Goal: Task Accomplishment & Management: Manage account settings

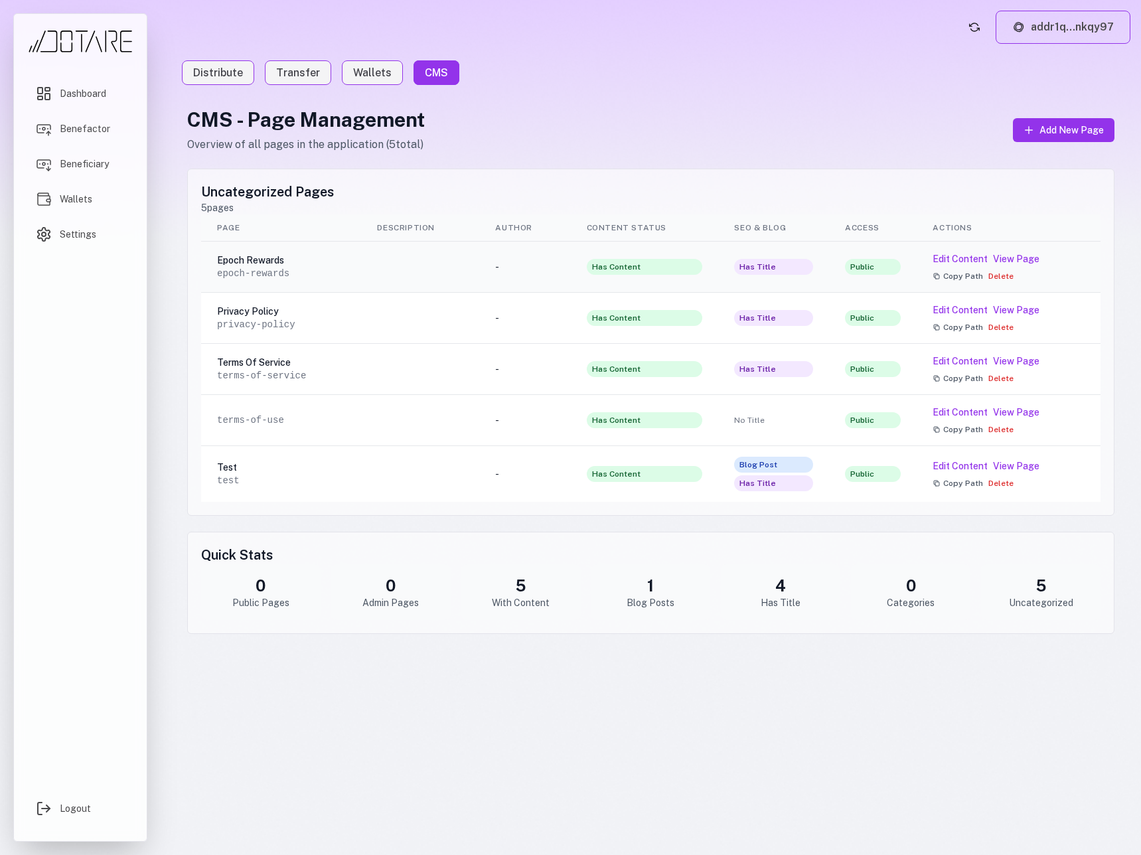
click at [478, 281] on td at bounding box center [420, 267] width 118 height 51
click at [962, 261] on button "Edit Content" at bounding box center [959, 258] width 55 height 13
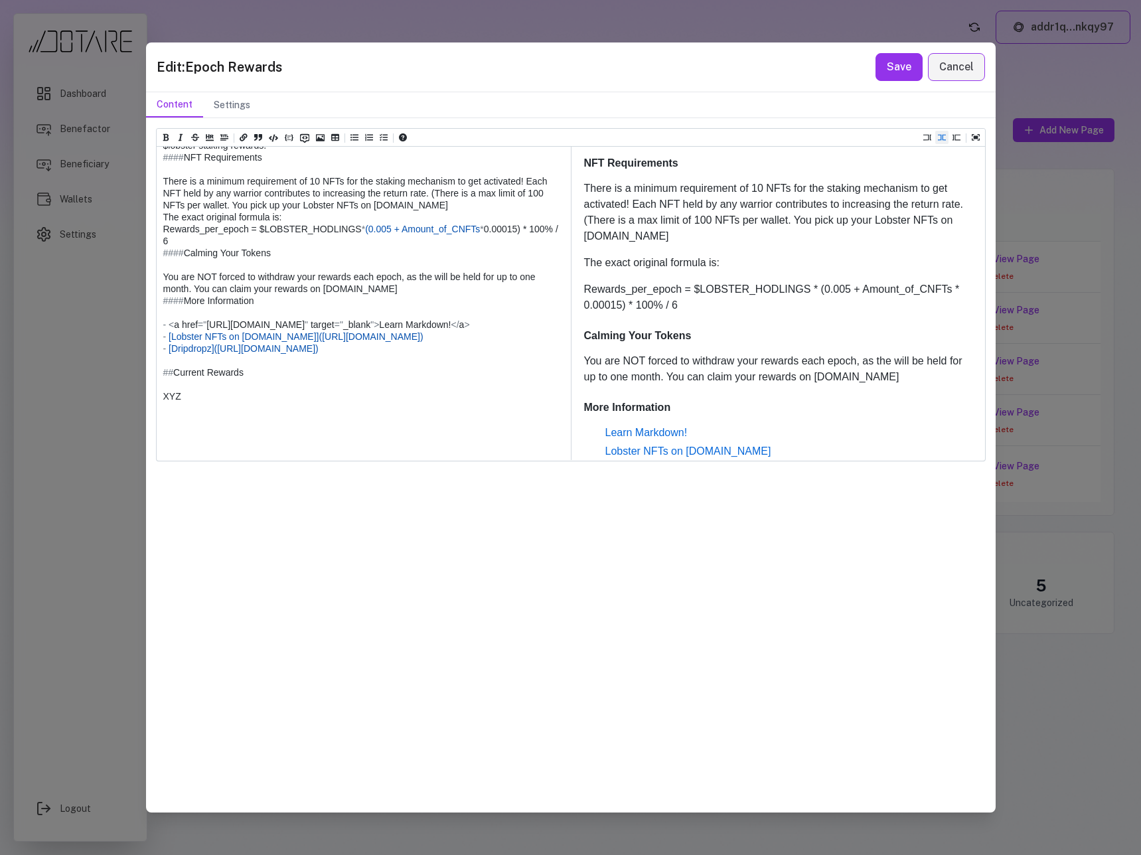
scroll to position [484, 0]
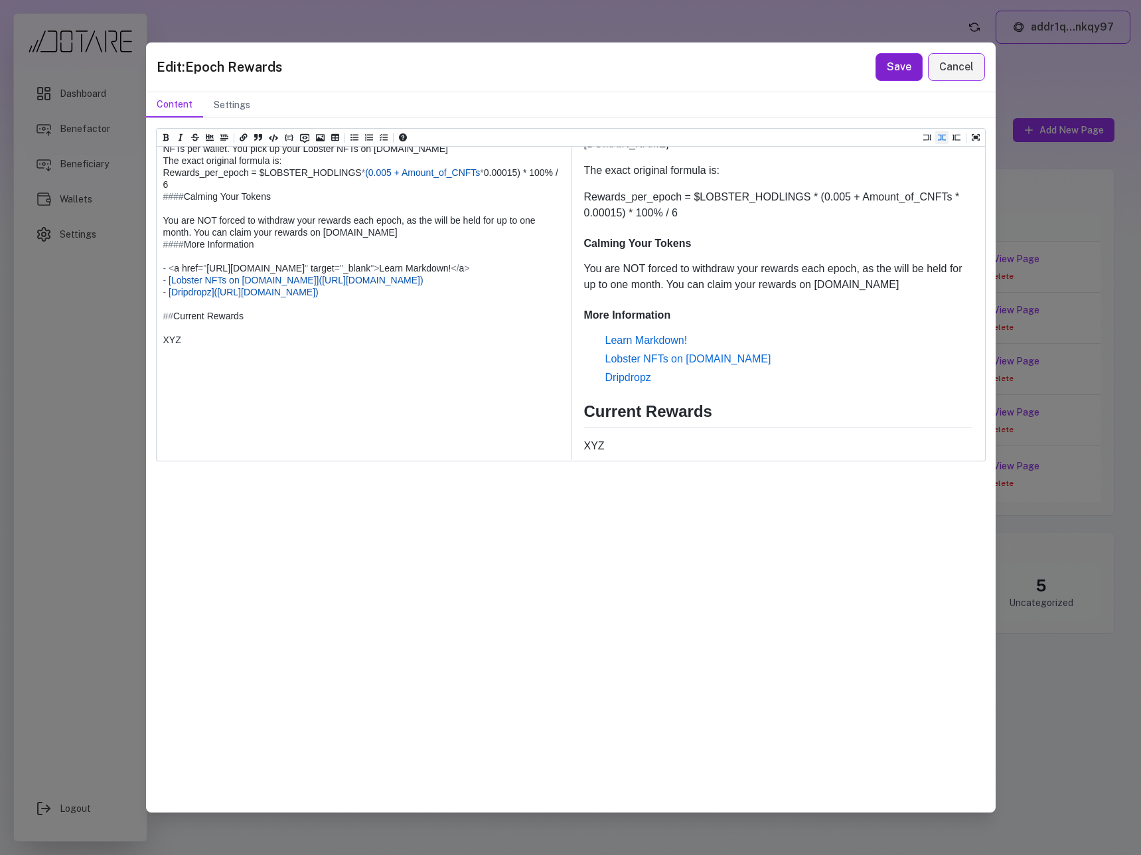
click at [908, 70] on button "Save" at bounding box center [898, 67] width 47 height 28
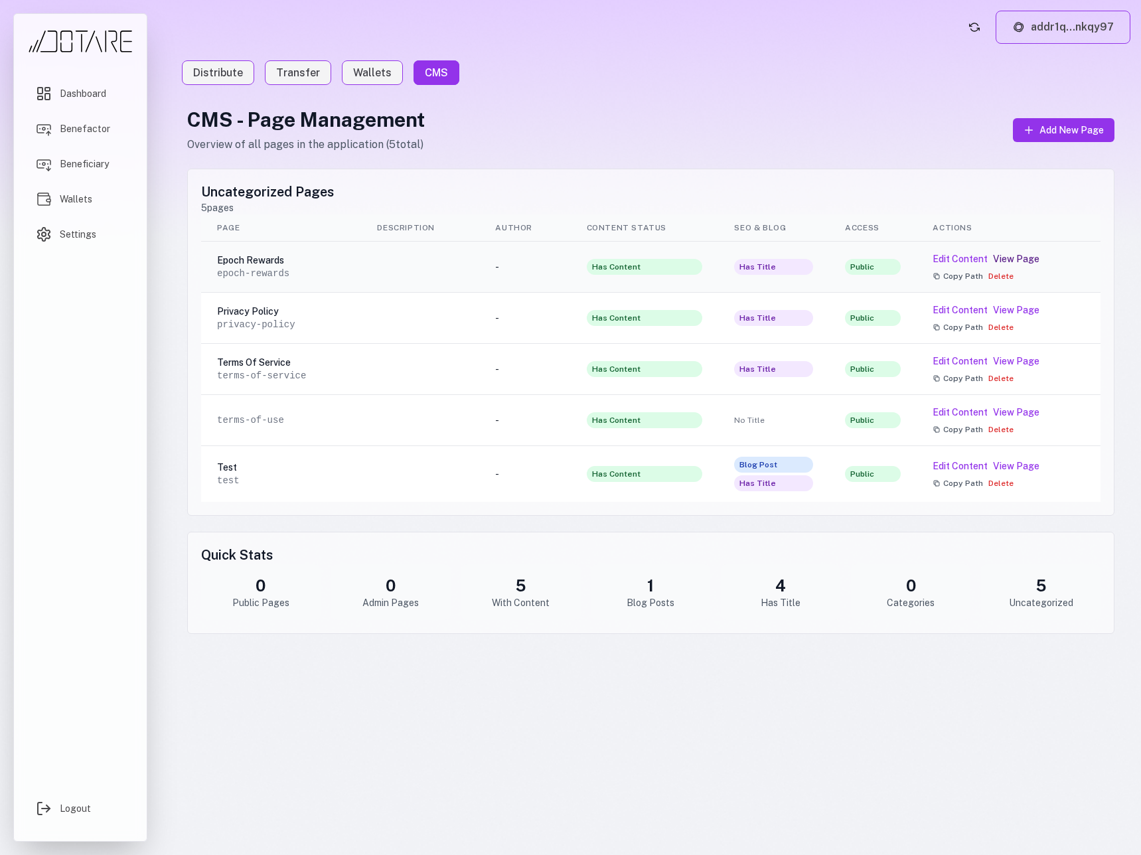
click at [1021, 257] on link "View Page" at bounding box center [1016, 258] width 46 height 13
click at [955, 261] on button "Edit Content" at bounding box center [959, 258] width 55 height 13
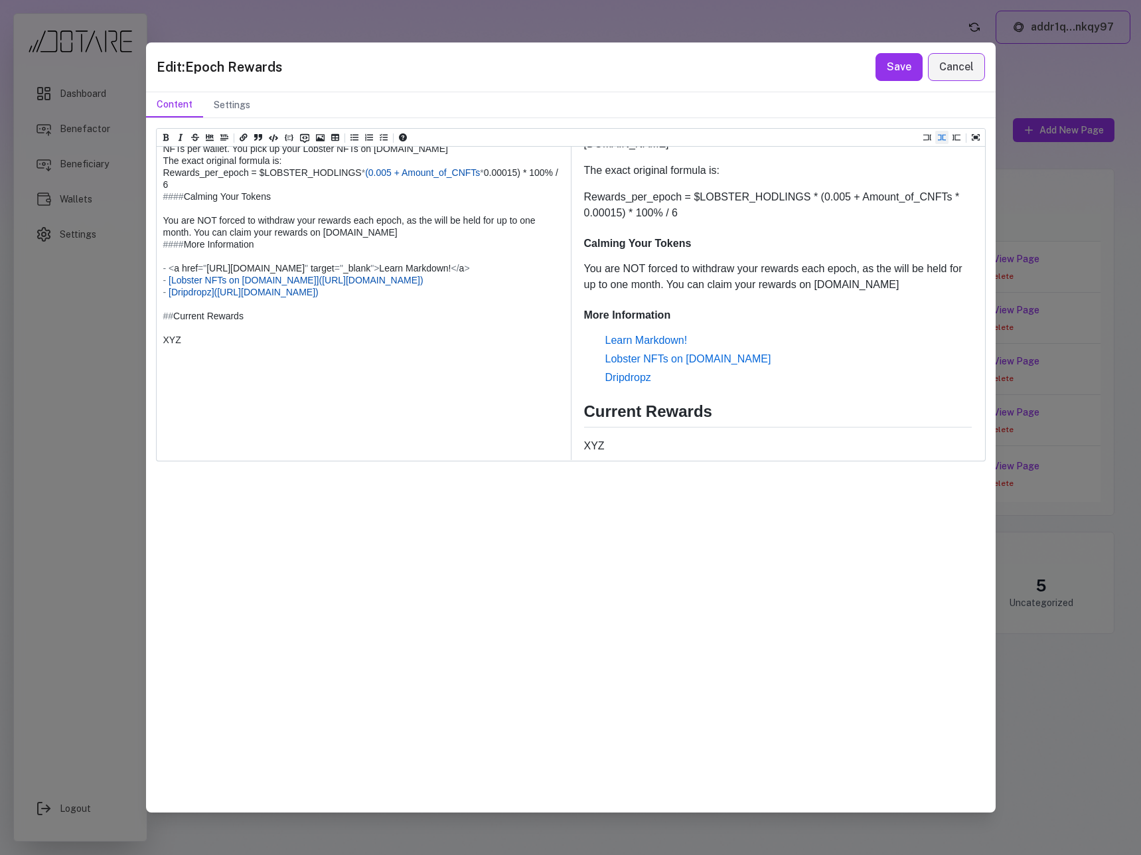
click at [224, 364] on textarea at bounding box center [363, 154] width 413 height 610
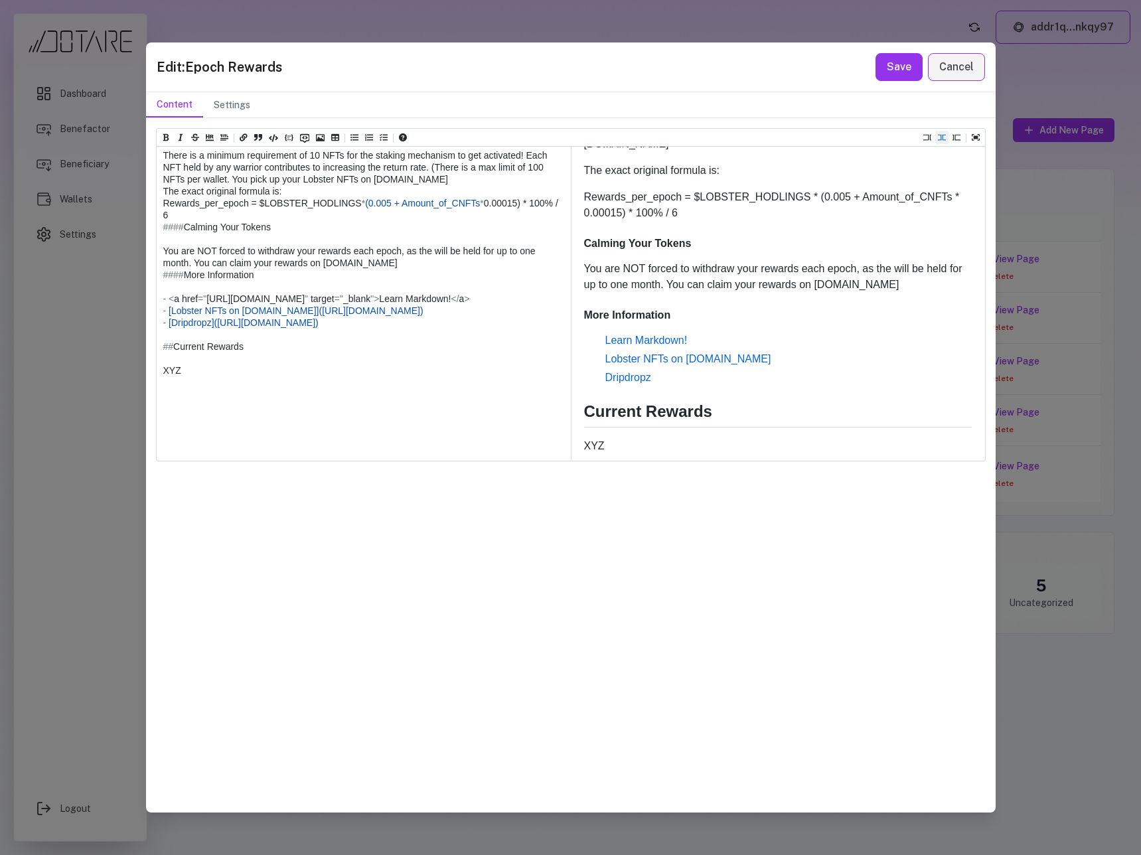
scroll to position [265, 0]
drag, startPoint x: 373, startPoint y: 231, endPoint x: 411, endPoint y: 230, distance: 37.8
click at [411, 230] on textarea at bounding box center [363, 187] width 413 height 610
drag, startPoint x: 306, startPoint y: 230, endPoint x: 417, endPoint y: 230, distance: 110.8
click at [417, 230] on textarea at bounding box center [363, 187] width 413 height 610
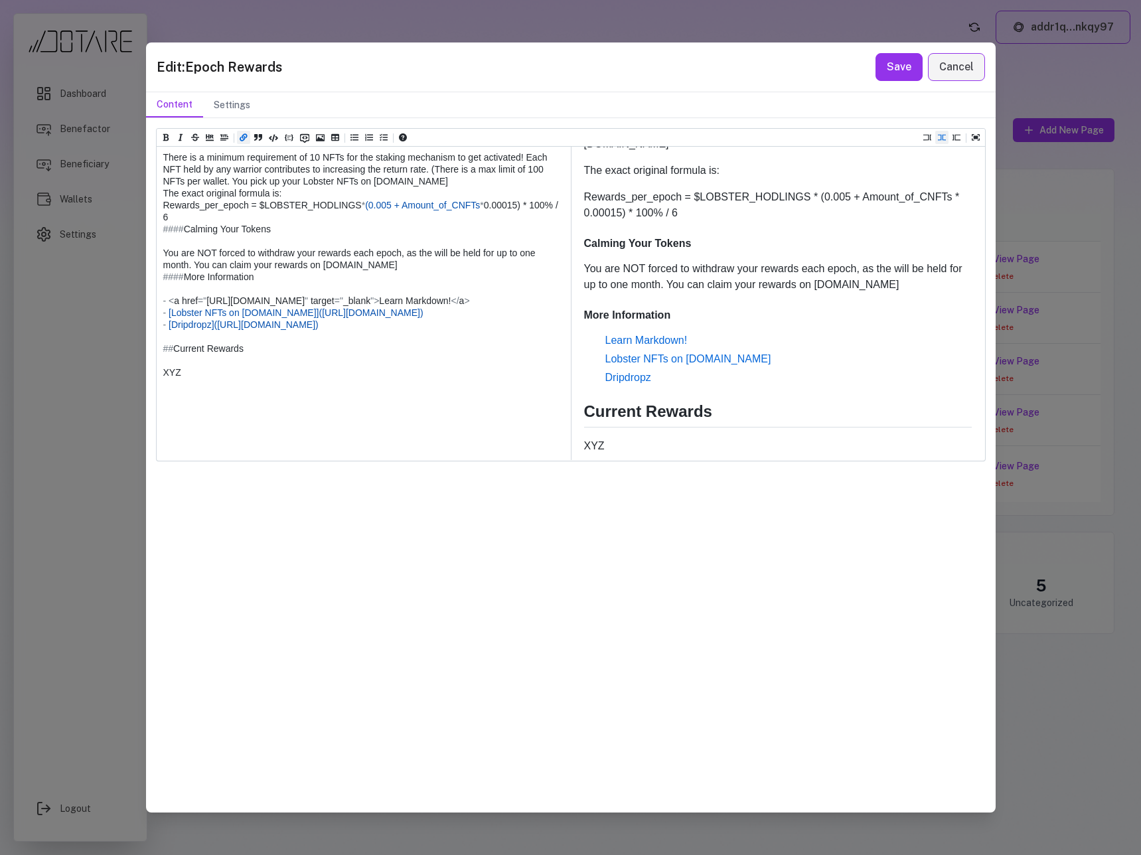
click at [241, 137] on icon "Add a link (ctrl + l)" at bounding box center [244, 137] width 8 height 8
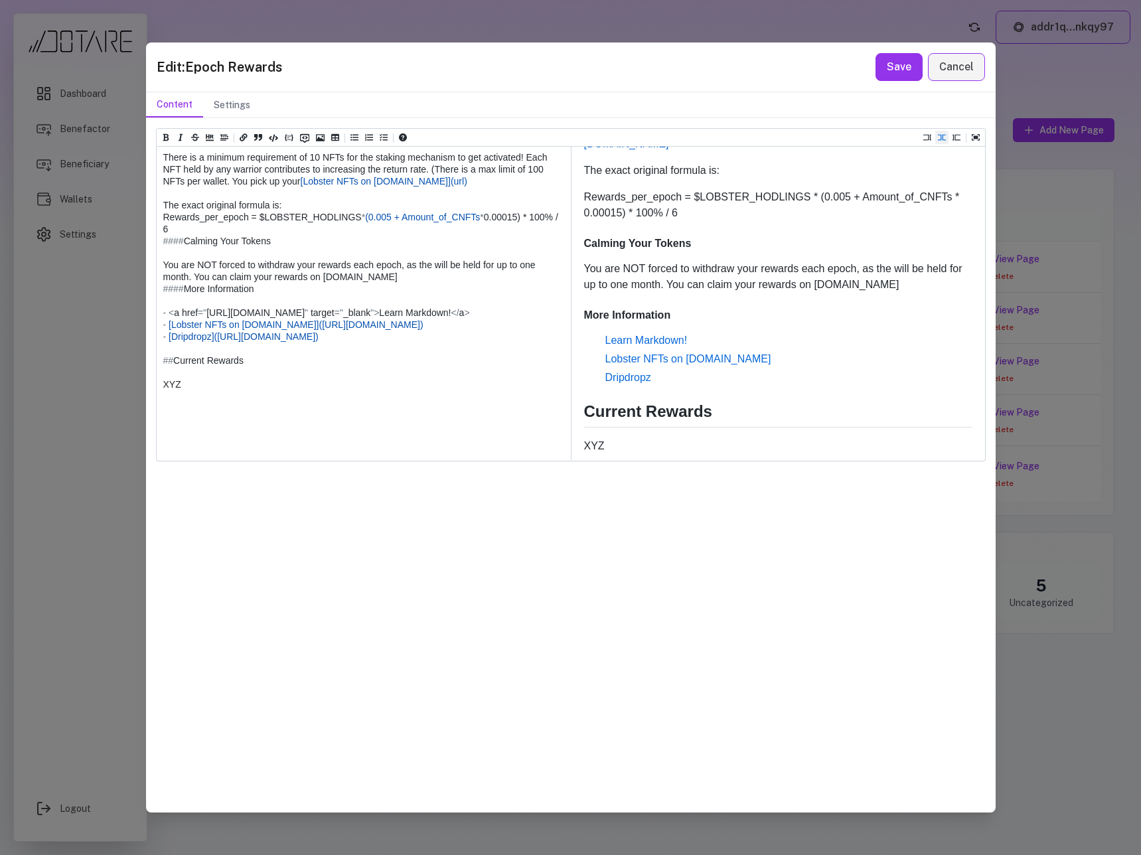
click at [427, 232] on textarea at bounding box center [363, 187] width 413 height 610
paste textarea "**********"
drag, startPoint x: 407, startPoint y: 242, endPoint x: 451, endPoint y: 242, distance: 43.8
click at [451, 242] on textarea at bounding box center [363, 193] width 413 height 622
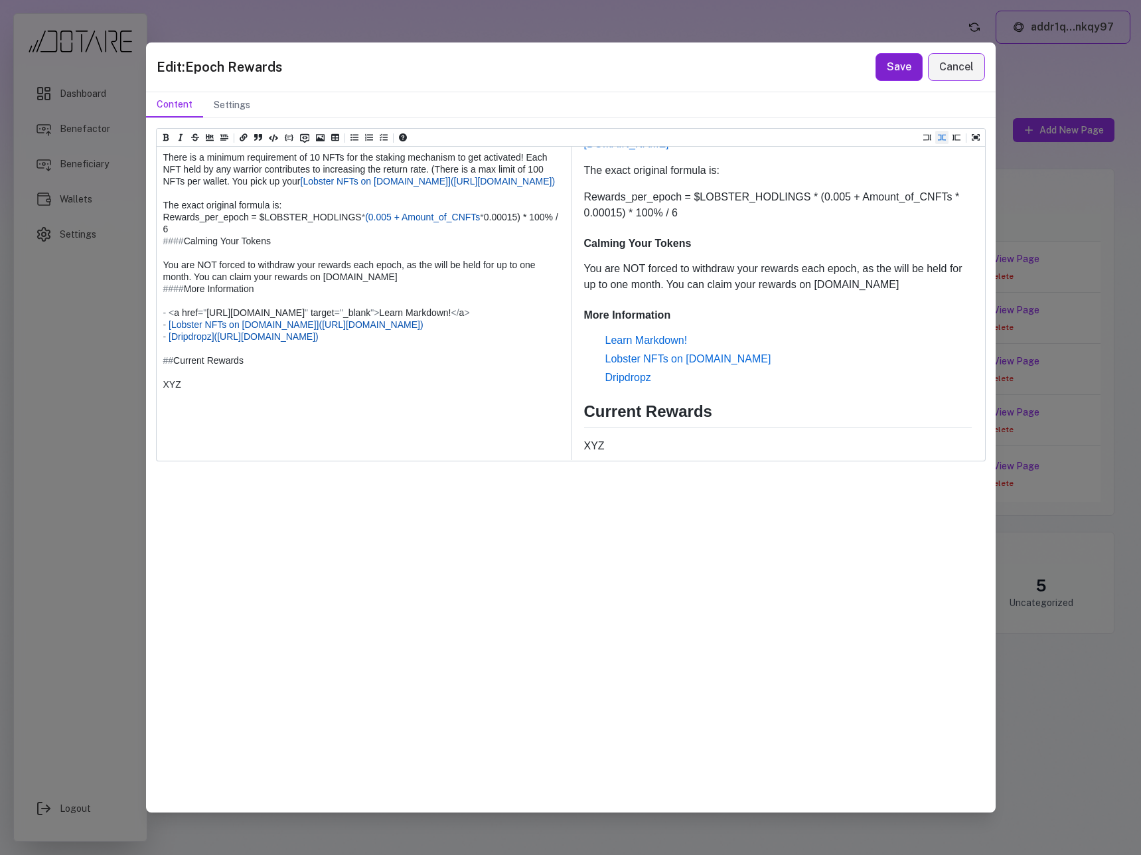
type textarea "**********"
click at [878, 73] on button "Save" at bounding box center [898, 67] width 47 height 28
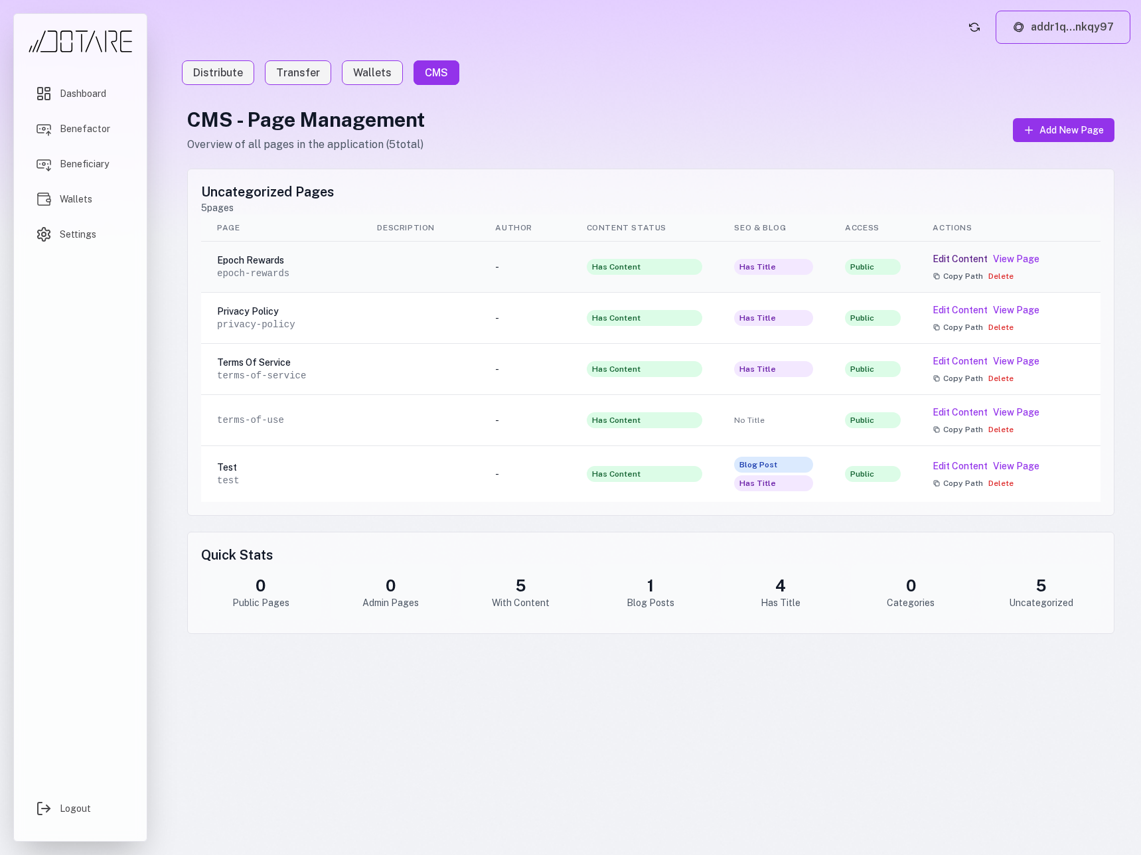
click at [951, 260] on button "Edit Content" at bounding box center [959, 258] width 55 height 13
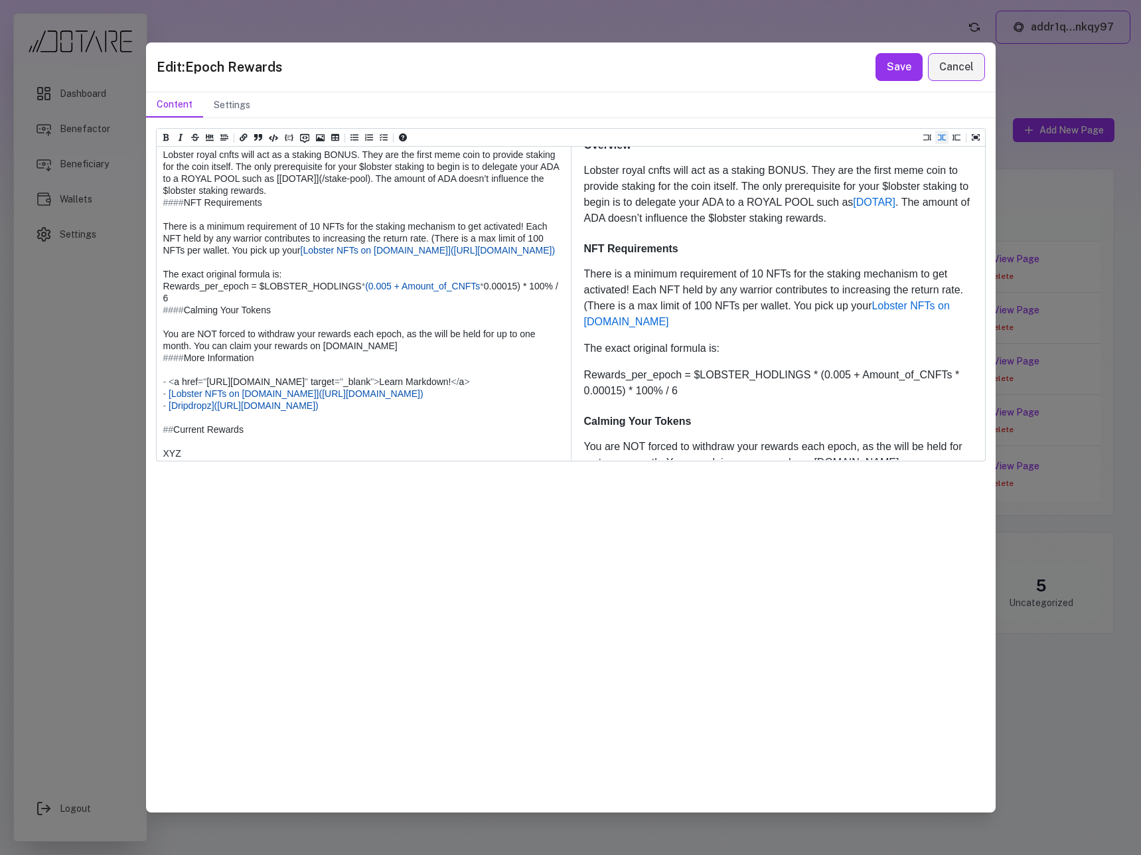
scroll to position [481, 0]
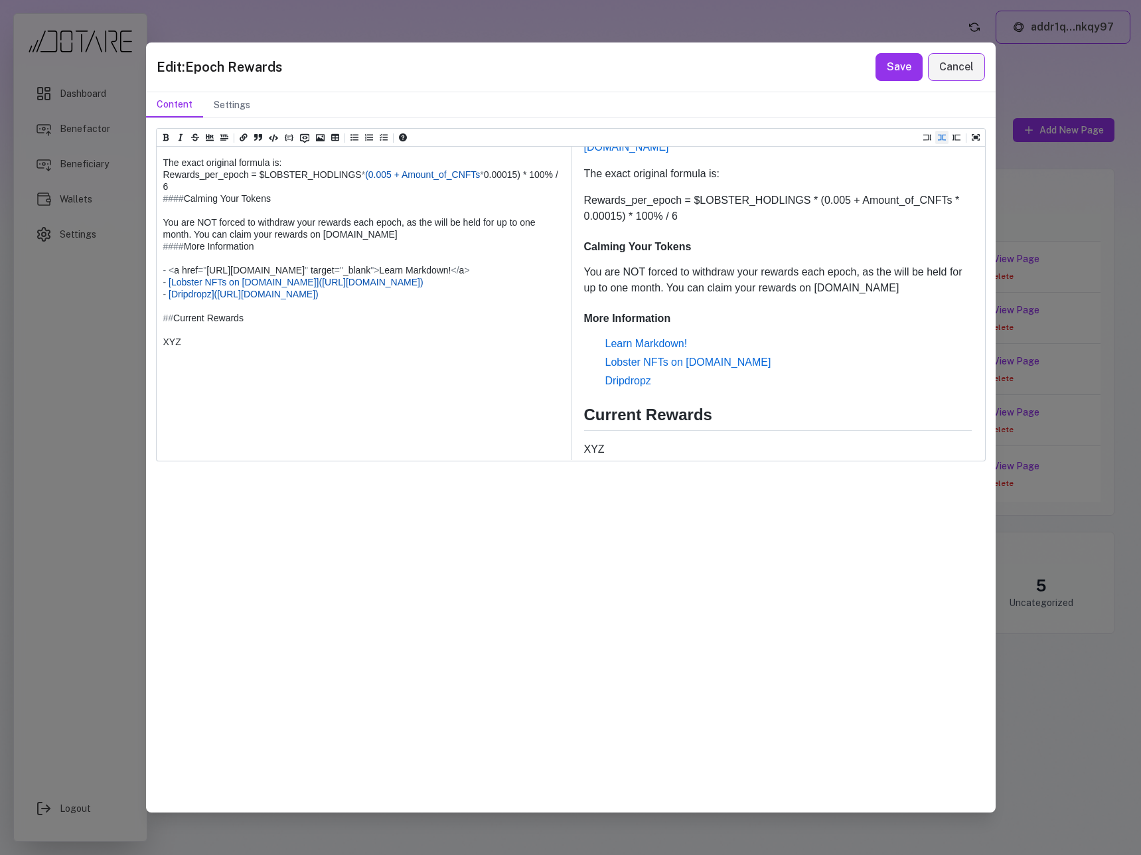
click at [441, 194] on textarea at bounding box center [363, 150] width 413 height 622
click at [437, 192] on textarea at bounding box center [363, 150] width 413 height 622
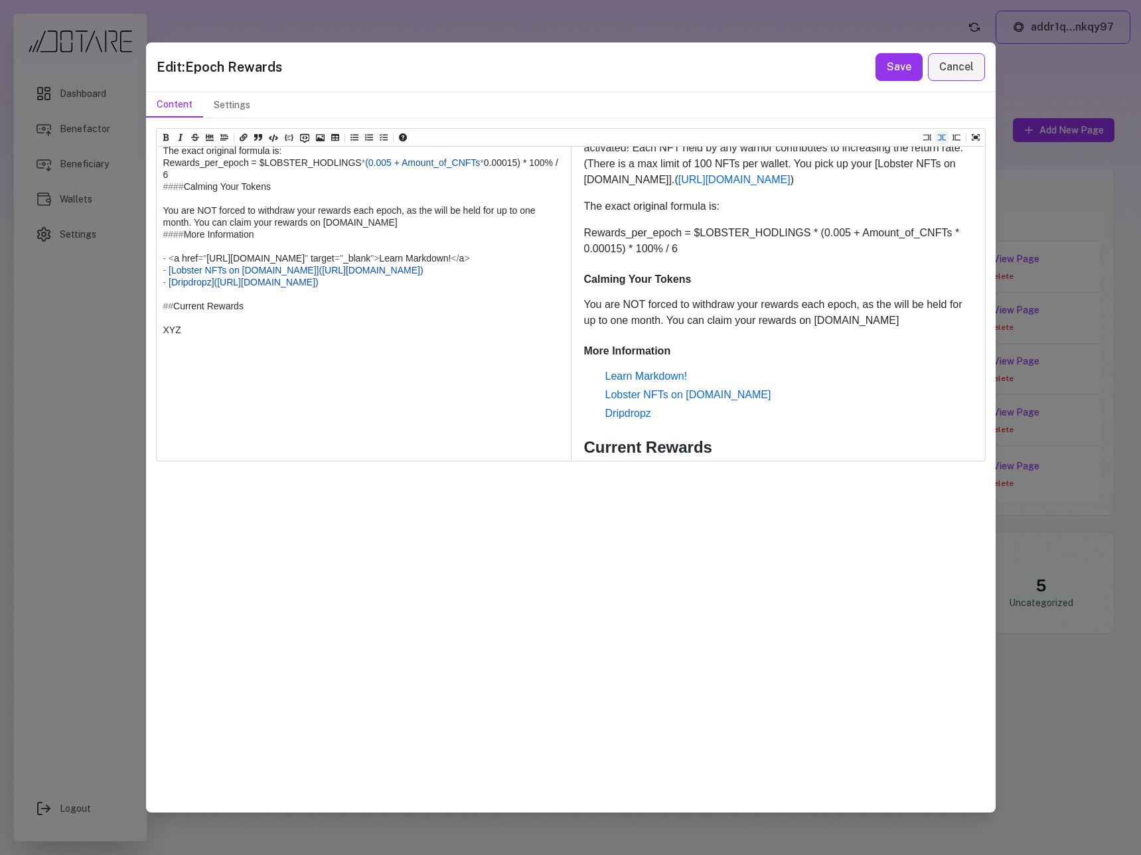
scroll to position [447, 0]
click at [421, 190] on textarea at bounding box center [363, 150] width 413 height 622
click at [465, 193] on textarea at bounding box center [363, 150] width 413 height 622
click at [450, 188] on textarea at bounding box center [363, 150] width 413 height 622
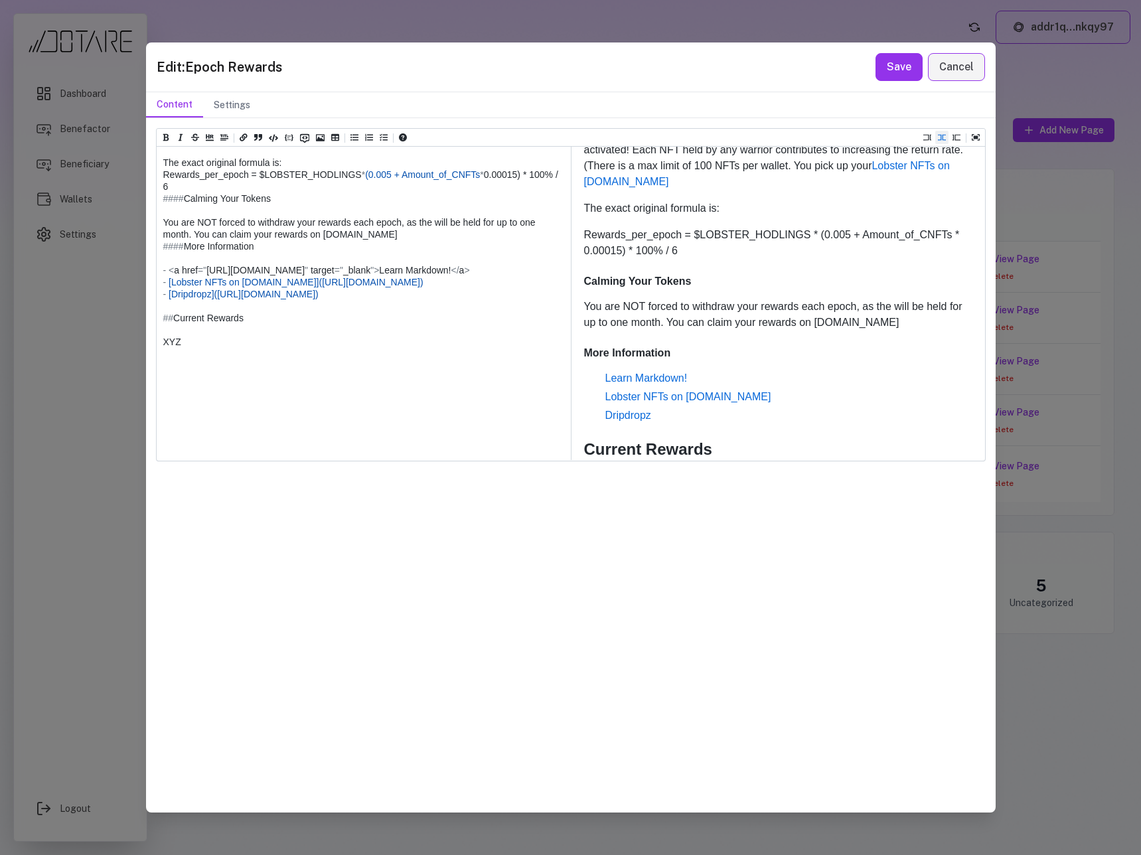
click at [438, 198] on textarea at bounding box center [363, 150] width 413 height 622
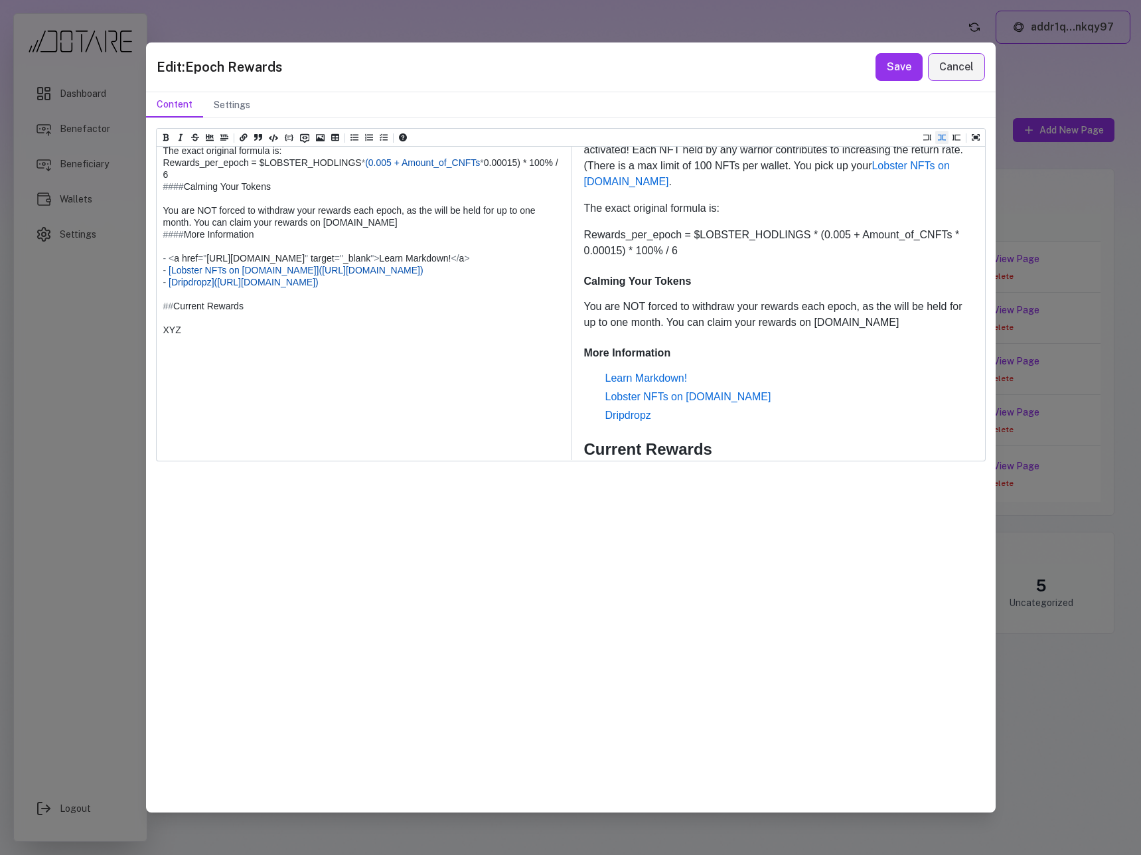
scroll to position [484, 0]
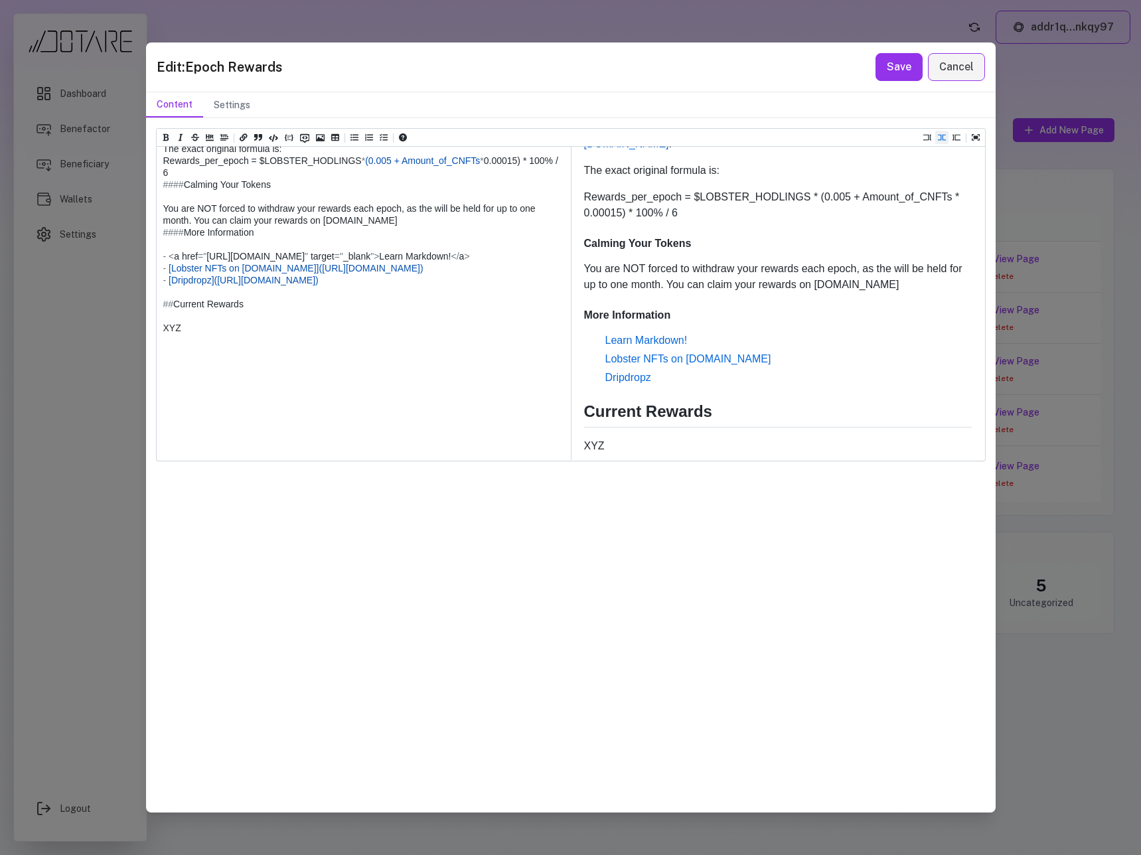
click at [435, 245] on textarea at bounding box center [363, 148] width 413 height 622
drag, startPoint x: 532, startPoint y: 364, endPoint x: 147, endPoint y: 358, distance: 385.6
click at [147, 358] on div "Heading 1 Heading 2 Heading 3 Heading 4 Heading 5 Heading 6 # Epoch Rewards ## …" at bounding box center [570, 464] width 849 height 693
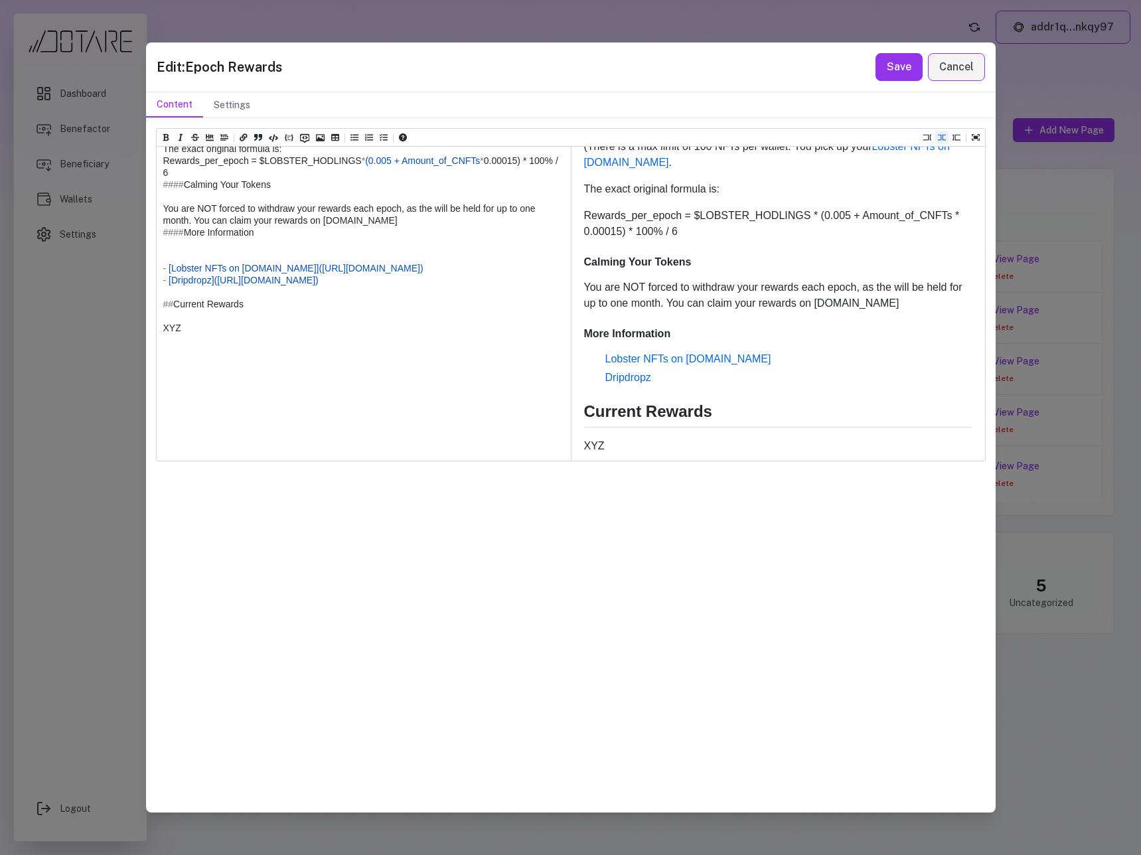
scroll to position [466, 0]
drag, startPoint x: 380, startPoint y: 316, endPoint x: 326, endPoint y: 317, distance: 54.4
click at [326, 317] on textarea at bounding box center [363, 148] width 413 height 622
click at [244, 137] on icon "Add a link (ctrl + l)" at bounding box center [244, 137] width 8 height 7
click at [386, 317] on textarea at bounding box center [363, 148] width 413 height 622
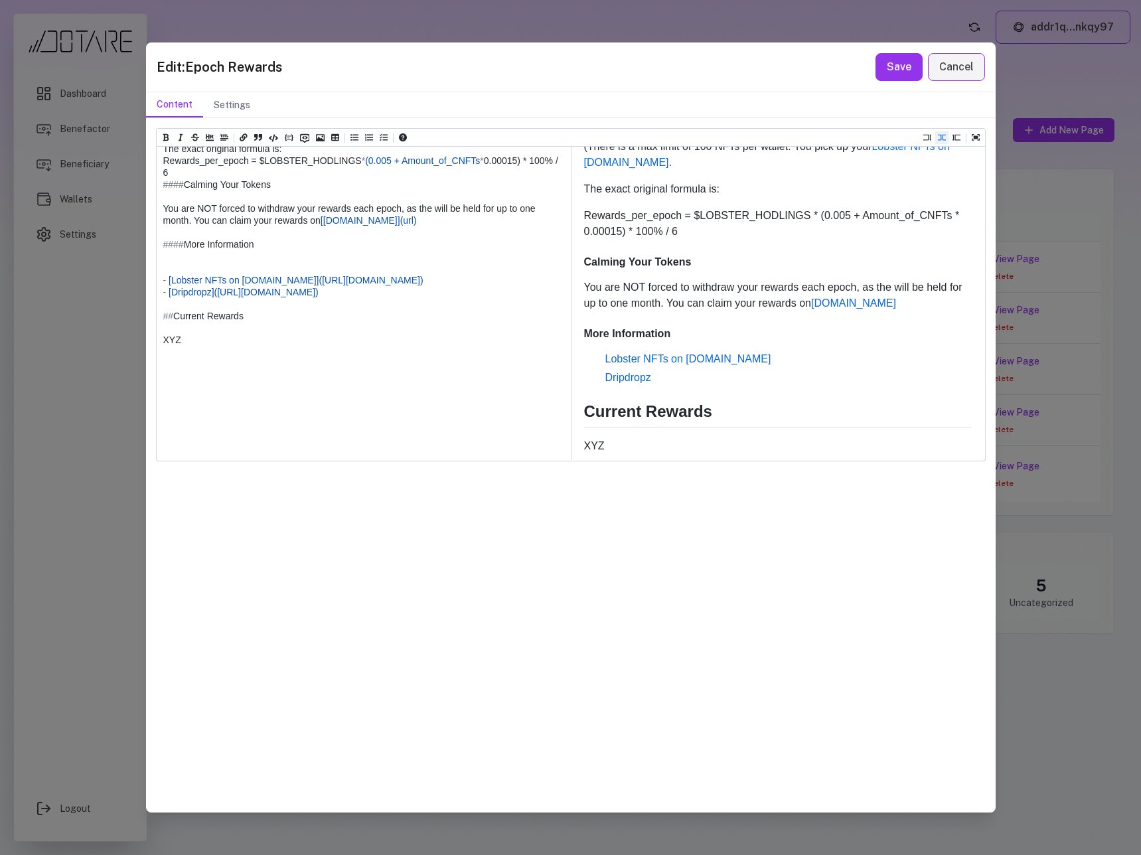
click at [386, 317] on textarea at bounding box center [363, 148] width 413 height 622
paste textarea "**********"
click at [305, 344] on textarea at bounding box center [363, 148] width 413 height 622
click at [271, 390] on textarea at bounding box center [363, 148] width 413 height 622
click at [234, 387] on textarea at bounding box center [363, 148] width 413 height 622
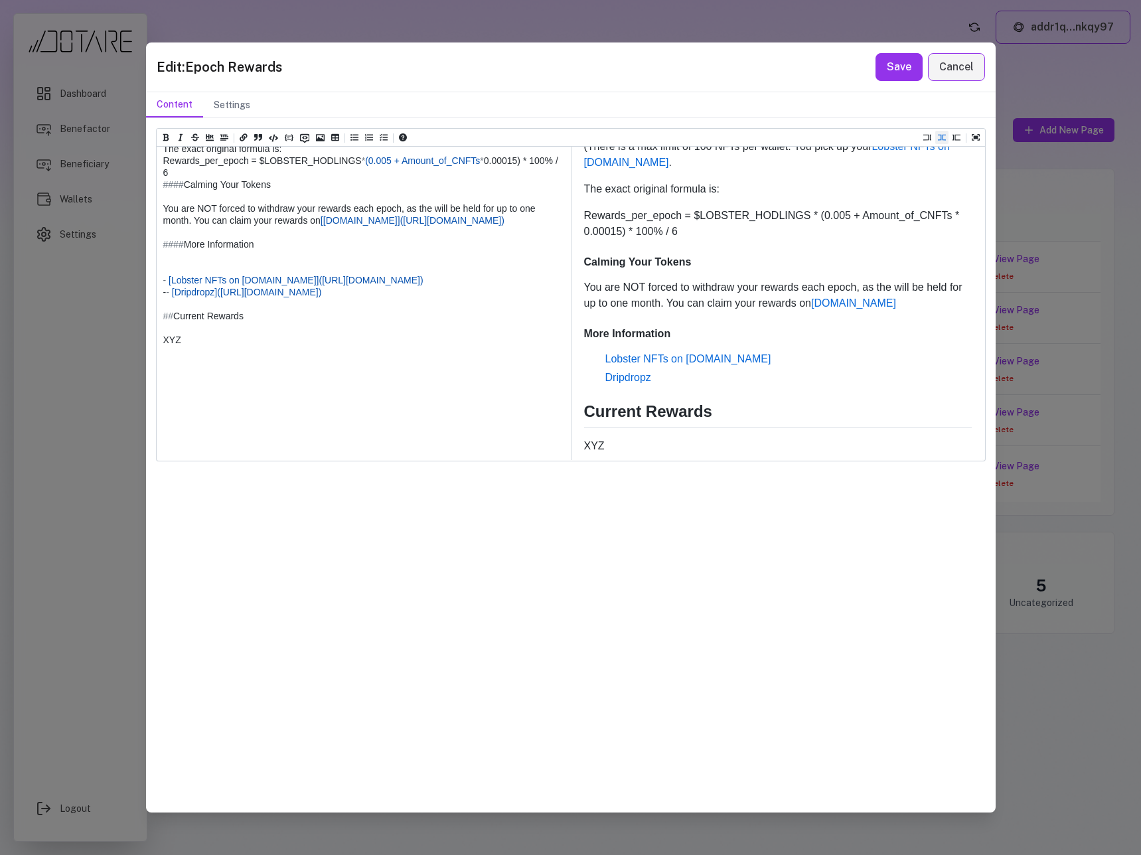
drag, startPoint x: 305, startPoint y: 184, endPoint x: 427, endPoint y: 186, distance: 122.8
click at [427, 186] on textarea at bounding box center [363, 154] width 413 height 634
click at [258, 399] on textarea at bounding box center [363, 154] width 413 height 634
paste textarea "**********"
click at [305, 399] on textarea at bounding box center [363, 154] width 413 height 634
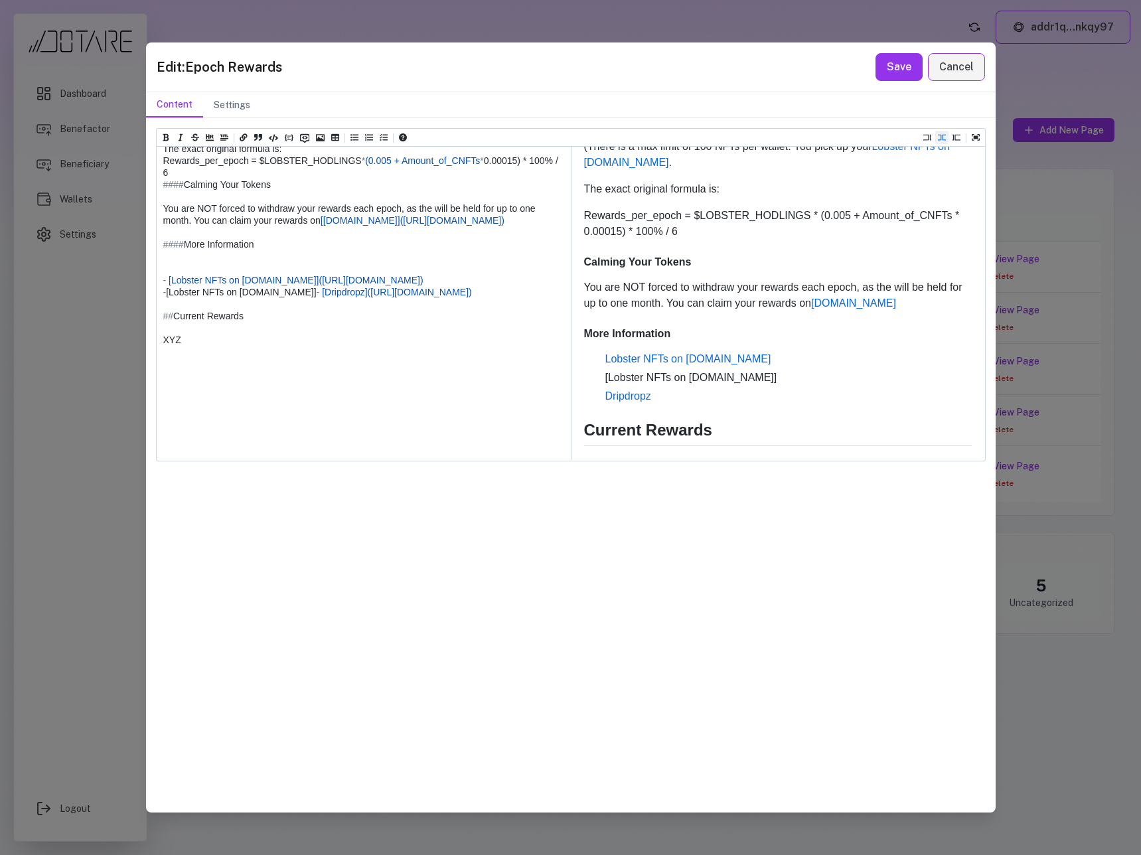
drag, startPoint x: 408, startPoint y: 197, endPoint x: 148, endPoint y: 200, distance: 260.1
click at [148, 200] on div "Heading 1 Heading 2 Heading 3 Heading 4 Heading 5 Heading 6 # Epoch Rewards ## …" at bounding box center [570, 464] width 849 height 693
click at [306, 401] on textarea at bounding box center [363, 154] width 413 height 634
paste textarea "**********"
click at [328, 410] on textarea at bounding box center [363, 154] width 413 height 634
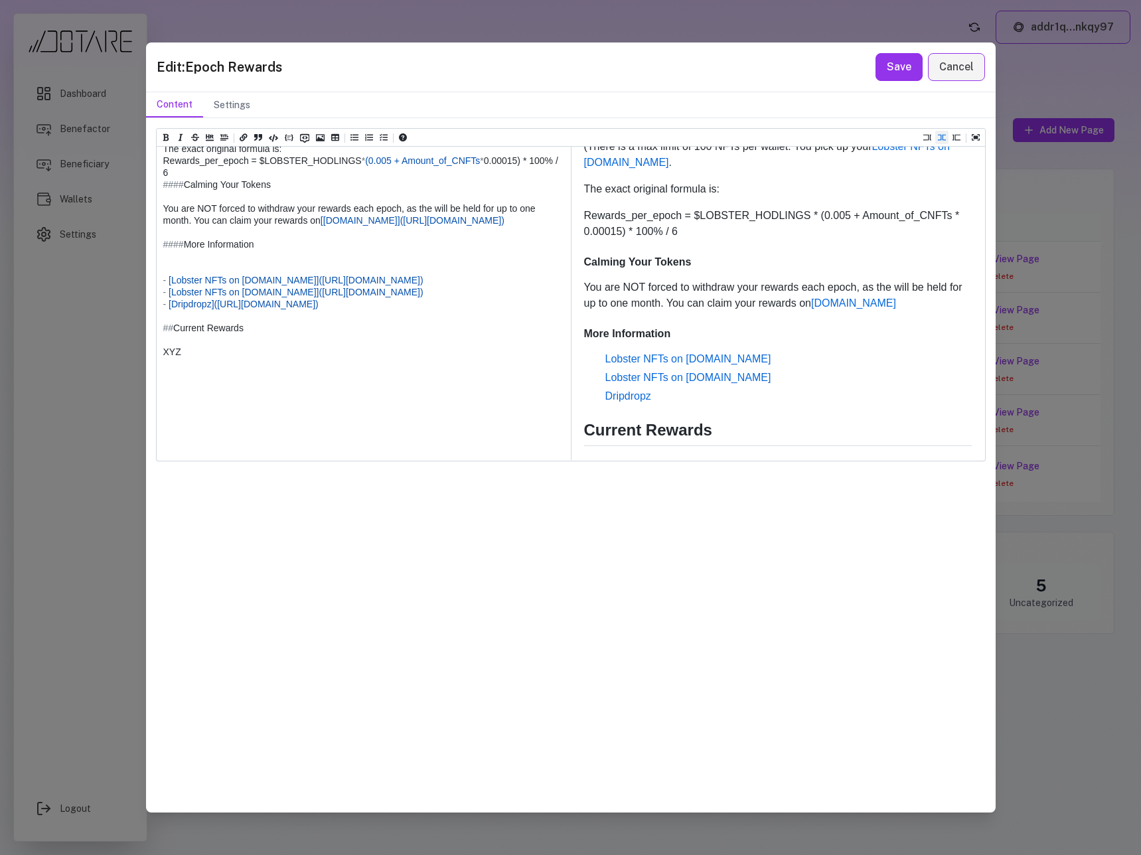
scroll to position [484, 0]
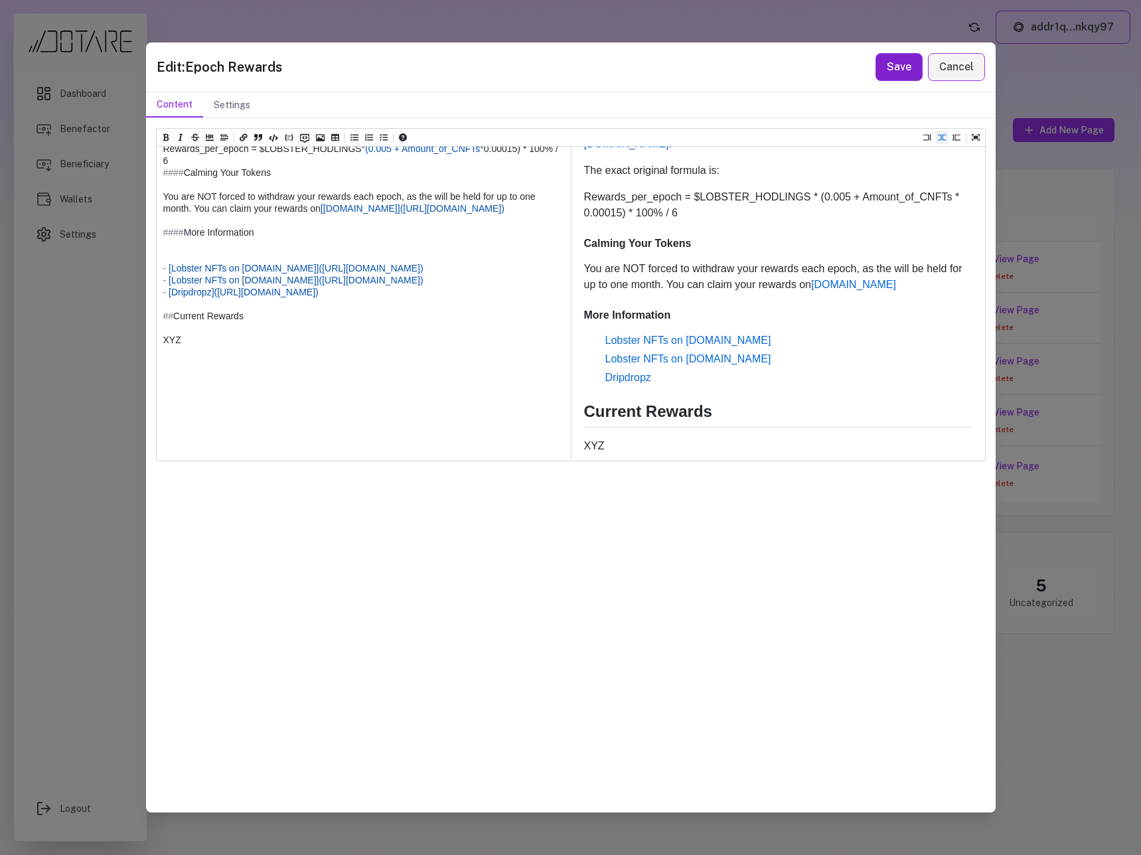
type textarea "**********"
click at [900, 67] on button "Save" at bounding box center [898, 67] width 47 height 28
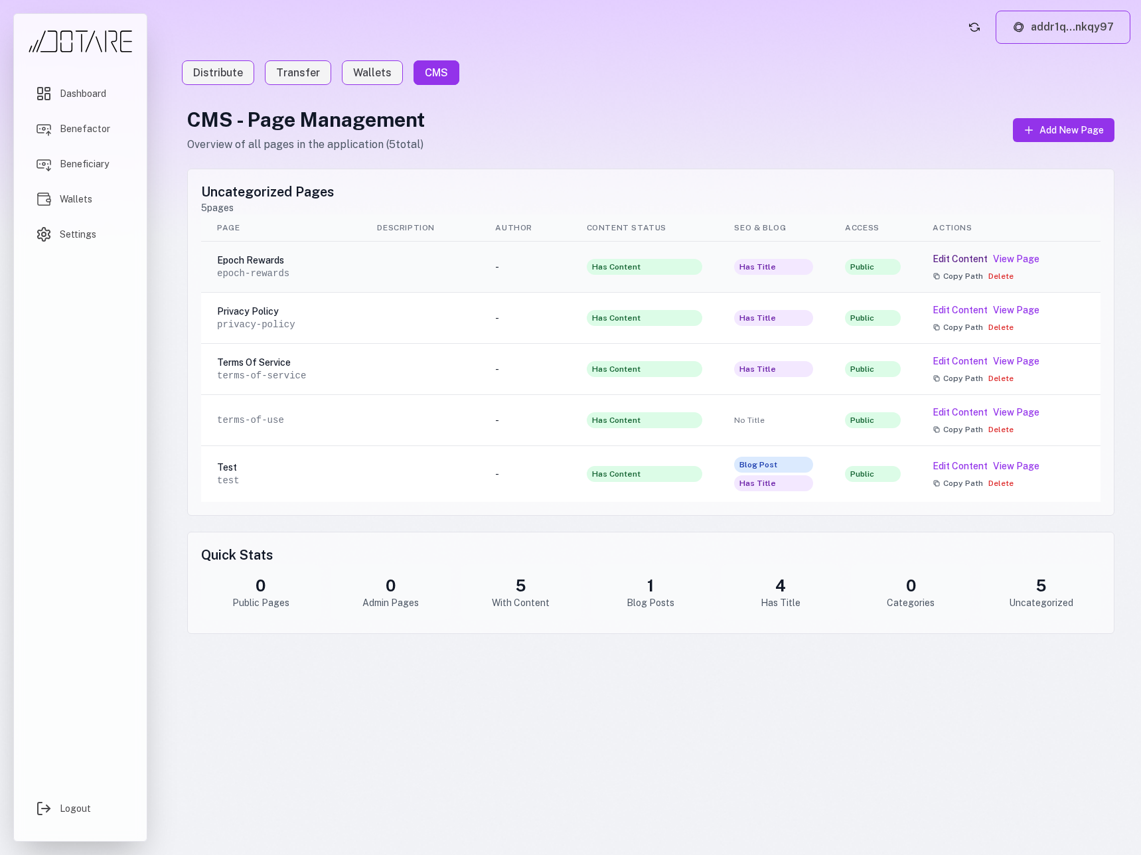
click at [975, 257] on button "Edit Content" at bounding box center [959, 258] width 55 height 13
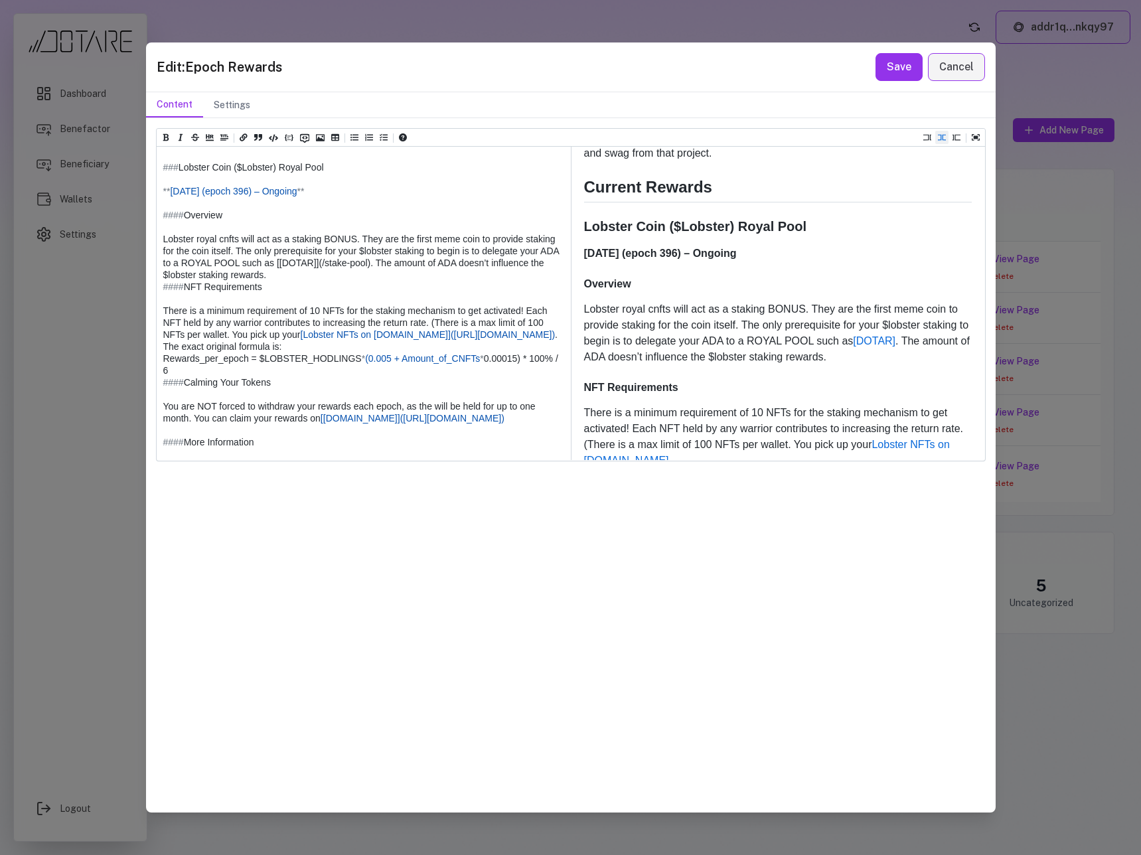
scroll to position [0, 0]
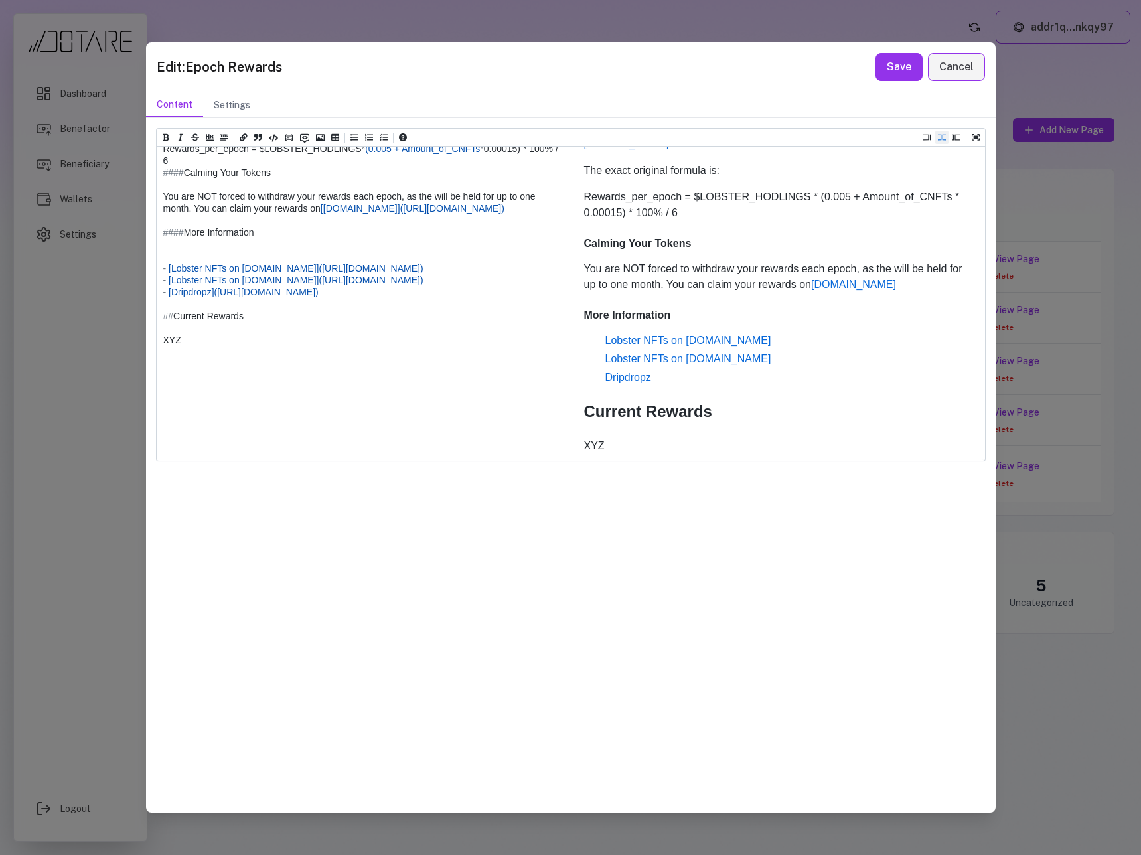
click at [196, 421] on textarea at bounding box center [363, 142] width 413 height 634
drag, startPoint x: 196, startPoint y: 447, endPoint x: 162, endPoint y: 447, distance: 33.8
click at [162, 447] on textarea at bounding box center [363, 142] width 413 height 634
paste textarea "**********"
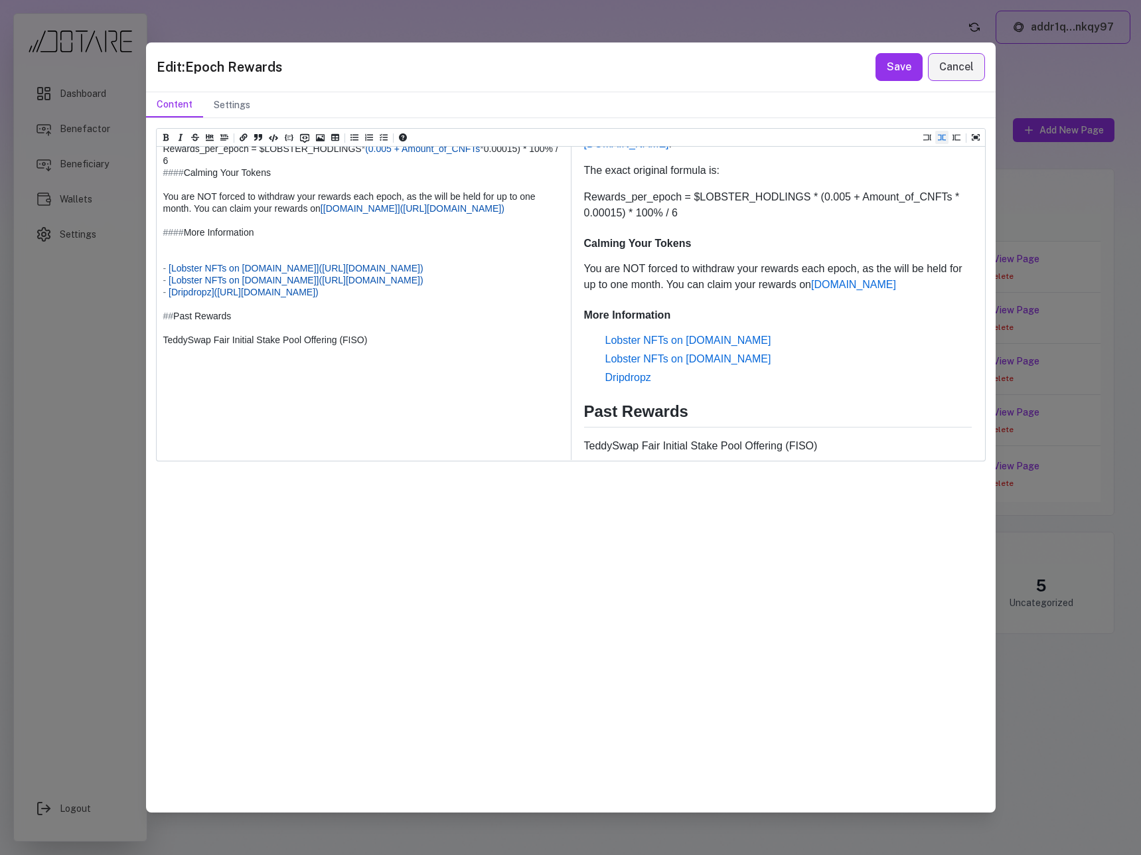
scroll to position [223, 0]
click at [165, 449] on textarea at bounding box center [363, 142] width 413 height 634
click at [395, 452] on textarea at bounding box center [363, 142] width 413 height 634
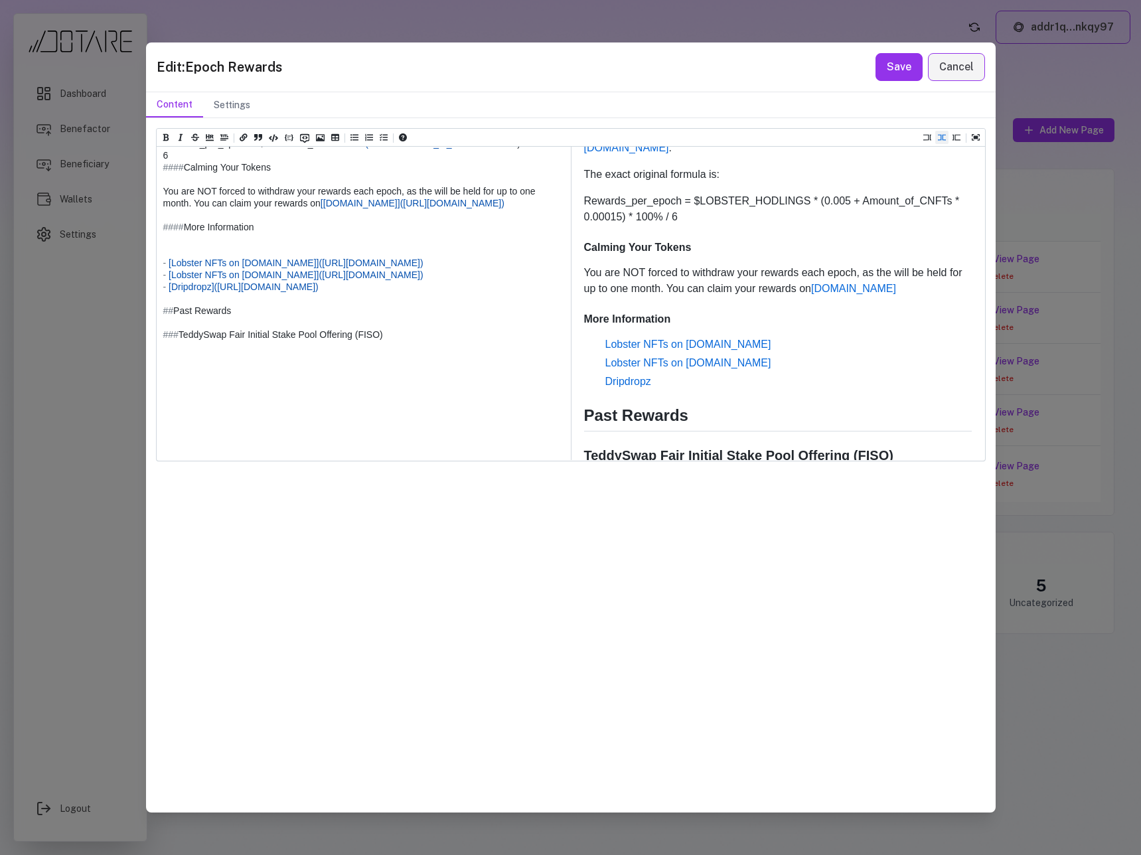
paste textarea "**********"
click at [162, 455] on textarea at bounding box center [363, 143] width 413 height 646
click at [341, 455] on textarea at bounding box center [363, 143] width 413 height 646
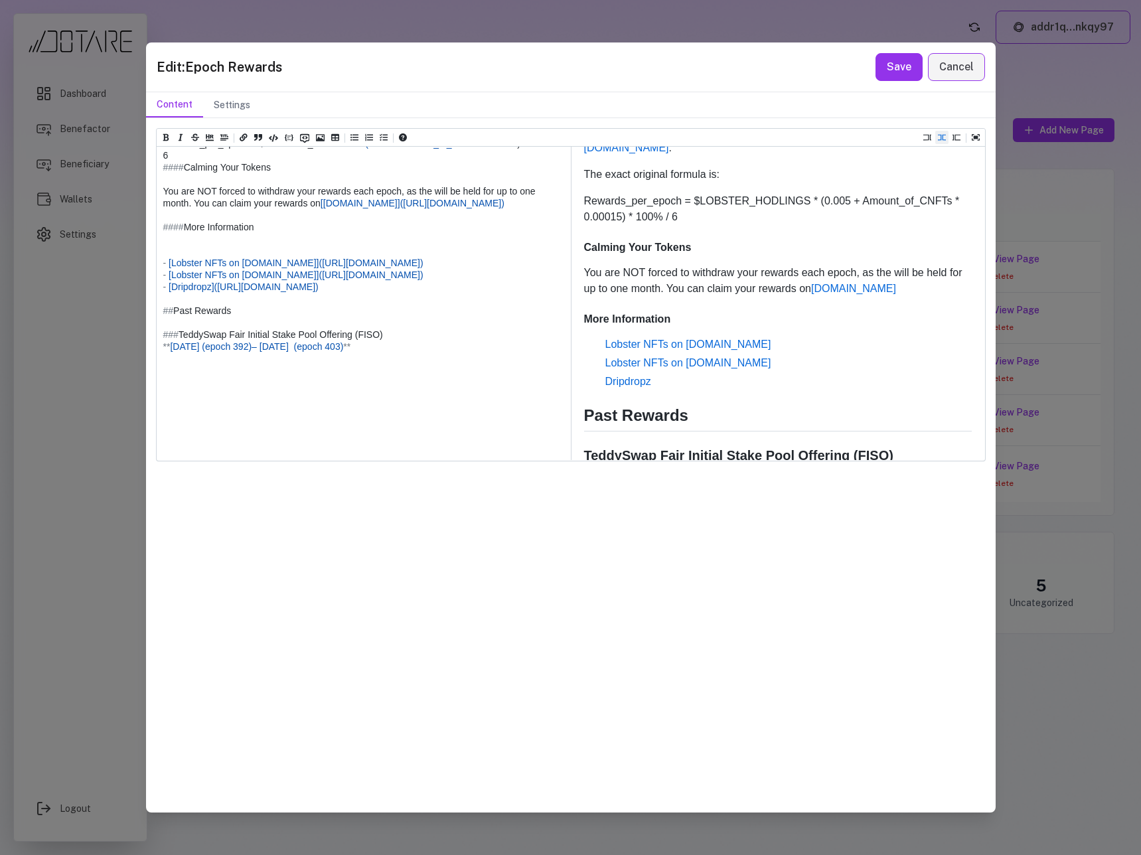
click at [425, 444] on textarea at bounding box center [363, 143] width 413 height 646
click at [160, 455] on textarea at bounding box center [363, 143] width 413 height 646
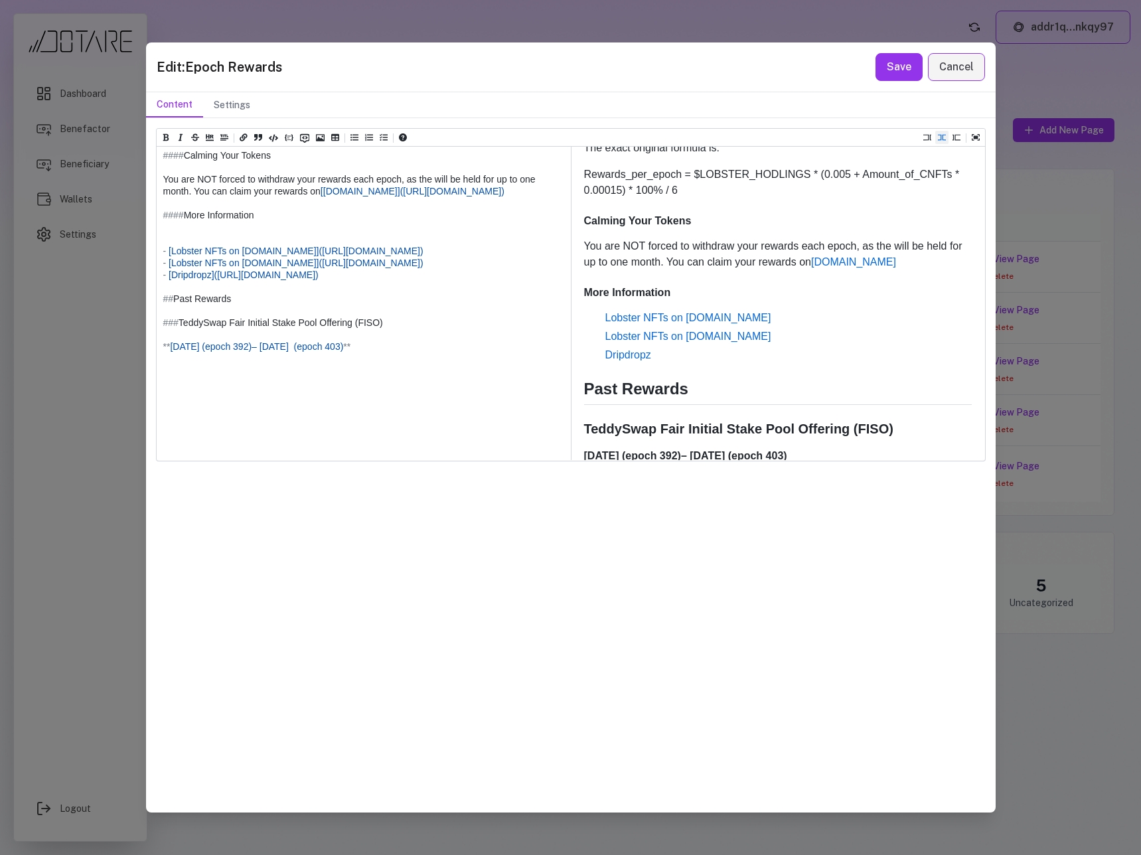
click at [449, 455] on textarea at bounding box center [363, 137] width 413 height 658
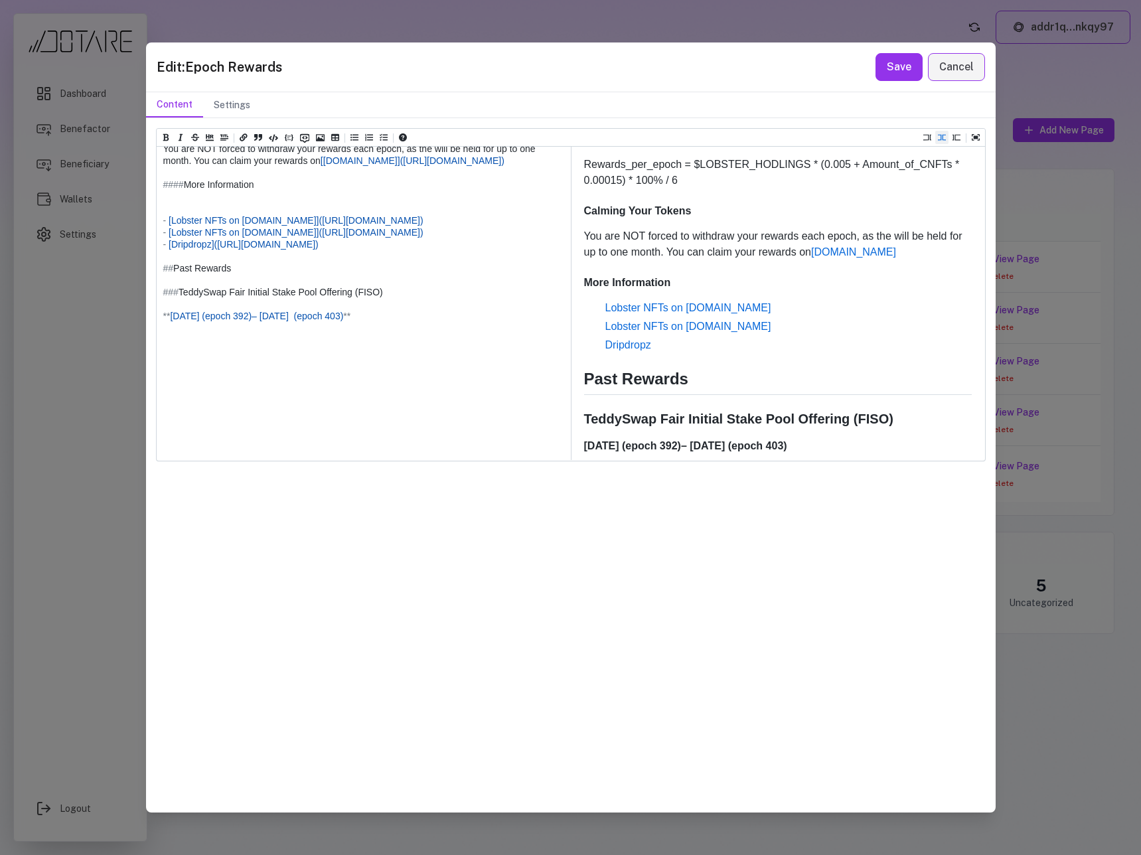
paste textarea "**********"
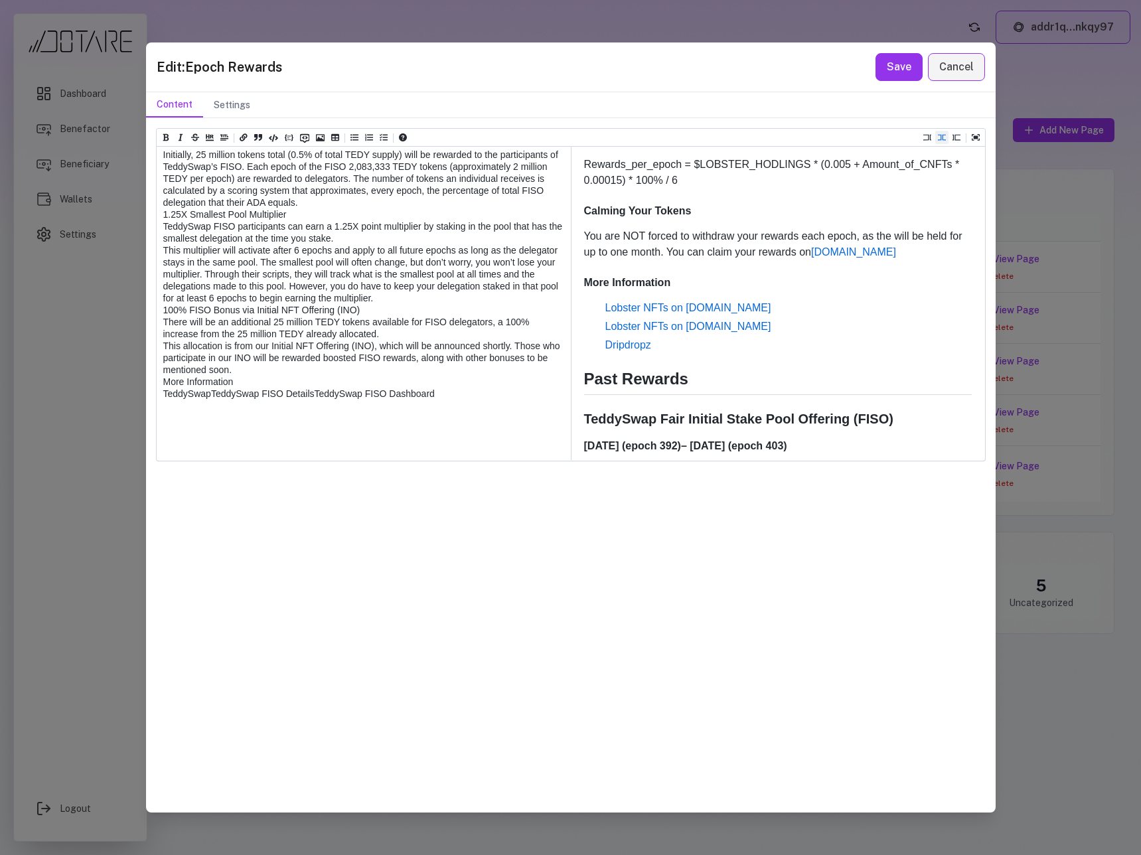
click at [163, 205] on textarea at bounding box center [363, 95] width 413 height 1124
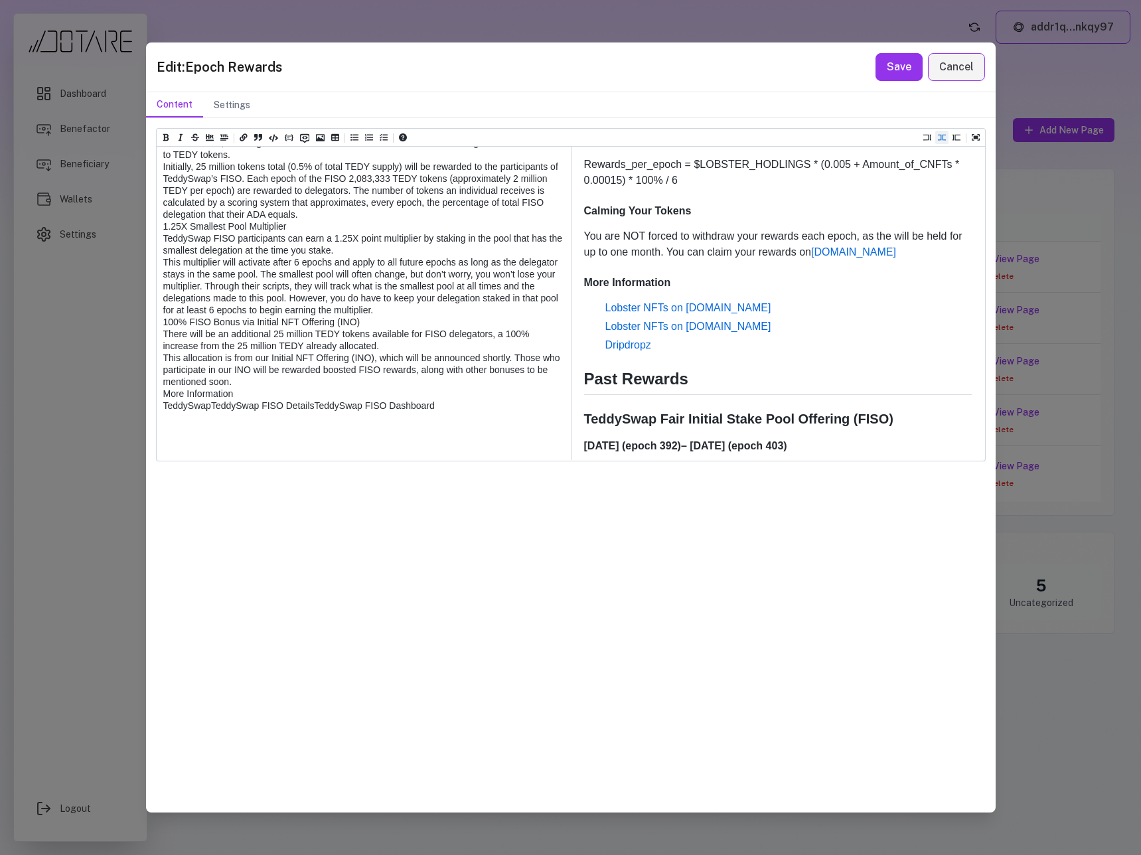
drag, startPoint x: 187, startPoint y: 204, endPoint x: 151, endPoint y: 203, distance: 36.5
click at [151, 203] on div "Heading 1 Heading 2 Heading 3 Heading 4 Heading 5 Heading 6 # Epoch Rewards ## …" at bounding box center [570, 464] width 849 height 693
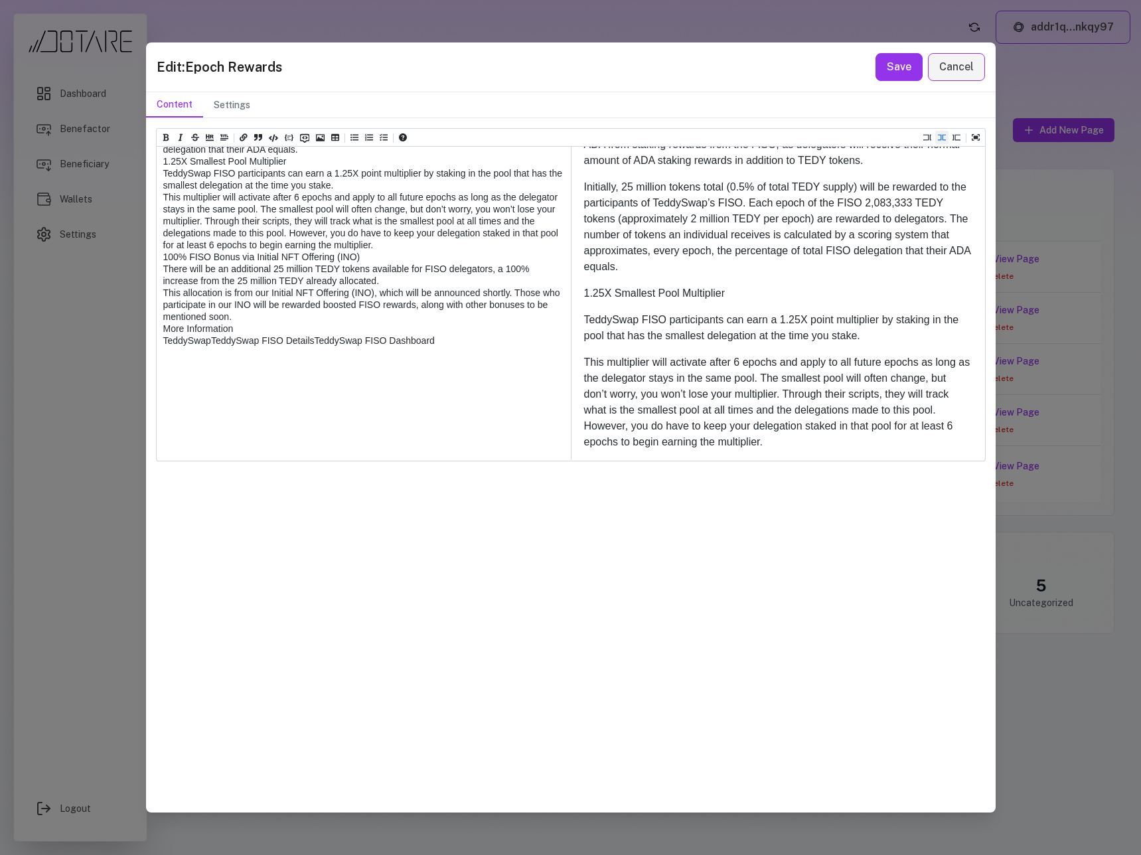
scroll to position [945, 0]
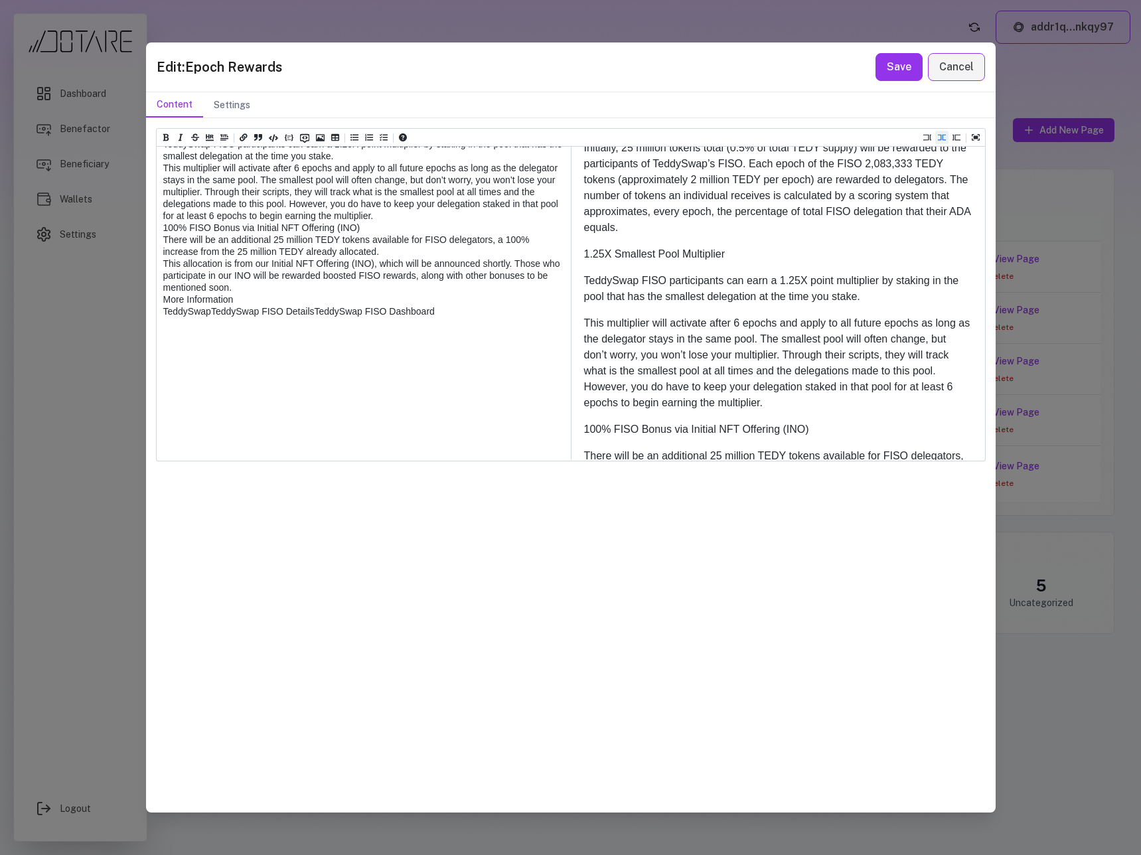
click at [163, 266] on textarea at bounding box center [363, 1] width 413 height 1124
paste textarea "*****"
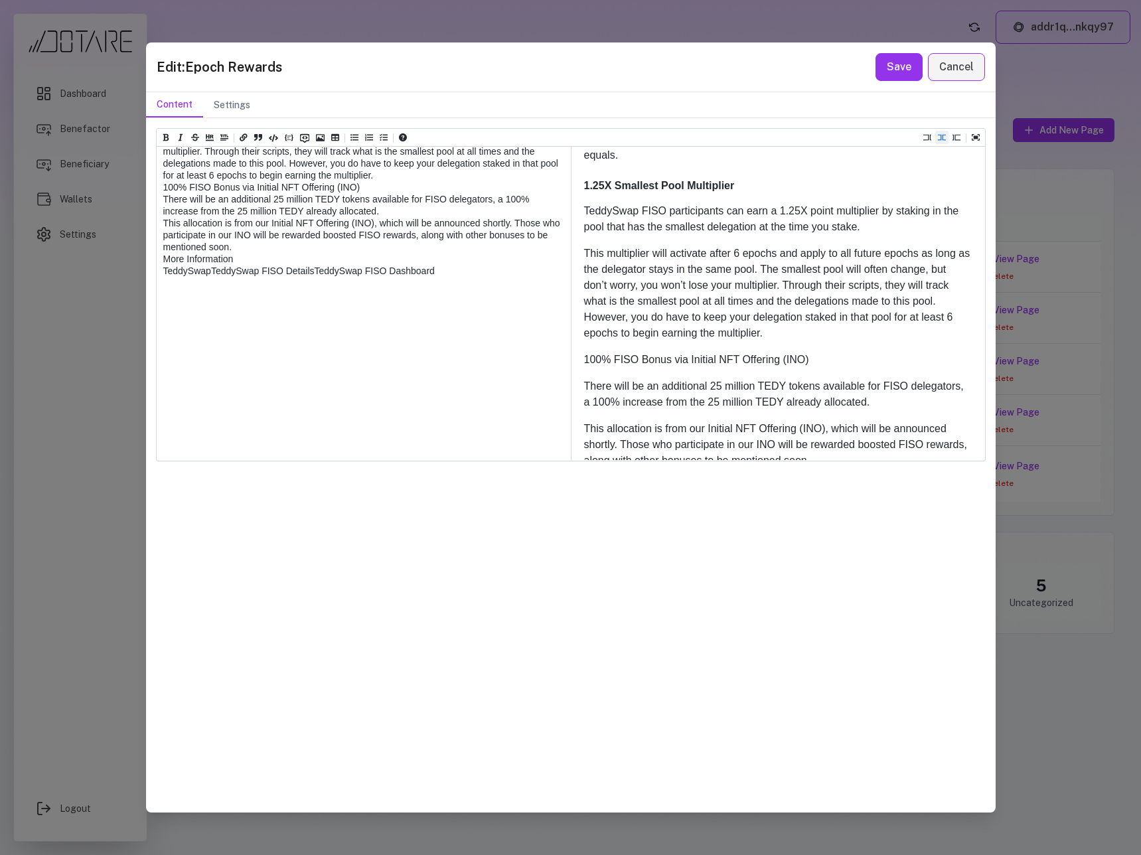
scroll to position [1016, 0]
paste textarea "*****"
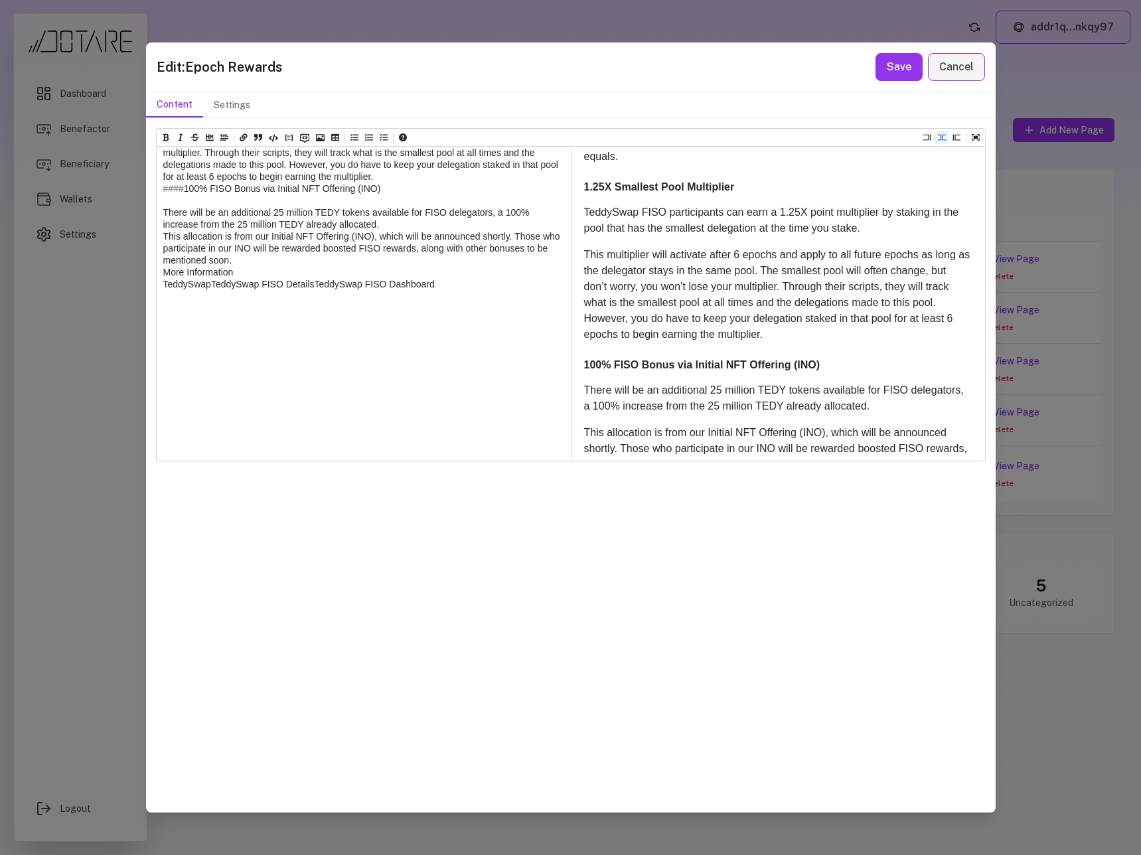
scroll to position [803, 0]
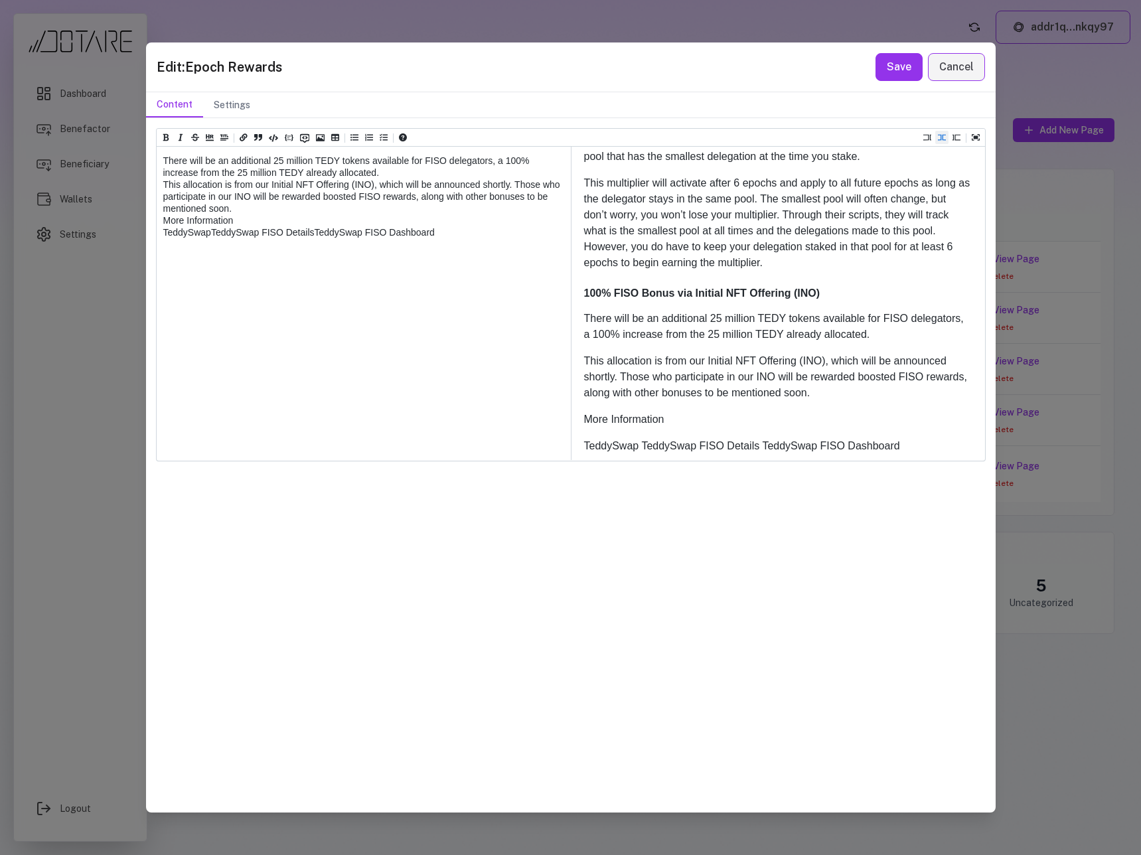
paste textarea "*****"
drag, startPoint x: 283, startPoint y: 441, endPoint x: 159, endPoint y: 440, distance: 124.1
click at [245, 137] on icon "Add a link (ctrl + l)" at bounding box center [244, 137] width 8 height 8
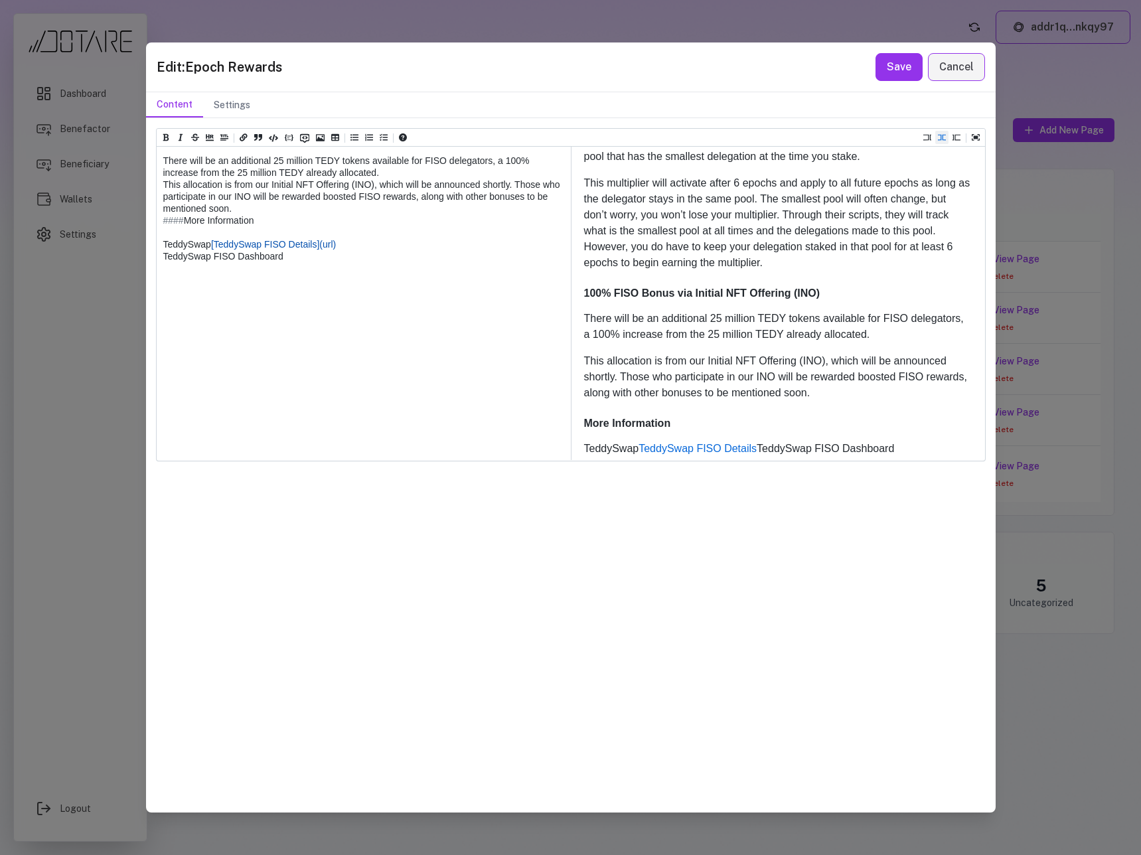
paste textarea "**********"
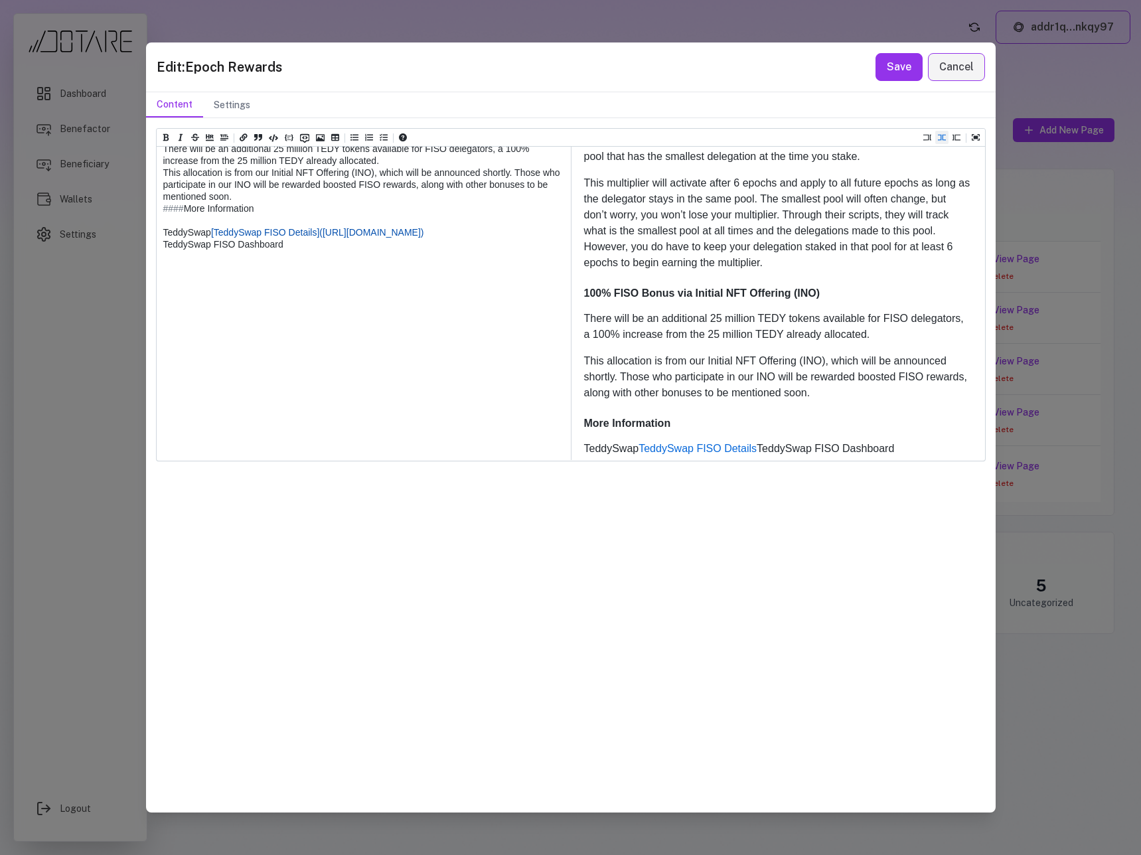
drag, startPoint x: 281, startPoint y: 445, endPoint x: 163, endPoint y: 449, distance: 118.2
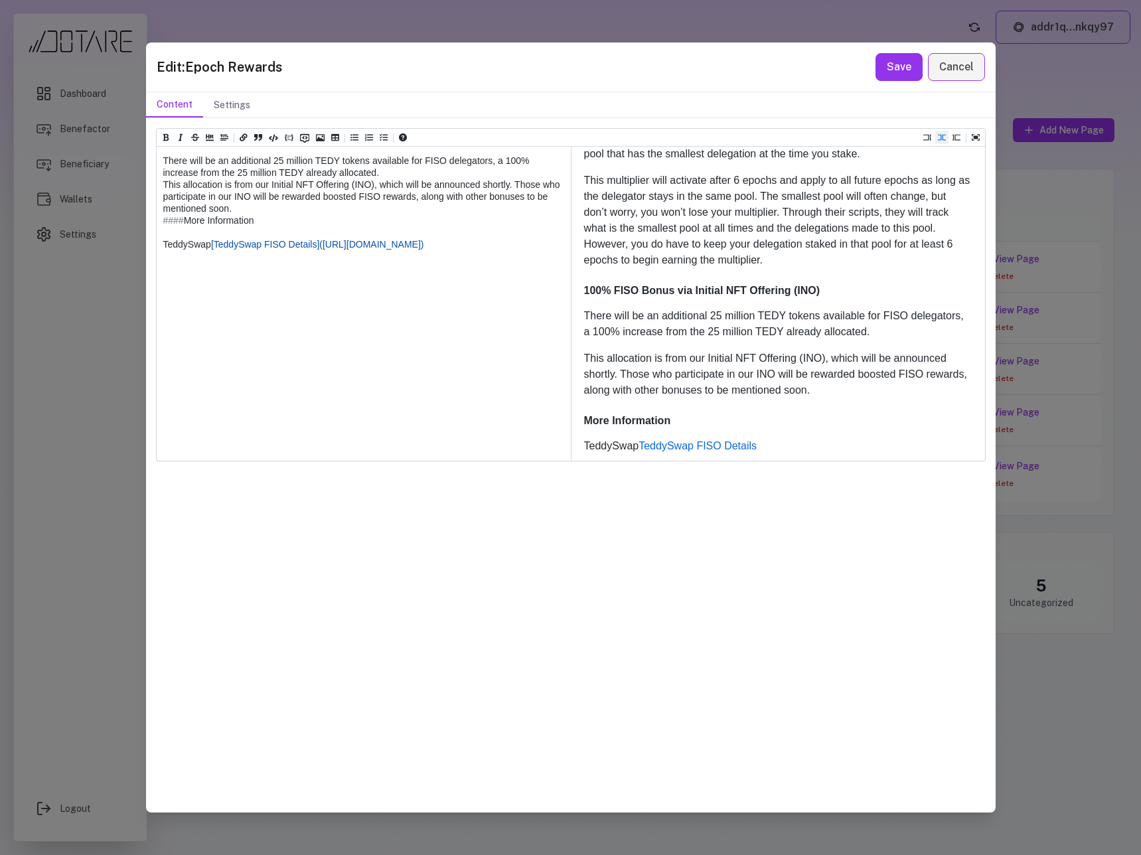
drag, startPoint x: 221, startPoint y: 425, endPoint x: 143, endPoint y: 423, distance: 78.3
click at [143, 423] on div "Edit: Epoch Rewards Save Cancel Content Settings Heading 1 Heading 2 Heading 3 …" at bounding box center [570, 427] width 1141 height 855
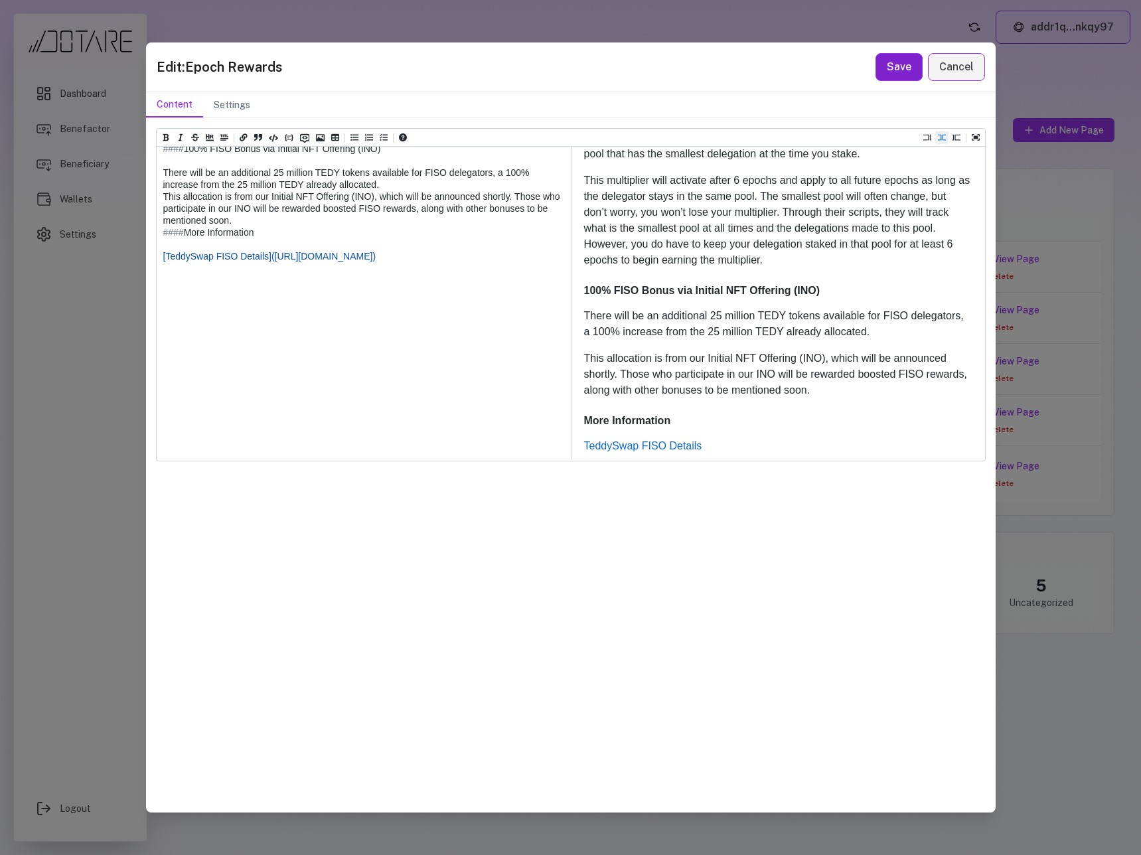
type textarea "**********"
click at [887, 72] on button "Save" at bounding box center [898, 67] width 47 height 28
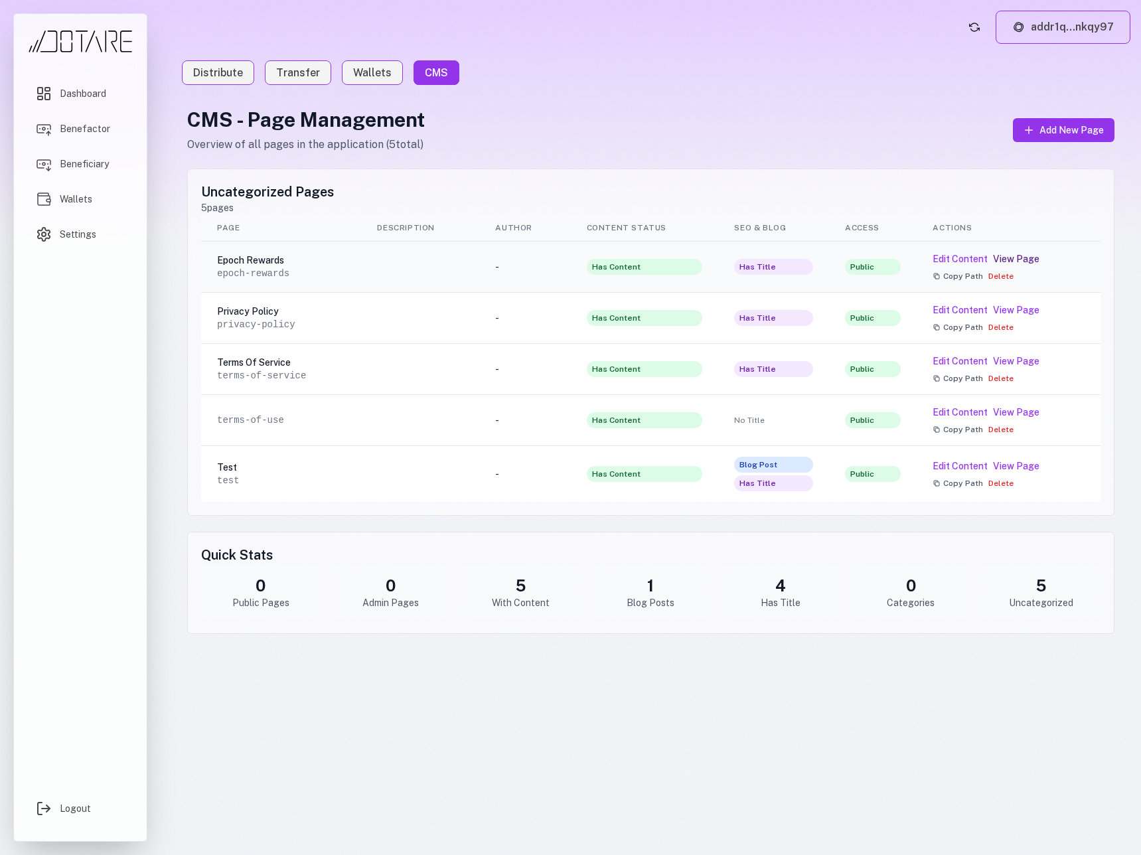
click at [1012, 258] on link "View Page" at bounding box center [1016, 258] width 46 height 13
click at [947, 260] on button "Edit Content" at bounding box center [959, 258] width 55 height 13
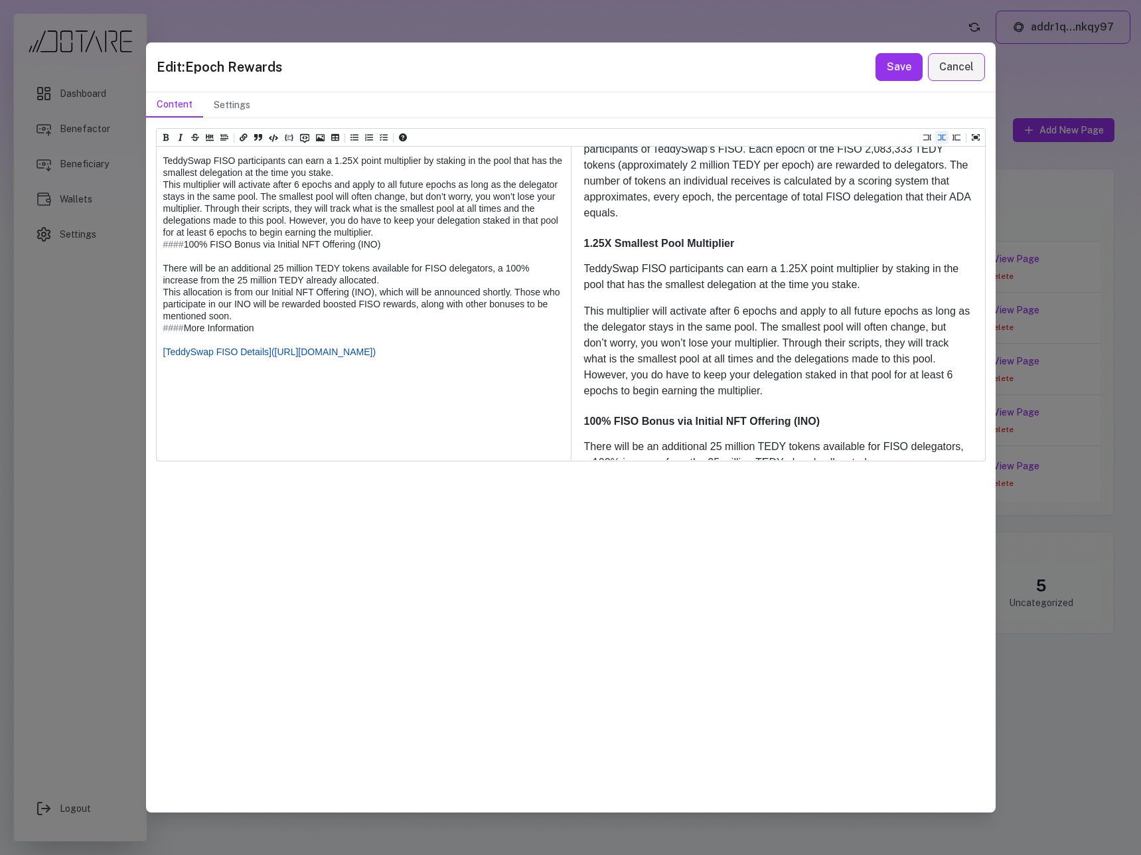
scroll to position [1090, 0]
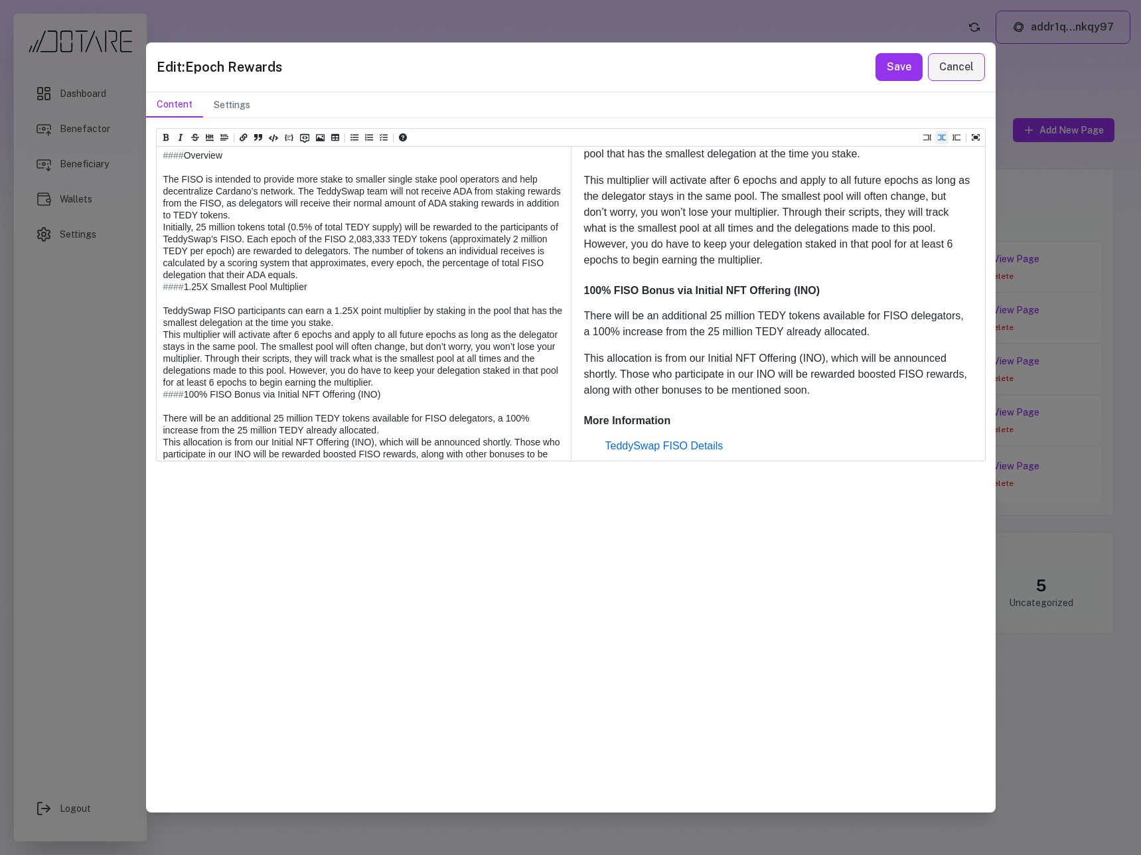
scroll to position [553, 0]
drag, startPoint x: 289, startPoint y: 240, endPoint x: 298, endPoint y: 253, distance: 15.8
click at [289, 240] on textarea at bounding box center [363, 150] width 413 height 1112
click at [289, 239] on textarea at bounding box center [363, 150] width 413 height 1112
click at [291, 240] on textarea at bounding box center [363, 150] width 413 height 1112
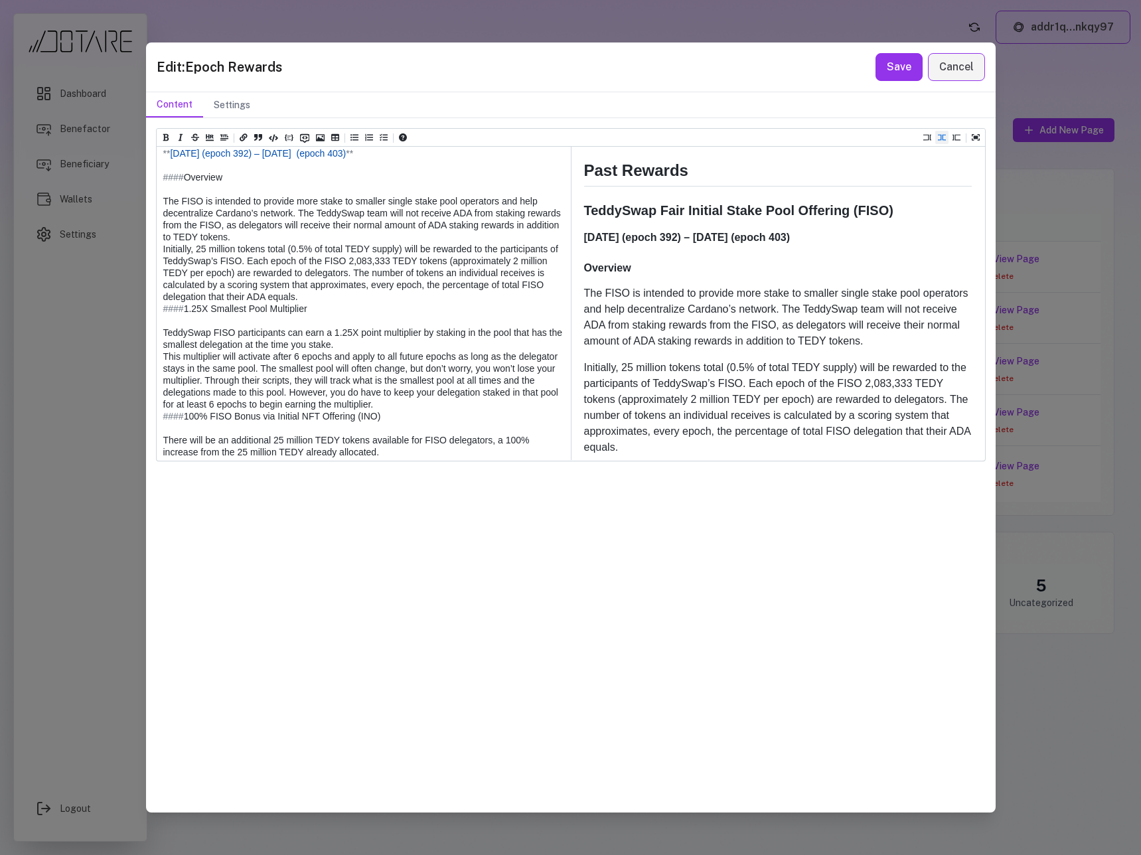
scroll to position [769, 0]
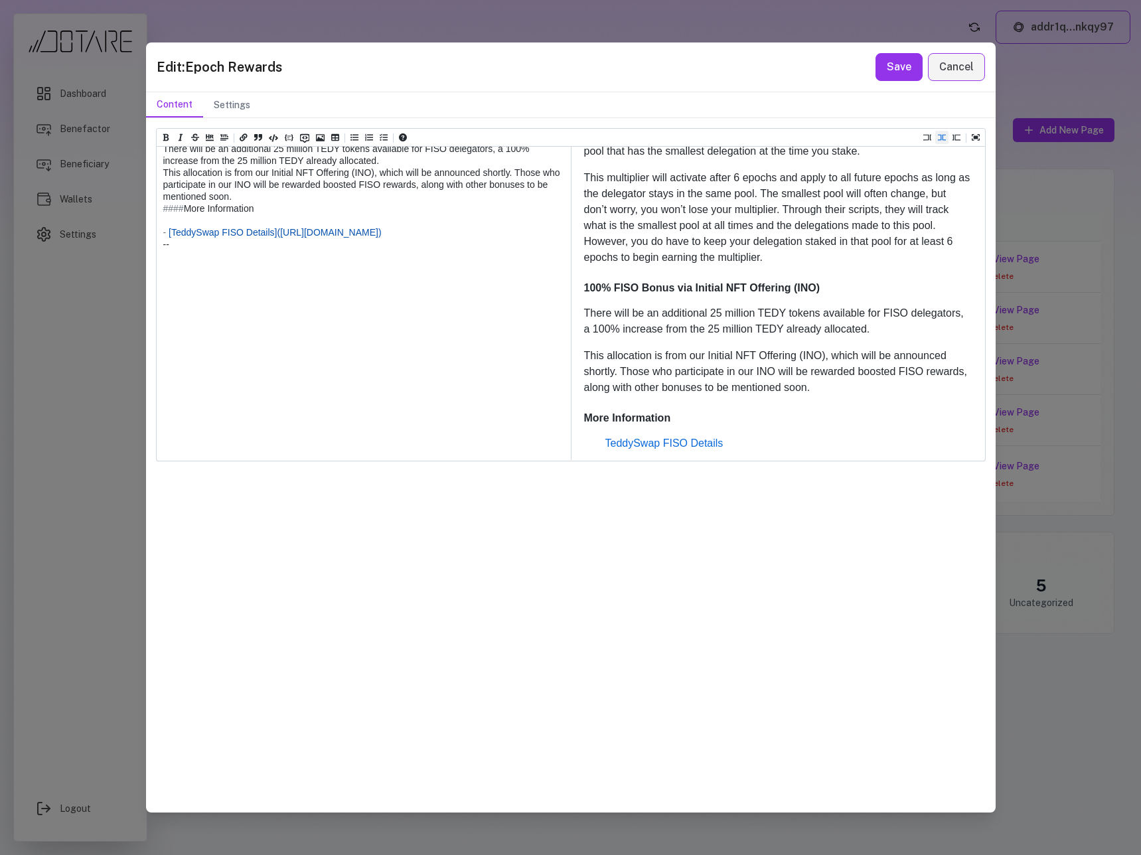
drag, startPoint x: 232, startPoint y: 447, endPoint x: 139, endPoint y: 440, distance: 93.1
click at [139, 440] on div "Edit: Epoch Rewards Save Cancel Content Settings Heading 1 Heading 2 Heading 3 …" at bounding box center [570, 427] width 1141 height 855
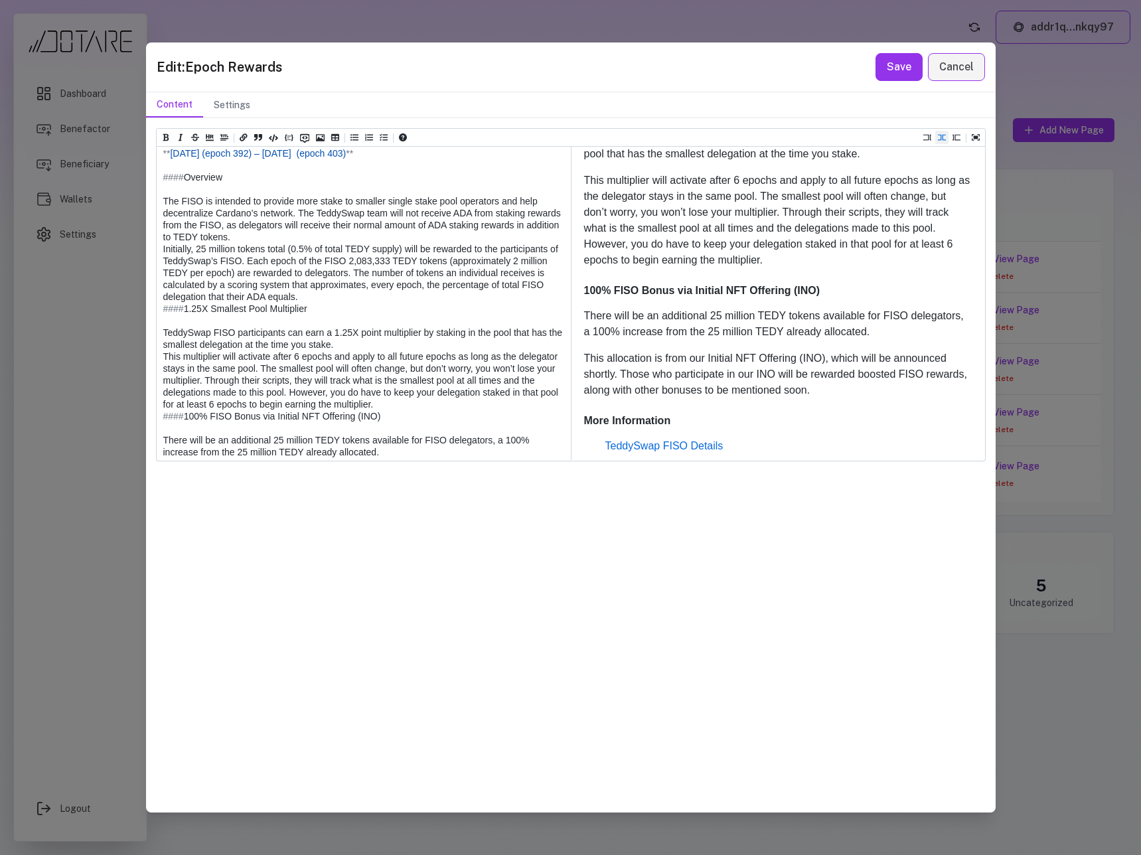
click at [250, 213] on textarea at bounding box center [363, 183] width 413 height 1136
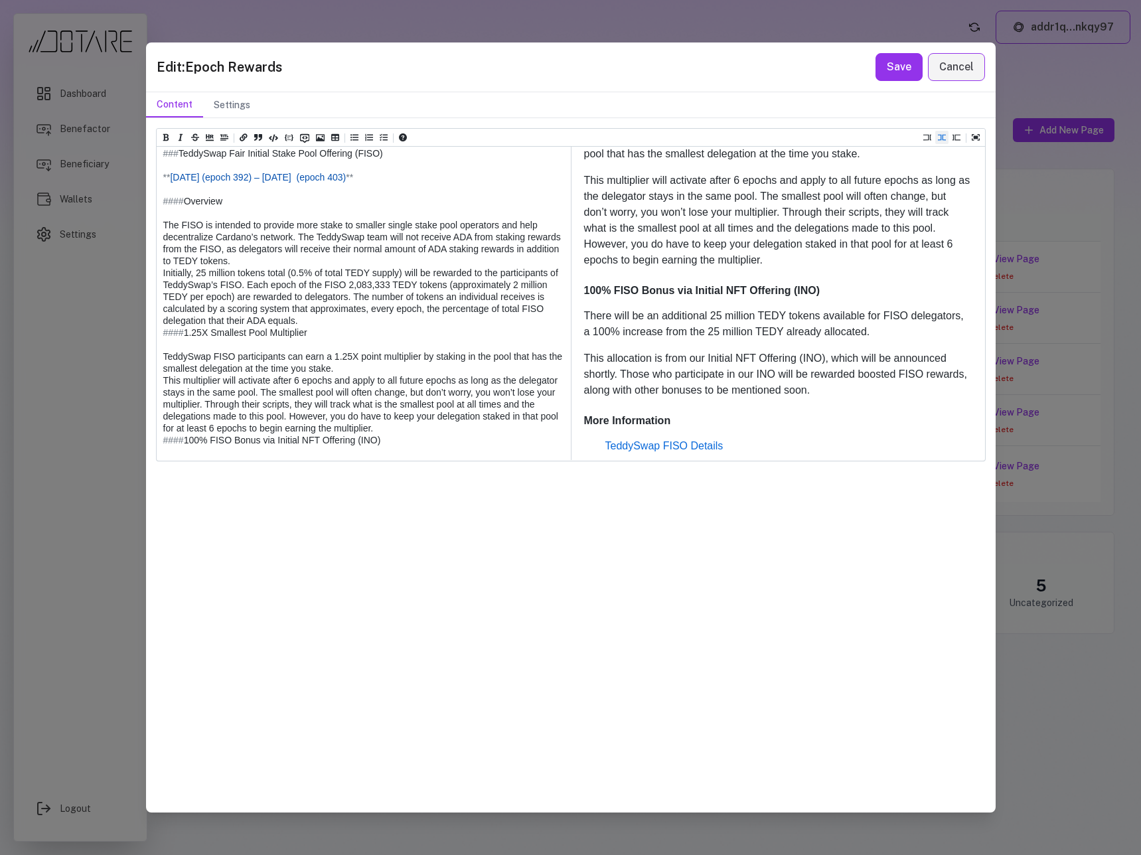
paste textarea "**********"
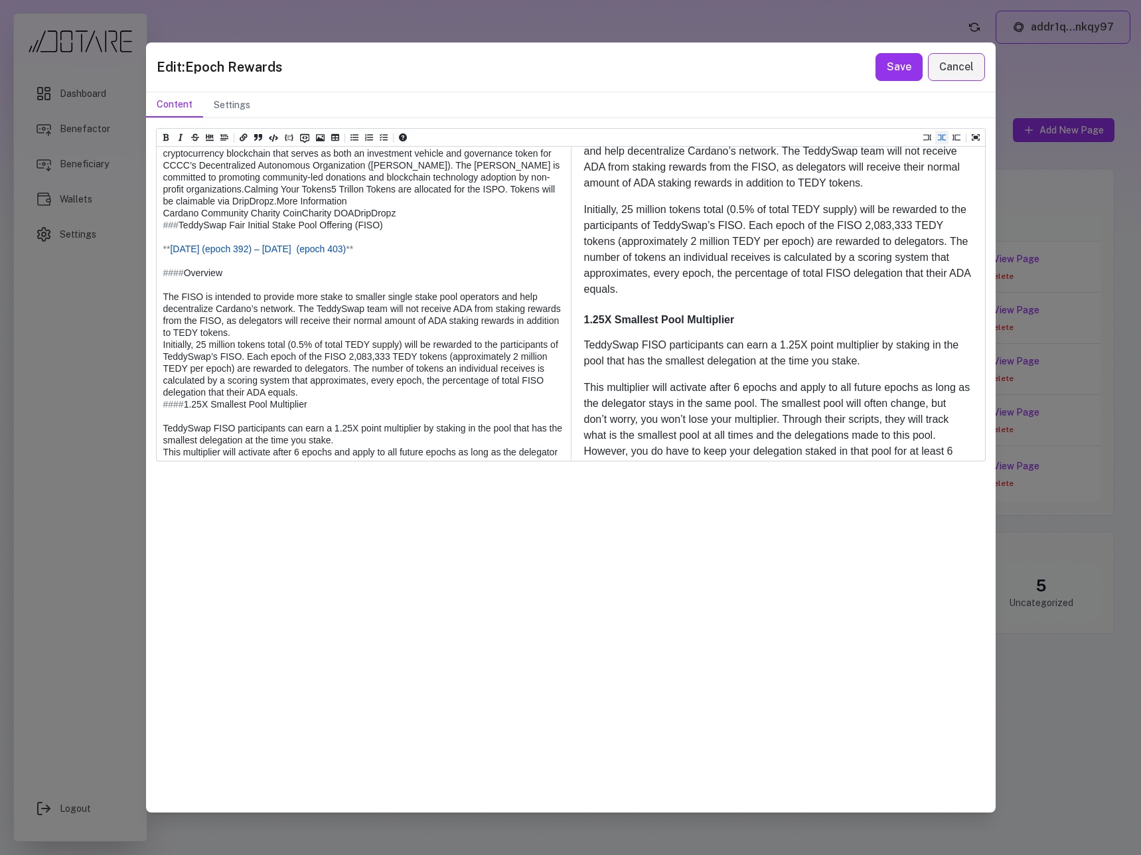
click at [164, 240] on textarea at bounding box center [363, 278] width 413 height 1327
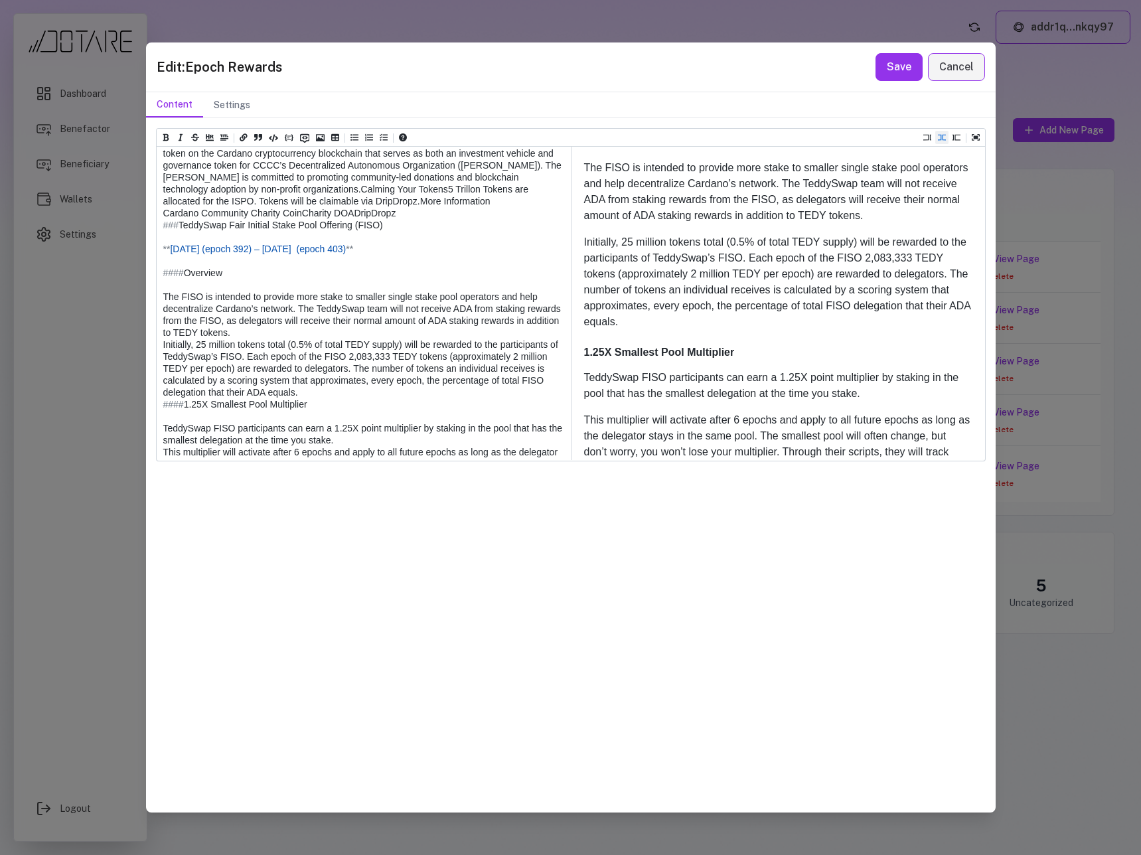
drag, startPoint x: 164, startPoint y: 250, endPoint x: 291, endPoint y: 252, distance: 127.4
click at [291, 252] on textarea at bounding box center [363, 278] width 413 height 1327
click at [167, 137] on icon "Add bold text (ctrl + b)" at bounding box center [166, 137] width 6 height 7
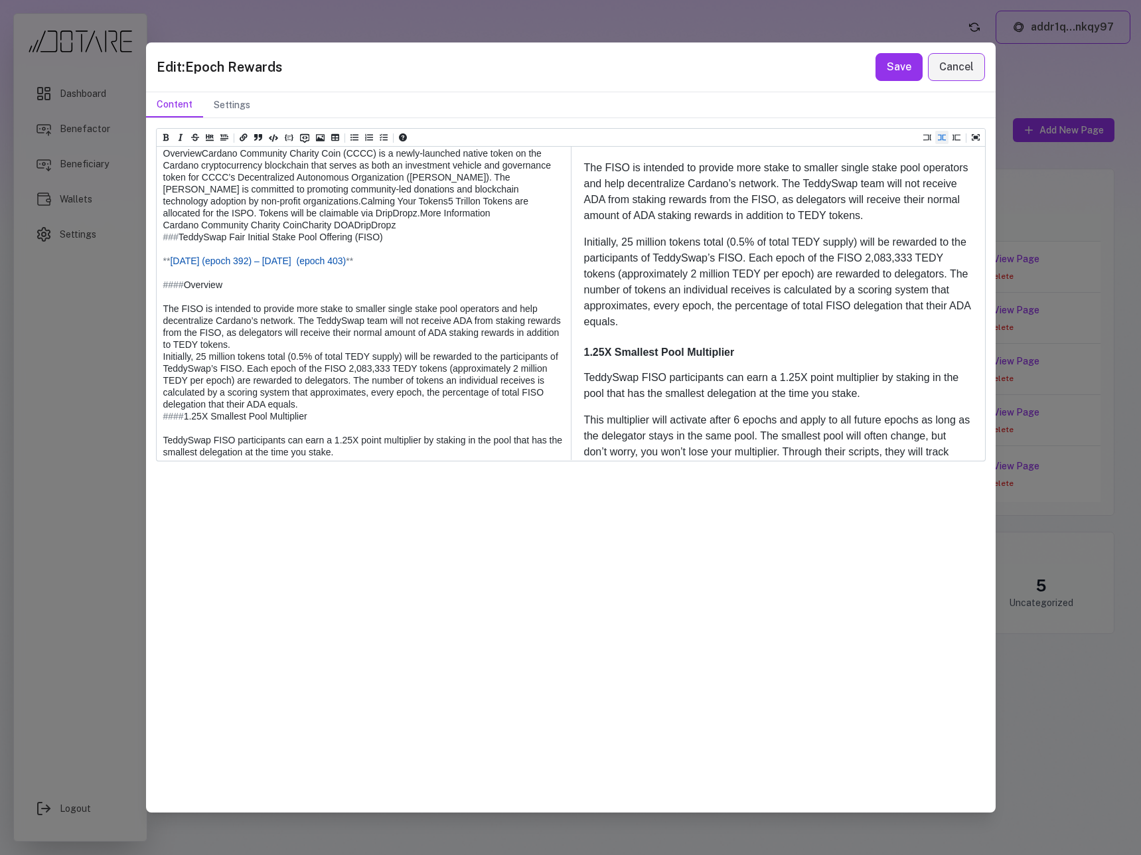
click at [160, 247] on textarea at bounding box center [363, 278] width 413 height 1327
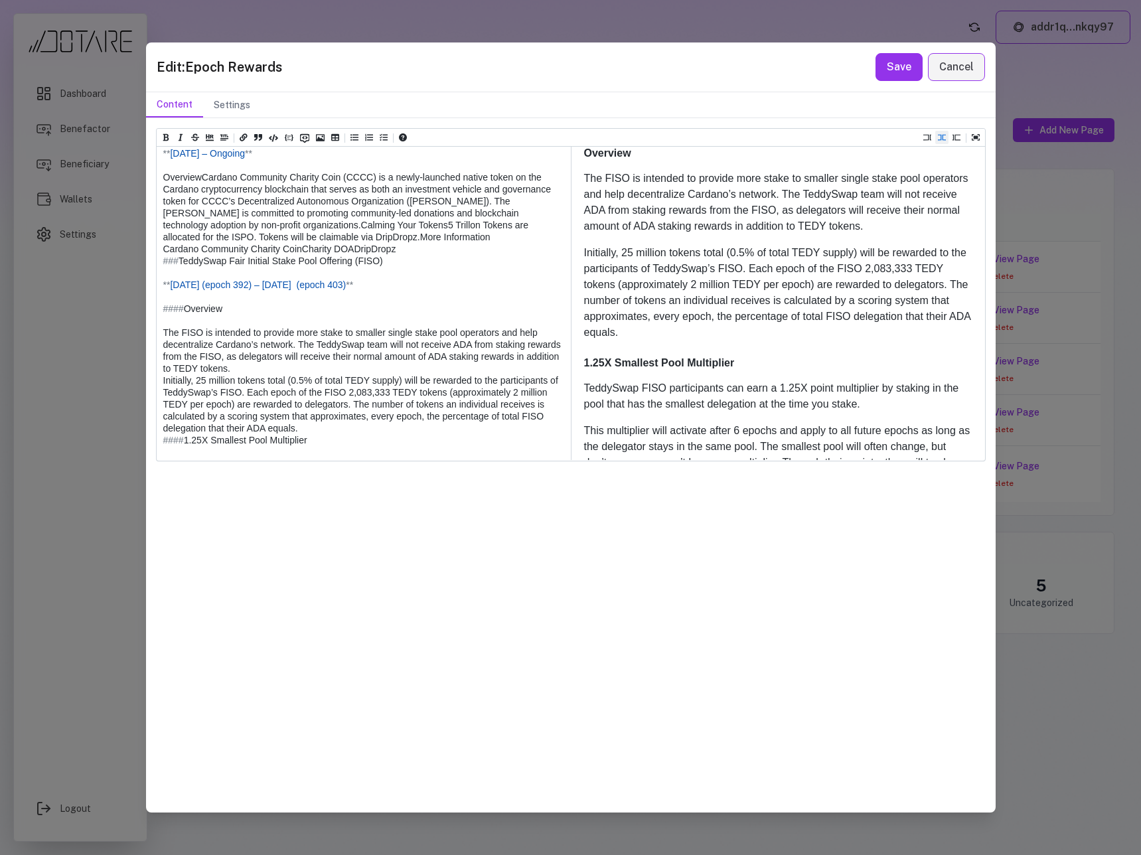
click at [163, 285] on textarea at bounding box center [363, 290] width 413 height 1351
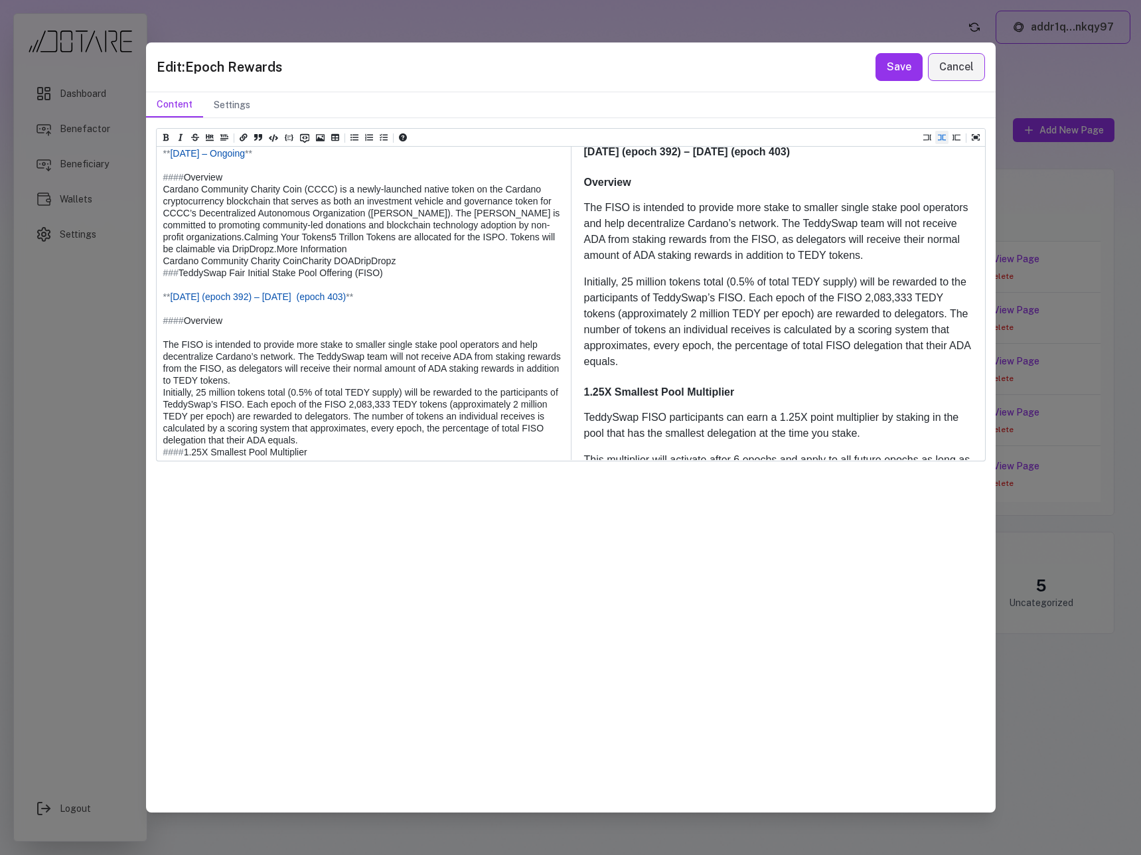
click at [163, 299] on textarea at bounding box center [363, 290] width 413 height 1351
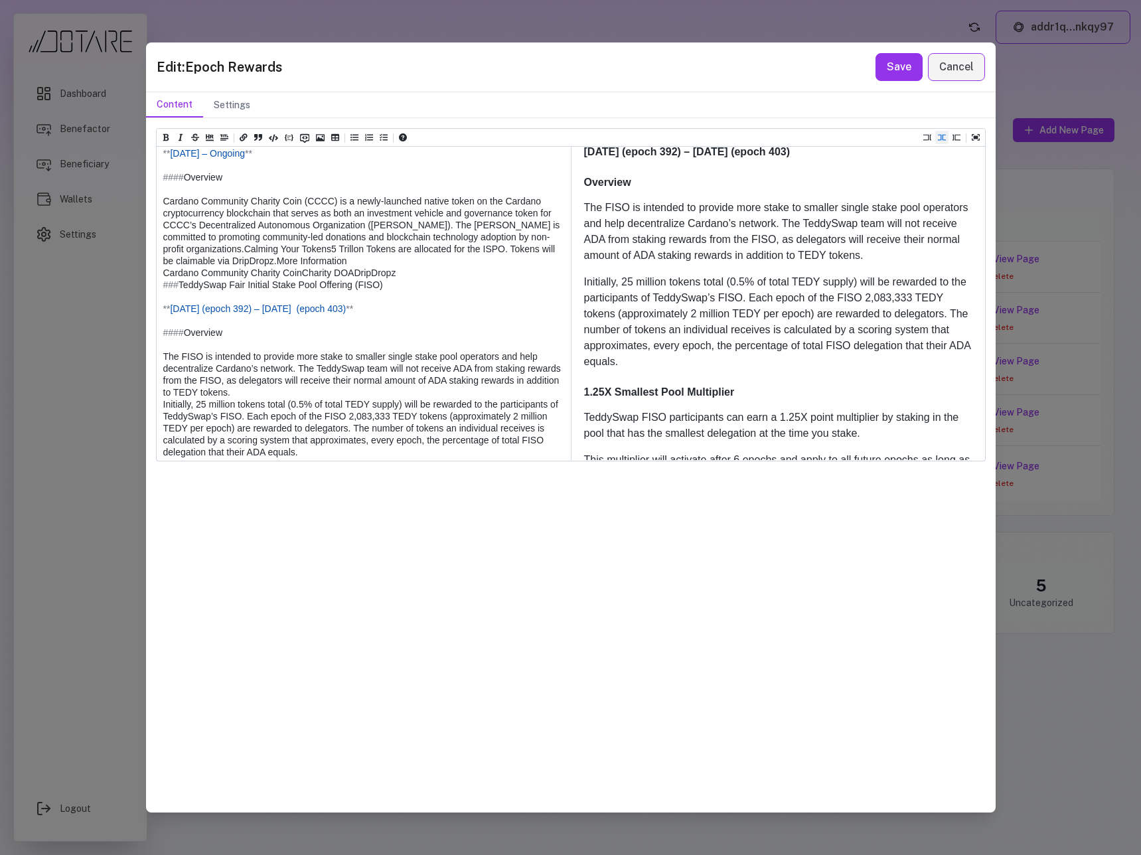
click at [236, 264] on textarea at bounding box center [363, 296] width 413 height 1363
click at [163, 370] on textarea at bounding box center [363, 296] width 413 height 1363
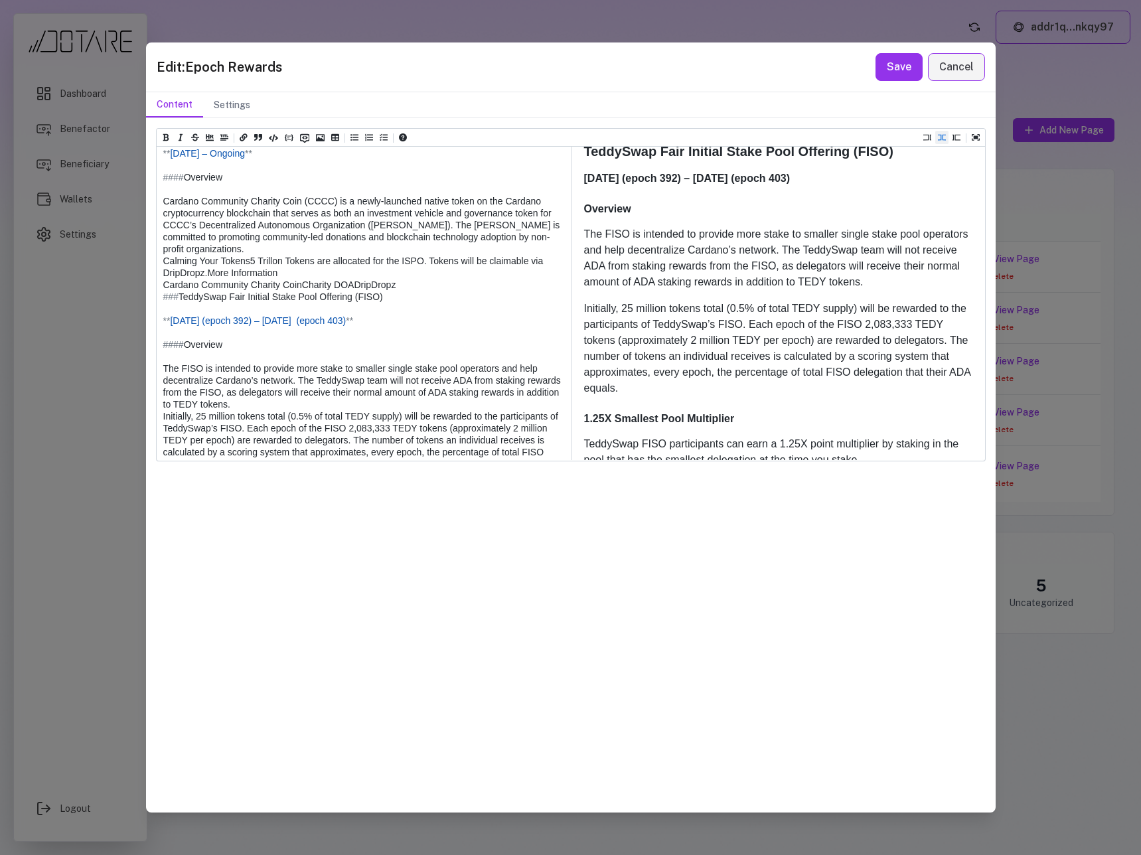
click at [174, 287] on textarea at bounding box center [363, 302] width 413 height 1375
drag, startPoint x: 189, startPoint y: 286, endPoint x: 160, endPoint y: 286, distance: 29.2
click at [160, 286] on textarea at bounding box center [363, 302] width 413 height 1375
click at [166, 378] on textarea at bounding box center [363, 302] width 413 height 1375
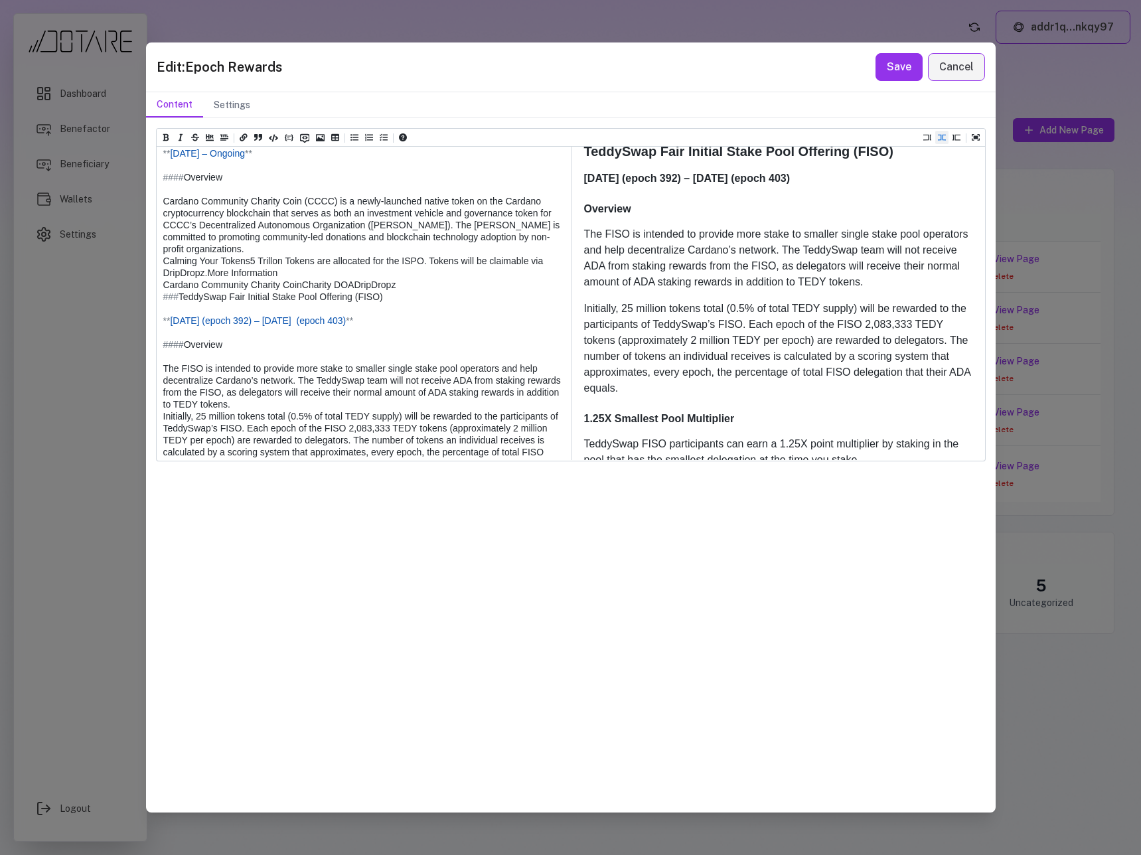
paste textarea "*****"
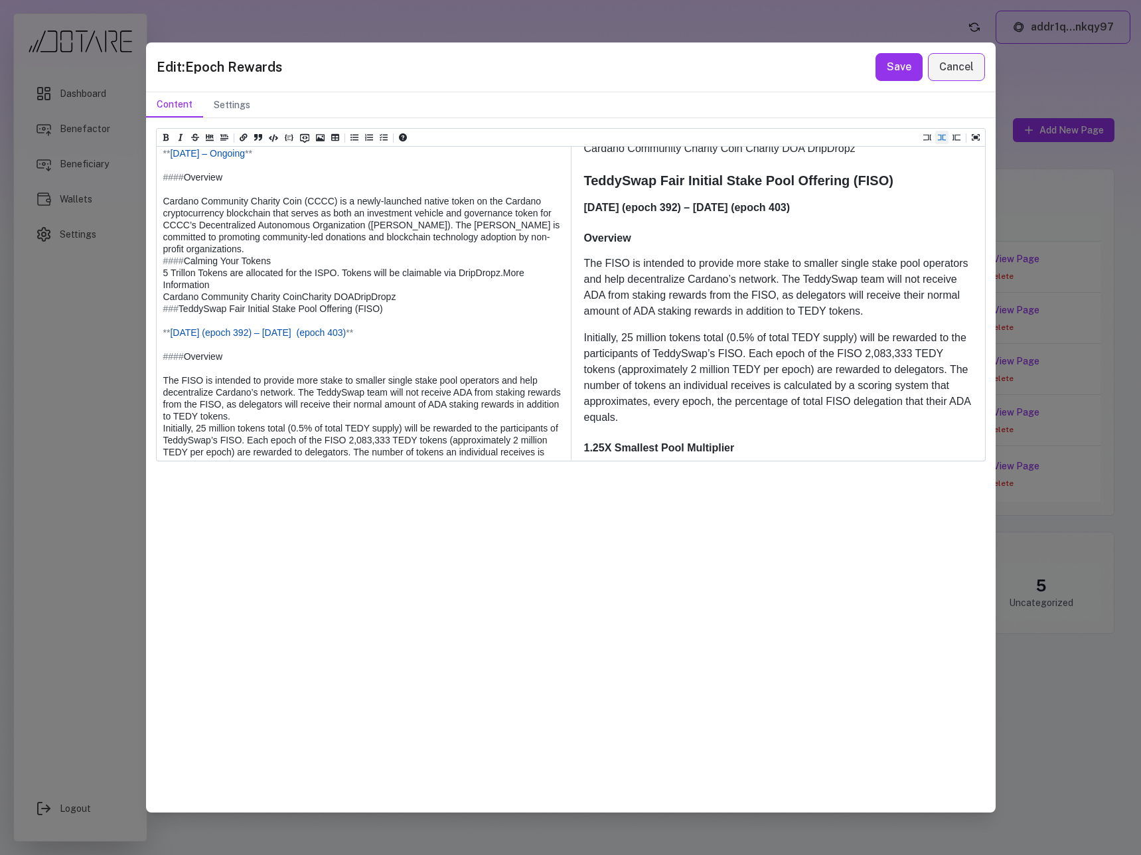
click at [163, 394] on textarea at bounding box center [363, 302] width 413 height 1375
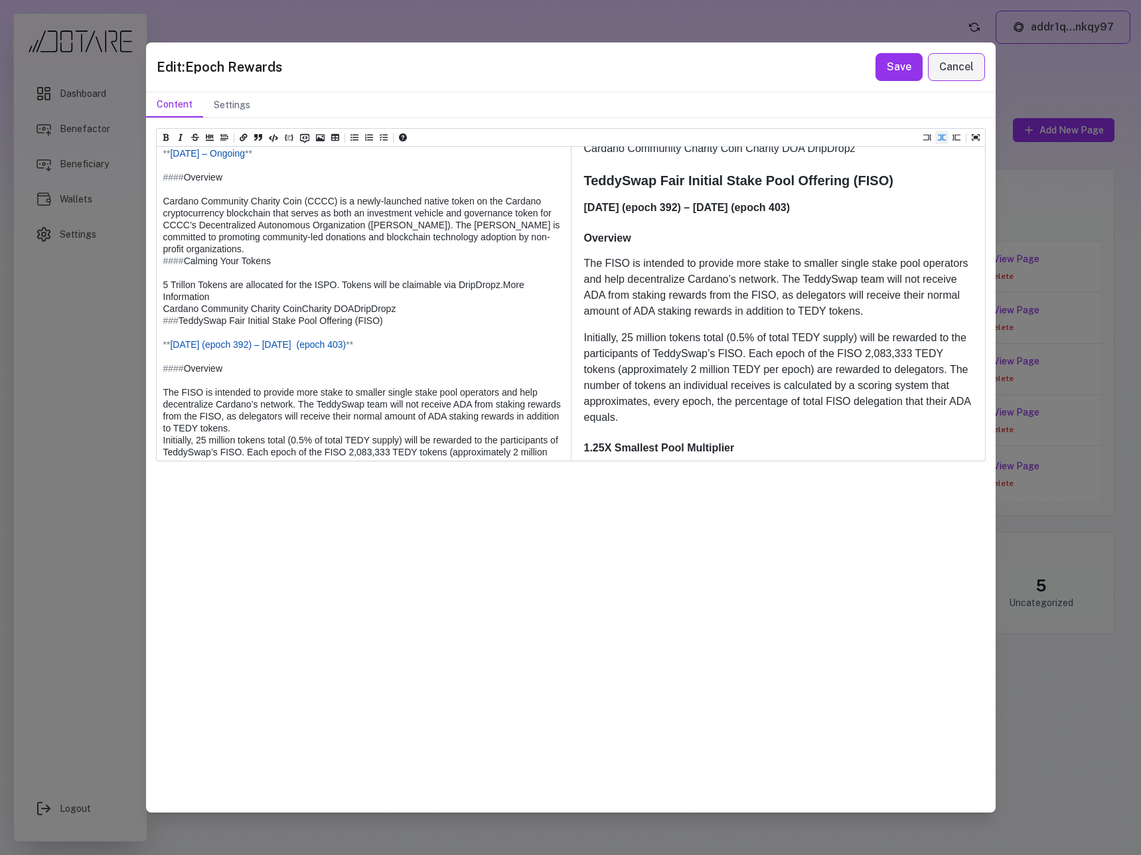
drag, startPoint x: 186, startPoint y: 380, endPoint x: 139, endPoint y: 380, distance: 47.1
click at [139, 380] on div "Edit: Epoch Rewards Save Cancel Content Settings Heading 1 Heading 2 Heading 3 …" at bounding box center [570, 427] width 1141 height 855
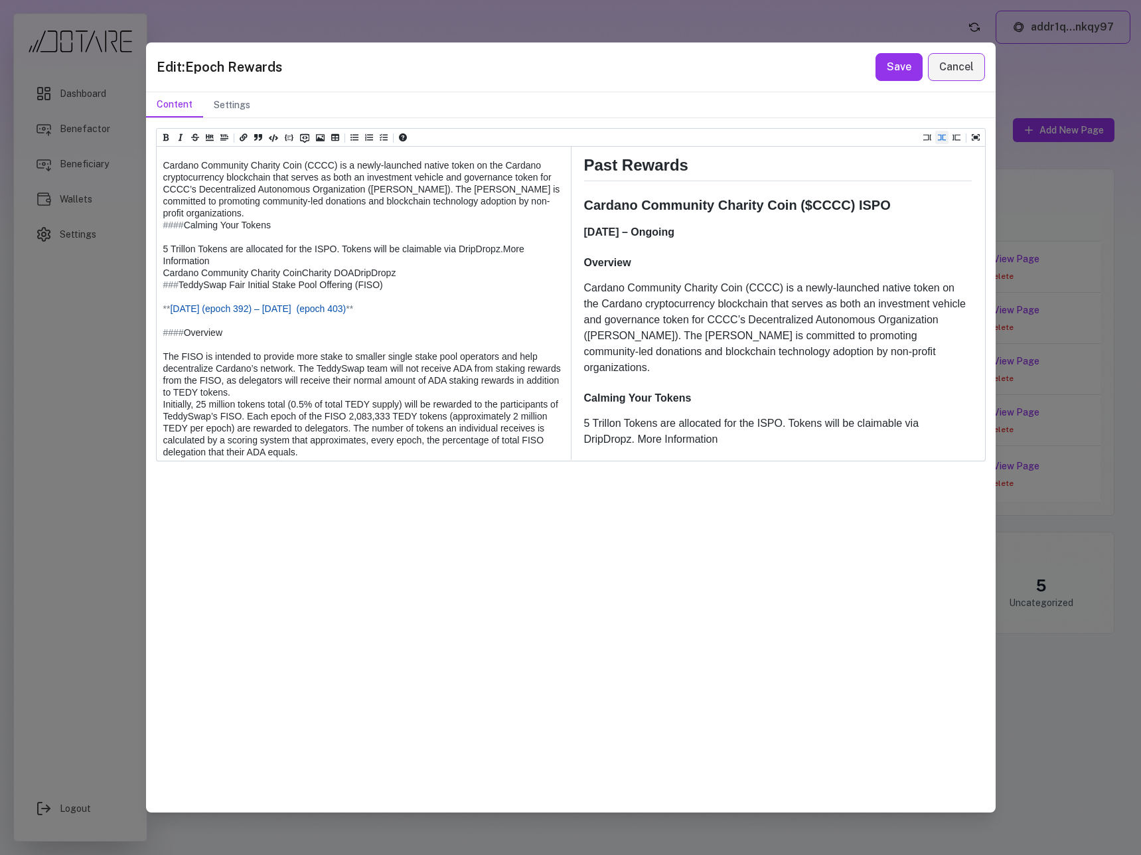
scroll to position [730, 0]
click at [165, 382] on textarea at bounding box center [363, 273] width 413 height 1387
paste textarea "*****"
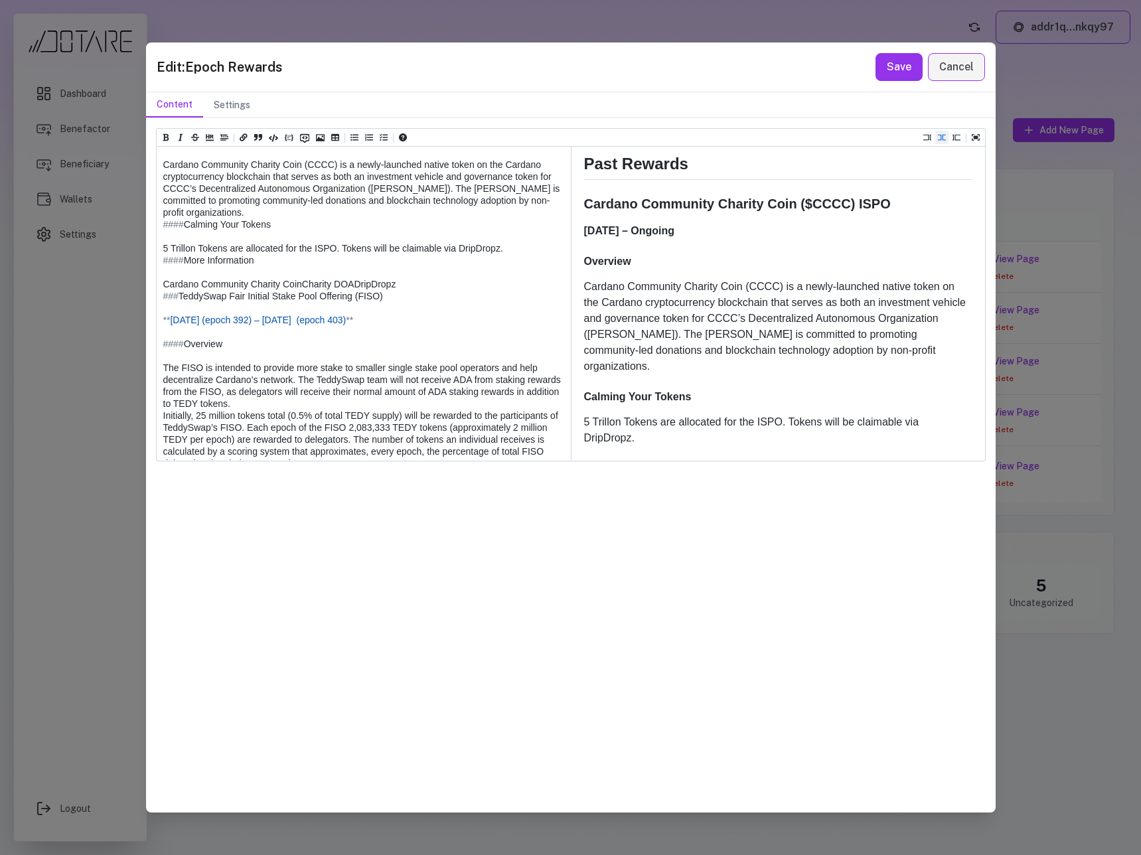
click at [464, 369] on textarea at bounding box center [363, 278] width 413 height 1399
drag, startPoint x: 460, startPoint y: 370, endPoint x: 500, endPoint y: 372, distance: 39.9
click at [500, 372] on textarea at bounding box center [363, 278] width 413 height 1399
click at [246, 137] on icon "Add a link (ctrl + l)" at bounding box center [244, 137] width 8 height 7
click at [512, 368] on textarea at bounding box center [363, 278] width 413 height 1399
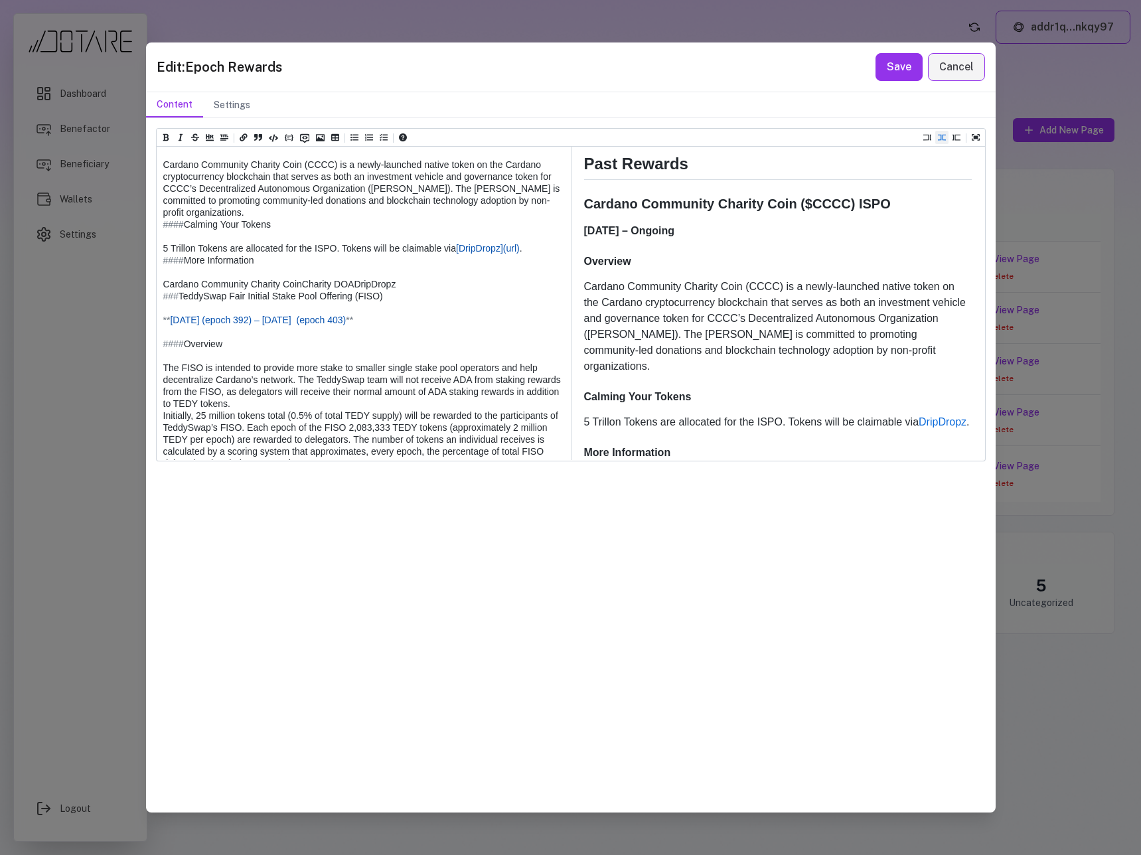
click at [512, 368] on textarea at bounding box center [363, 278] width 413 height 1399
paste textarea "**********"
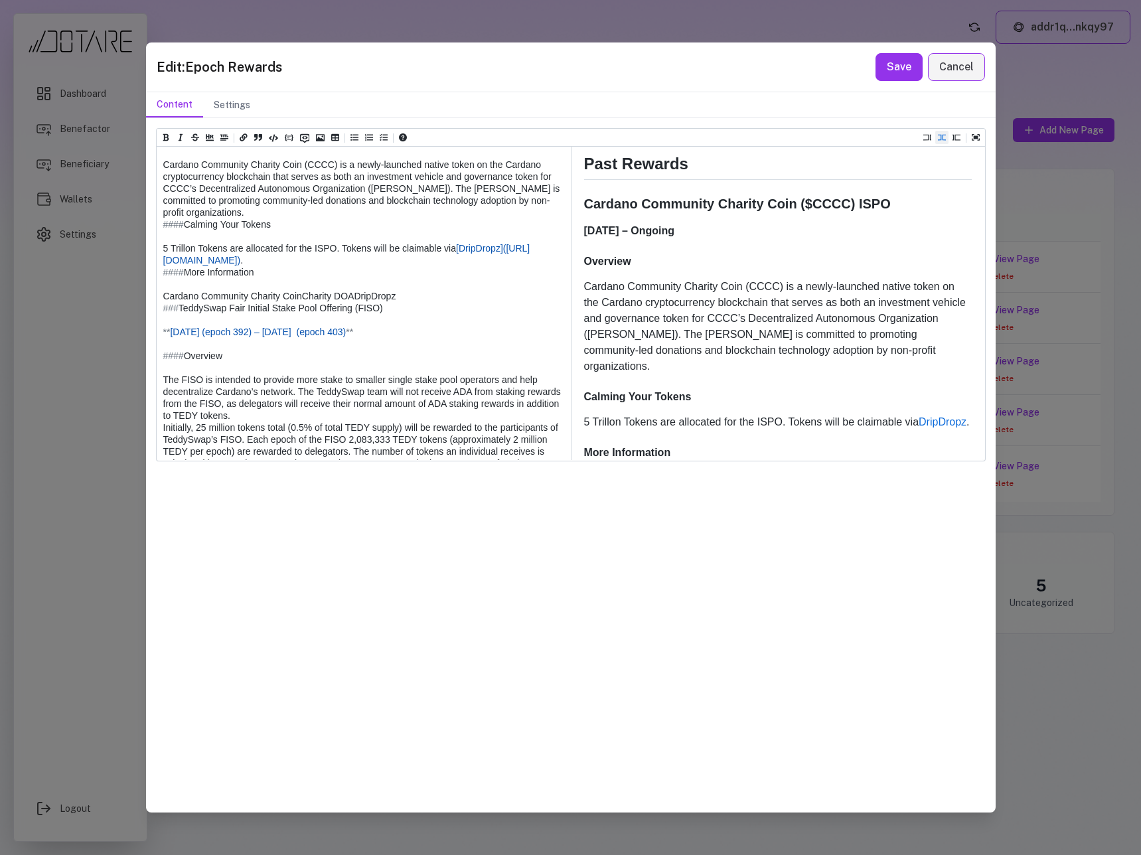
click at [393, 400] on textarea at bounding box center [363, 284] width 413 height 1411
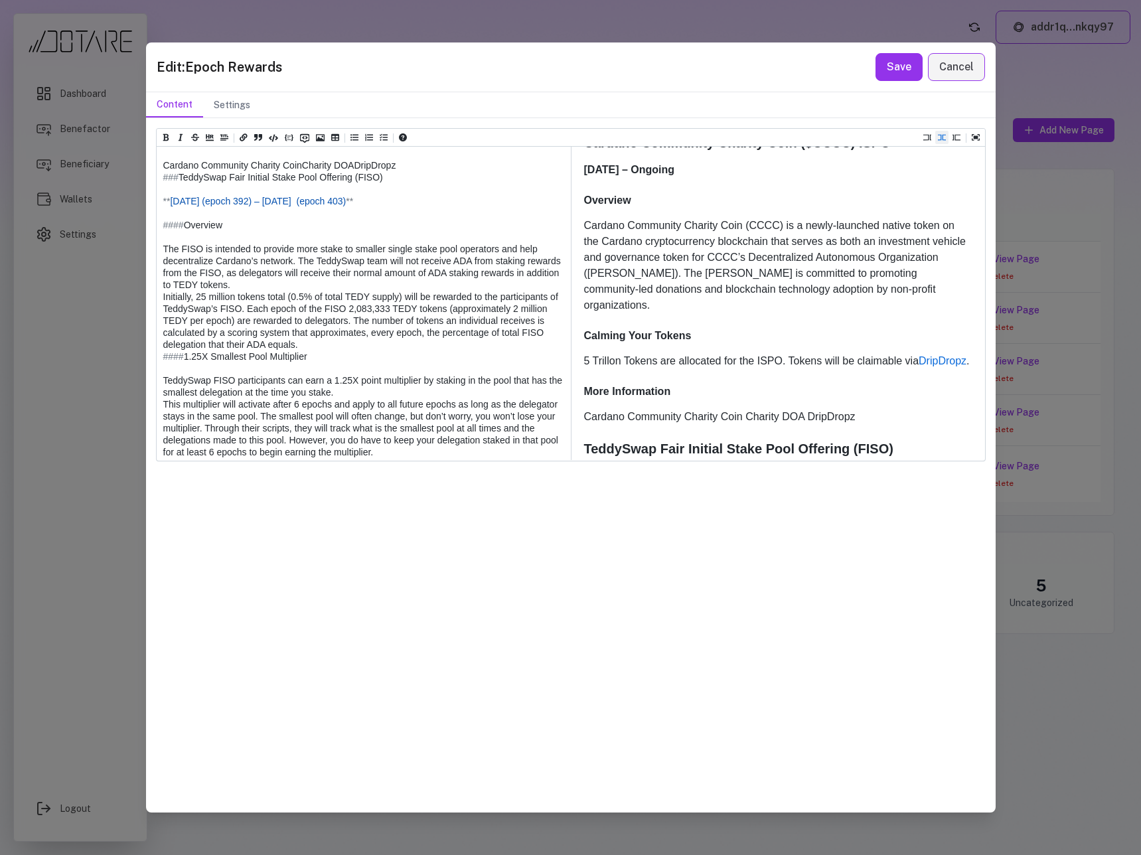
scroll to position [696, 0]
click at [165, 326] on textarea at bounding box center [363, 156] width 413 height 1411
drag, startPoint x: 457, startPoint y: 240, endPoint x: 492, endPoint y: 256, distance: 38.6
click at [494, 257] on textarea at bounding box center [363, 156] width 413 height 1411
click at [452, 247] on textarea at bounding box center [363, 156] width 413 height 1411
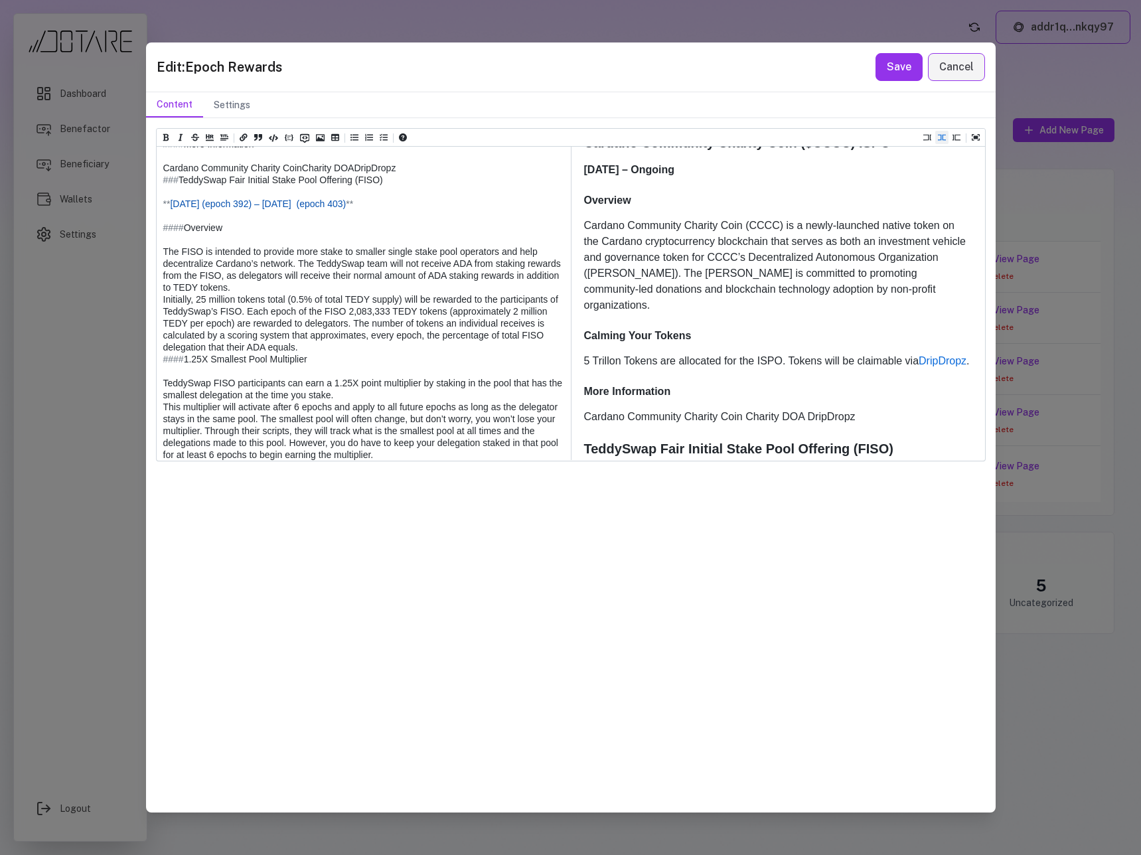
drag, startPoint x: 458, startPoint y: 240, endPoint x: 492, endPoint y: 260, distance: 40.2
click at [493, 260] on textarea at bounding box center [363, 156] width 413 height 1411
click at [222, 324] on textarea at bounding box center [363, 156] width 413 height 1411
drag, startPoint x: 242, startPoint y: 324, endPoint x: 154, endPoint y: 304, distance: 90.6
click at [154, 304] on div "Heading 1 Heading 2 Heading 3 Heading 4 Heading 5 Heading 6 # Epoch Rewards ## …" at bounding box center [570, 464] width 849 height 693
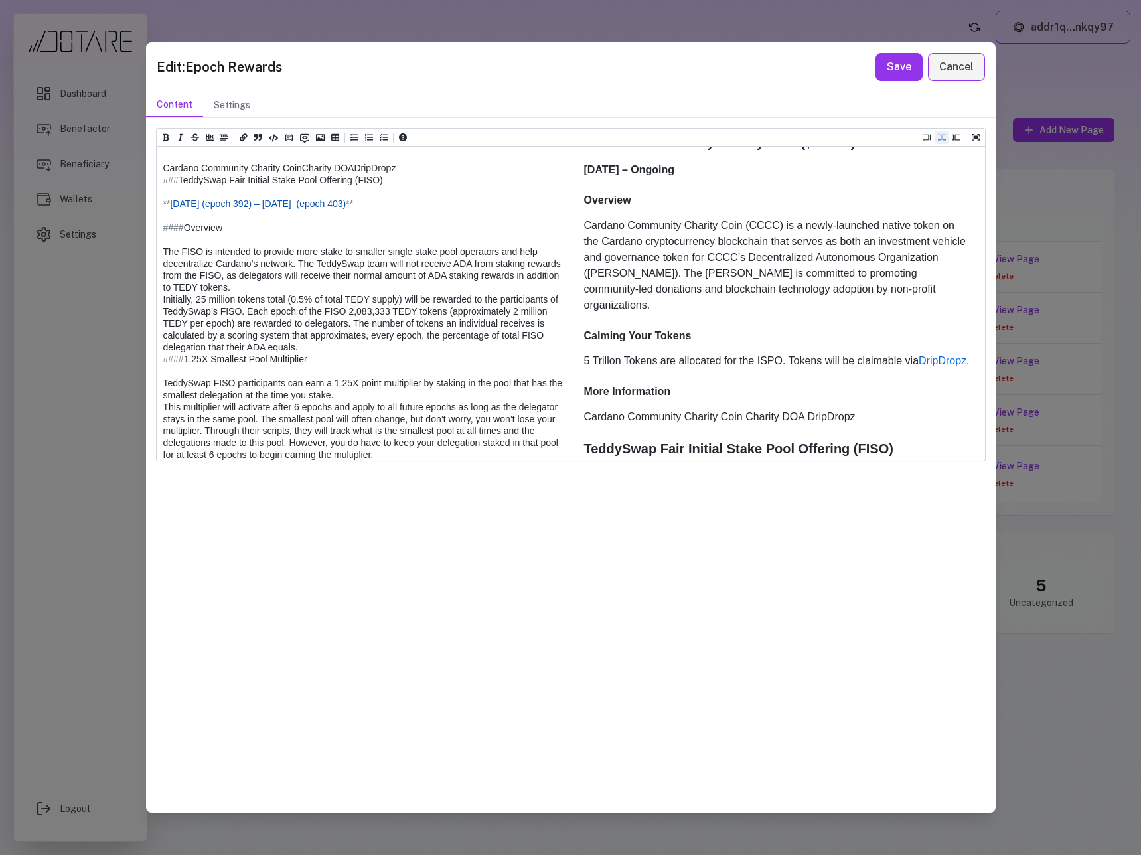
paste textarea "*****"
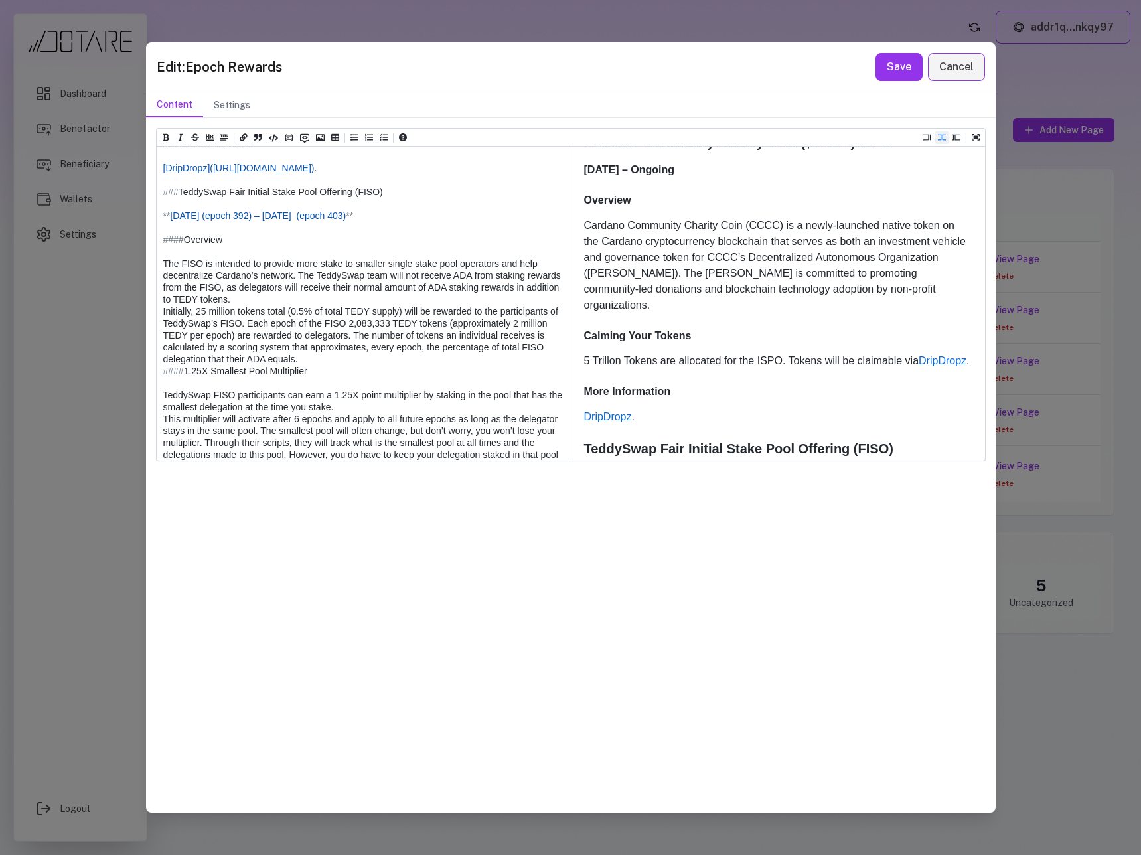
click at [163, 301] on textarea at bounding box center [363, 150] width 413 height 1399
click at [189, 319] on textarea at bounding box center [363, 150] width 413 height 1399
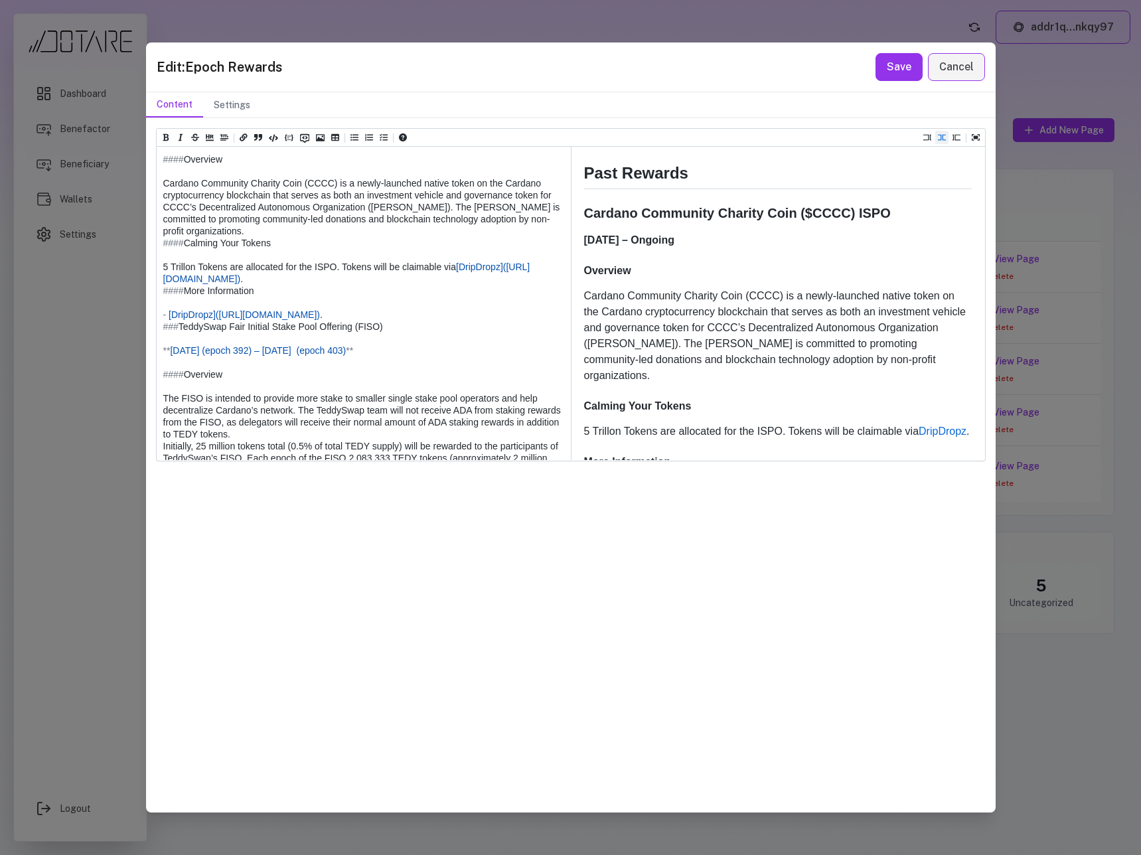
scroll to position [707, 0]
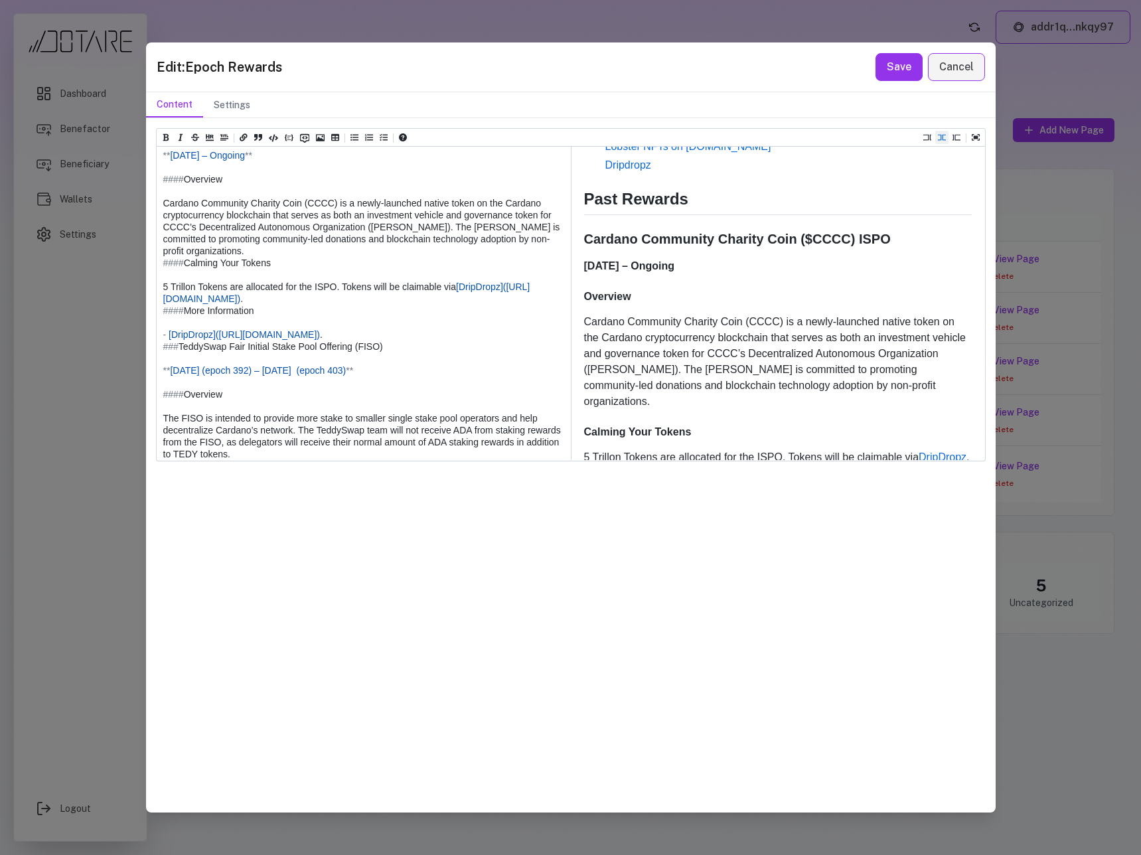
click at [271, 265] on textarea at bounding box center [363, 310] width 413 height 1387
click at [272, 283] on textarea at bounding box center [363, 310] width 413 height 1387
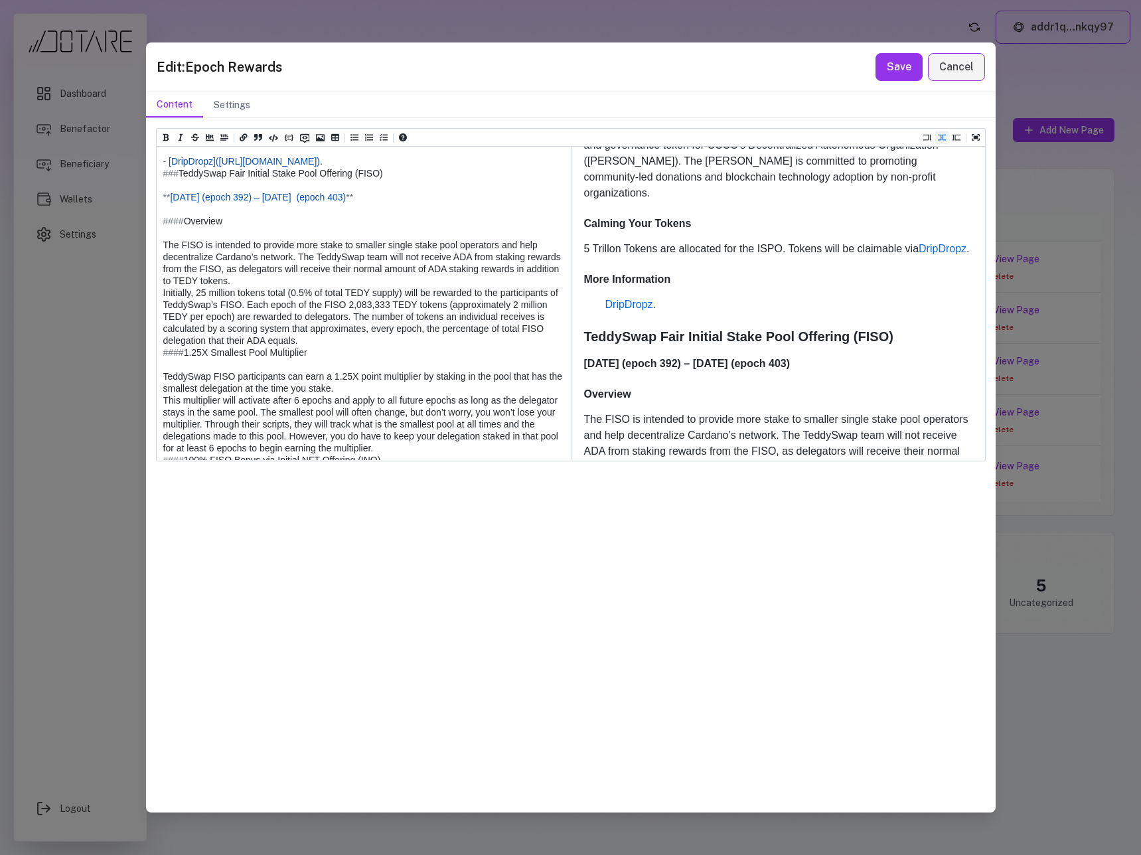
scroll to position [924, 0]
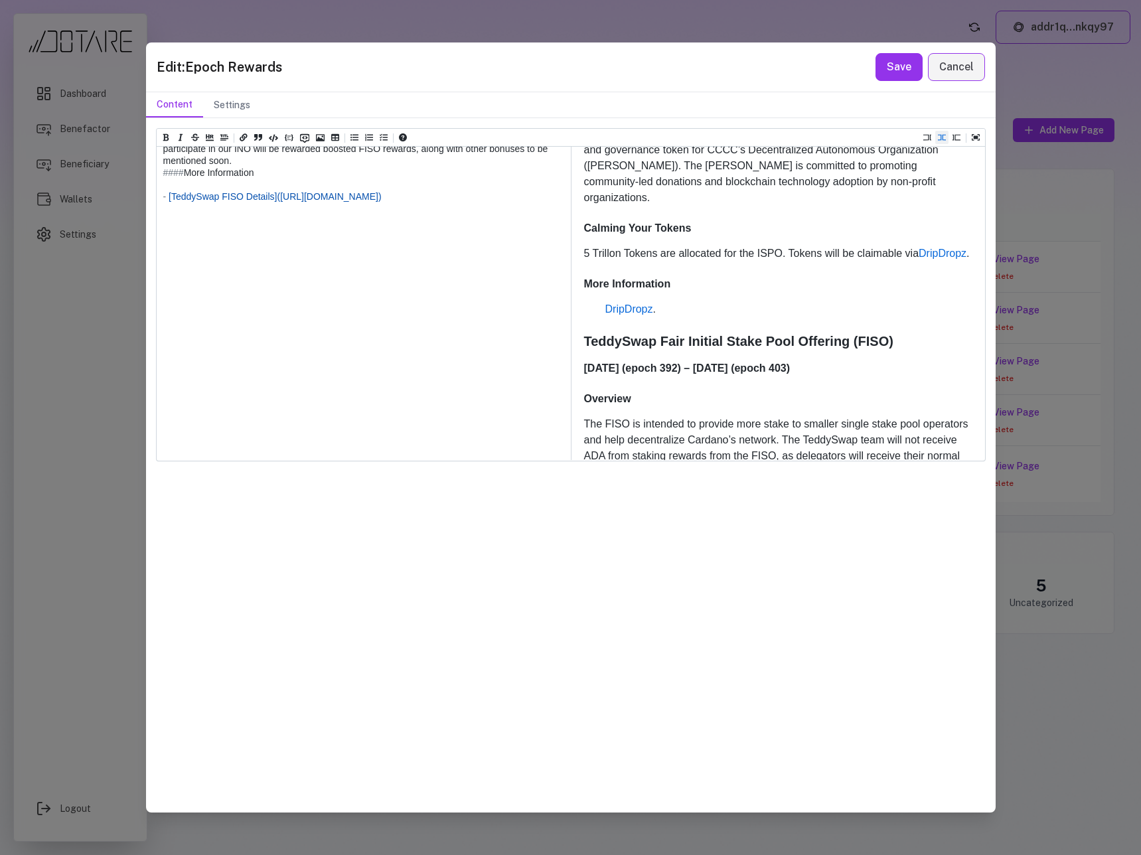
paste textarea "**********"
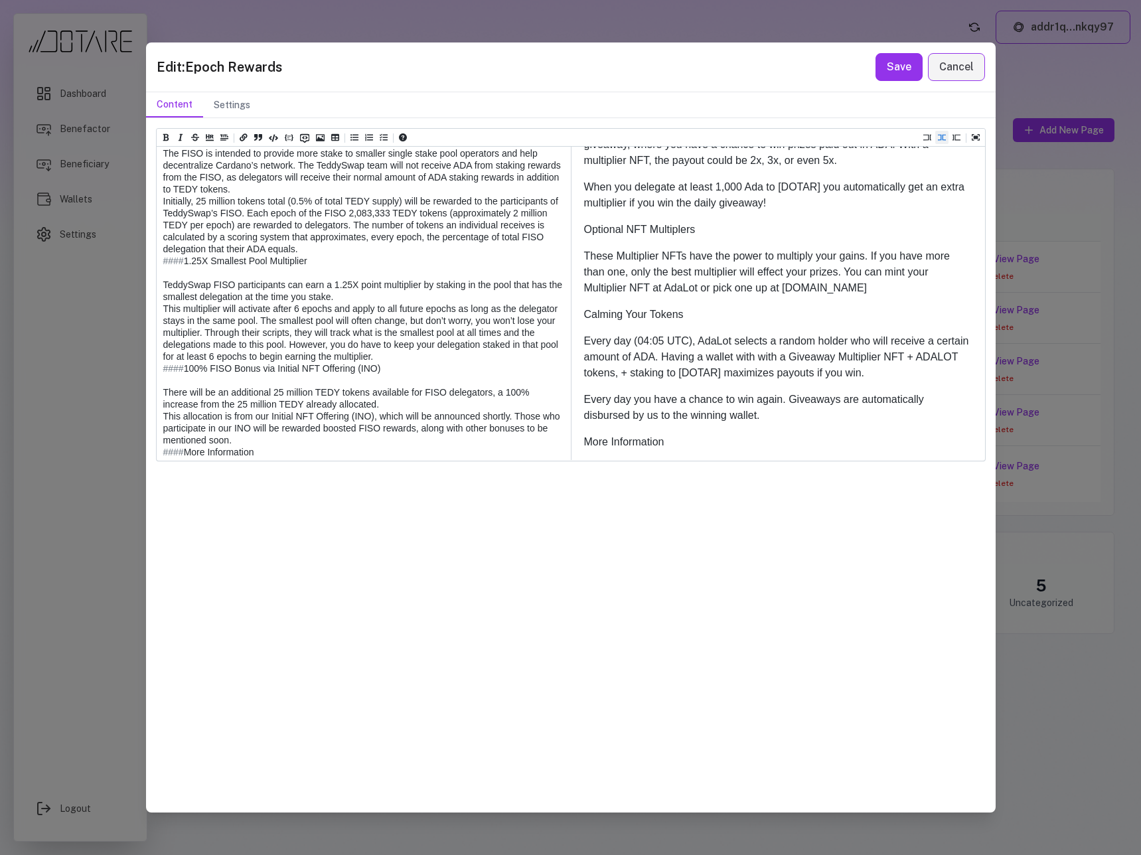
scroll to position [792, 0]
click at [166, 229] on textarea at bounding box center [363, 238] width 413 height 1769
click at [168, 229] on textarea at bounding box center [363, 238] width 413 height 1769
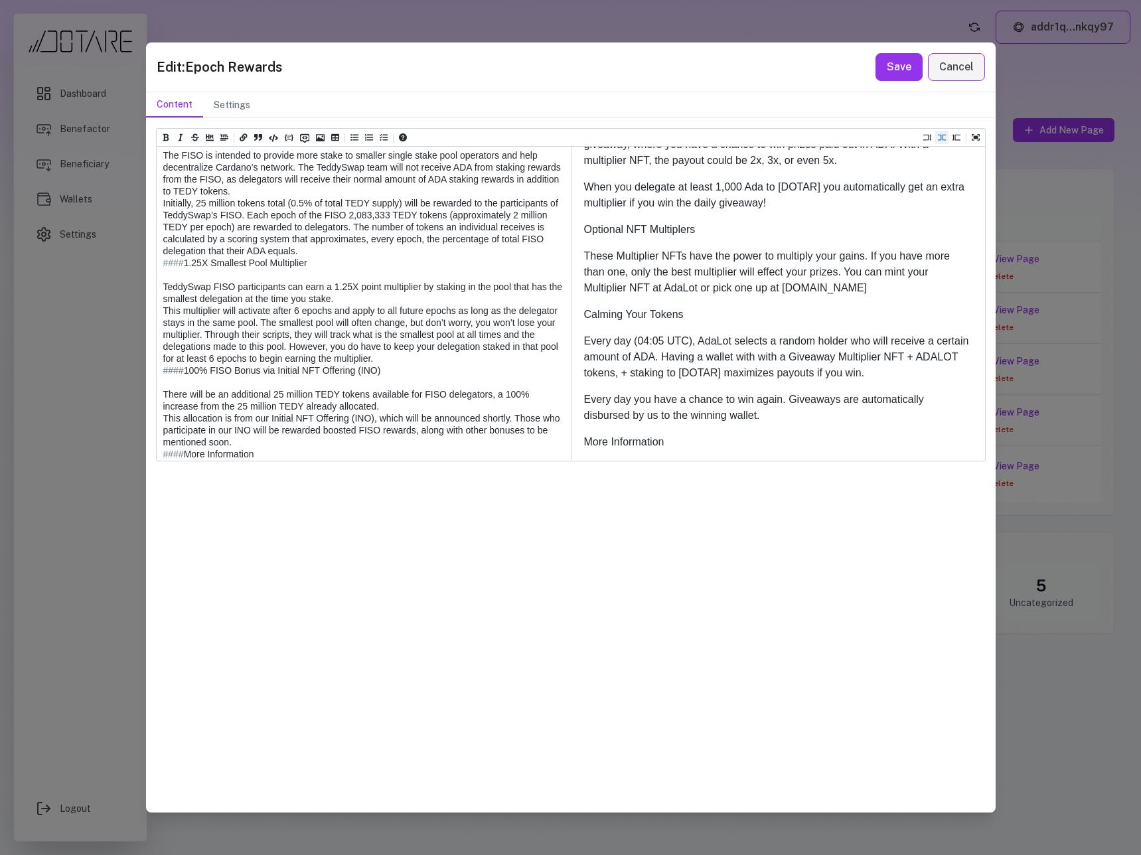
drag, startPoint x: 178, startPoint y: 228, endPoint x: 147, endPoint y: 228, distance: 31.9
click at [147, 228] on div "Heading 1 Heading 2 Heading 3 Heading 4 Heading 5 Heading 6 # Epoch Rewards ## …" at bounding box center [570, 464] width 849 height 693
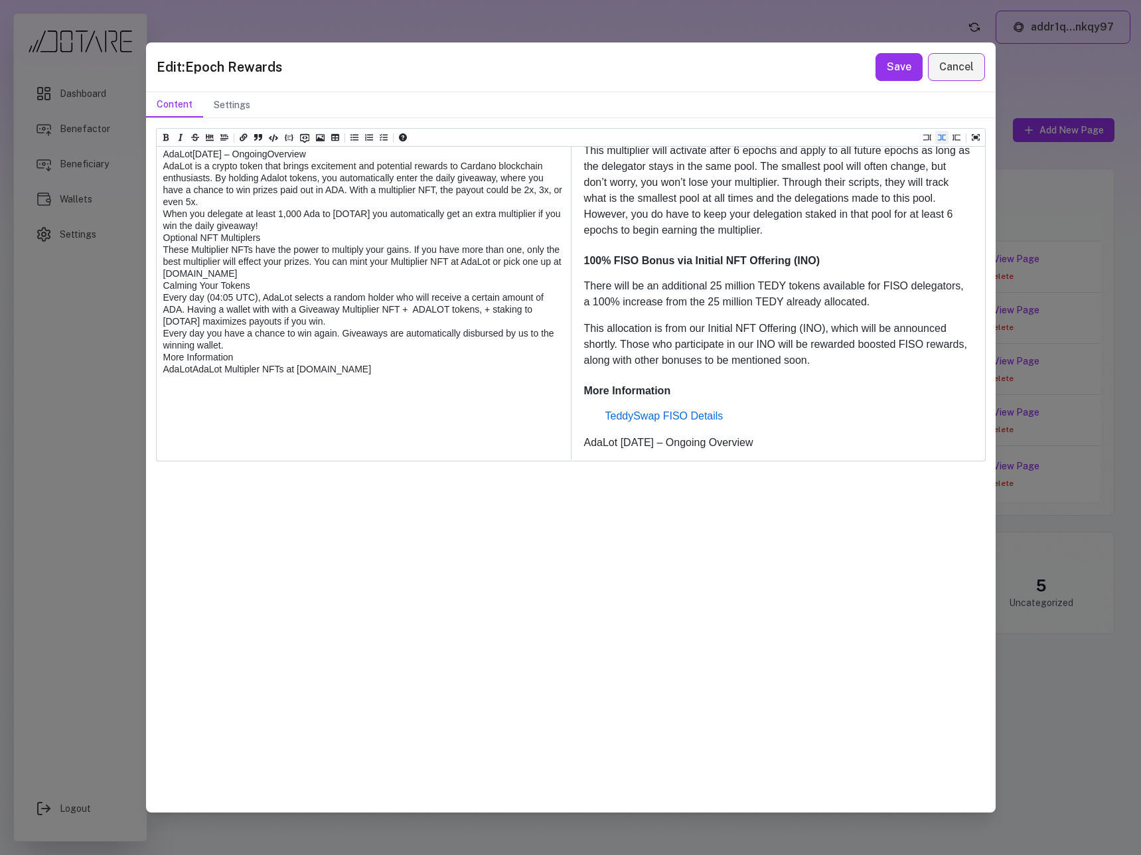
scroll to position [1447, 0]
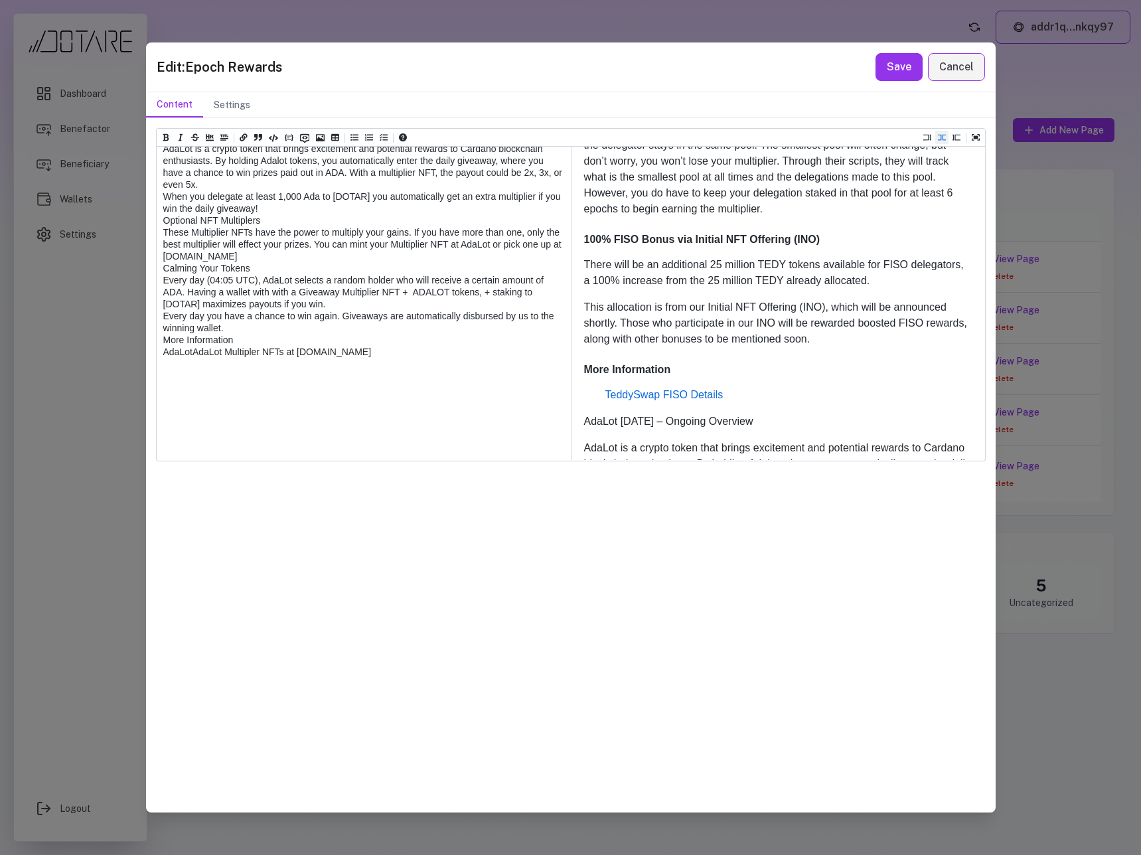
paste textarea "***"
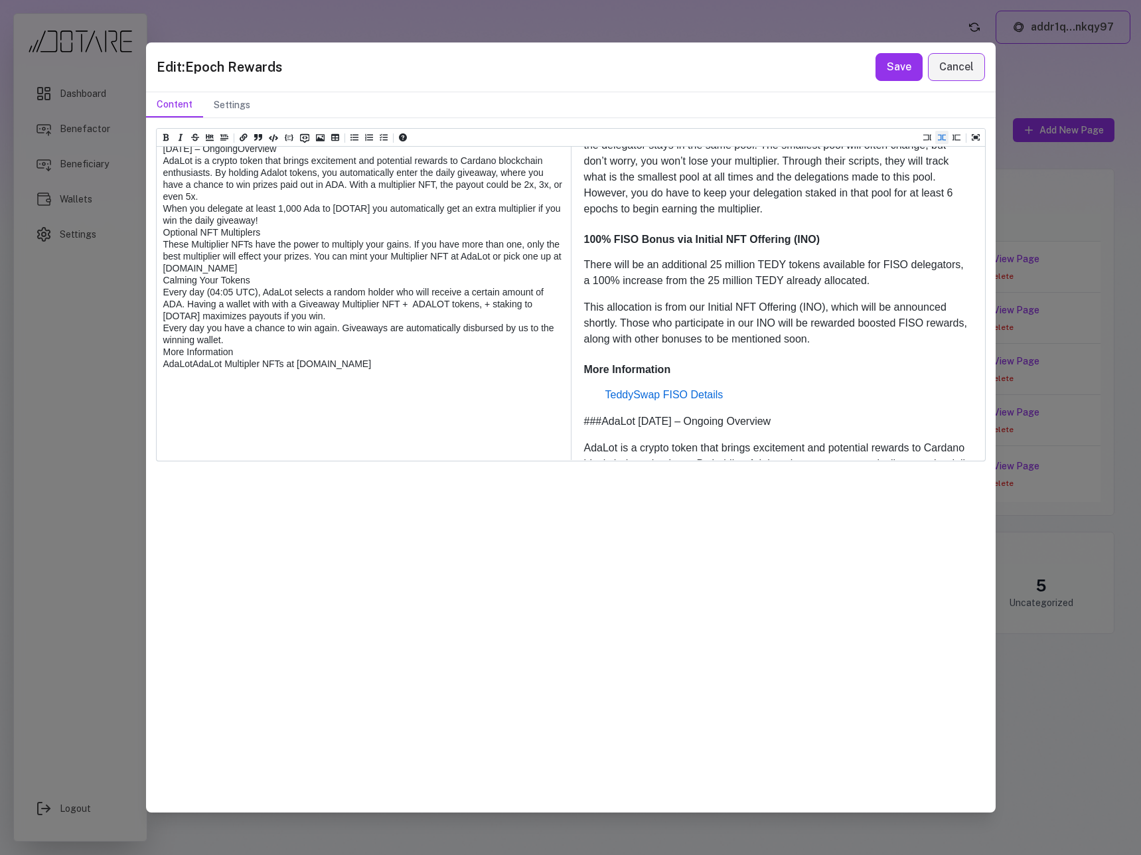
drag, startPoint x: 161, startPoint y: 377, endPoint x: 268, endPoint y: 376, distance: 106.8
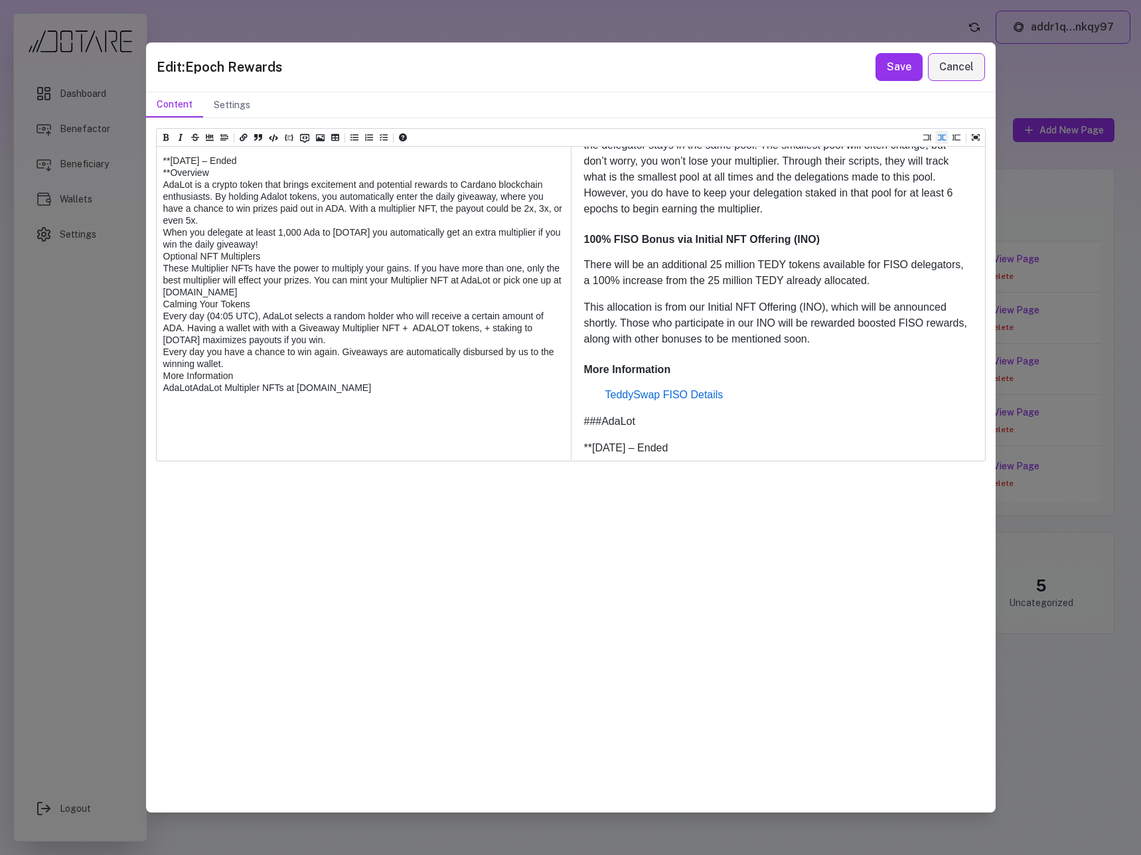
drag, startPoint x: 170, startPoint y: 411, endPoint x: 151, endPoint y: 411, distance: 19.3
click at [151, 411] on div "Heading 1 Heading 2 Heading 3 Heading 4 Heading 5 Heading 6 # Epoch Rewards ## …" at bounding box center [570, 464] width 849 height 693
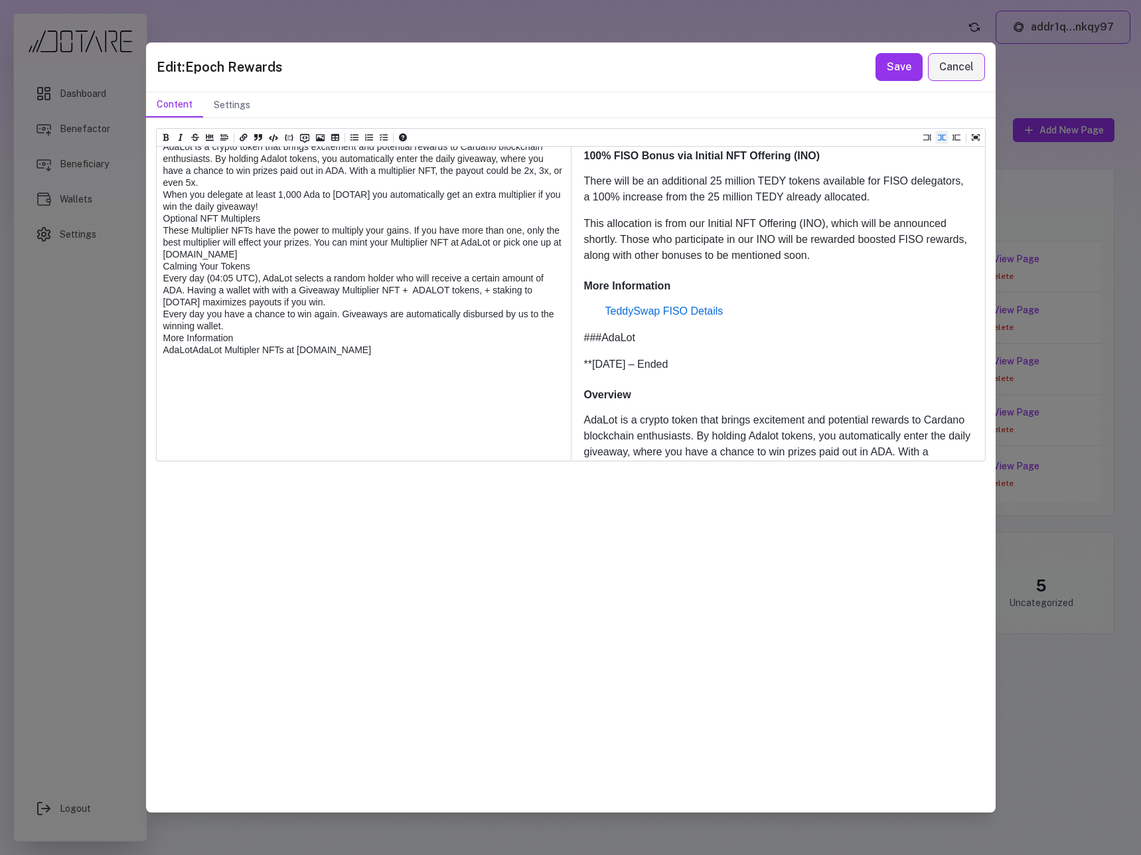
scroll to position [1547, 0]
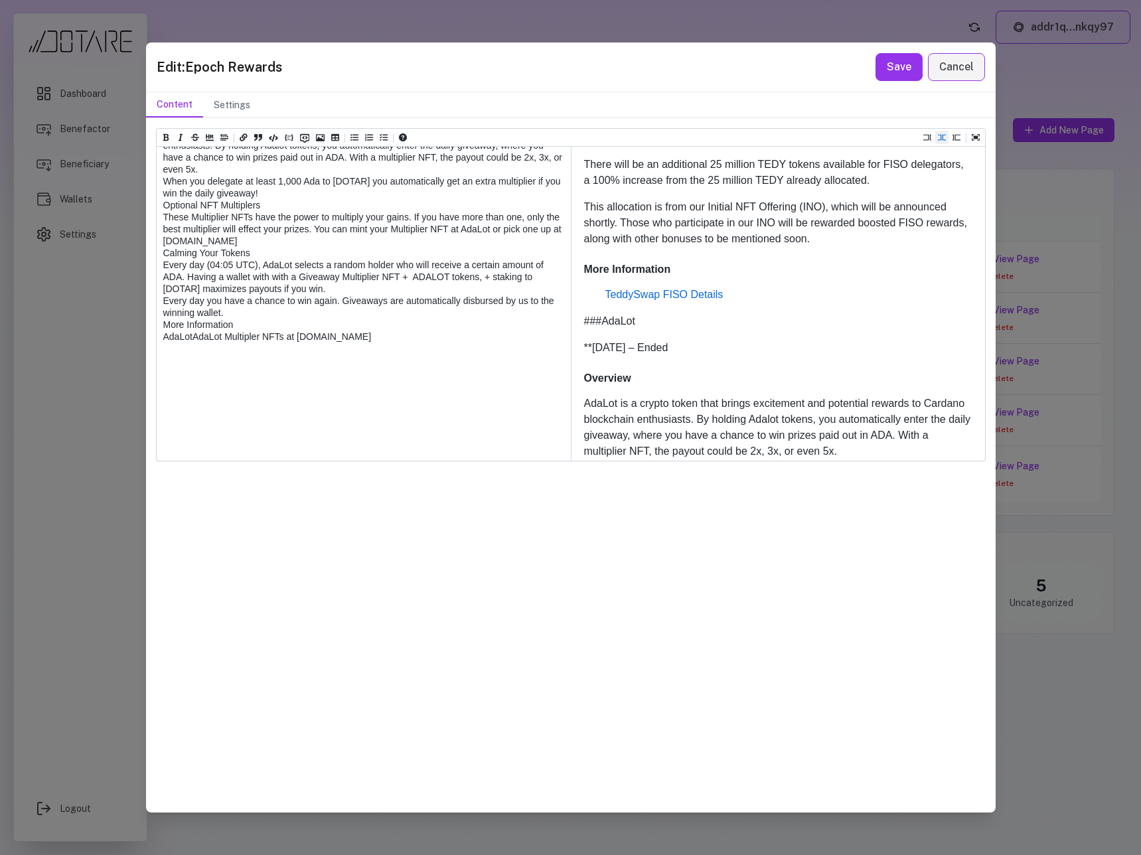
drag, startPoint x: 186, startPoint y: 348, endPoint x: 148, endPoint y: 348, distance: 37.8
click at [148, 348] on div "Heading 1 Heading 2 Heading 3 Heading 4 Heading 5 Heading 6 # Epoch Rewards ## …" at bounding box center [570, 464] width 849 height 693
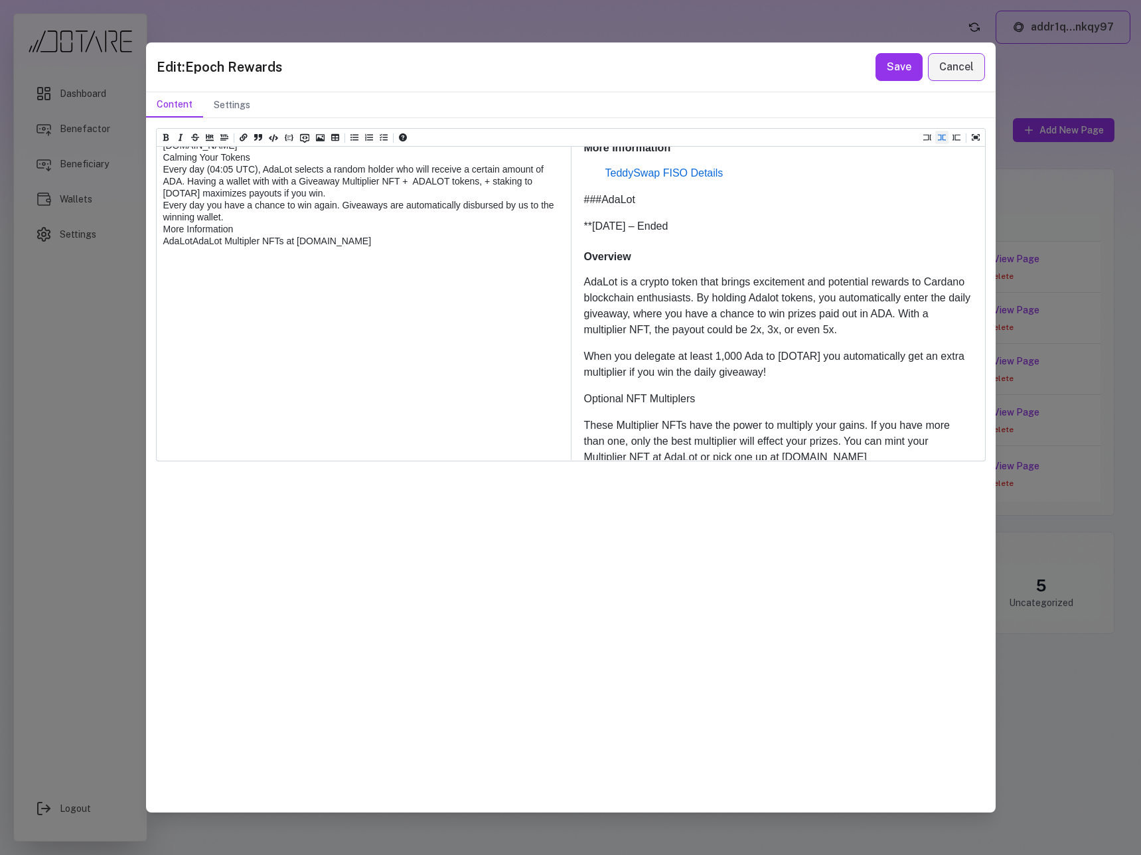
scroll to position [1328, 0]
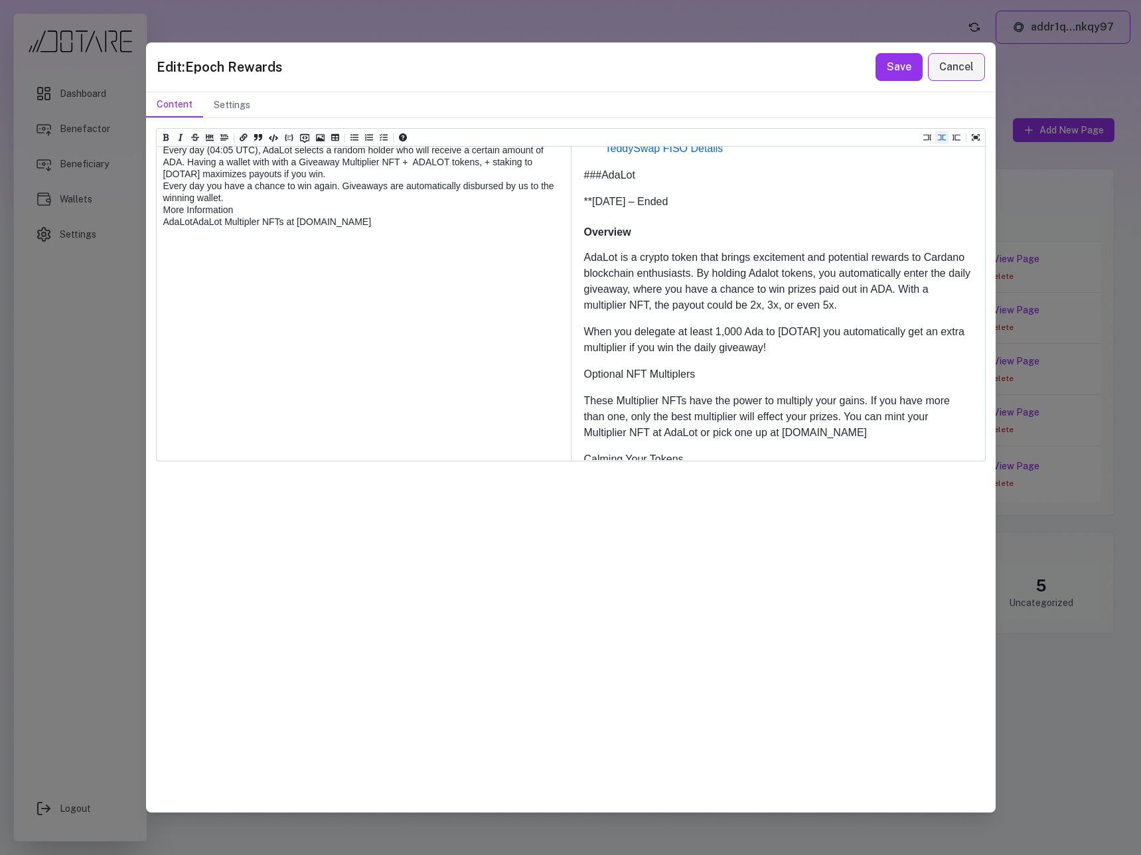
paste textarea "*****"
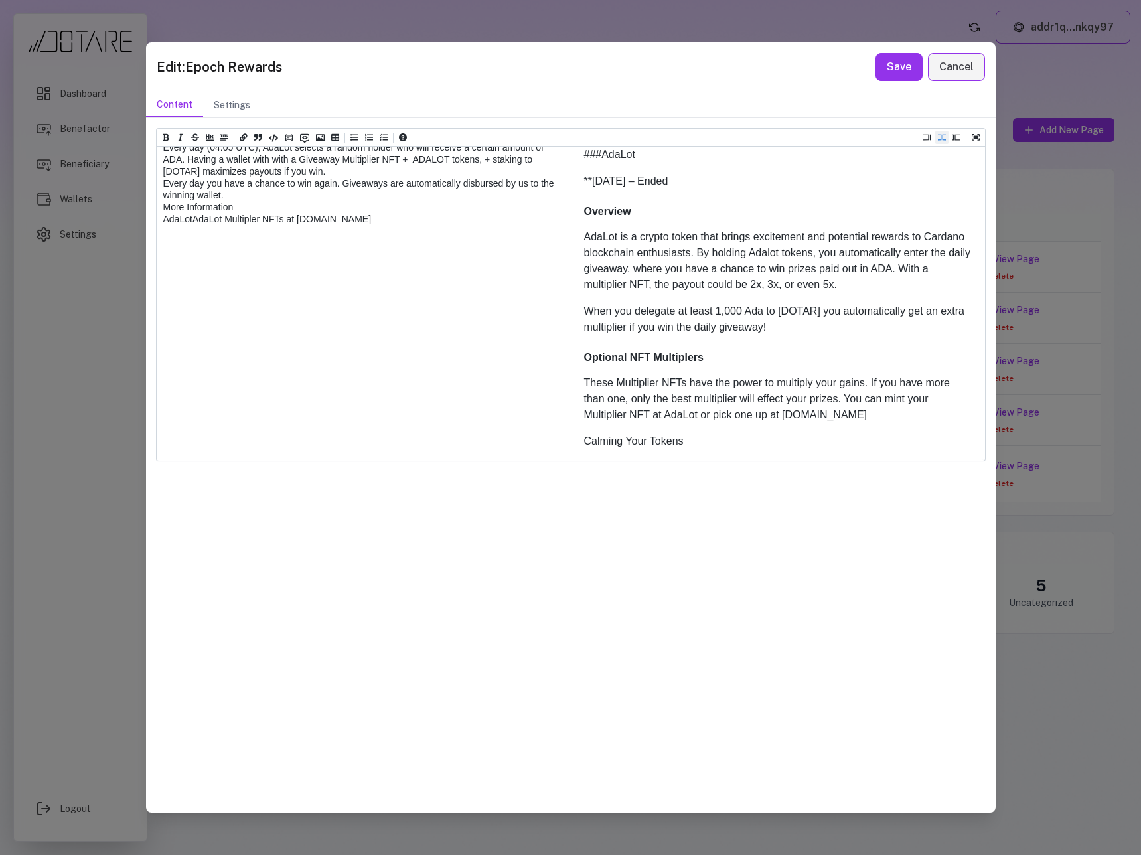
paste textarea "*****"
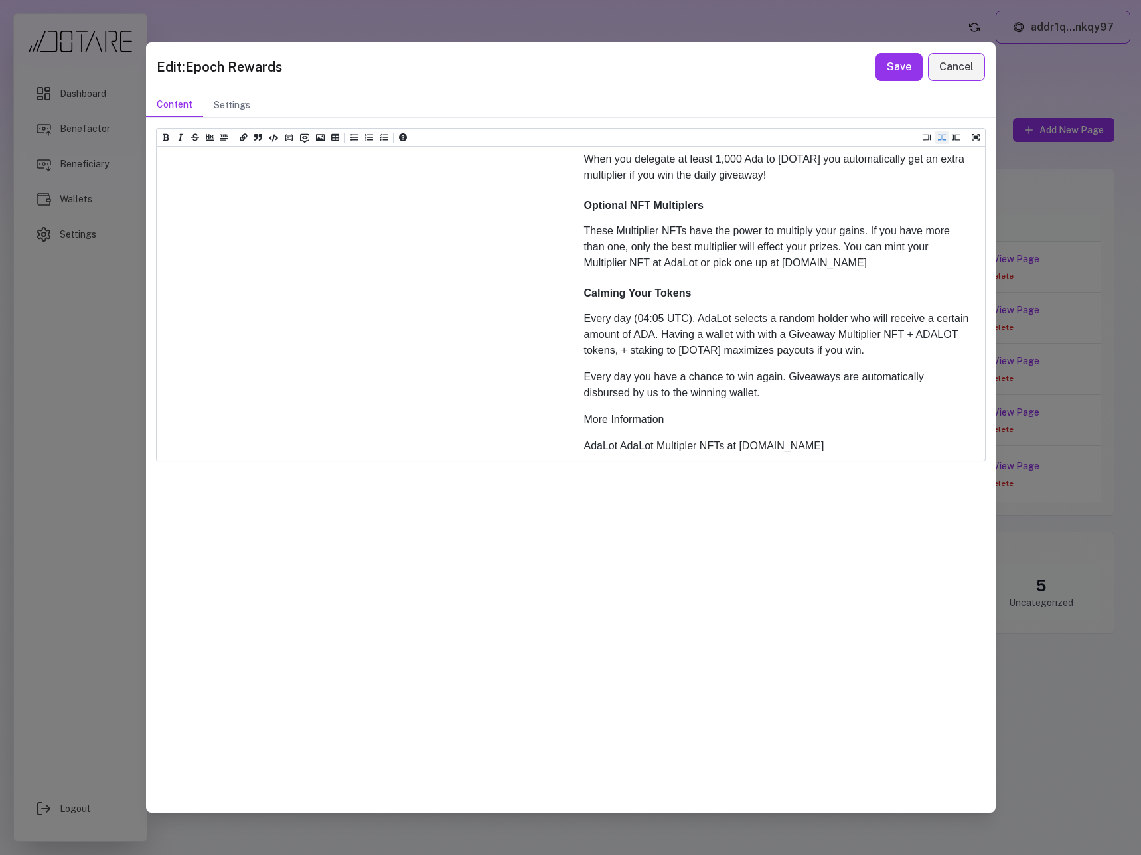
paste textarea "*****"
drag, startPoint x: 464, startPoint y: 246, endPoint x: 496, endPoint y: 246, distance: 31.9
click at [242, 139] on icon "Add a link (ctrl + l)" at bounding box center [244, 137] width 8 height 8
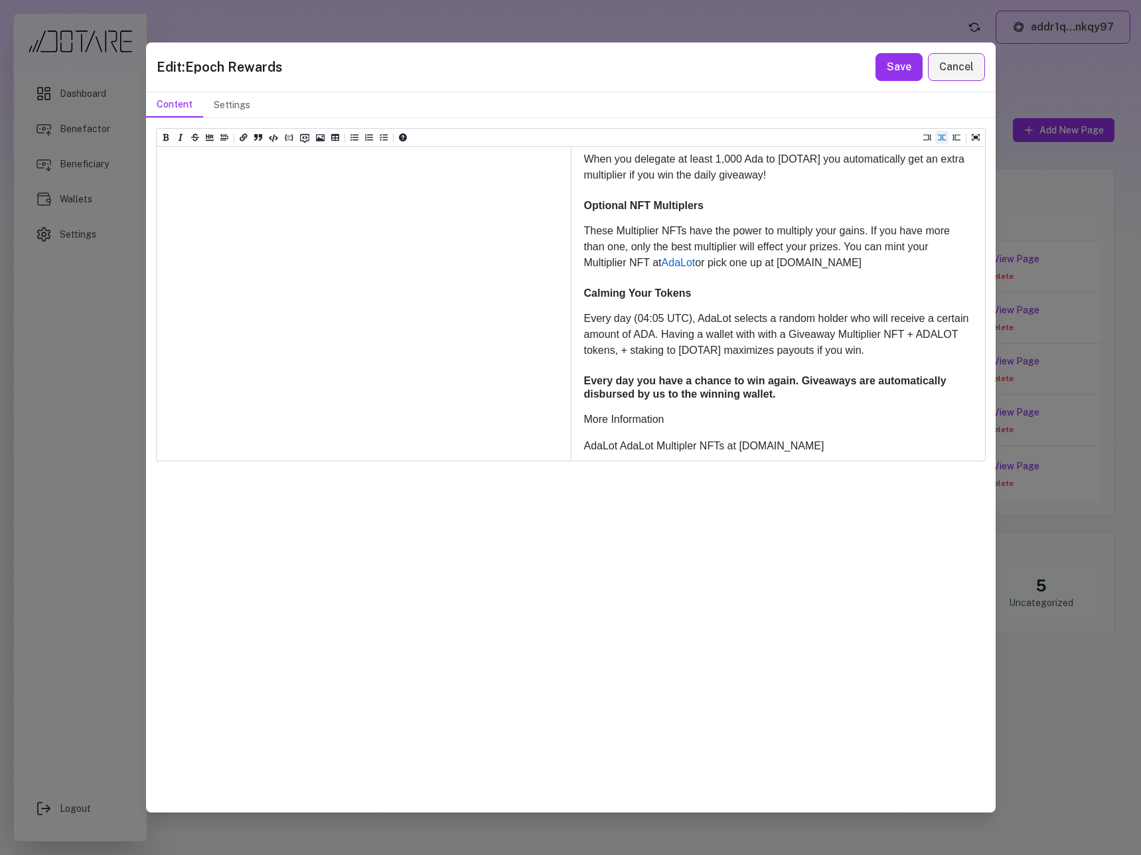
paste textarea "**********"
drag, startPoint x: 312, startPoint y: 257, endPoint x: 352, endPoint y: 258, distance: 39.8
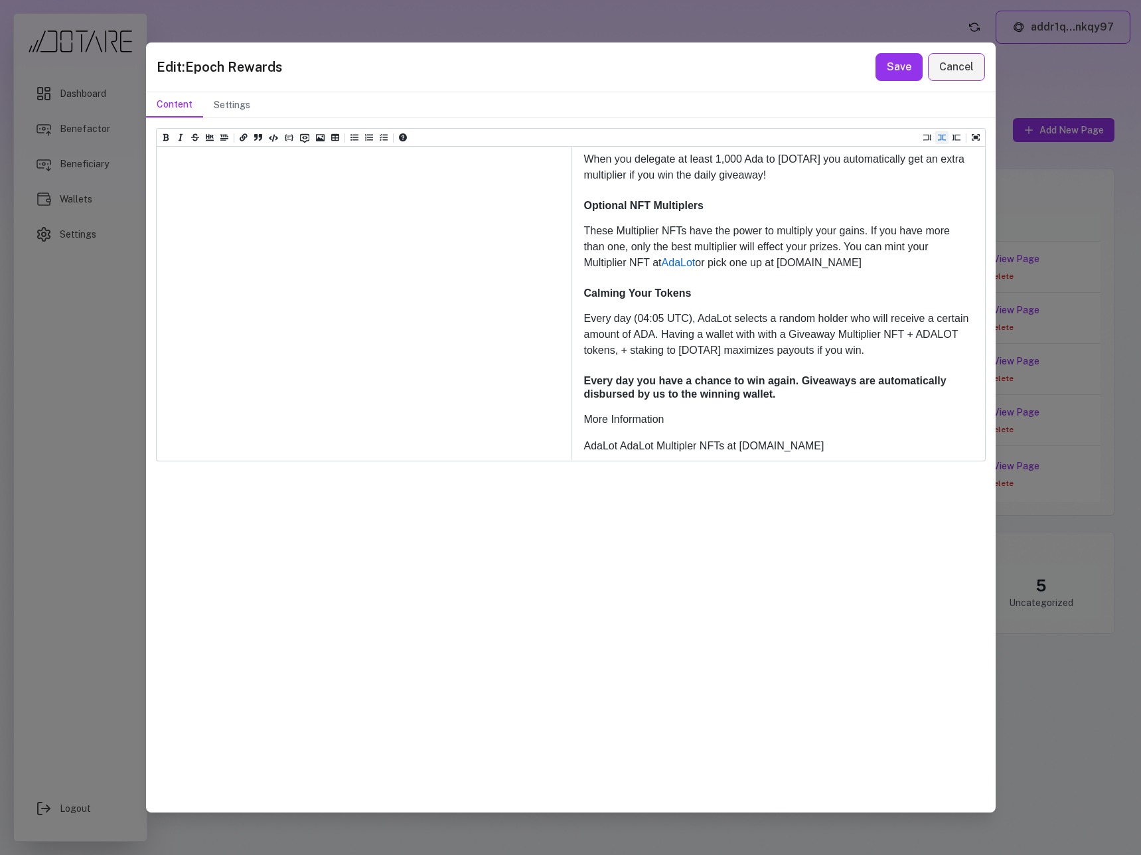
click at [246, 139] on icon "Add a link (ctrl + l)" at bounding box center [244, 137] width 8 height 8
paste textarea "**********"
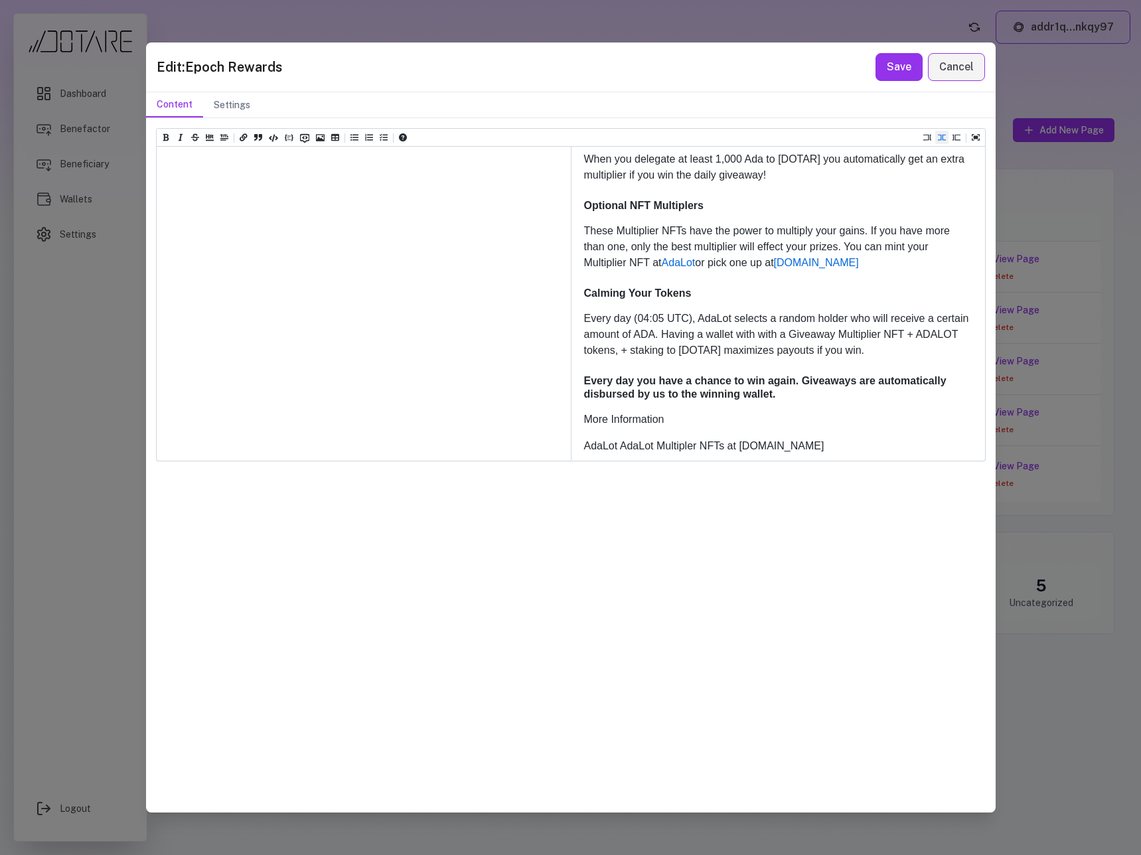
drag, startPoint x: 204, startPoint y: 269, endPoint x: 251, endPoint y: 270, distance: 46.5
drag, startPoint x: 340, startPoint y: 274, endPoint x: 310, endPoint y: 259, distance: 33.5
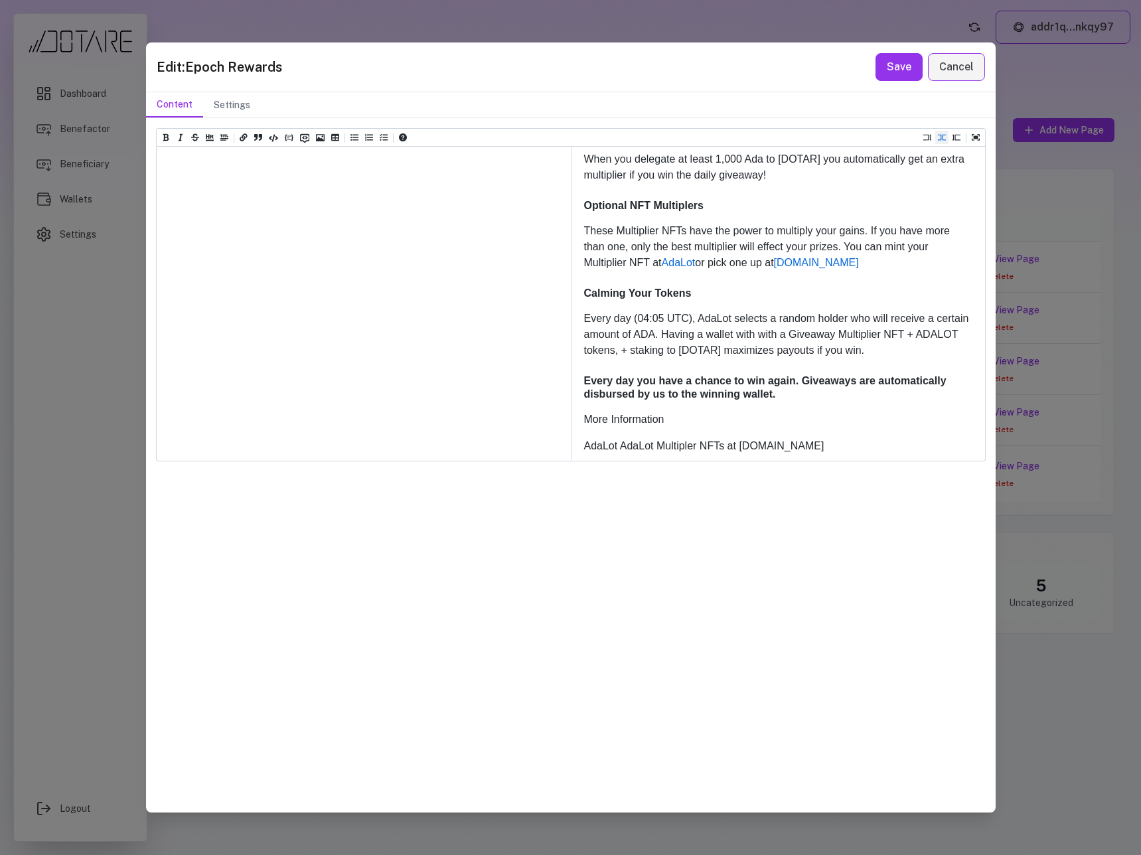
scroll to position [1868, 0]
drag, startPoint x: 334, startPoint y: 431, endPoint x: 151, endPoint y: 425, distance: 183.2
click at [151, 425] on div "Heading 1 Heading 2 Heading 3 Heading 4 Heading 5 Heading 6 # Epoch Rewards ## …" at bounding box center [570, 464] width 849 height 693
paste textarea "**********"
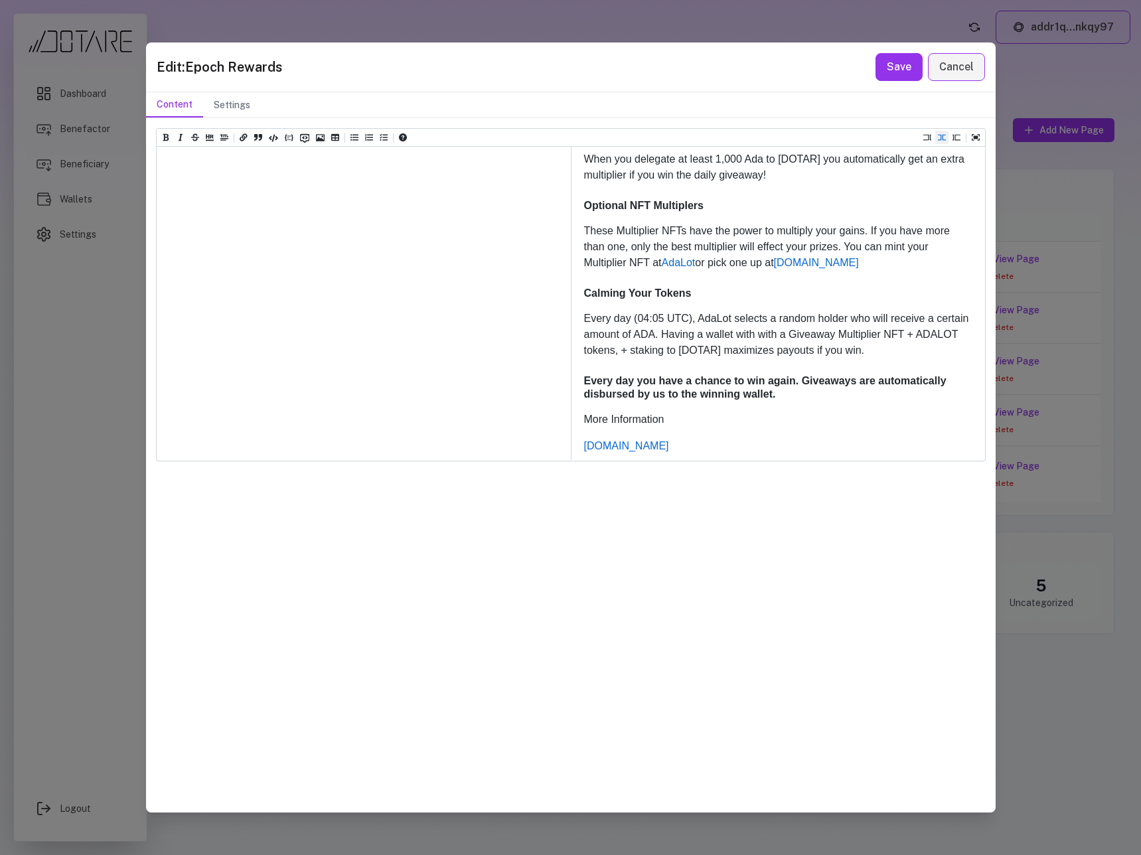
scroll to position [1882, 0]
drag, startPoint x: 464, startPoint y: 243, endPoint x: 514, endPoint y: 269, distance: 56.4
drag, startPoint x: 443, startPoint y: 425, endPoint x: 161, endPoint y: 424, distance: 282.7
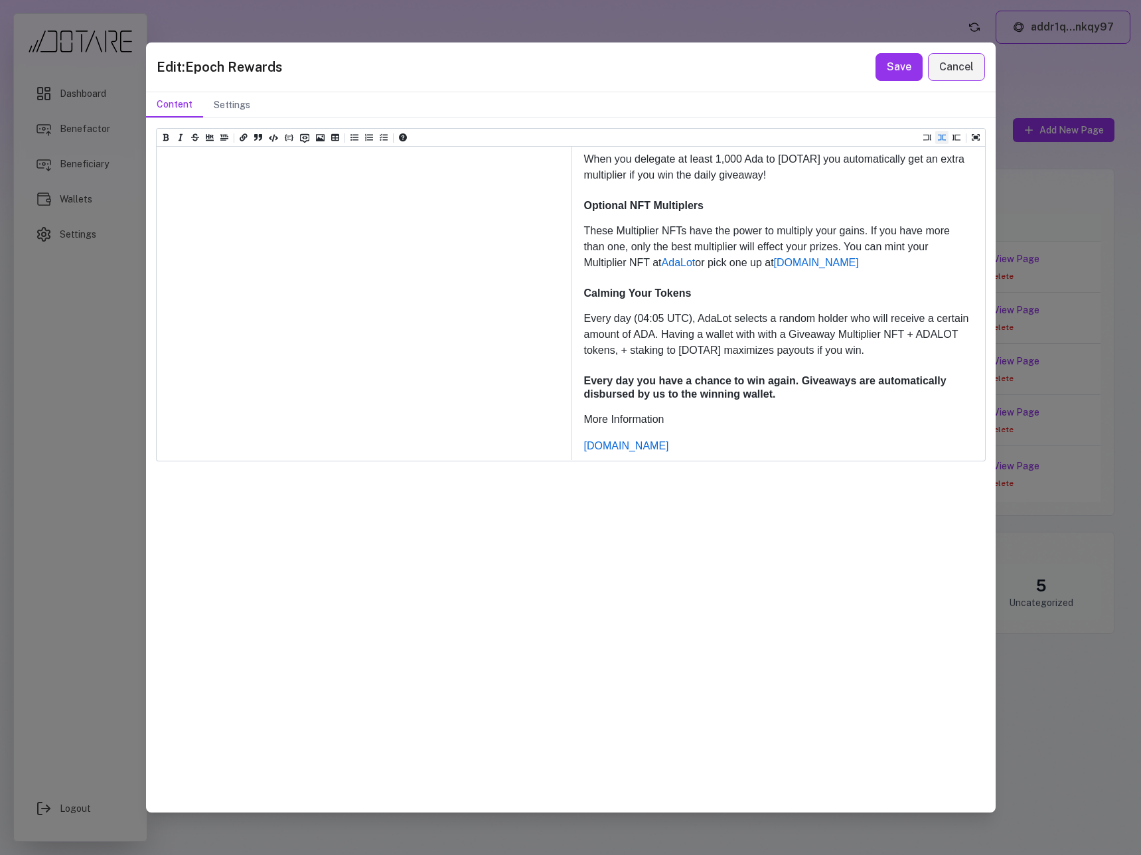
paste textarea "**********"
drag, startPoint x: 346, startPoint y: 422, endPoint x: 272, endPoint y: 425, distance: 74.4
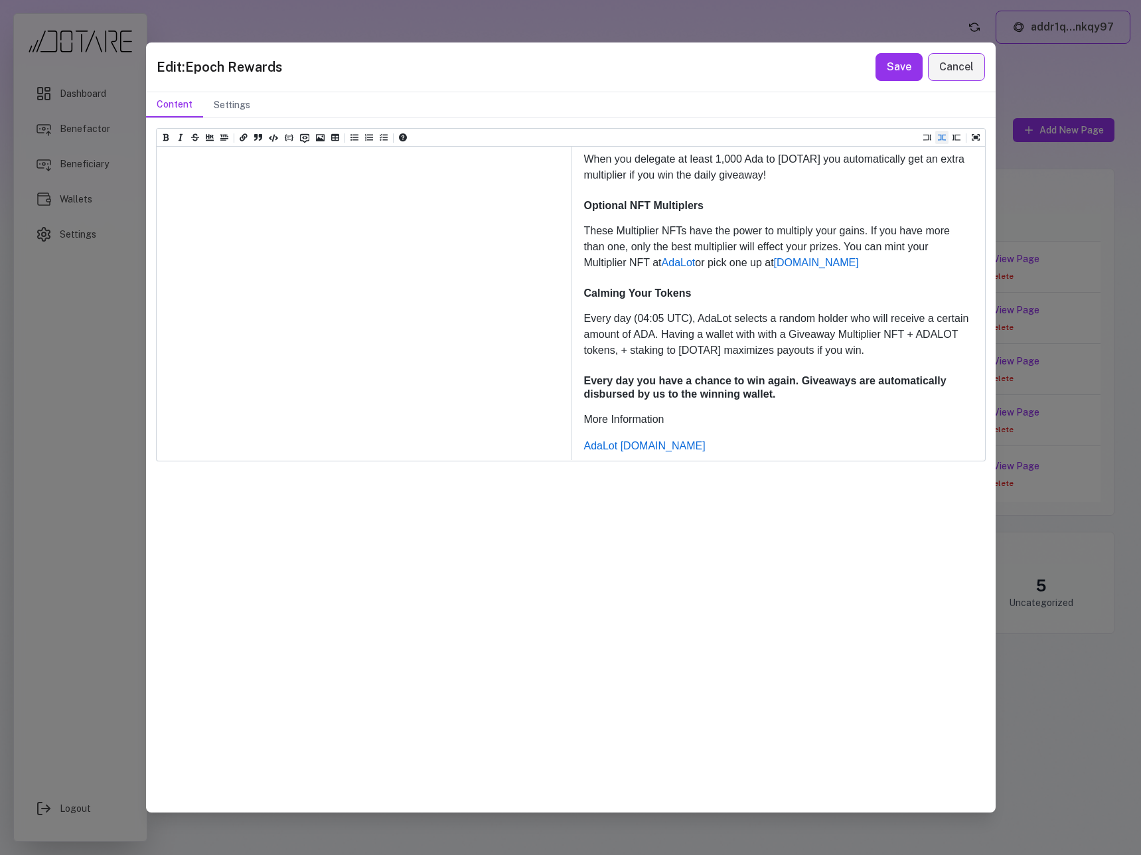
type textarea "**********"
drag, startPoint x: 906, startPoint y: 71, endPoint x: 285, endPoint y: 301, distance: 661.8
click at [285, 301] on div "Edit: Epoch Rewards Save Cancel Content Settings Heading 1 Heading 2 Heading 3 …" at bounding box center [570, 426] width 849 height 769
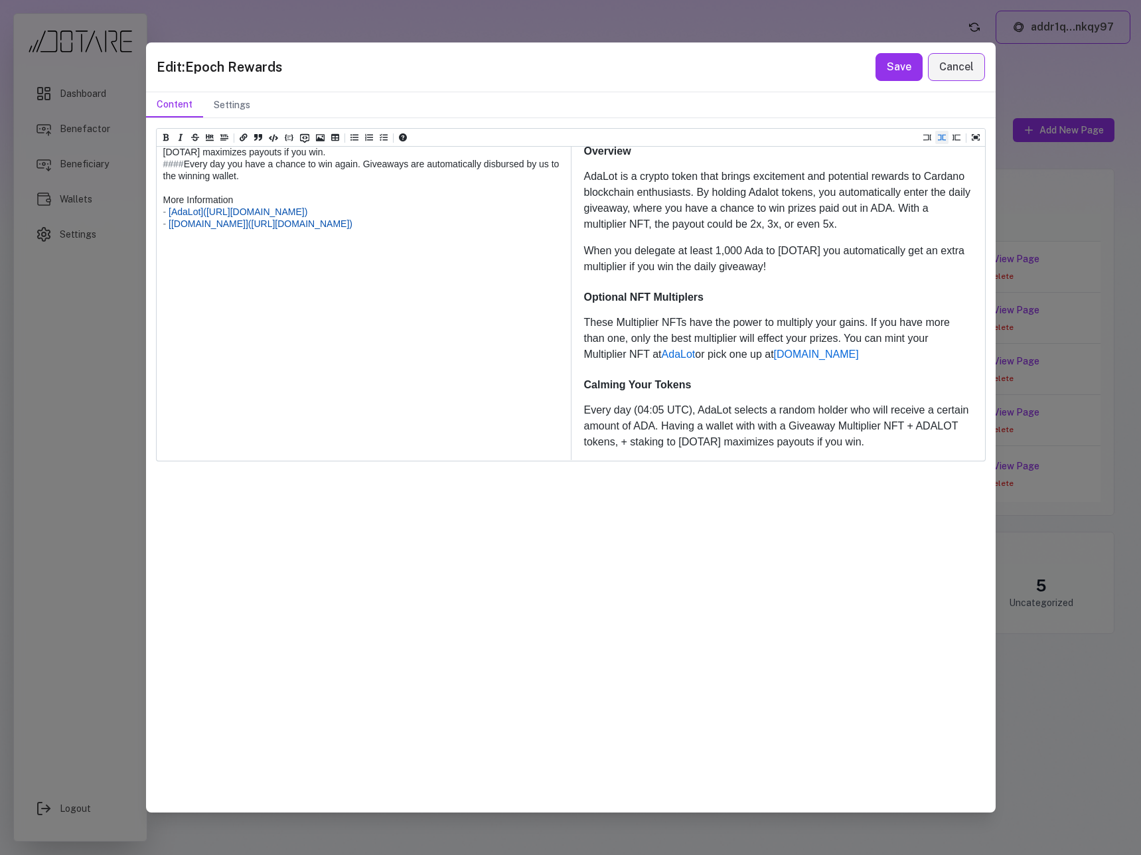
scroll to position [1713, 0]
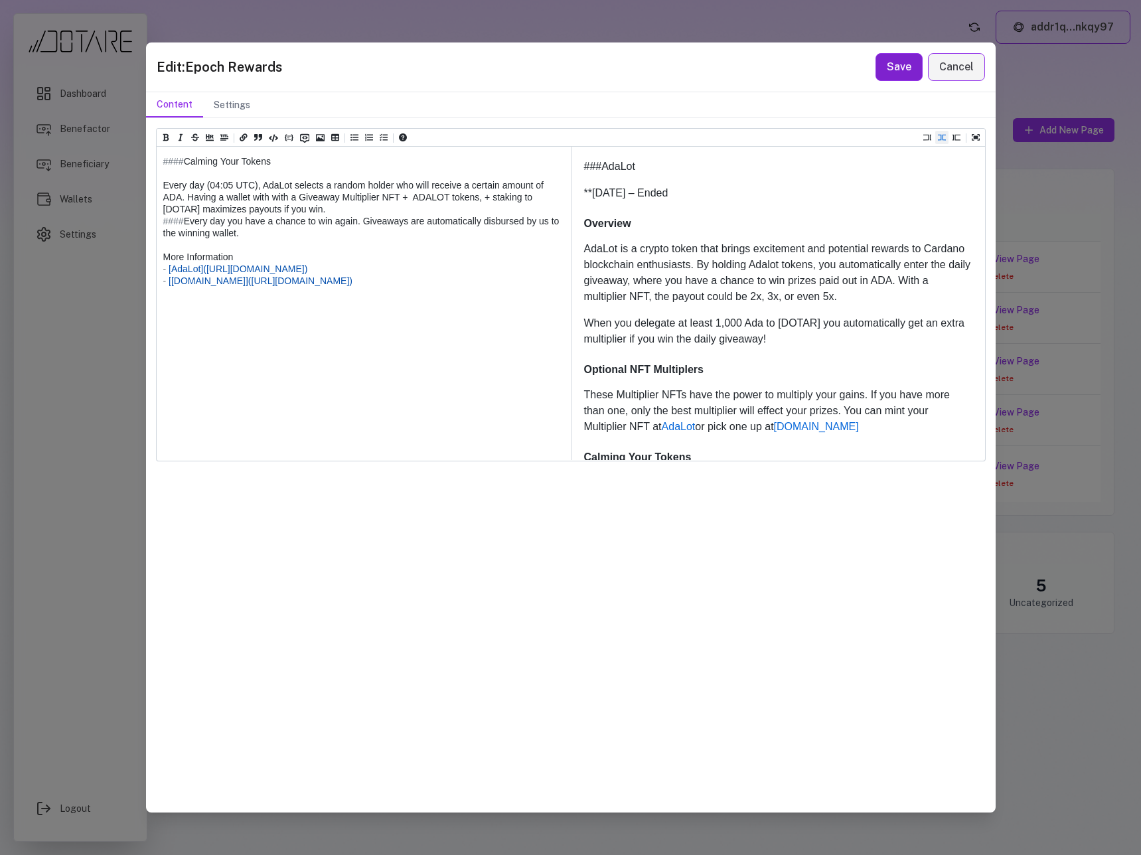
click at [892, 78] on button "Save" at bounding box center [898, 67] width 47 height 28
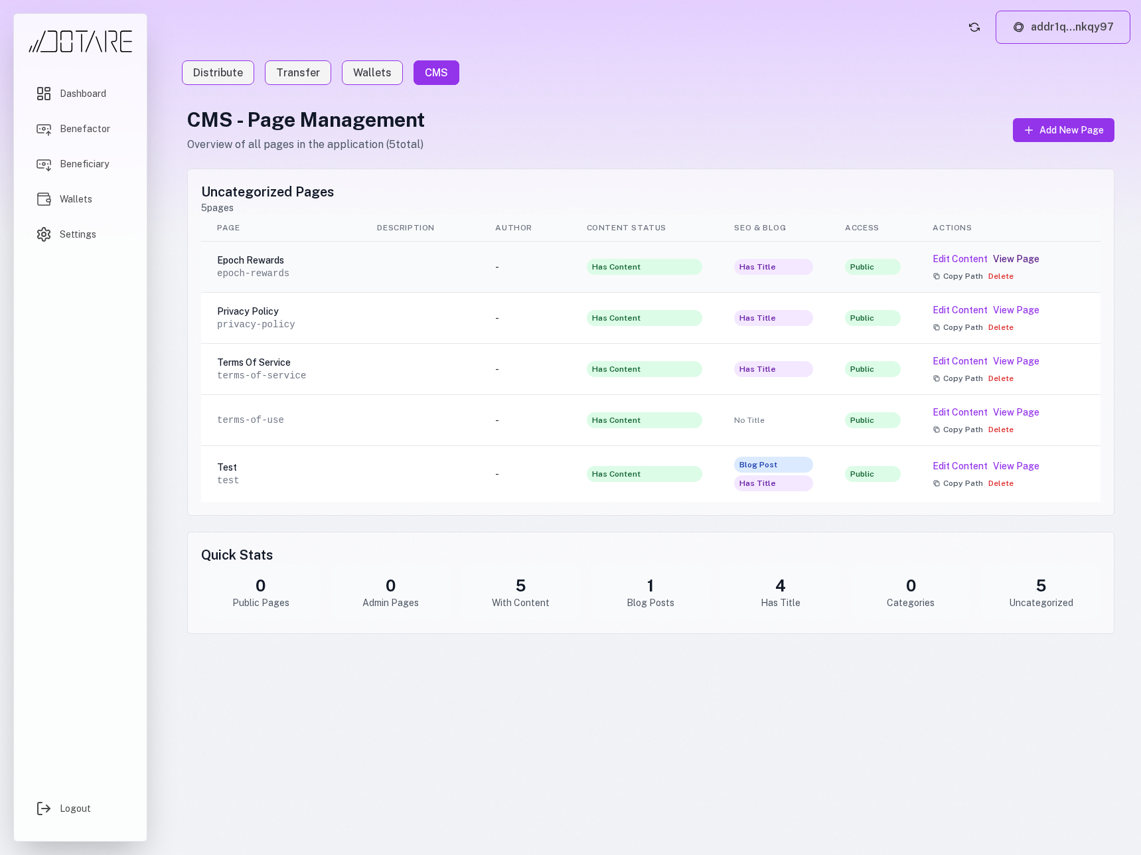
click at [1021, 260] on link "View Page" at bounding box center [1016, 258] width 46 height 13
click at [957, 259] on button "Edit Content" at bounding box center [959, 258] width 55 height 13
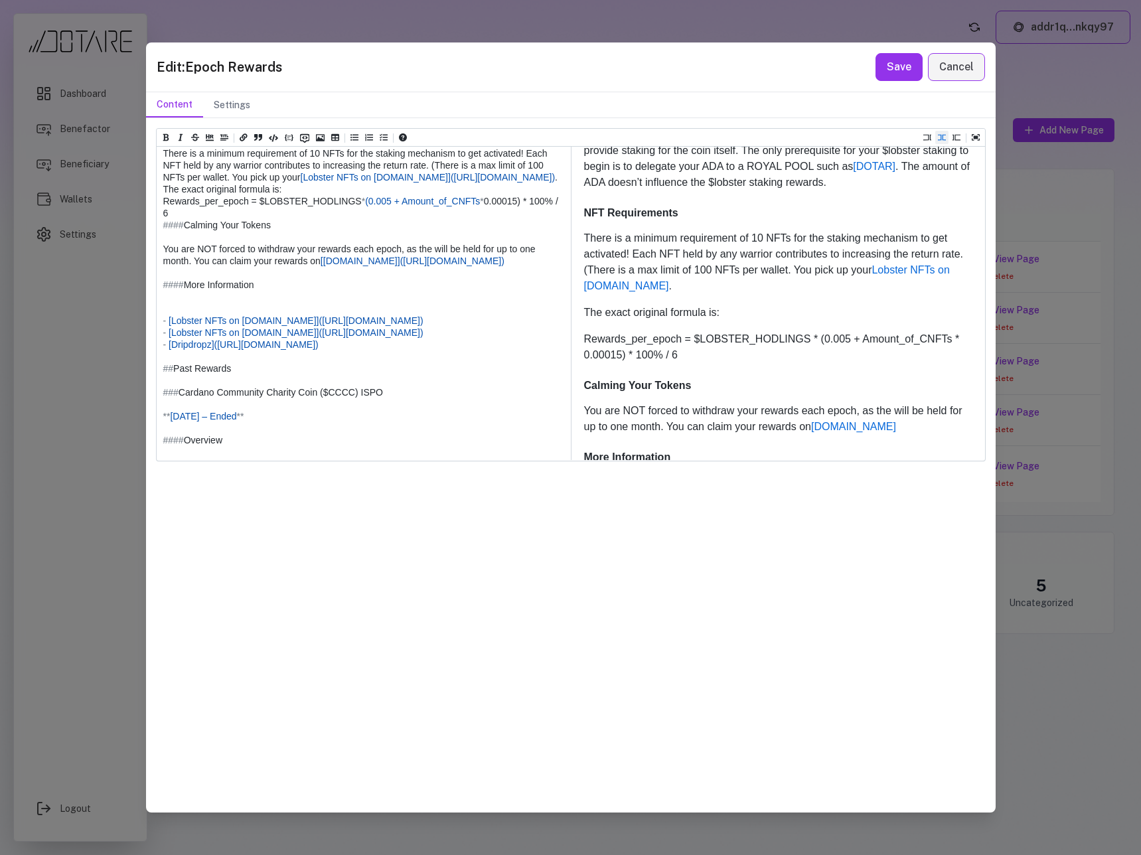
scroll to position [897, 0]
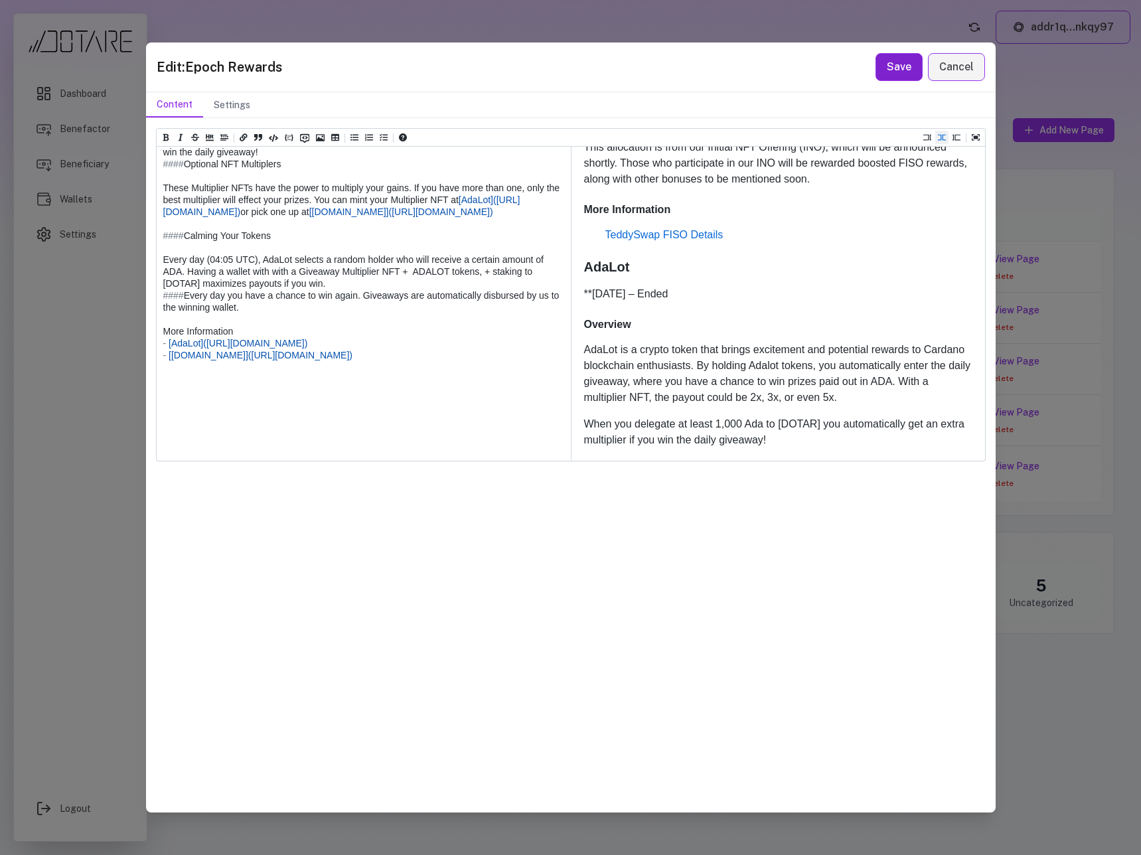
type textarea "**********"
click at [896, 72] on button "Save" at bounding box center [898, 67] width 47 height 28
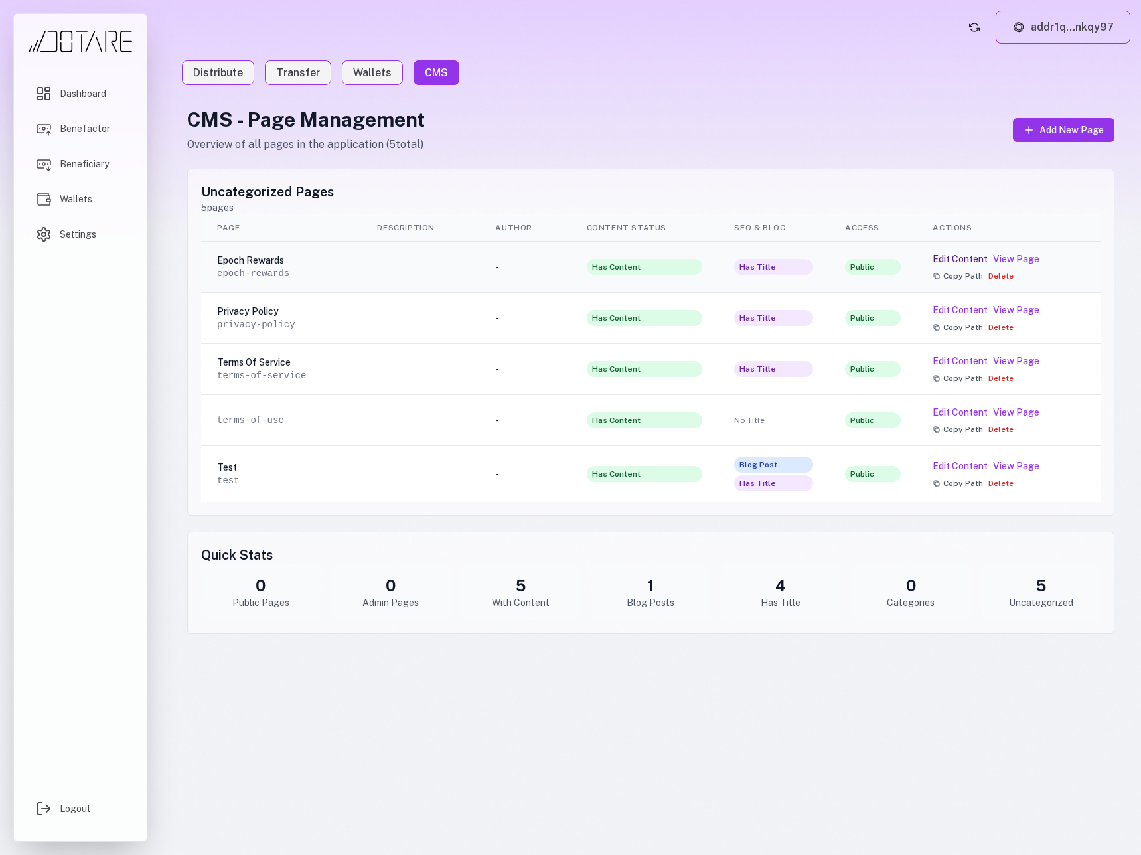
click at [967, 258] on button "Edit Content" at bounding box center [959, 258] width 55 height 13
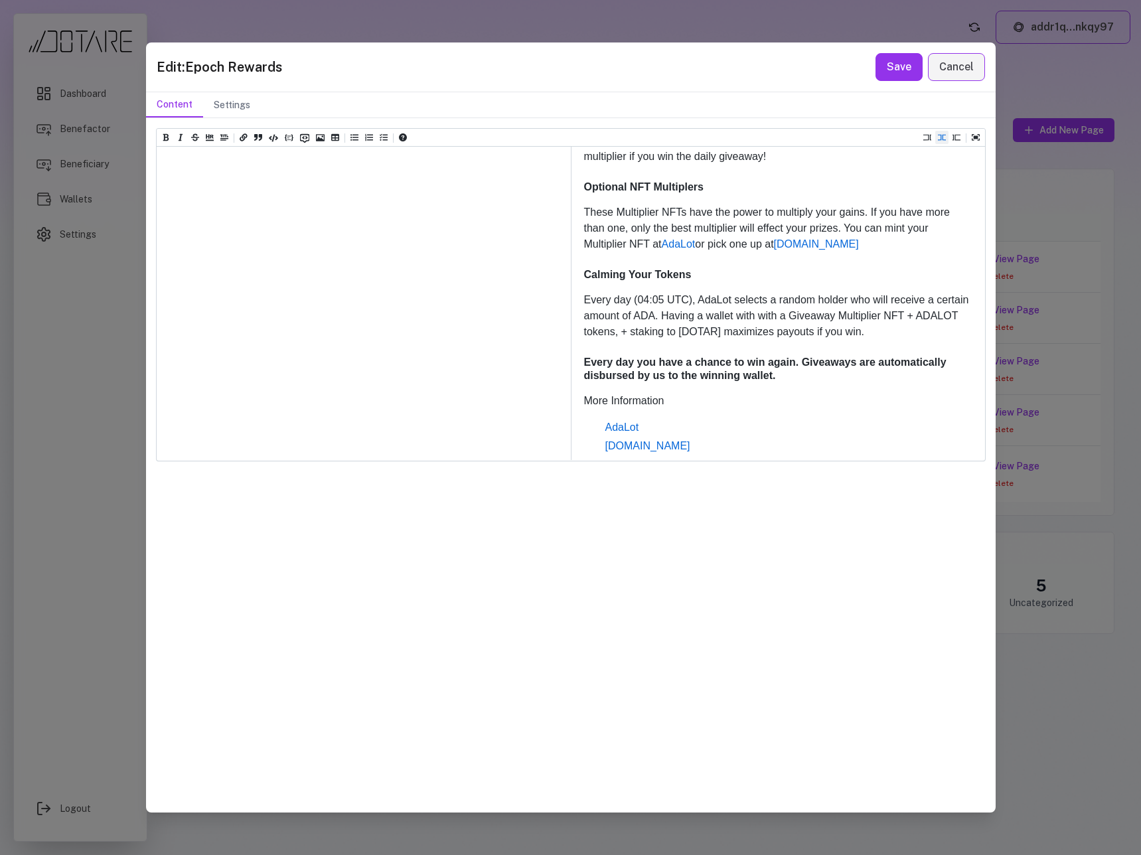
drag, startPoint x: 183, startPoint y: 352, endPoint x: 141, endPoint y: 352, distance: 42.5
click at [141, 352] on div "Edit: Epoch Rewards Save Cancel Content Settings Heading 1 Heading 2 Heading 3 …" at bounding box center [570, 427] width 1141 height 855
paste textarea "****"
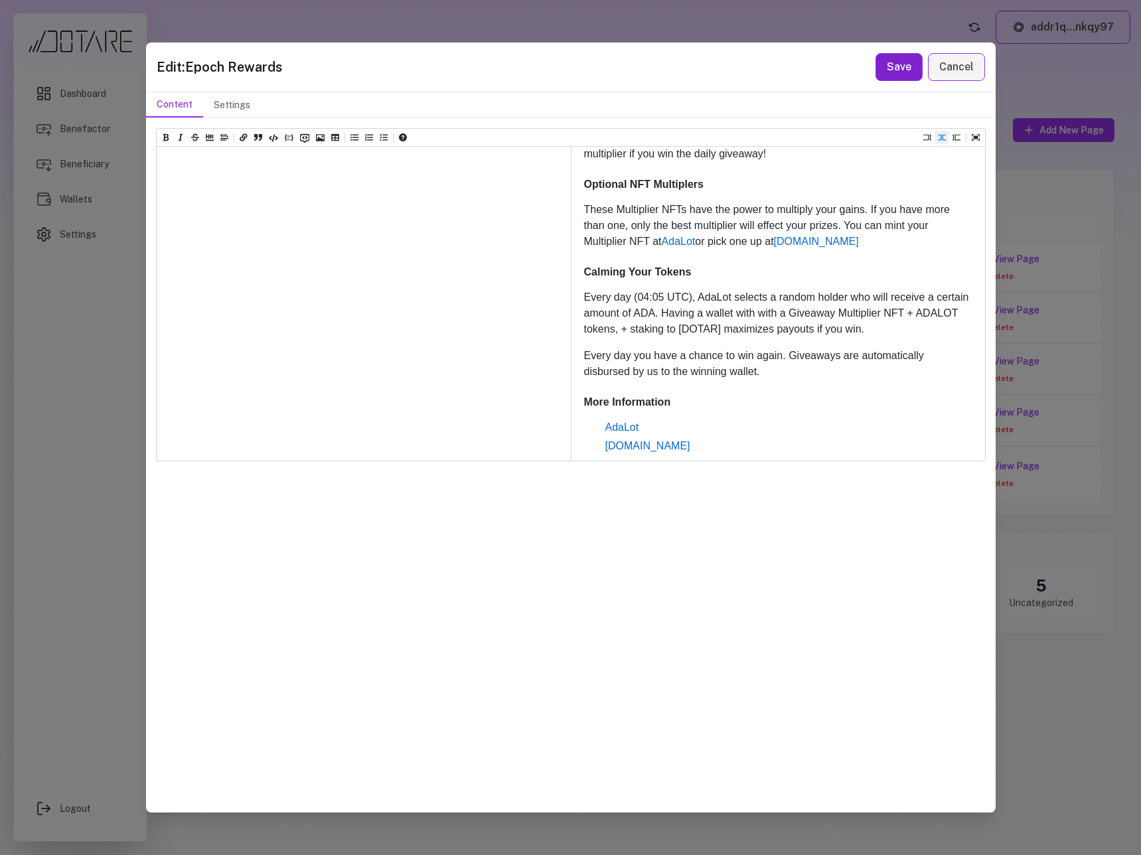
type textarea "**********"
click at [891, 68] on button "Save" at bounding box center [898, 67] width 47 height 28
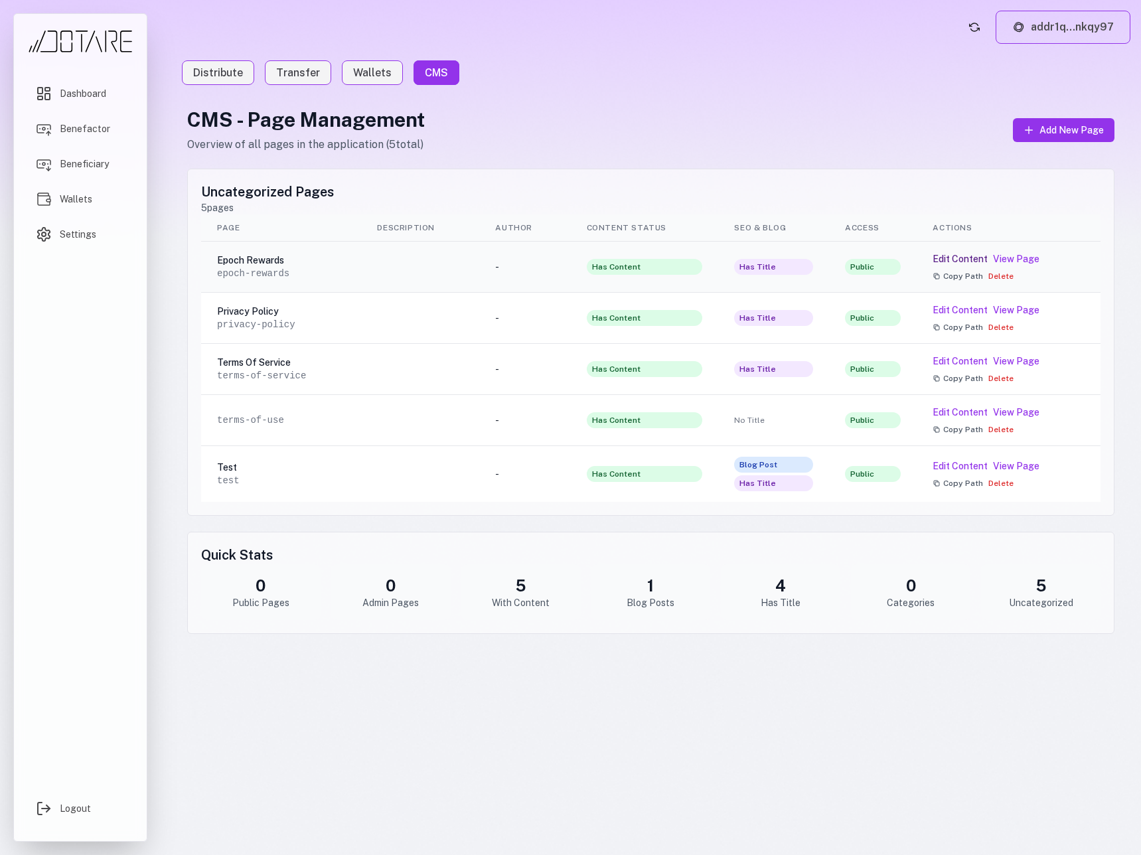
click at [977, 259] on button "Edit Content" at bounding box center [959, 258] width 55 height 13
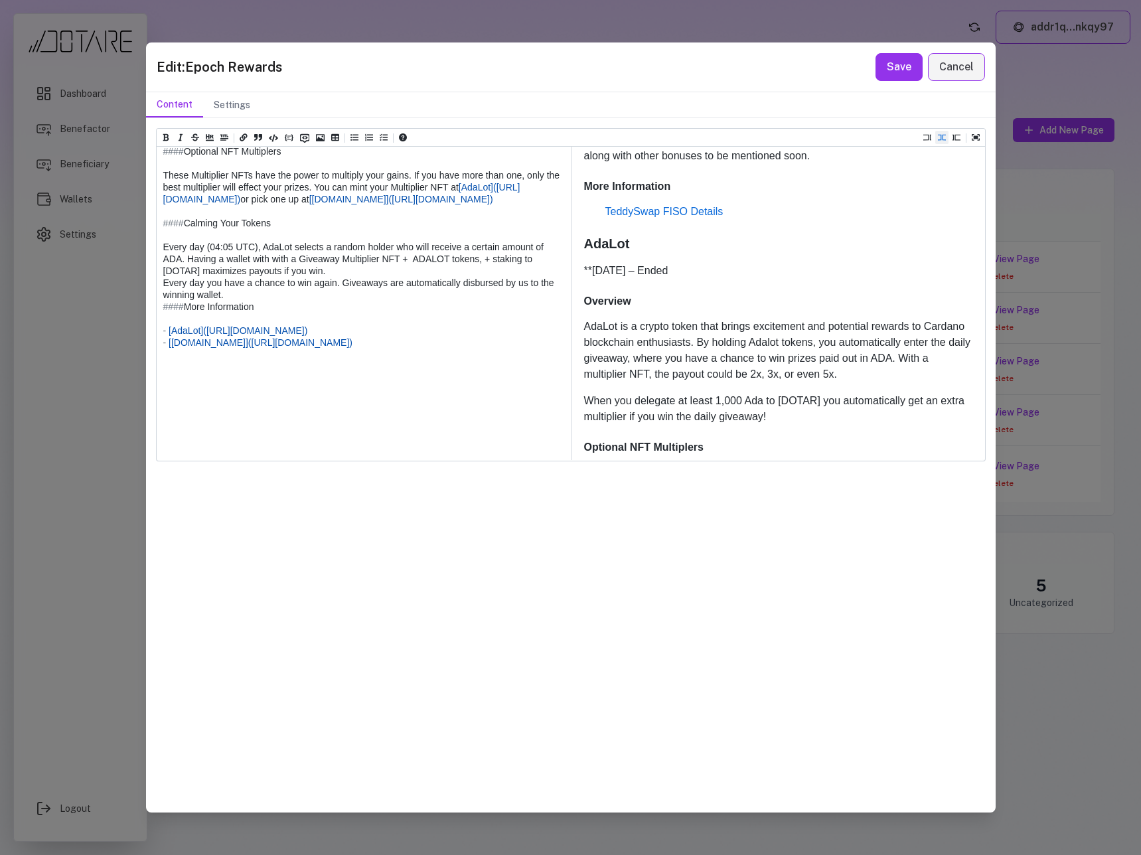
drag, startPoint x: 270, startPoint y: 270, endPoint x: 128, endPoint y: 265, distance: 142.1
click at [128, 265] on div "Edit: Epoch Rewards Save Cancel Content Settings Heading 1 Heading 2 Heading 3 …" at bounding box center [570, 427] width 1141 height 855
drag, startPoint x: 259, startPoint y: 273, endPoint x: 143, endPoint y: 271, distance: 116.8
click at [143, 271] on div "Edit: Epoch Rewards Save Cancel Content Settings Heading 1 Heading 2 Heading 3 …" at bounding box center [570, 427] width 1141 height 855
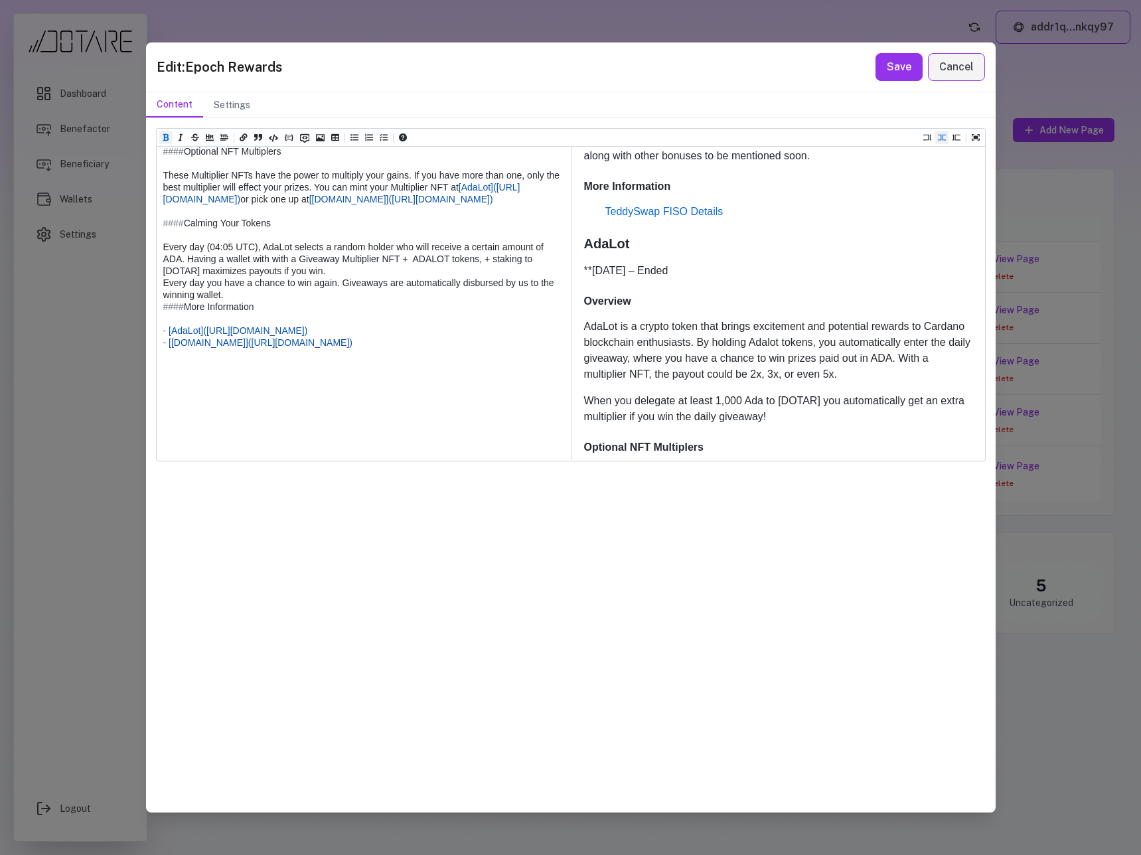
click at [165, 139] on icon "Add bold text (ctrl + b)" at bounding box center [166, 137] width 8 height 8
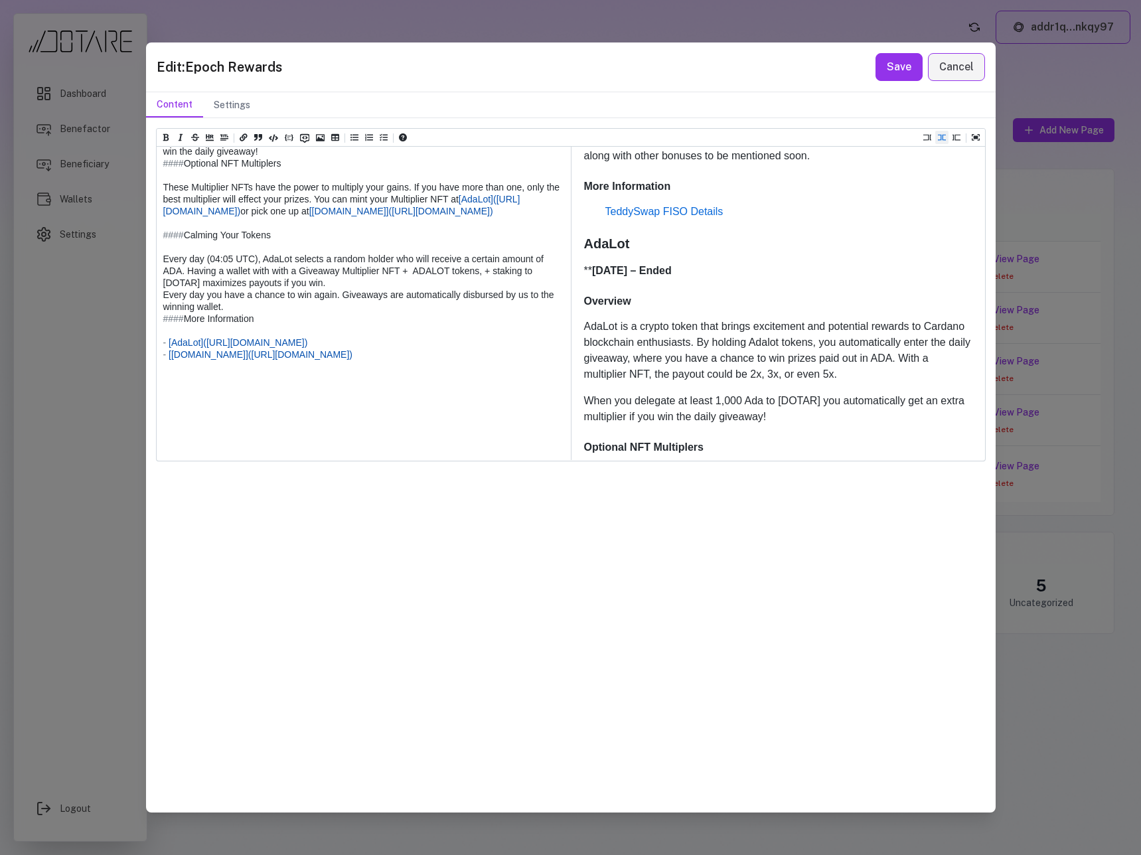
drag, startPoint x: 177, startPoint y: 271, endPoint x: 141, endPoint y: 270, distance: 35.2
click at [141, 270] on div "Edit: Epoch Rewards Save Cancel Content Settings Heading 1 Heading 2 Heading 3 …" at bounding box center [570, 427] width 1141 height 855
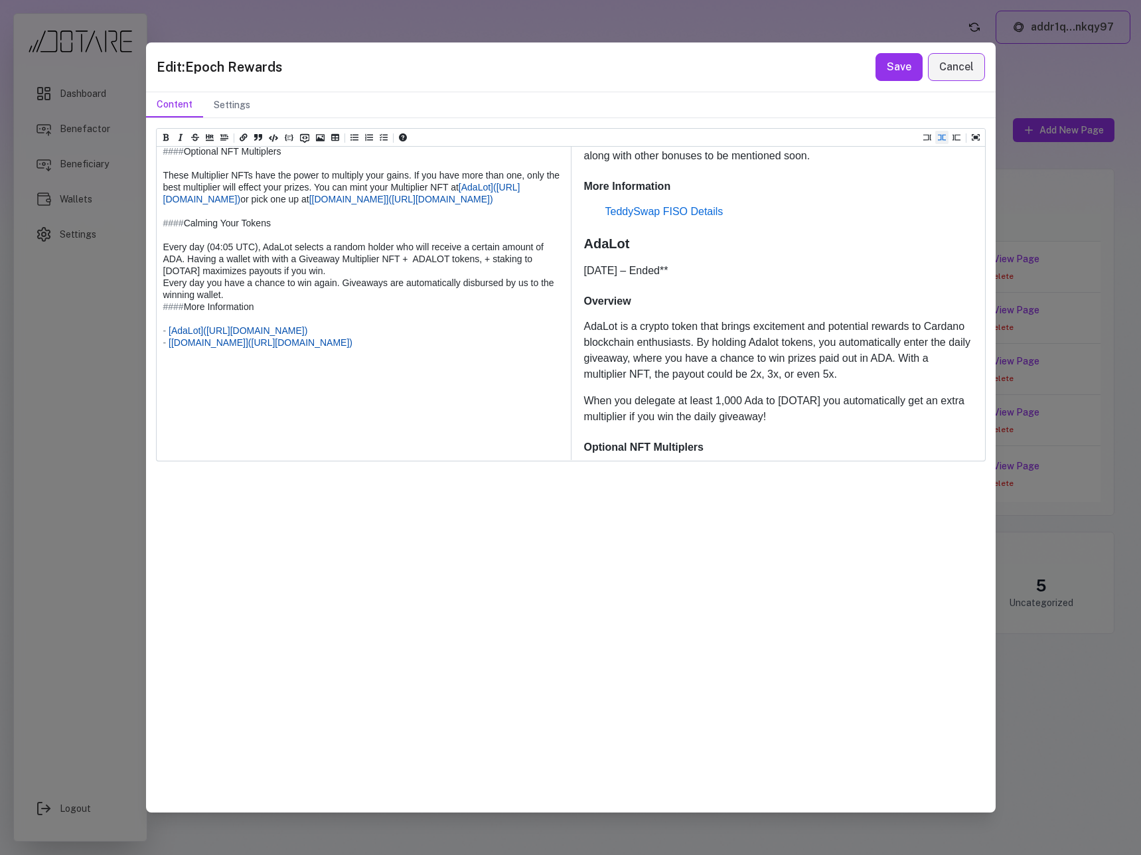
drag, startPoint x: 265, startPoint y: 271, endPoint x: 133, endPoint y: 269, distance: 132.7
click at [133, 269] on div "Edit: Epoch Rewards Save Cancel Content Settings Heading 1 Heading 2 Heading 3 …" at bounding box center [570, 427] width 1141 height 855
click at [167, 138] on icon "Add bold text (ctrl + b)" at bounding box center [166, 137] width 8 height 8
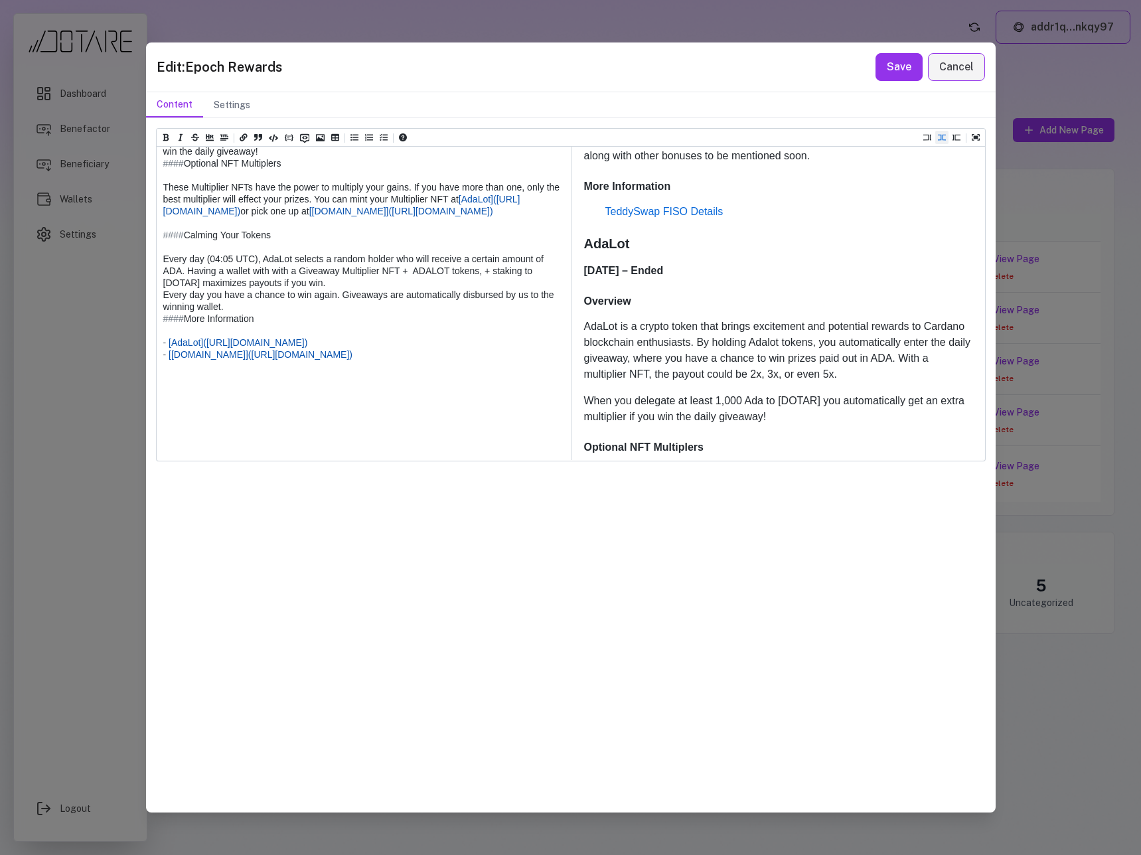
type textarea "**********"
click at [898, 72] on button "Save" at bounding box center [898, 67] width 47 height 28
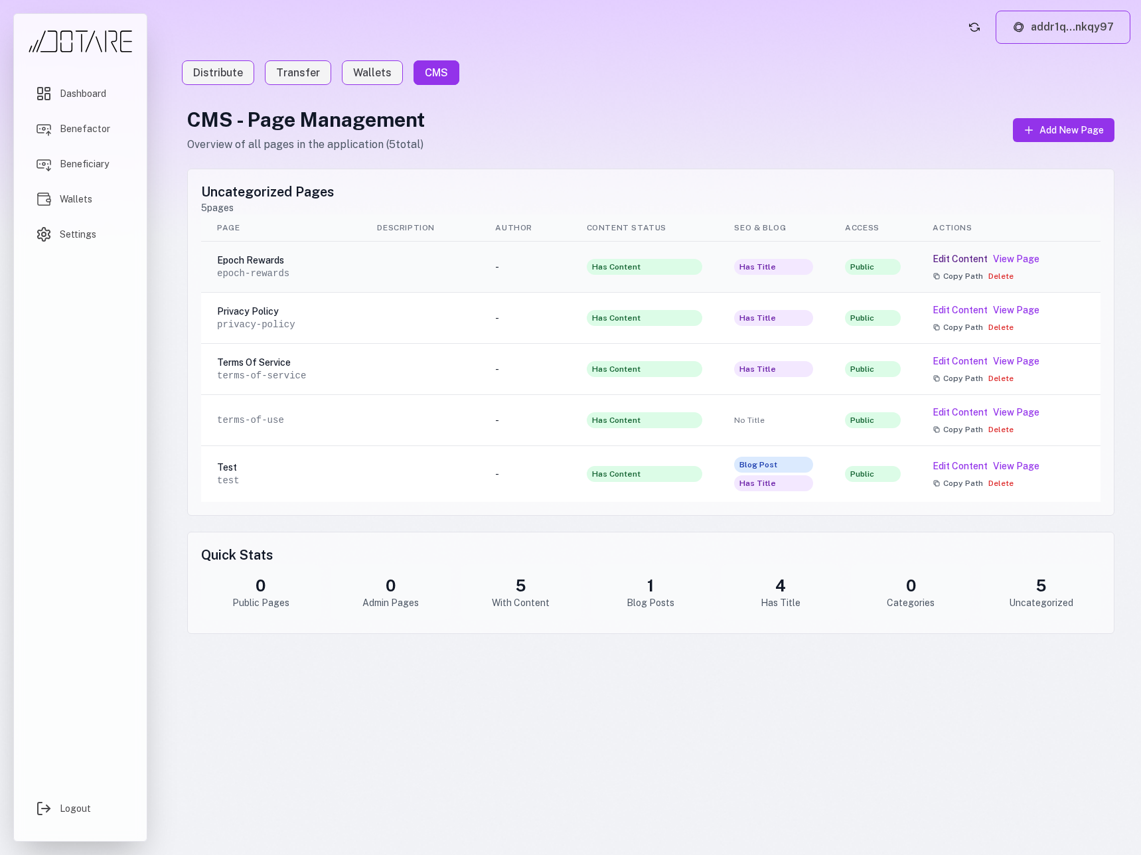
click at [961, 259] on button "Edit Content" at bounding box center [959, 258] width 55 height 13
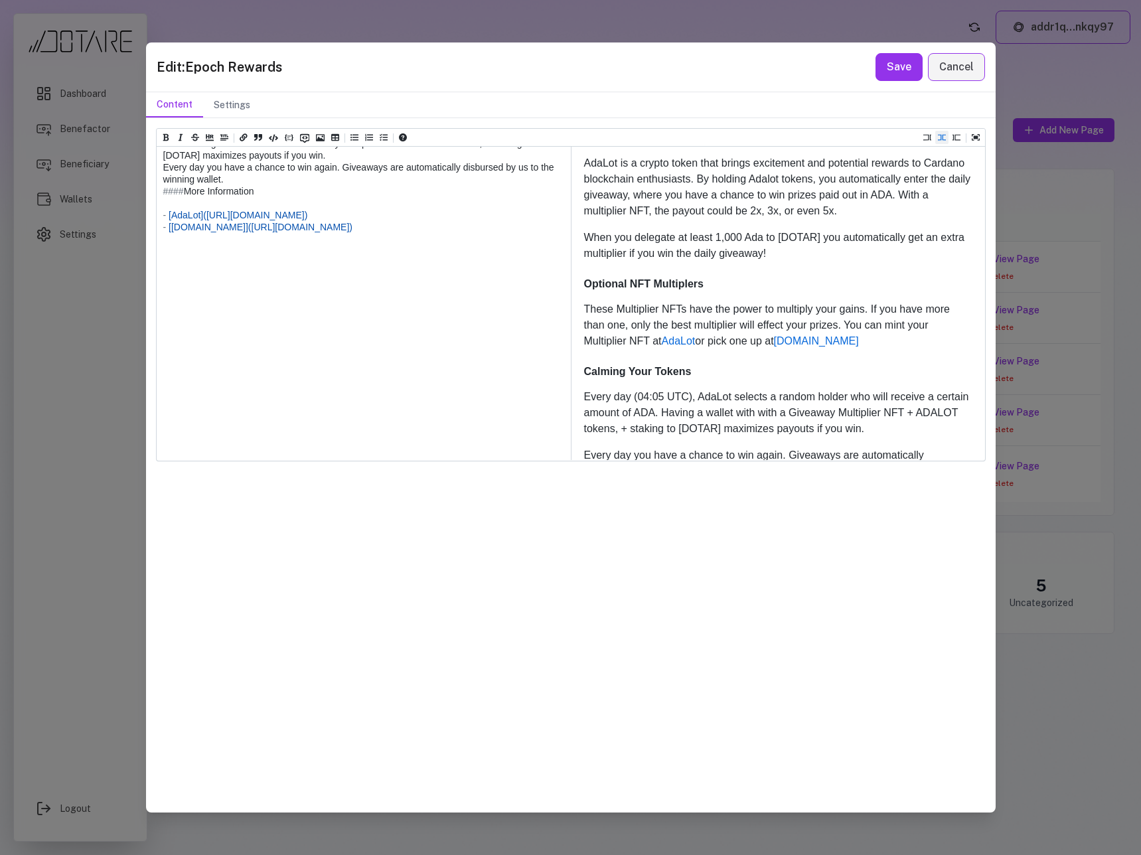
scroll to position [1909, 0]
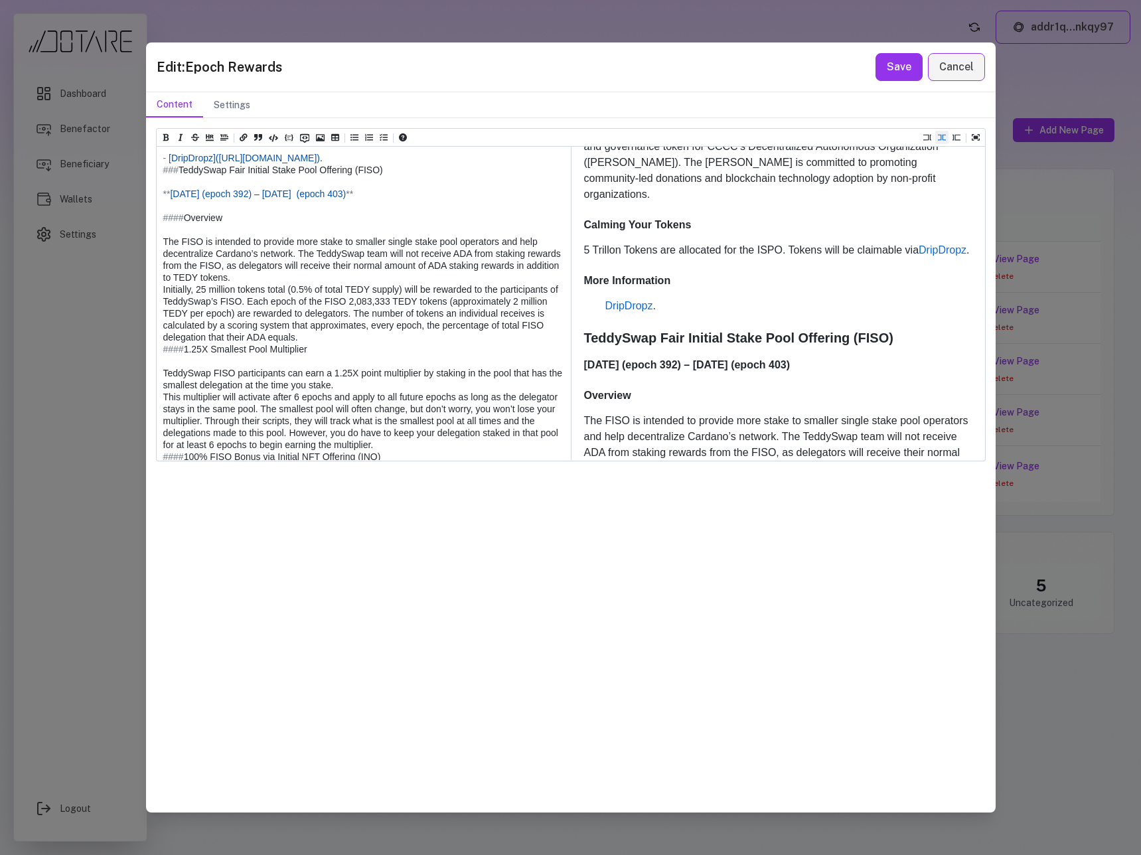
click at [382, 293] on textarea at bounding box center [363, 343] width 413 height 1805
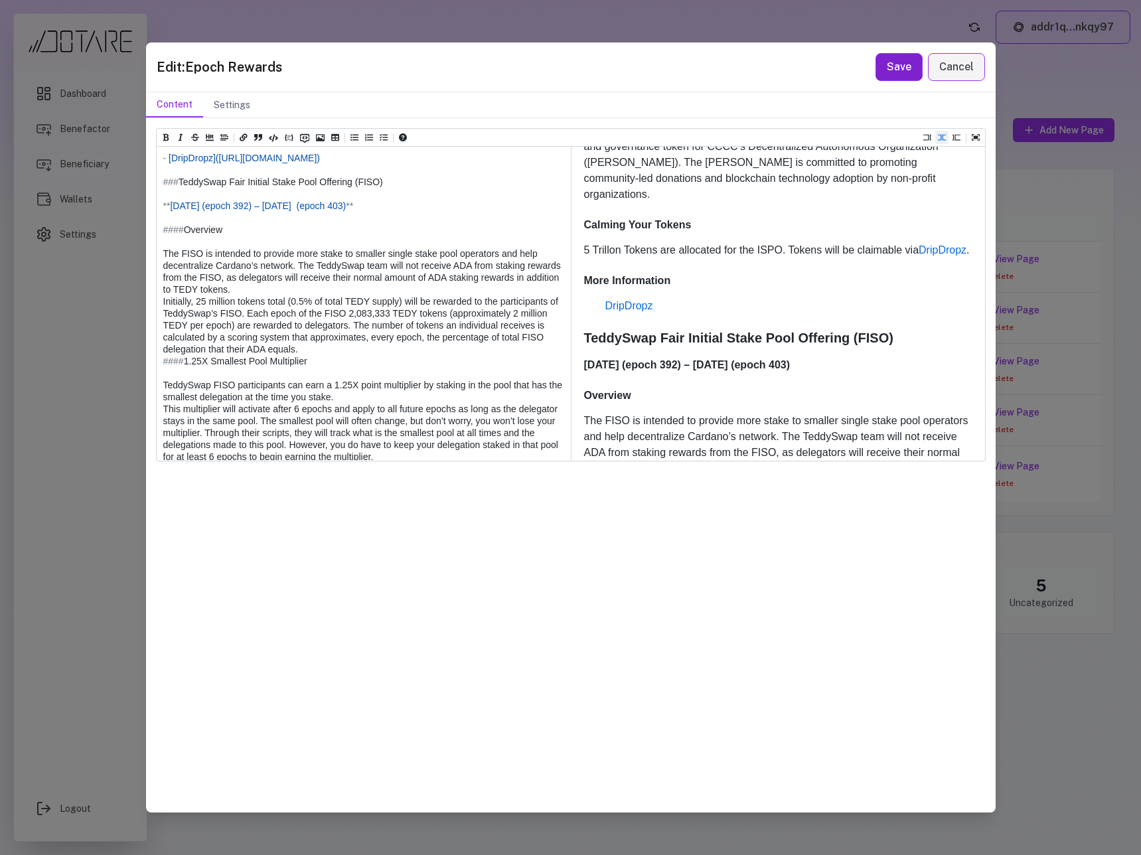
type textarea "**********"
click at [875, 75] on button "Save" at bounding box center [898, 67] width 47 height 28
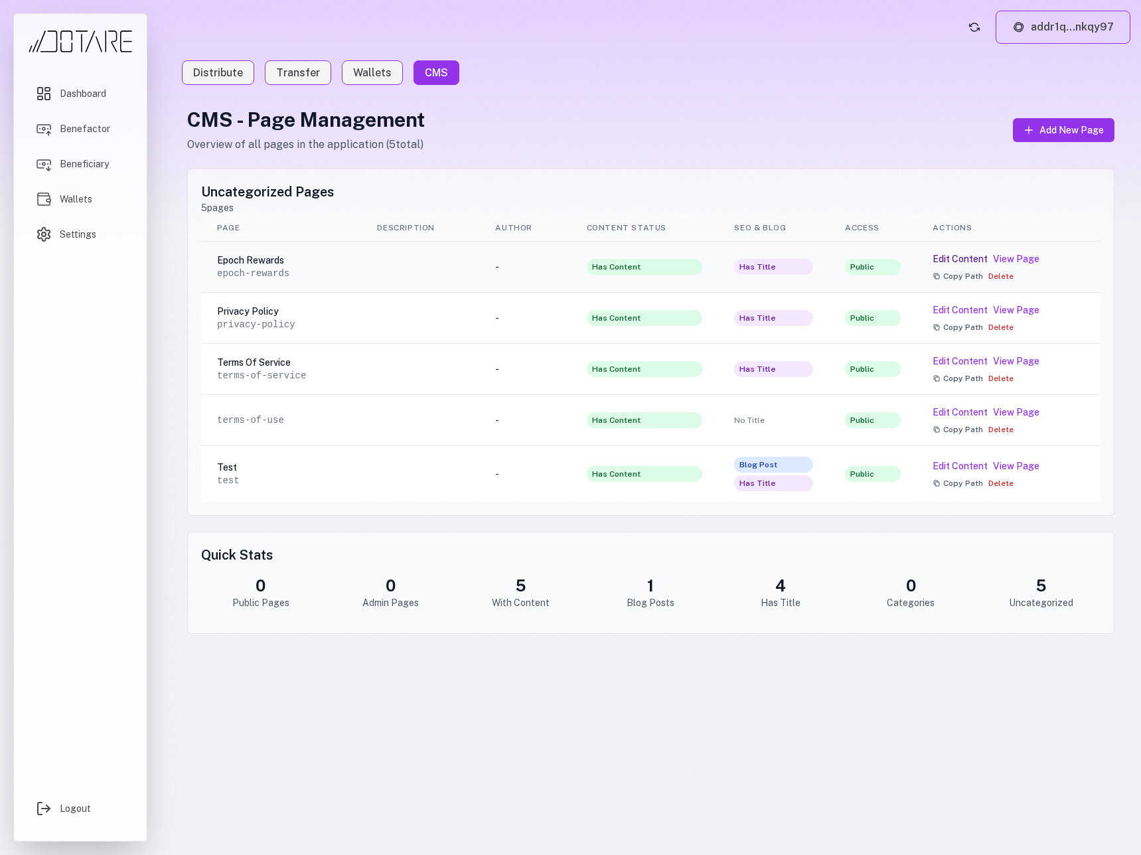
click at [946, 257] on button "Edit Content" at bounding box center [959, 258] width 55 height 13
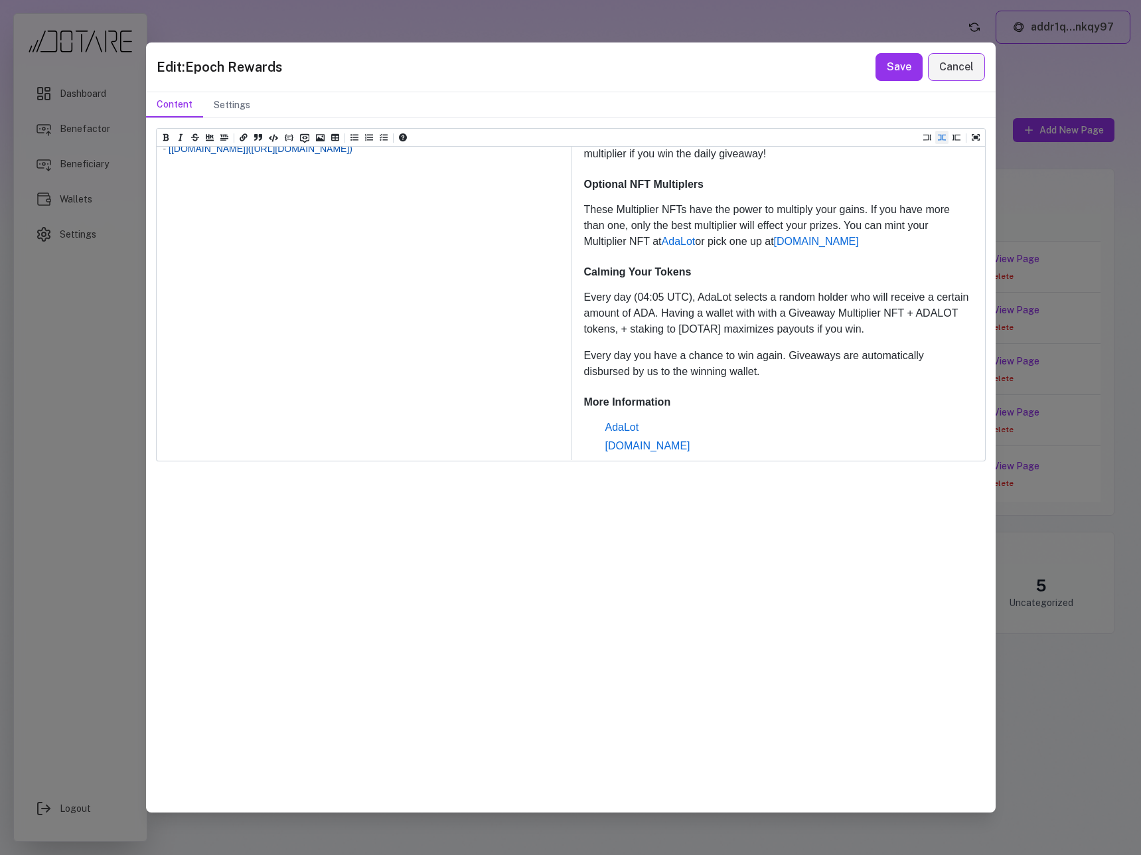
paste textarea "**********"
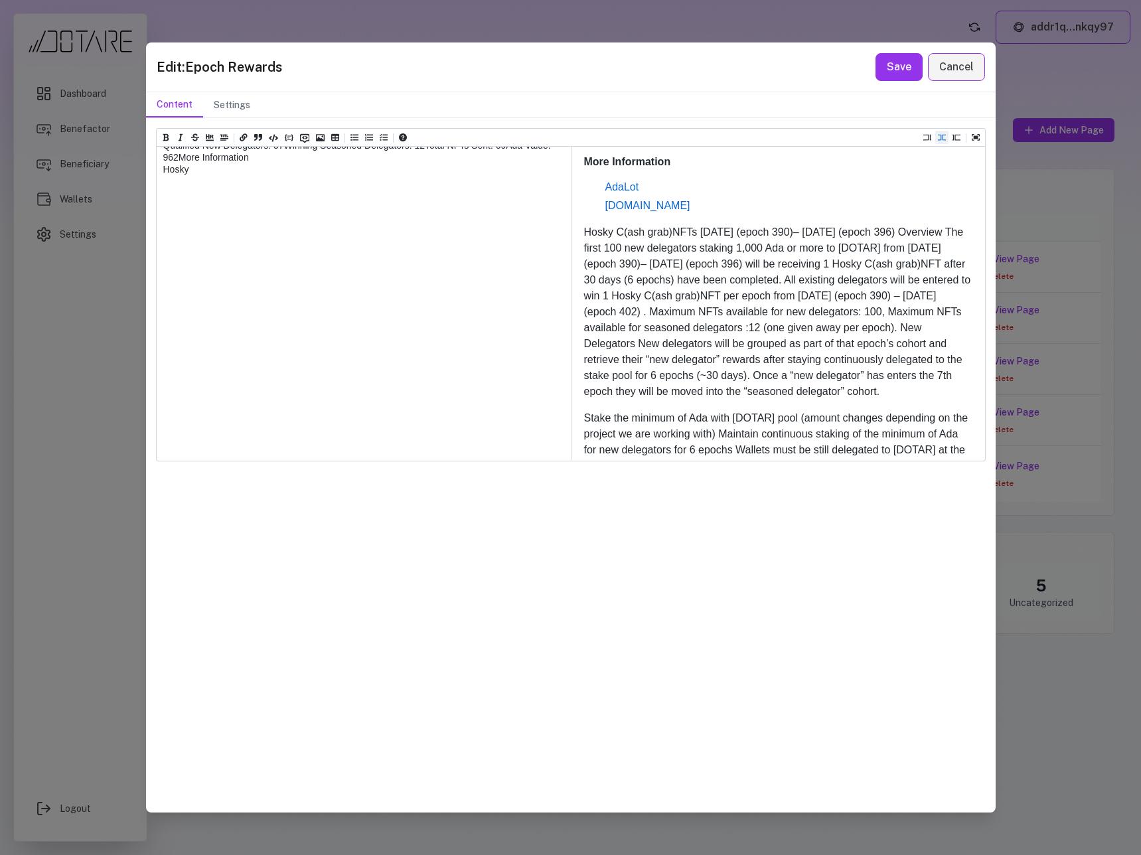
scroll to position [2124, 0]
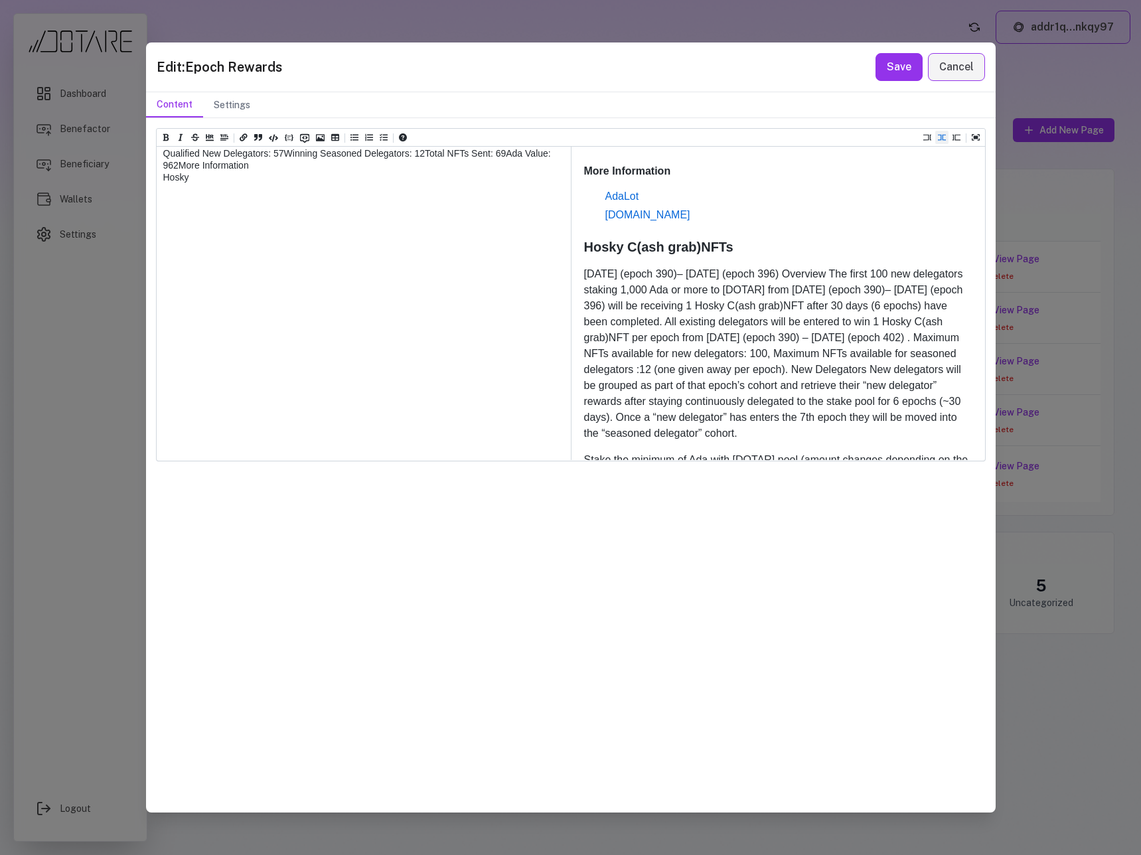
drag, startPoint x: 163, startPoint y: 214, endPoint x: 474, endPoint y: 217, distance: 311.2
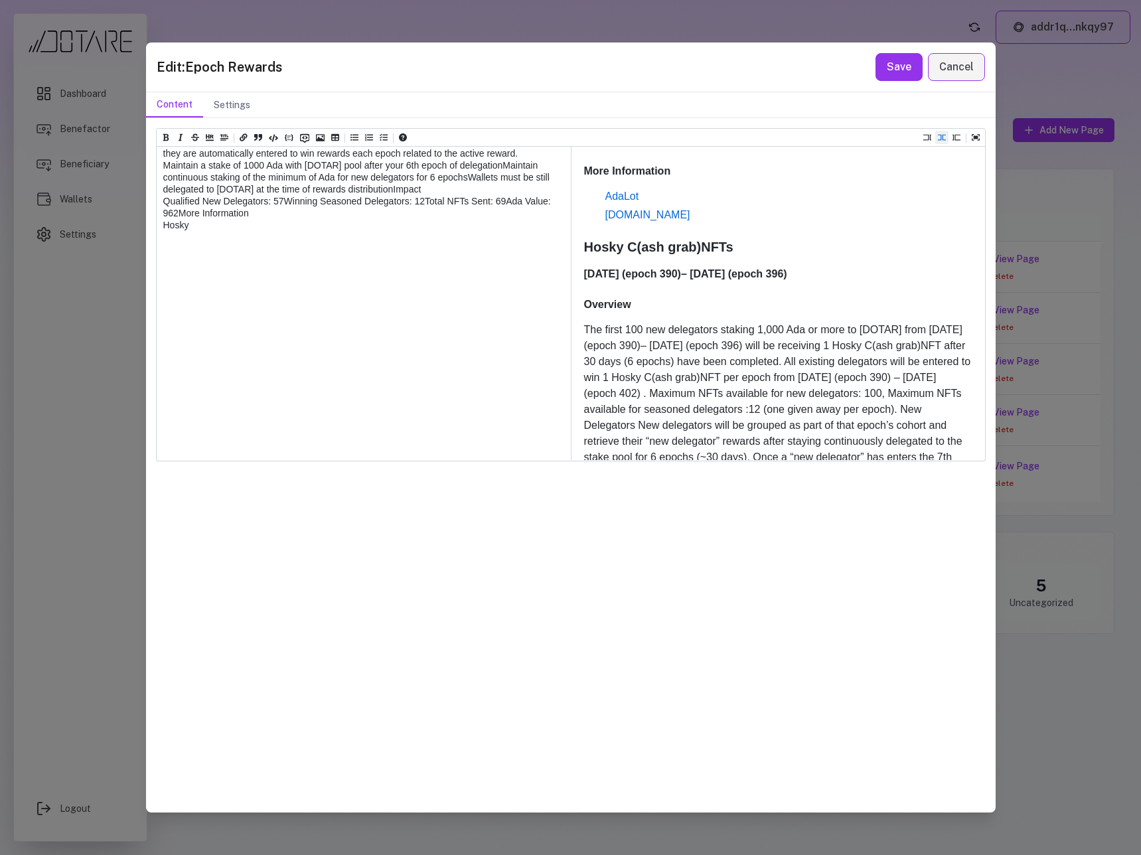
drag, startPoint x: 185, startPoint y: 247, endPoint x: 156, endPoint y: 248, distance: 29.2
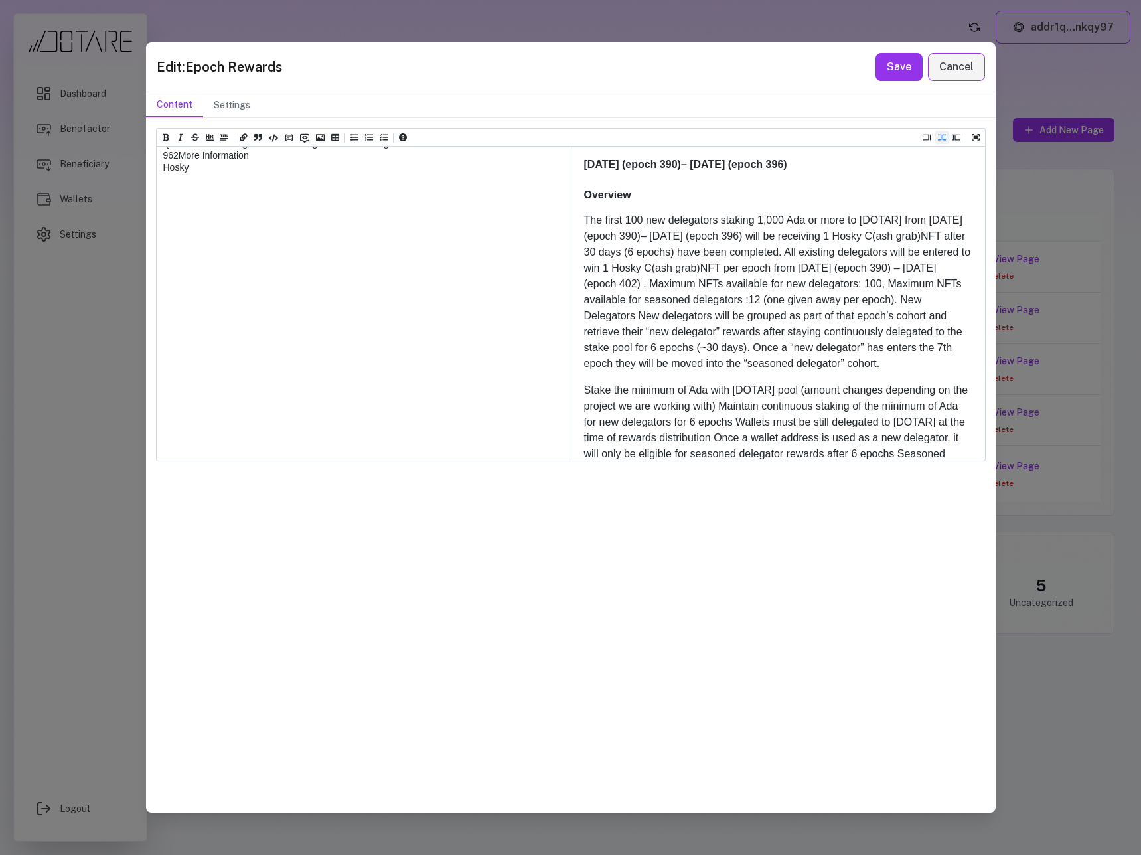
scroll to position [2236, 0]
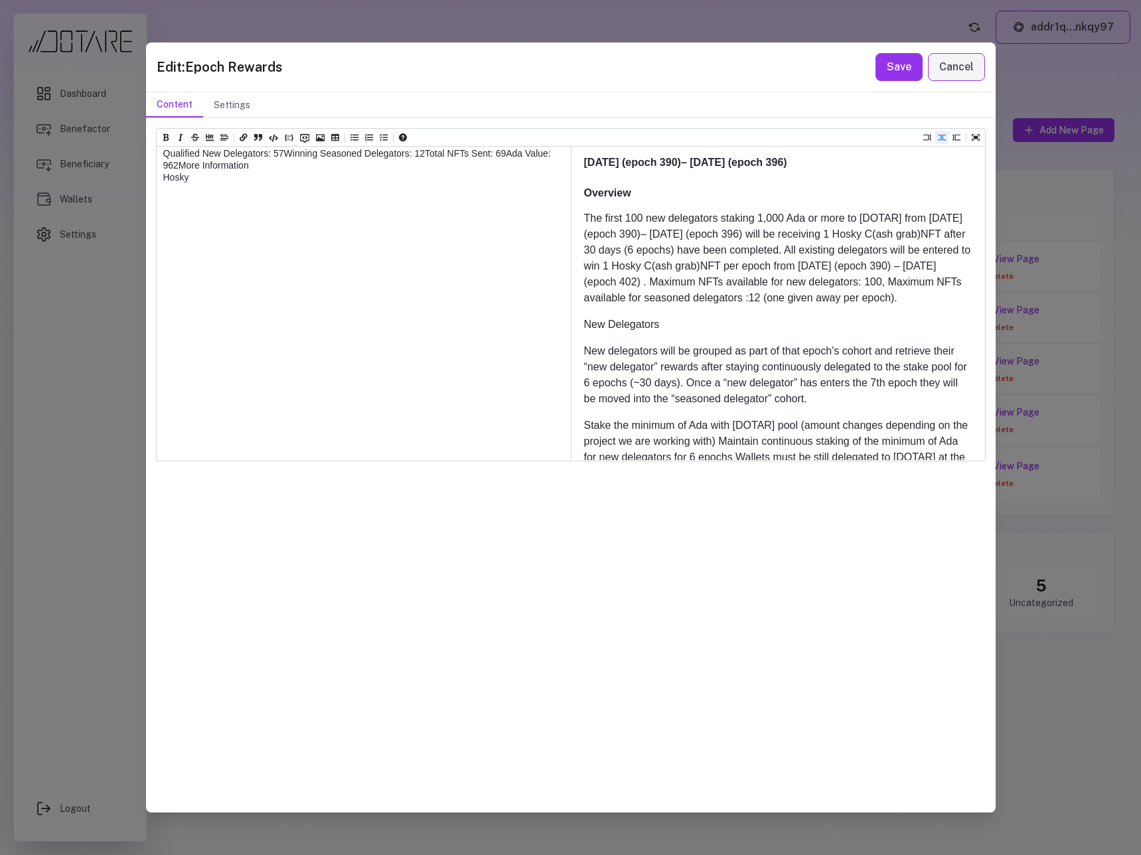
paste textarea "*****"
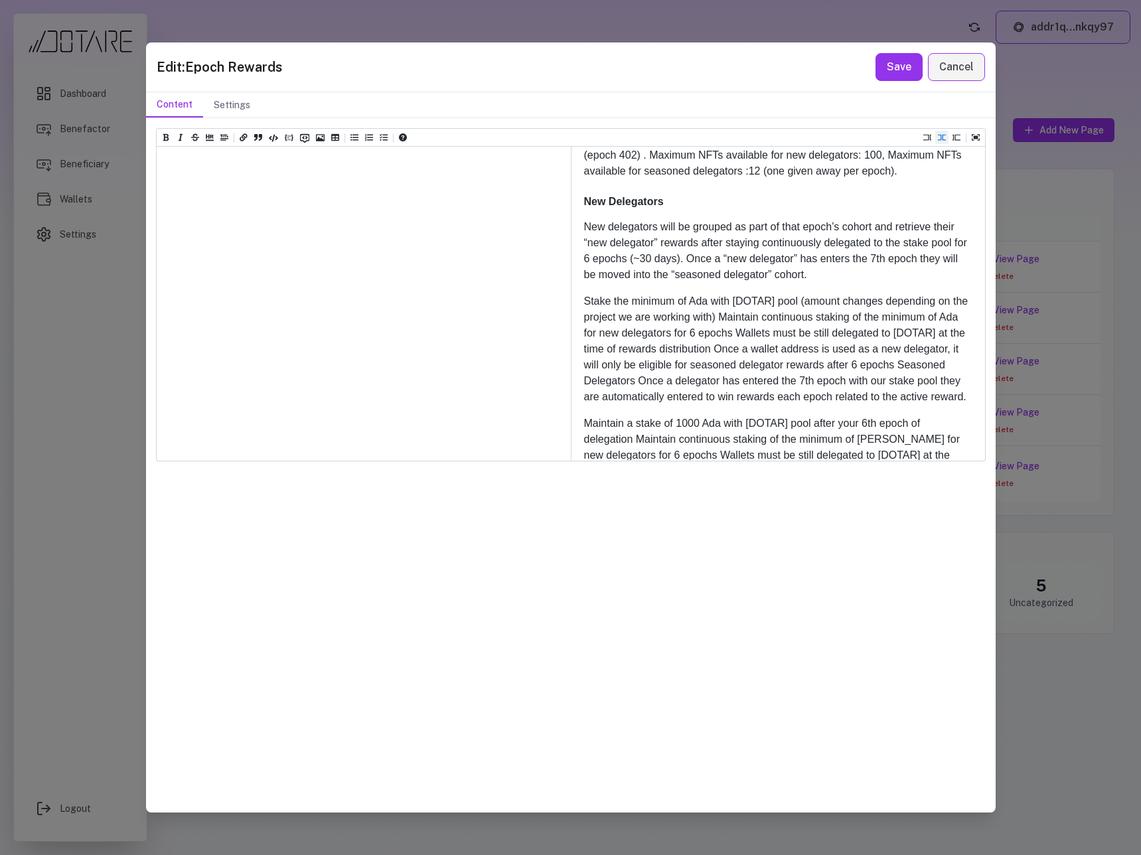
scroll to position [2381, 0]
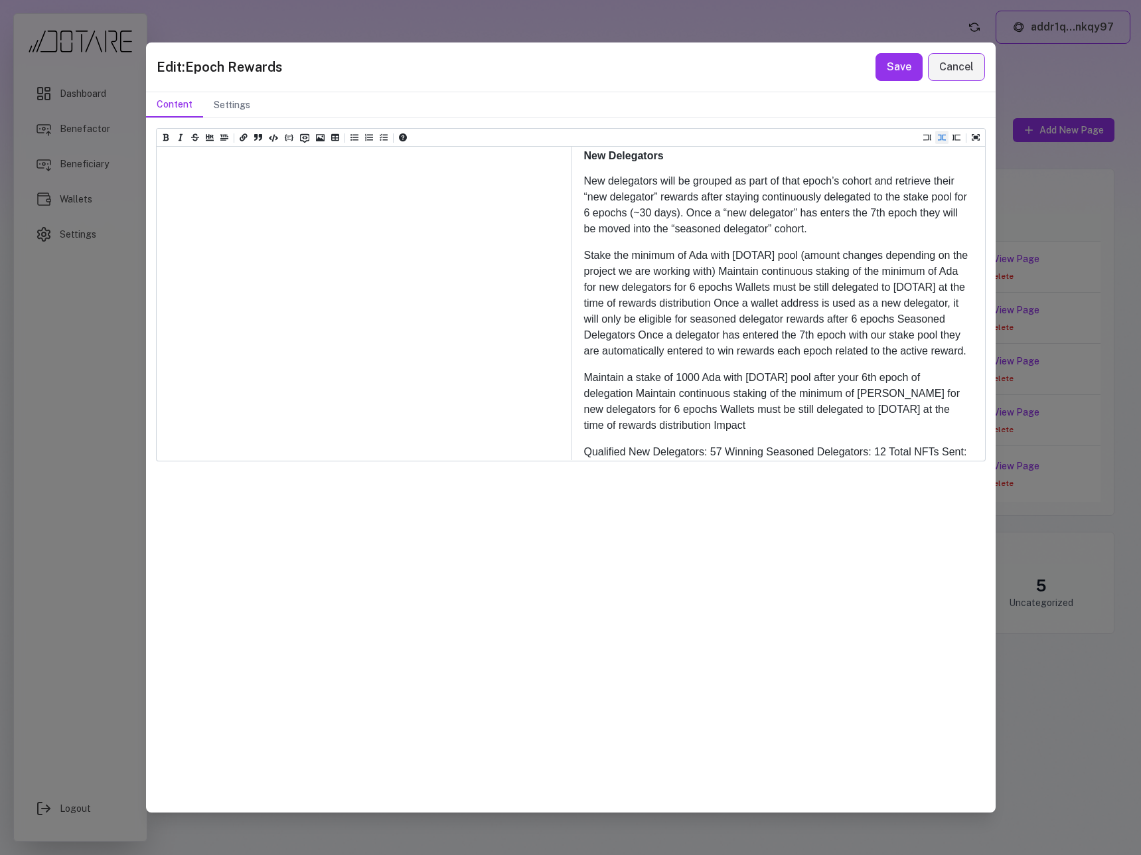
paste textarea "*****"
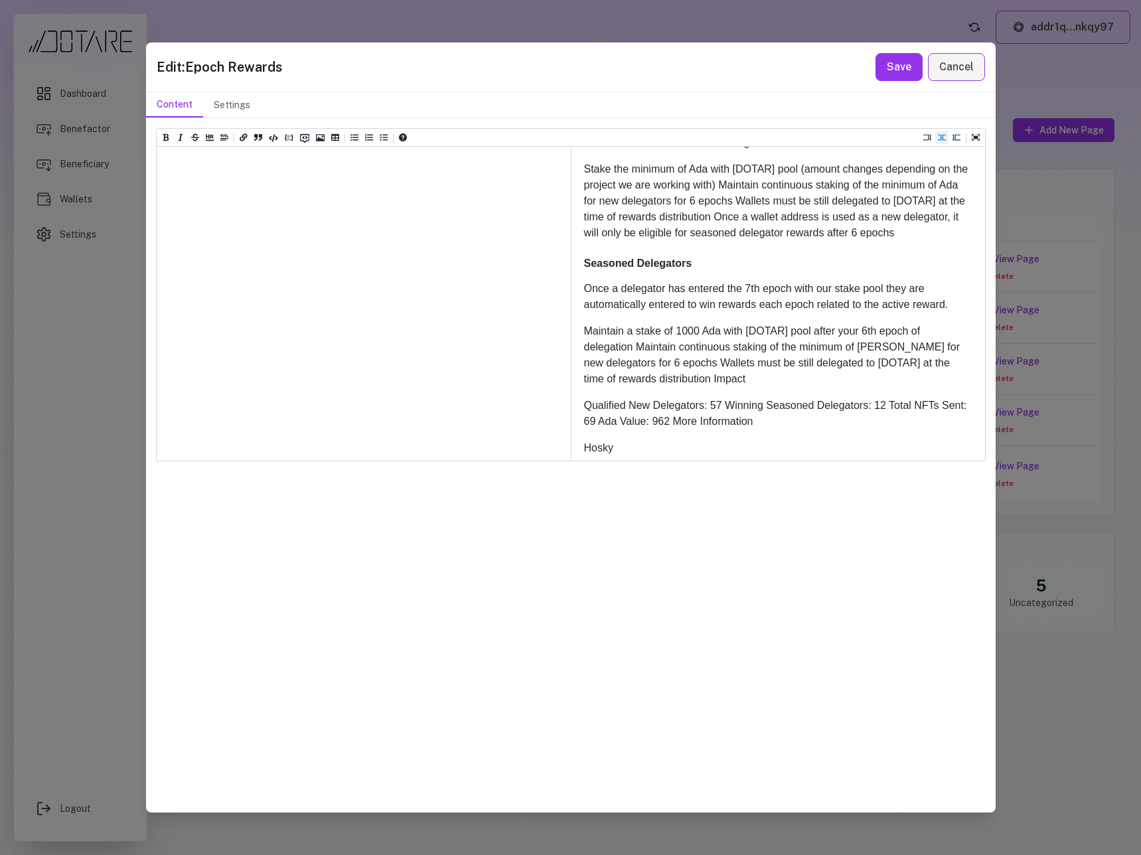
scroll to position [2502, 0]
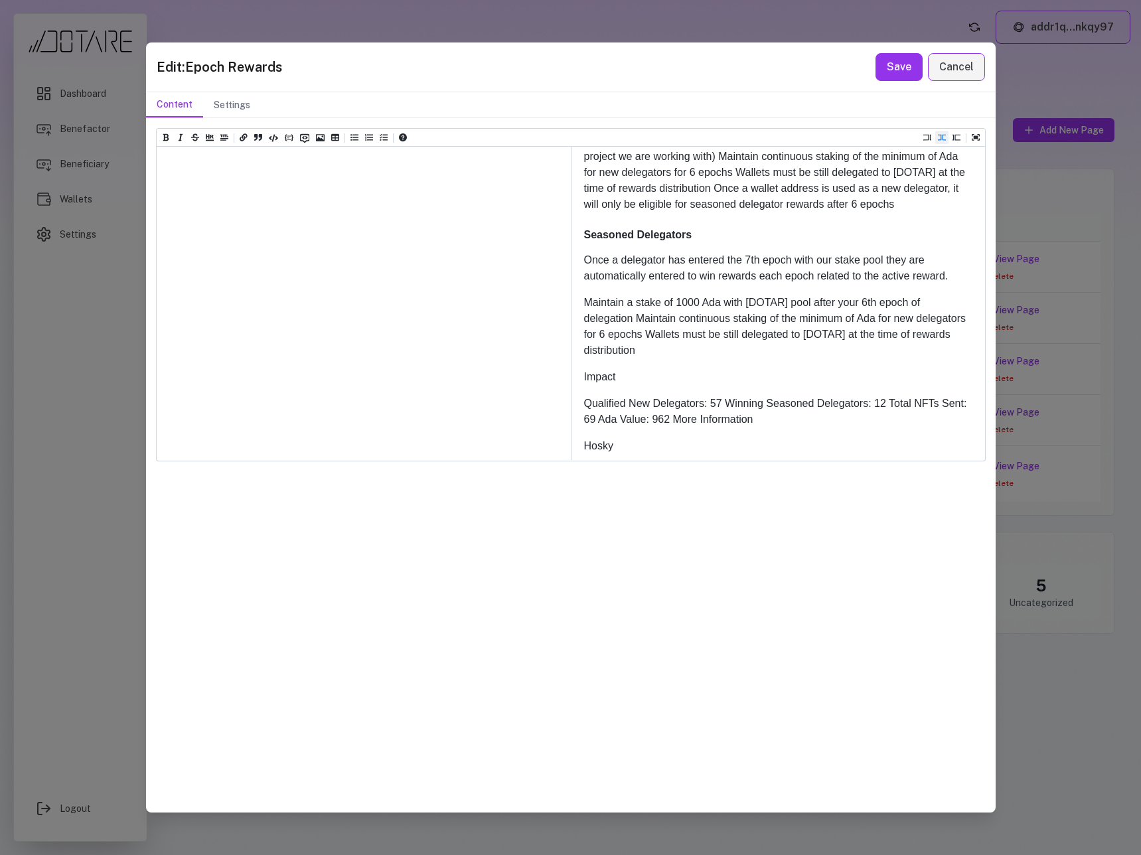
paste textarea "*****"
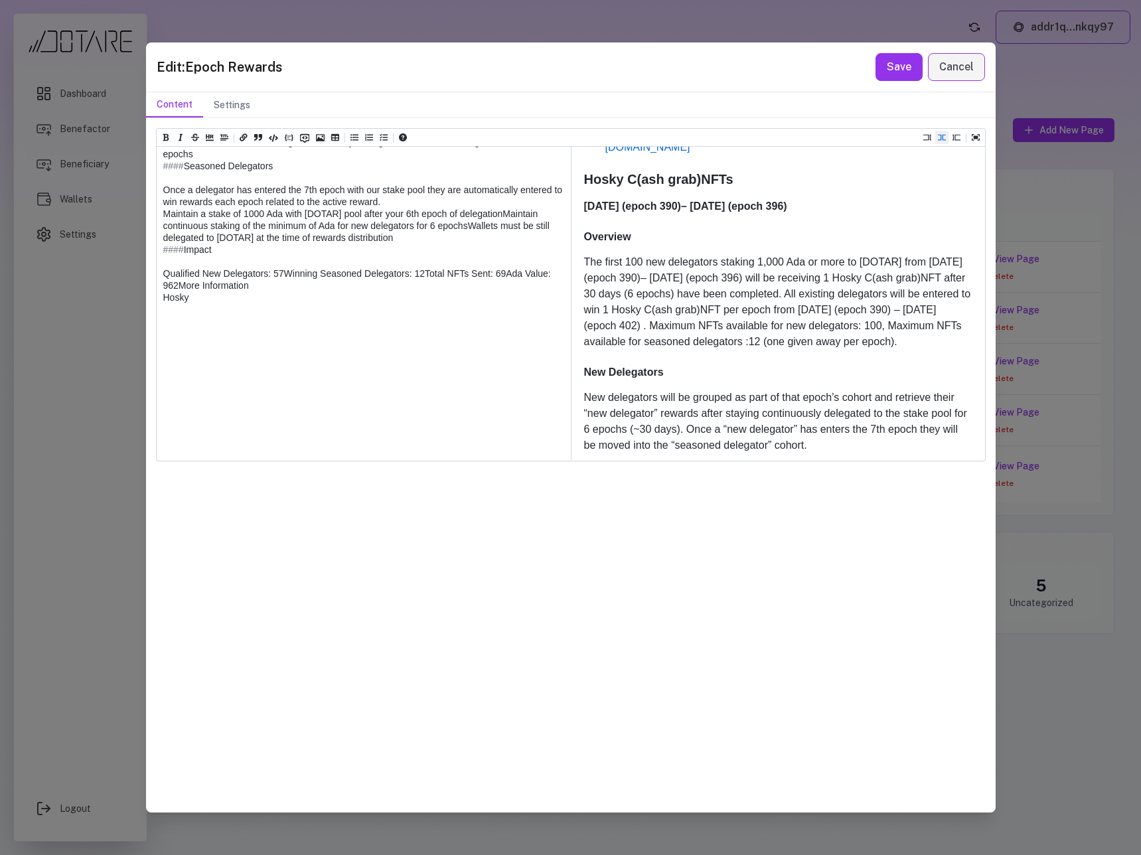
drag, startPoint x: 382, startPoint y: 263, endPoint x: 470, endPoint y: 263, distance: 88.9
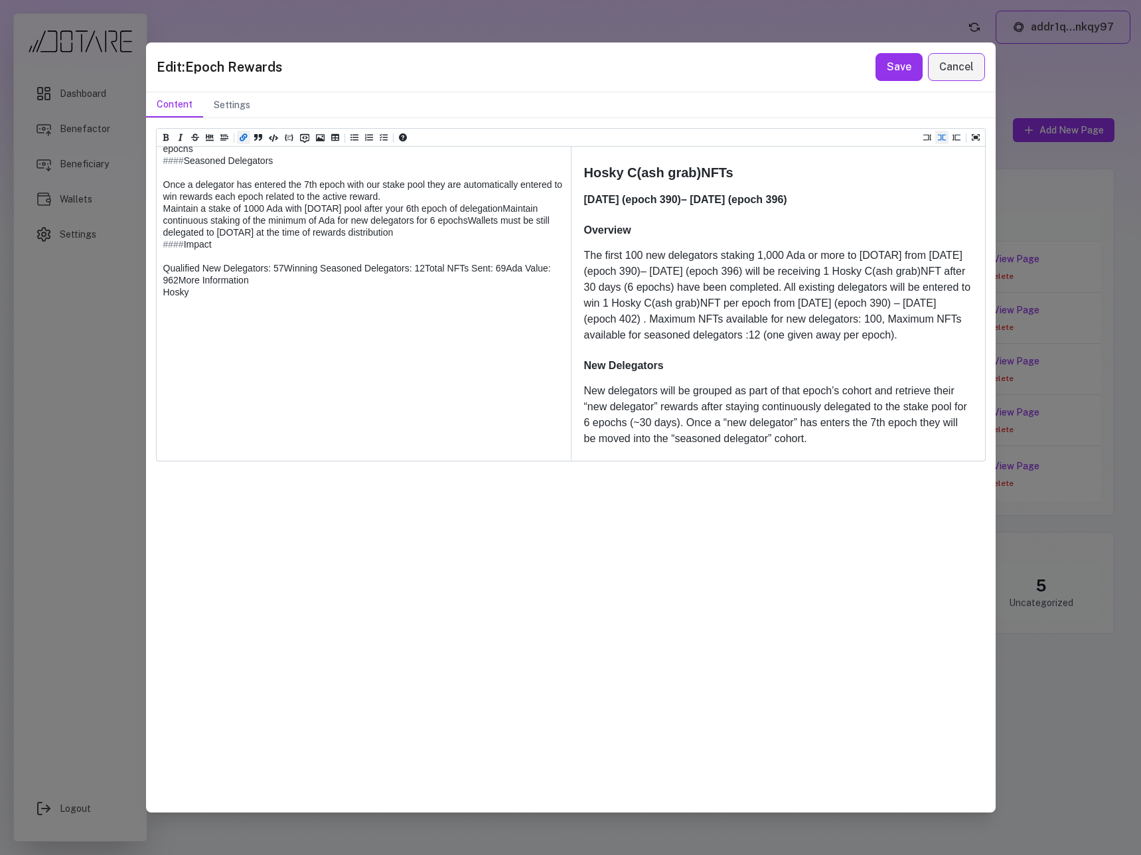
click at [245, 139] on icon "Add a link (ctrl + l)" at bounding box center [244, 137] width 8 height 8
paste textarea "**********"
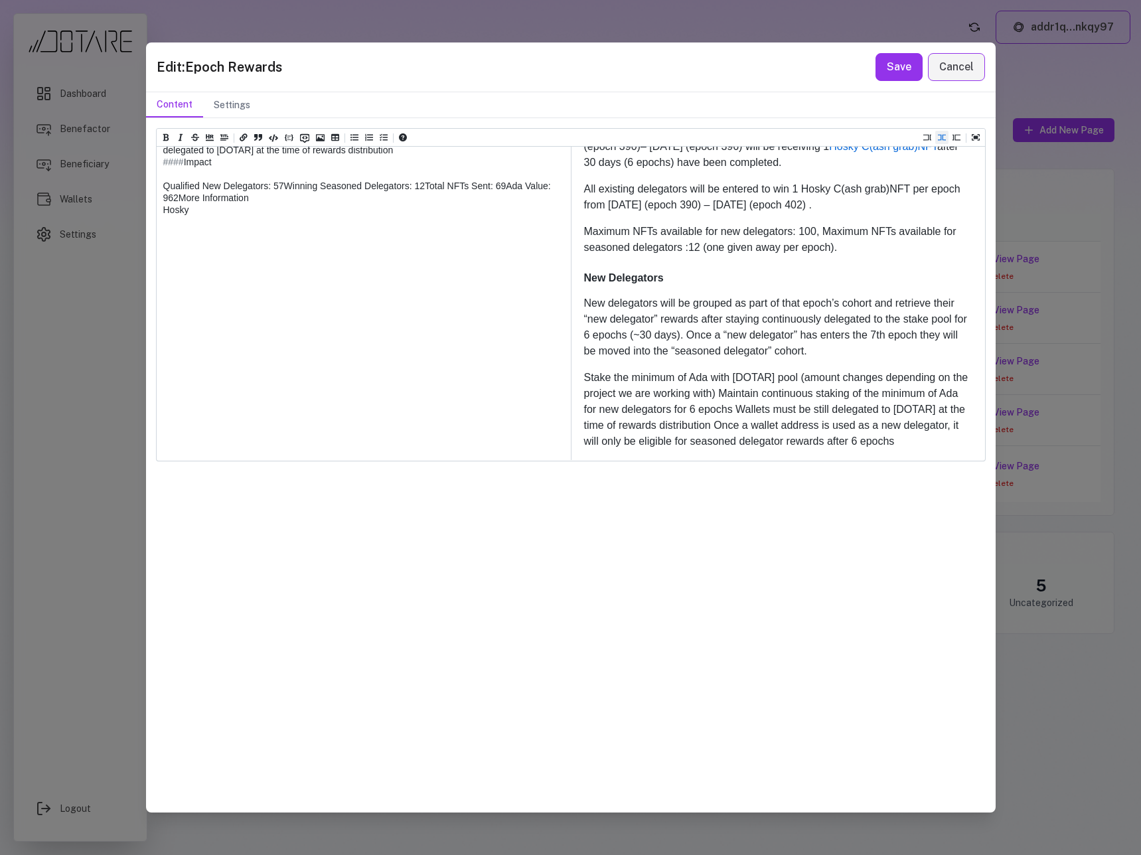
scroll to position [2333, 0]
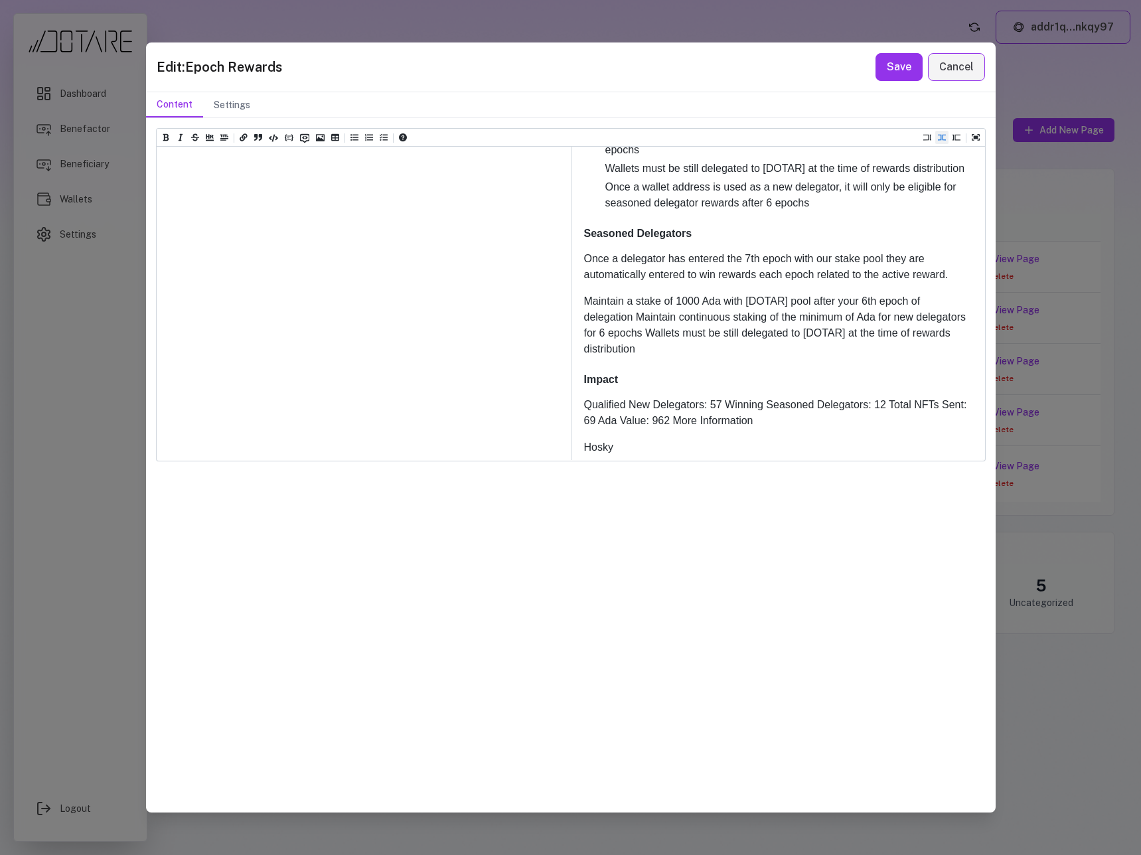
scroll to position [2622, 0]
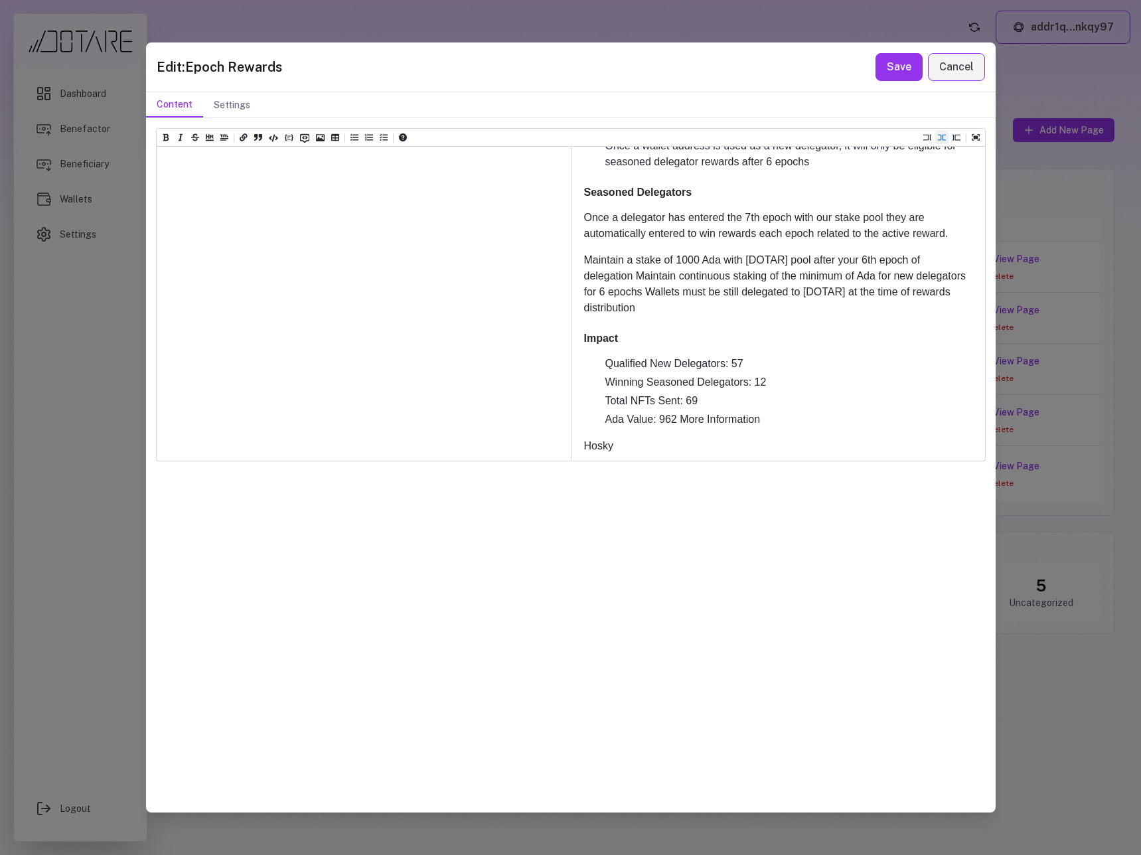
drag, startPoint x: 186, startPoint y: 338, endPoint x: 137, endPoint y: 338, distance: 48.4
click at [137, 338] on div "Edit: Epoch Rewards Save Cancel Content Settings Heading 1 Heading 2 Heading 3 …" at bounding box center [570, 427] width 1141 height 855
paste textarea "*****"
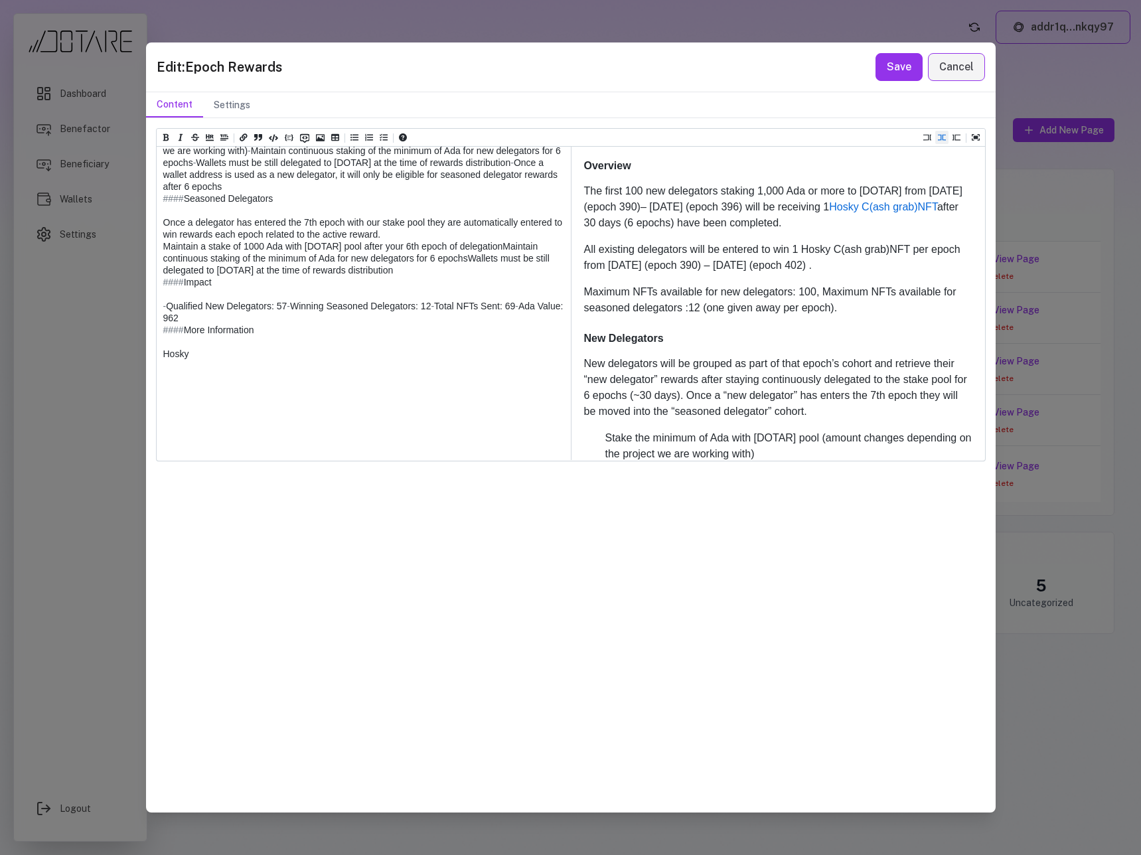
drag, startPoint x: 552, startPoint y: 284, endPoint x: 379, endPoint y: 287, distance: 173.2
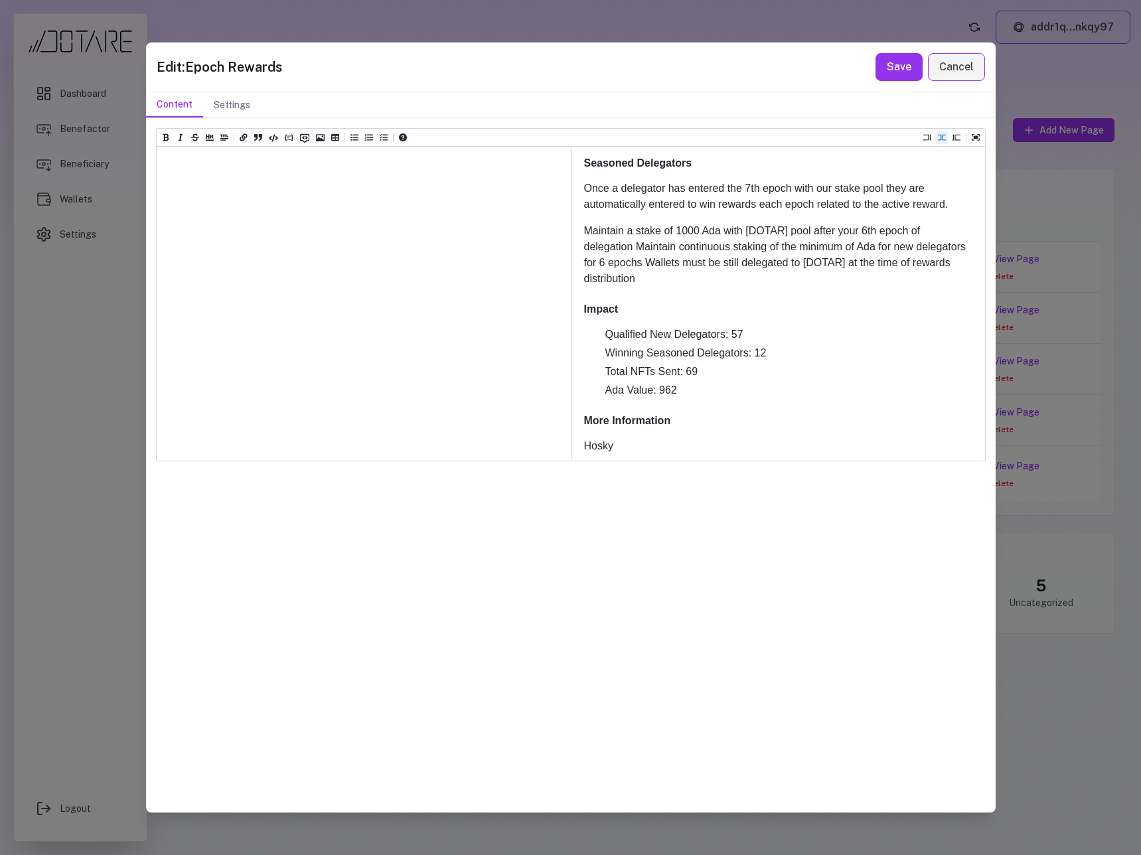
drag, startPoint x: 197, startPoint y: 424, endPoint x: 164, endPoint y: 424, distance: 33.2
paste textarea "**********"
drag, startPoint x: 259, startPoint y: 425, endPoint x: 190, endPoint y: 427, distance: 68.4
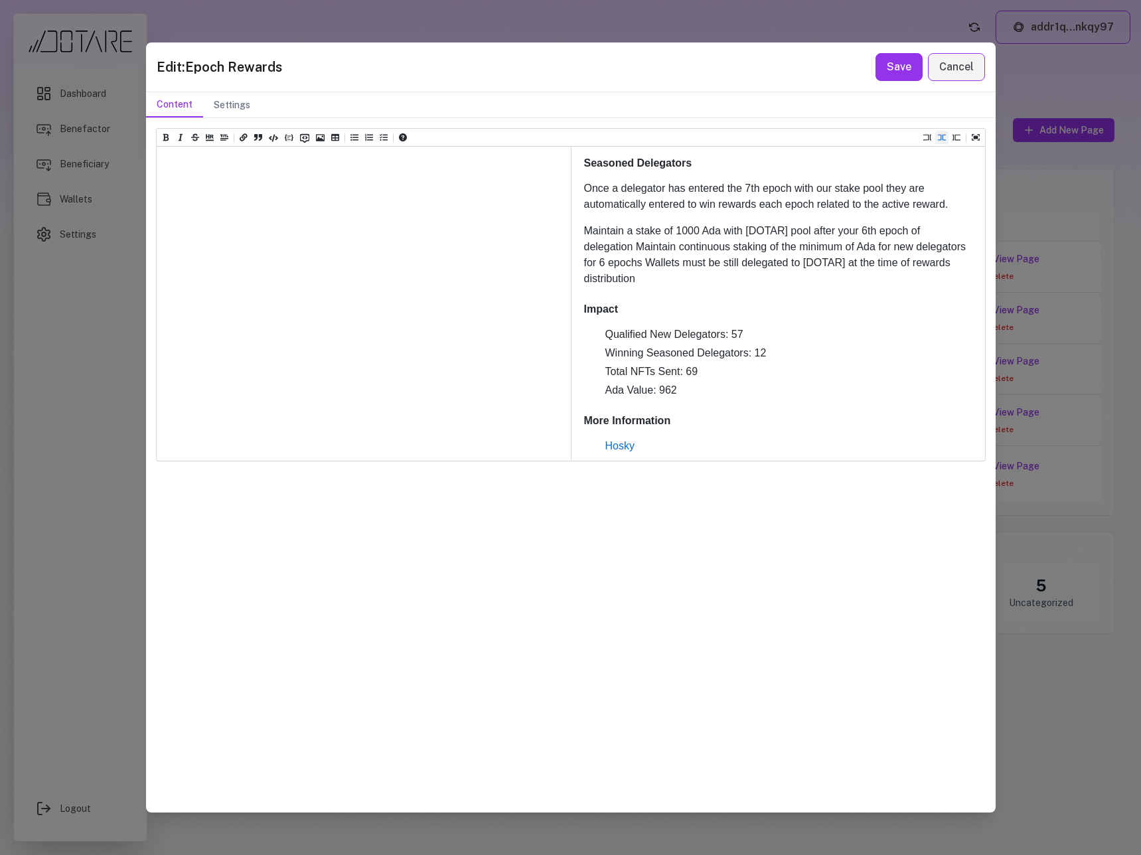
type textarea "**********"
click at [903, 76] on button "Save" at bounding box center [898, 67] width 47 height 28
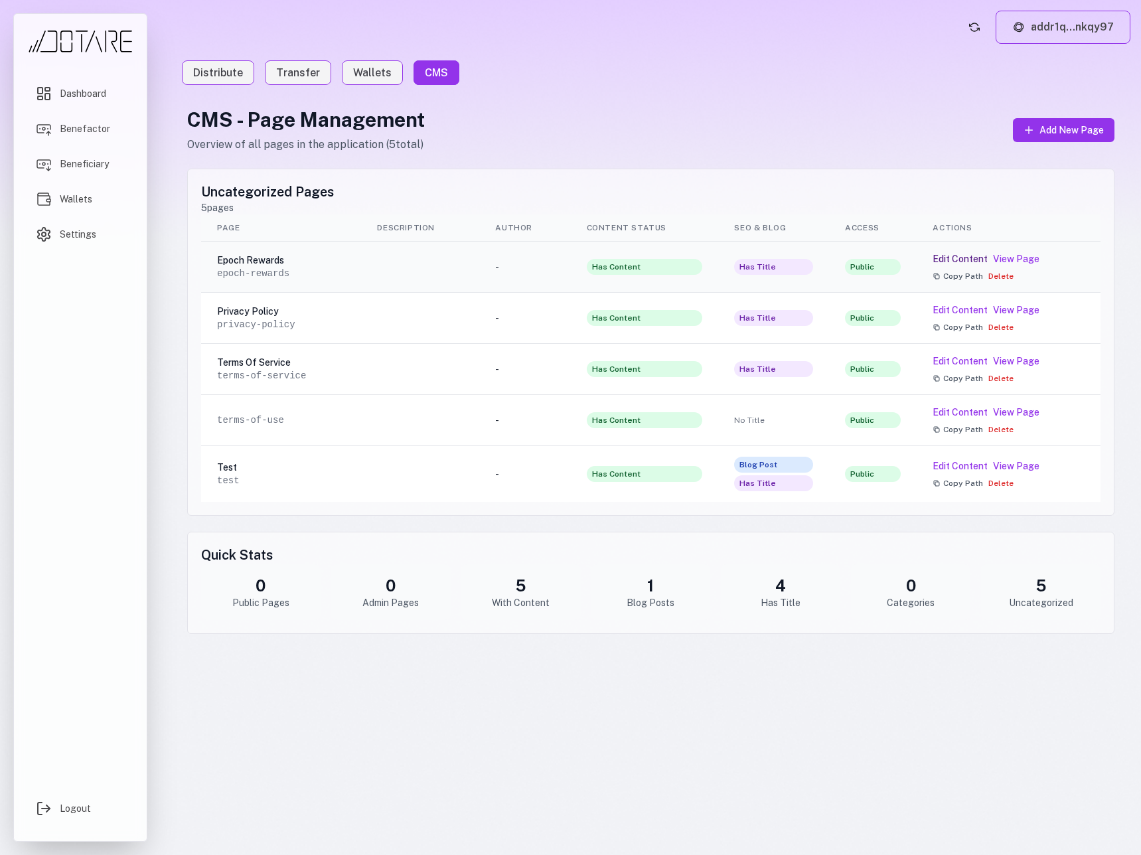
click at [957, 260] on button "Edit Content" at bounding box center [959, 258] width 55 height 13
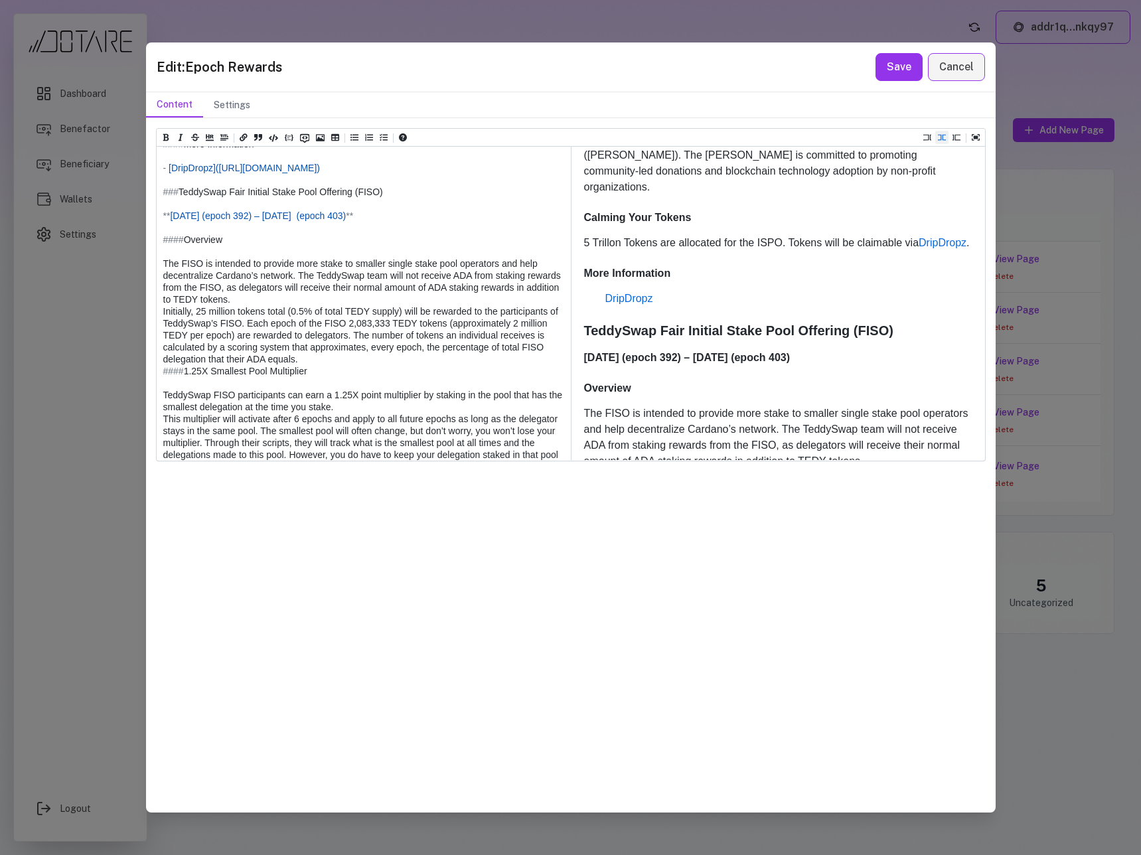
scroll to position [989, 0]
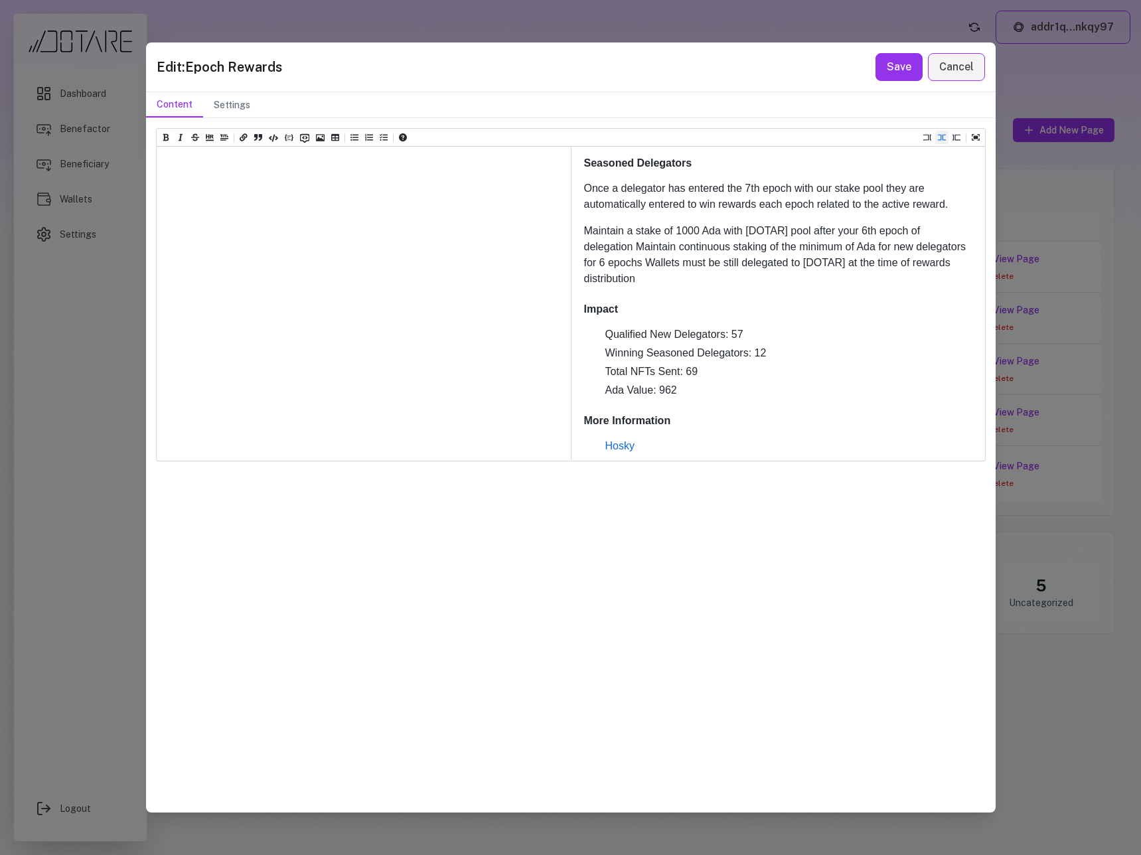
paste textarea "**********"
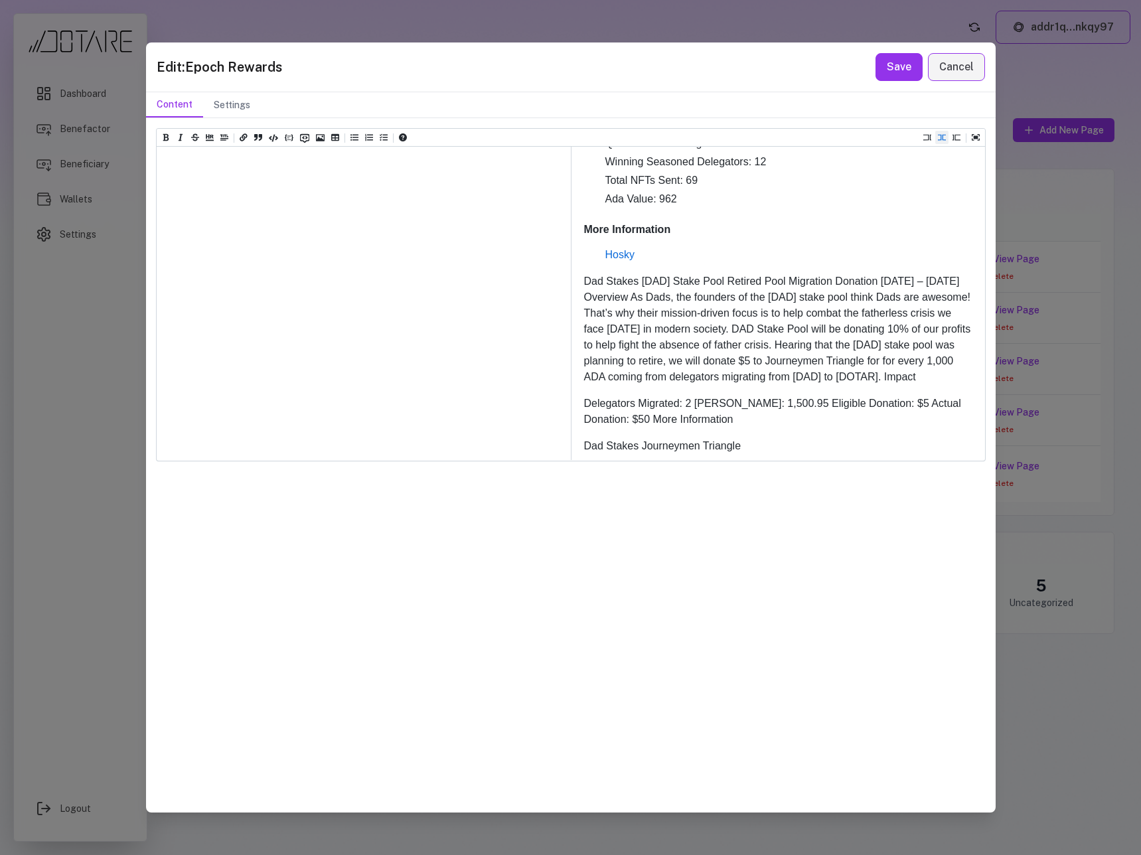
scroll to position [2863, 0]
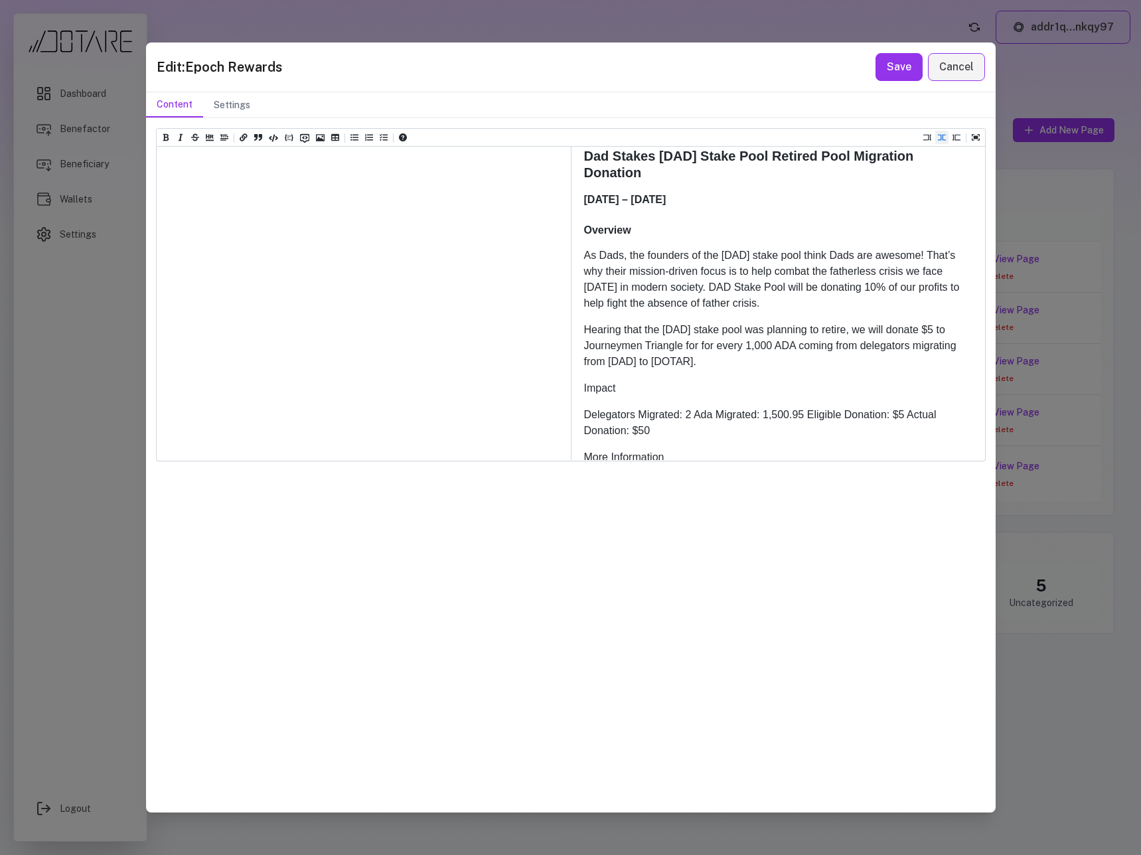
paste textarea "**********"
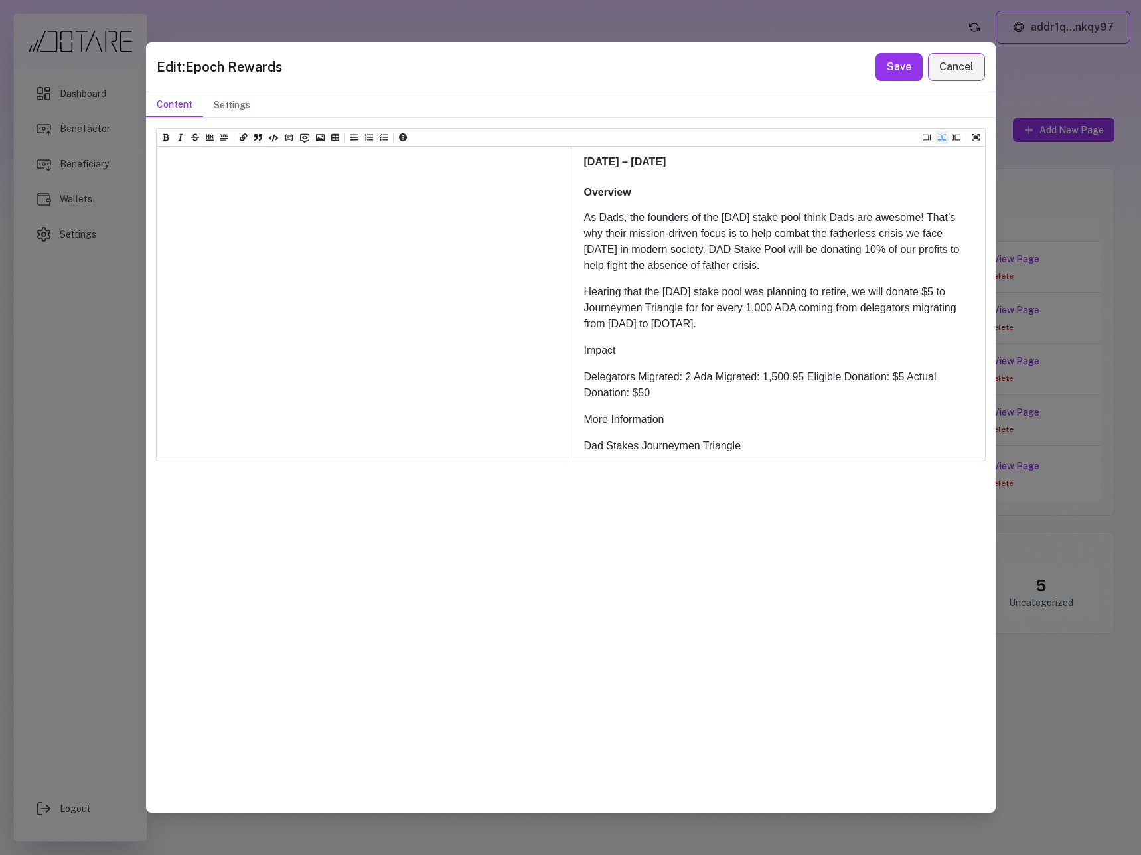
drag, startPoint x: 188, startPoint y: 219, endPoint x: 155, endPoint y: 219, distance: 33.2
paste textarea "*****"
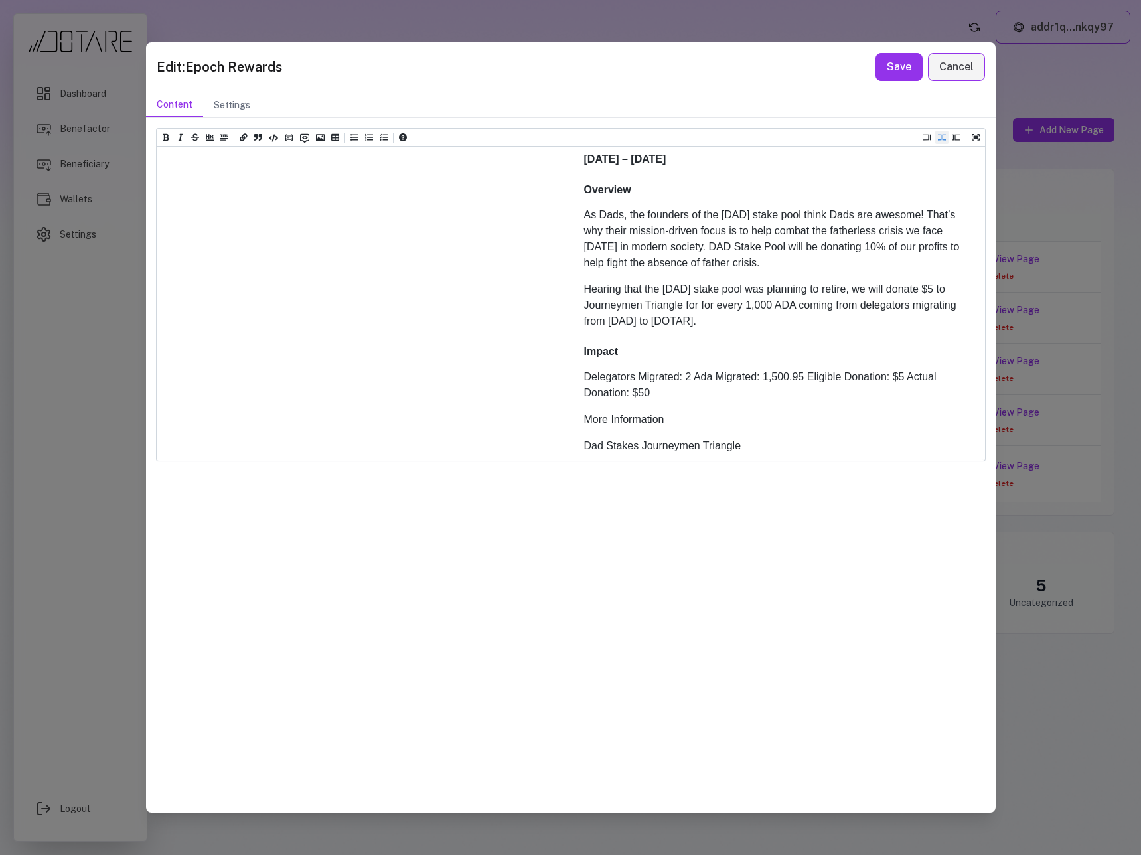
paste textarea "*****"
drag, startPoint x: 287, startPoint y: 451, endPoint x: 120, endPoint y: 445, distance: 166.7
click at [120, 445] on div "Edit: Epoch Rewards Save Cancel Content Settings Heading 1 Heading 2 Heading 3 …" at bounding box center [570, 427] width 1141 height 855
click at [245, 138] on icon "Add a link (ctrl + l)" at bounding box center [244, 137] width 8 height 7
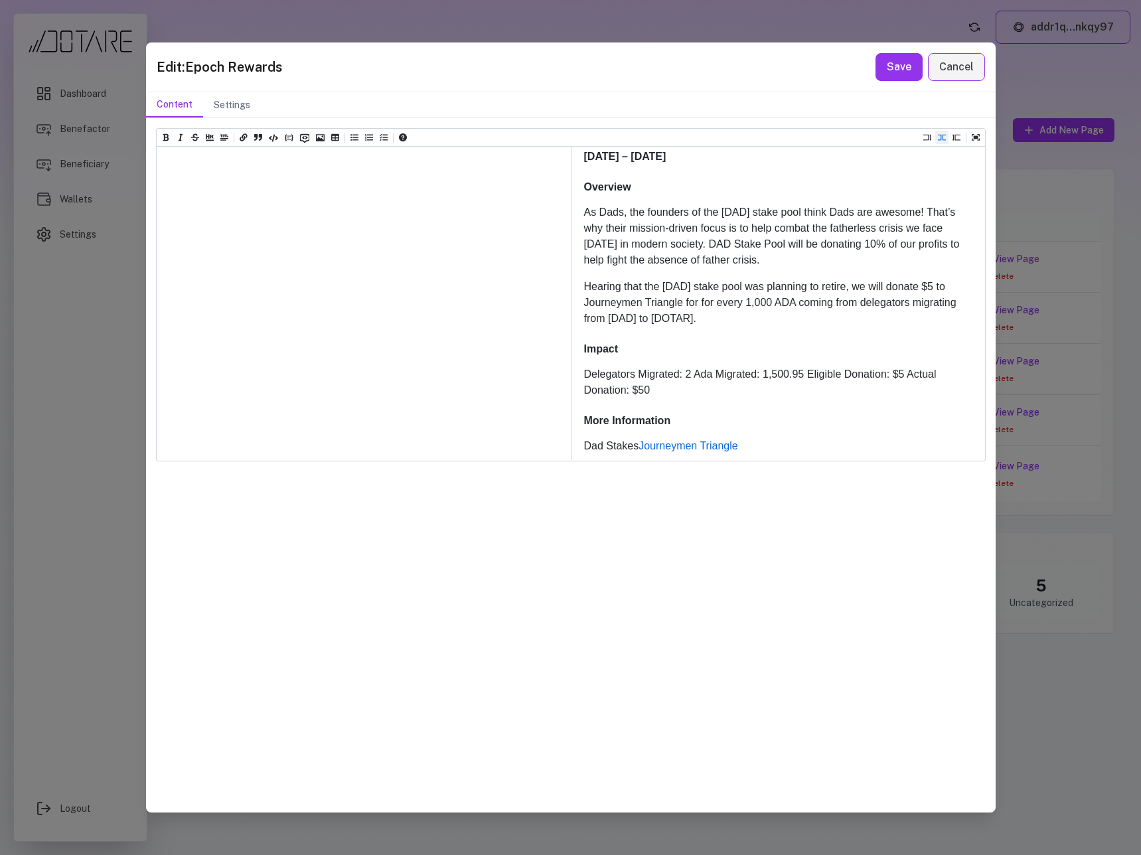
paste textarea "**********"
drag, startPoint x: 244, startPoint y: 435, endPoint x: 145, endPoint y: 434, distance: 98.2
click at [146, 434] on div "Heading 1 Heading 2 Heading 3 Heading 4 Heading 5 Heading 6 # Epoch Rewards ## …" at bounding box center [570, 464] width 849 height 693
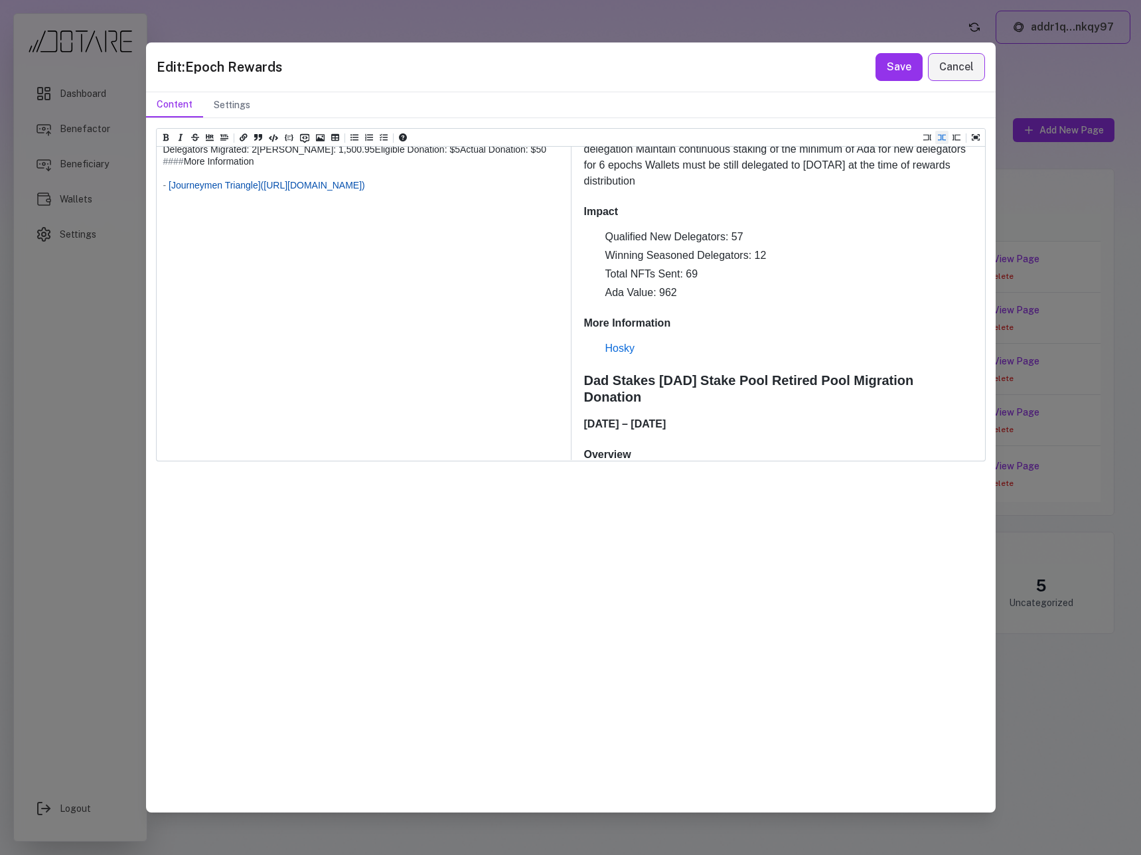
scroll to position [3052, 0]
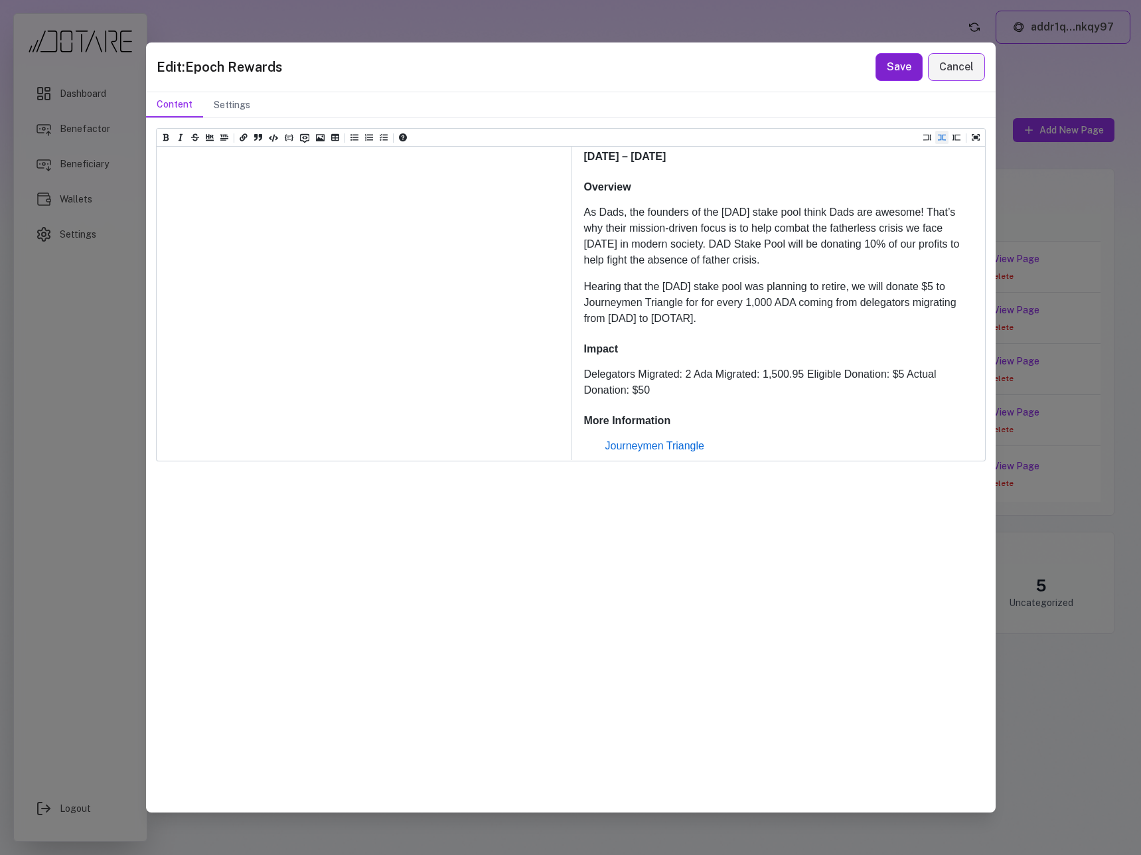
type textarea "**********"
click at [908, 62] on button "Save" at bounding box center [898, 67] width 47 height 28
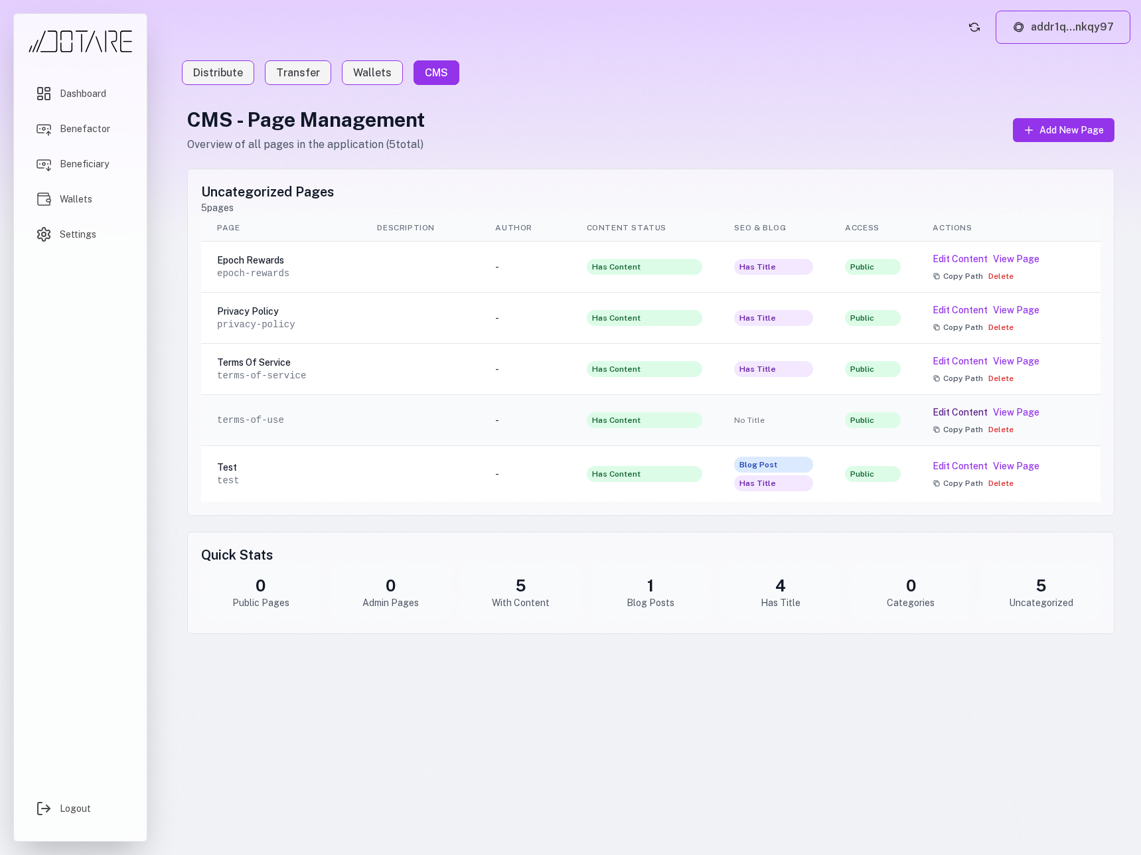
click at [962, 412] on button "Edit Content" at bounding box center [959, 411] width 55 height 13
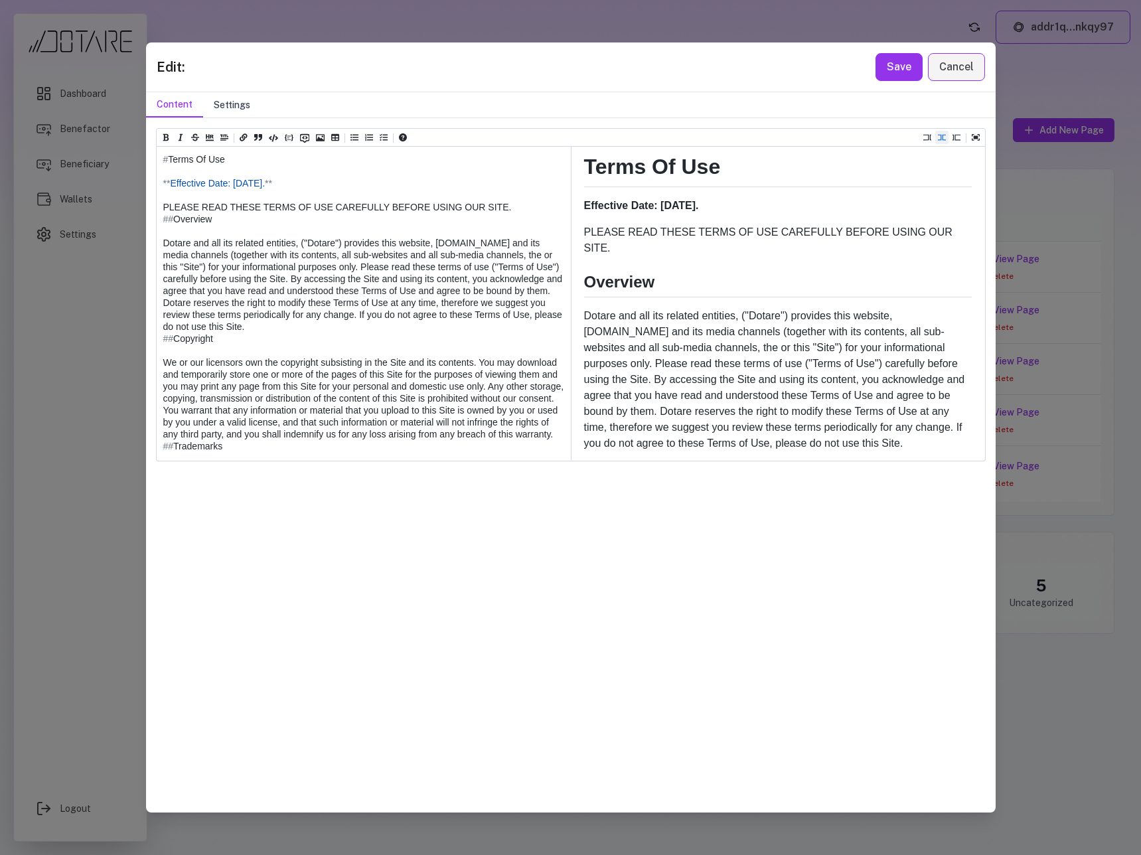
click at [220, 104] on button "Settings" at bounding box center [232, 104] width 58 height 25
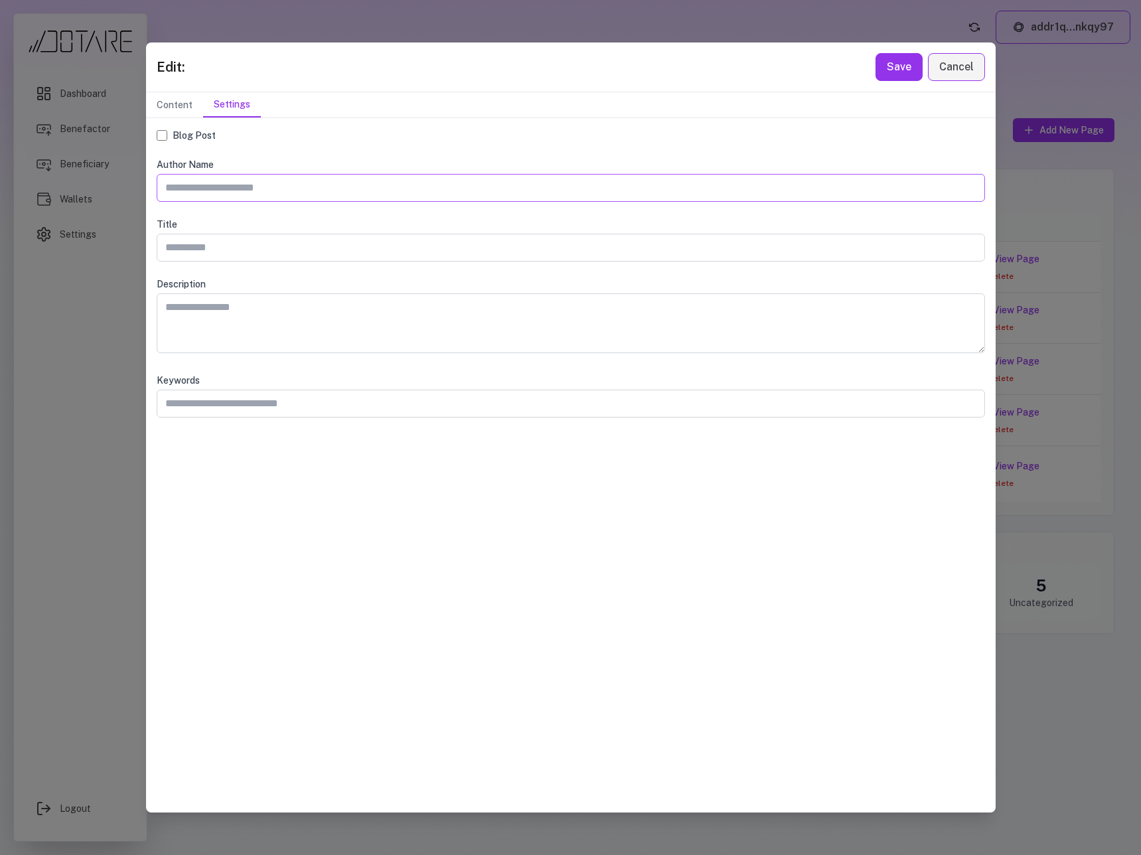
click at [210, 184] on input "text" at bounding box center [571, 188] width 828 height 28
type input "**********"
click at [888, 67] on button "Save" at bounding box center [898, 67] width 47 height 28
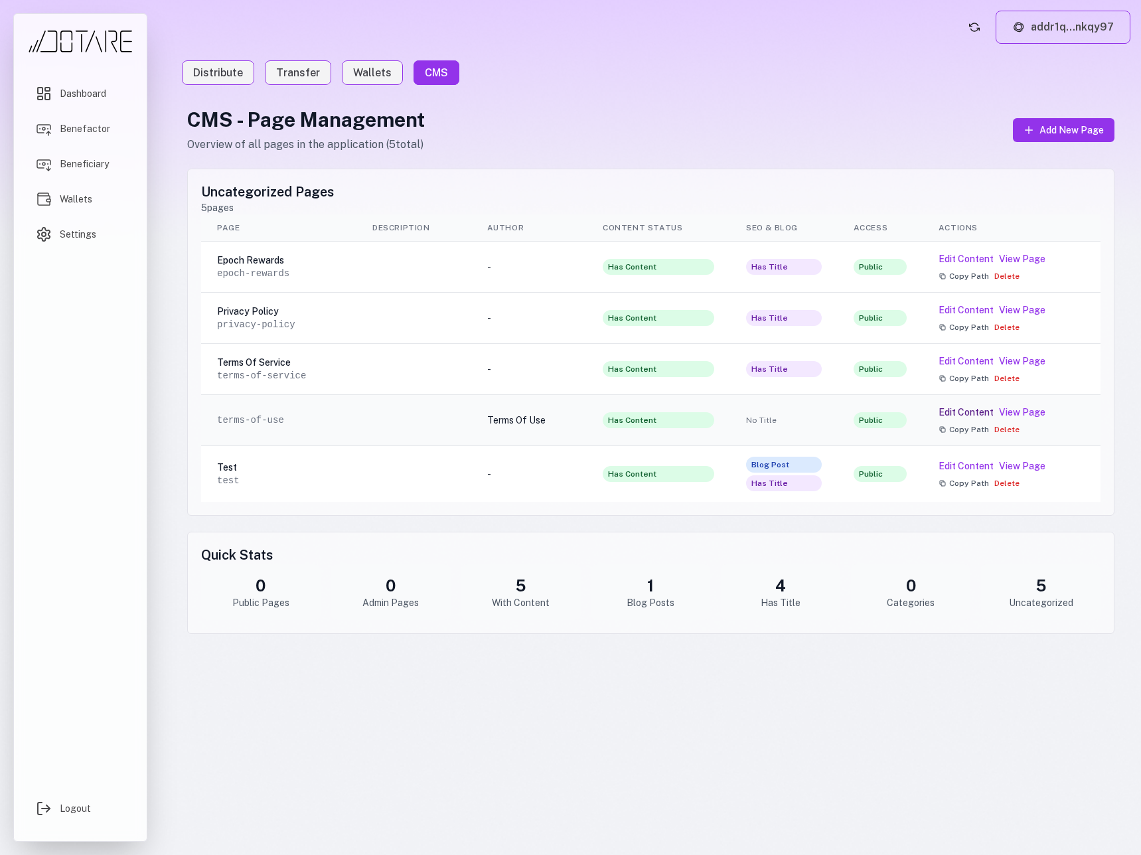
click at [957, 415] on button "Edit Content" at bounding box center [965, 411] width 55 height 13
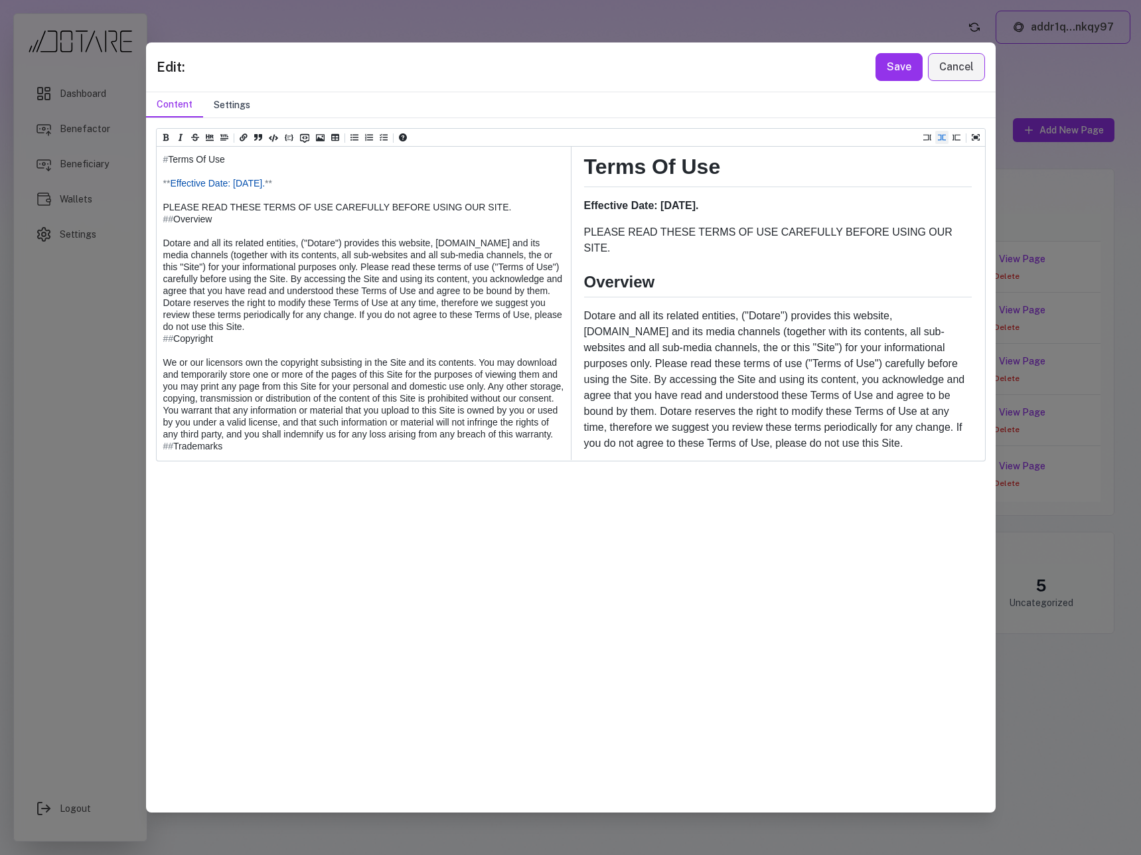
click at [226, 104] on button "Settings" at bounding box center [232, 104] width 58 height 25
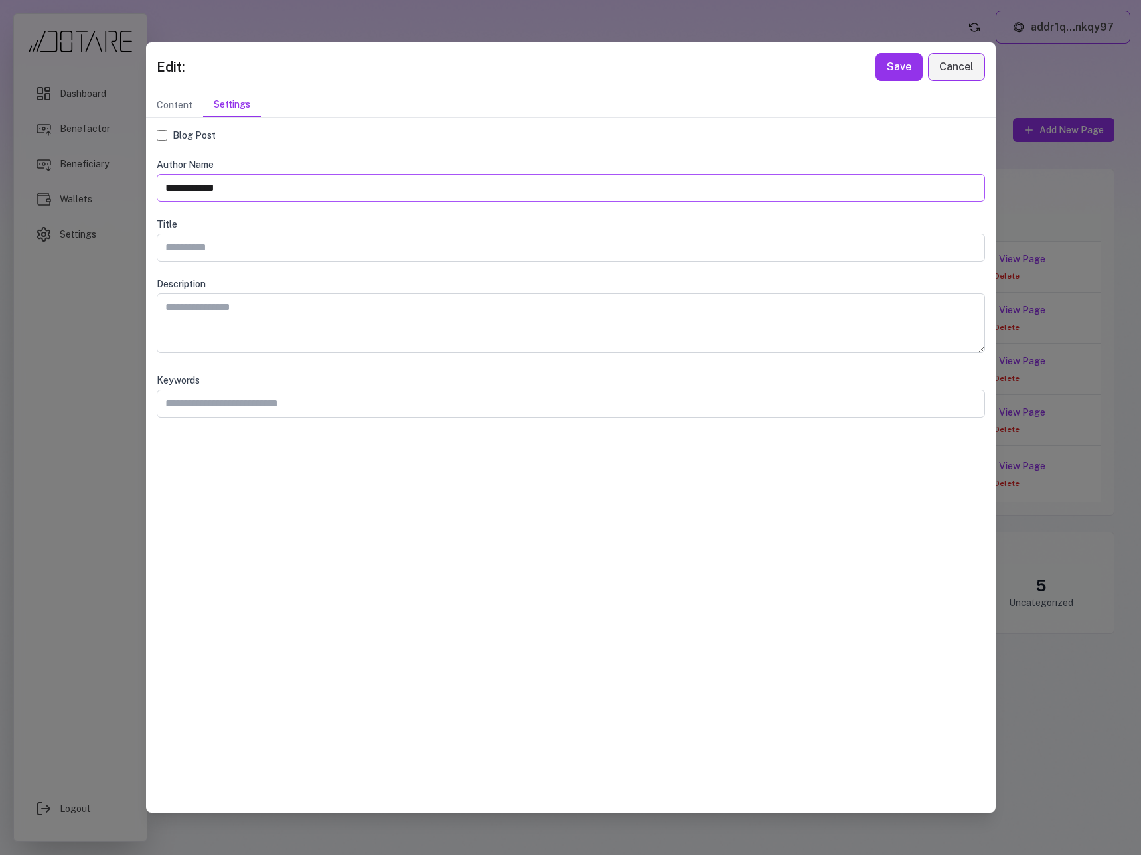
click at [211, 195] on input "**********" at bounding box center [571, 188] width 828 height 28
click at [208, 250] on input "text" at bounding box center [571, 248] width 828 height 28
paste input "**********"
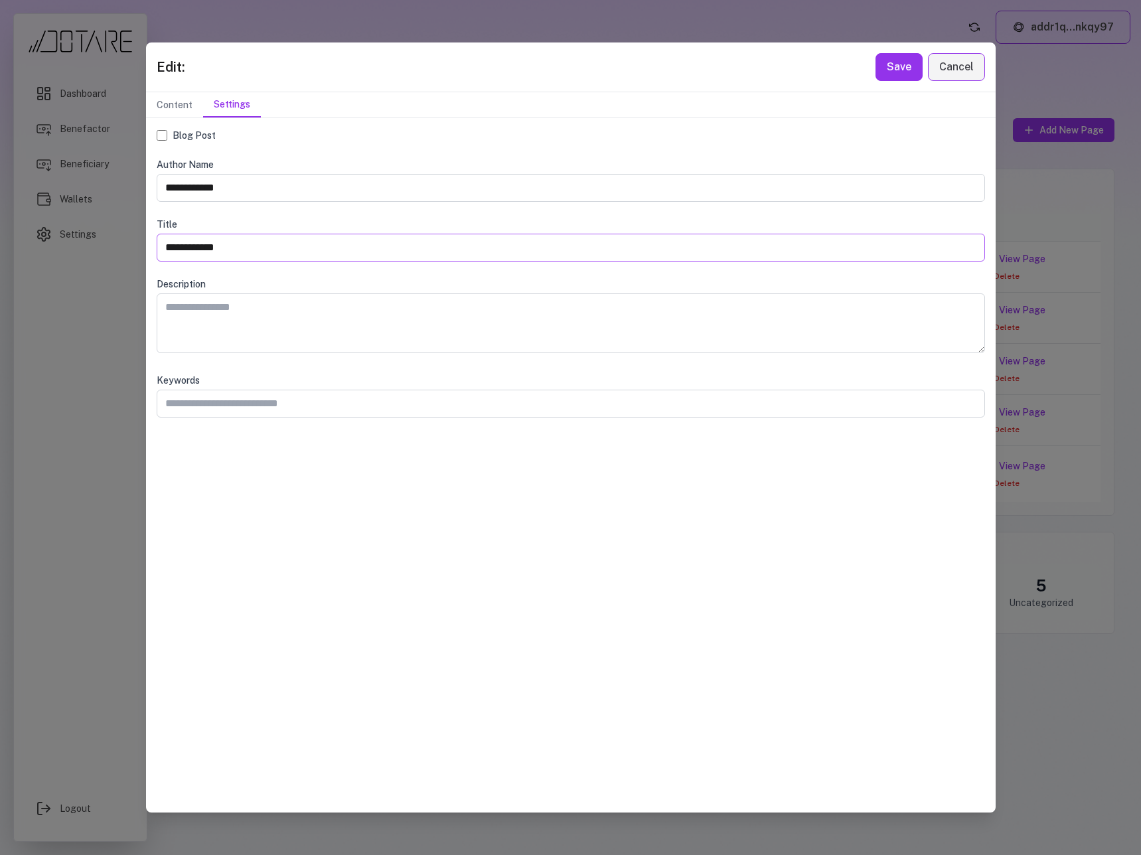
type input "**********"
drag, startPoint x: 260, startPoint y: 182, endPoint x: 143, endPoint y: 181, distance: 117.5
click at [143, 181] on div "**********" at bounding box center [570, 427] width 1141 height 855
click at [900, 78] on button "Save" at bounding box center [898, 67] width 47 height 28
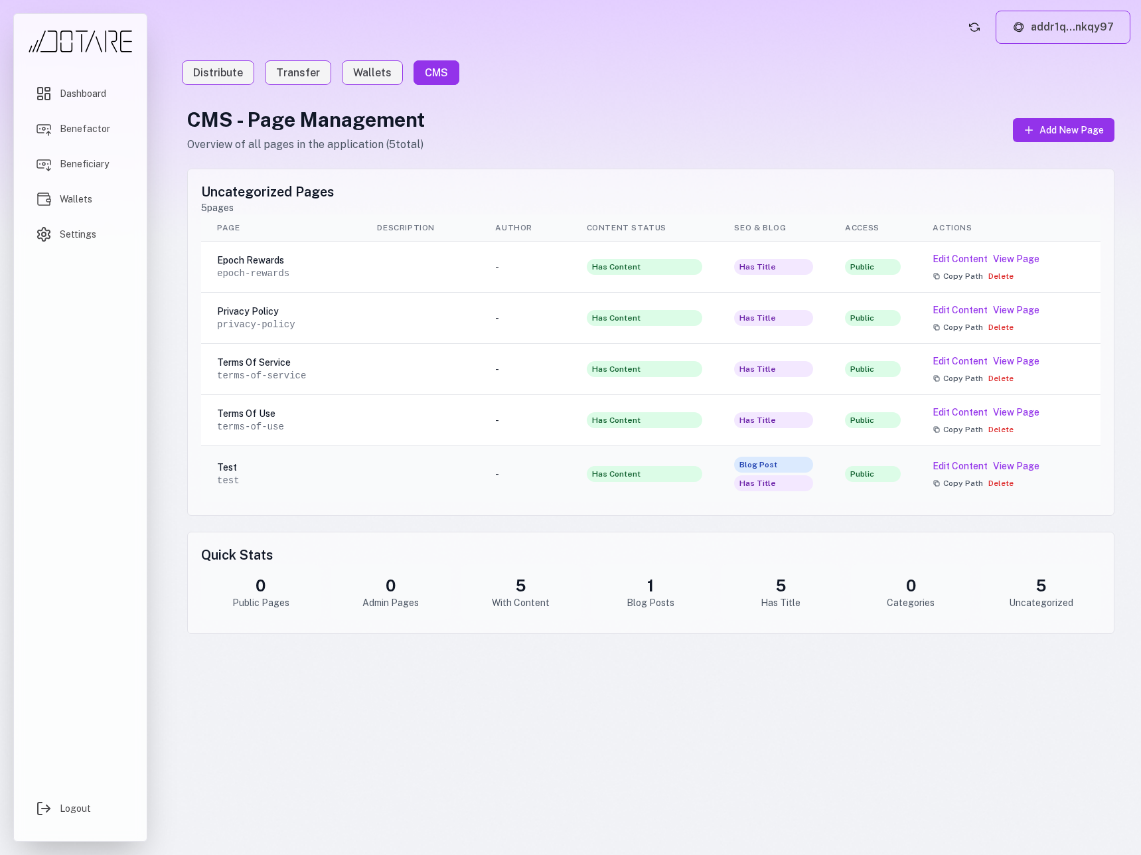
click at [887, 455] on td "Public" at bounding box center [873, 474] width 88 height 56
click at [967, 464] on button "Edit Content" at bounding box center [959, 465] width 55 height 13
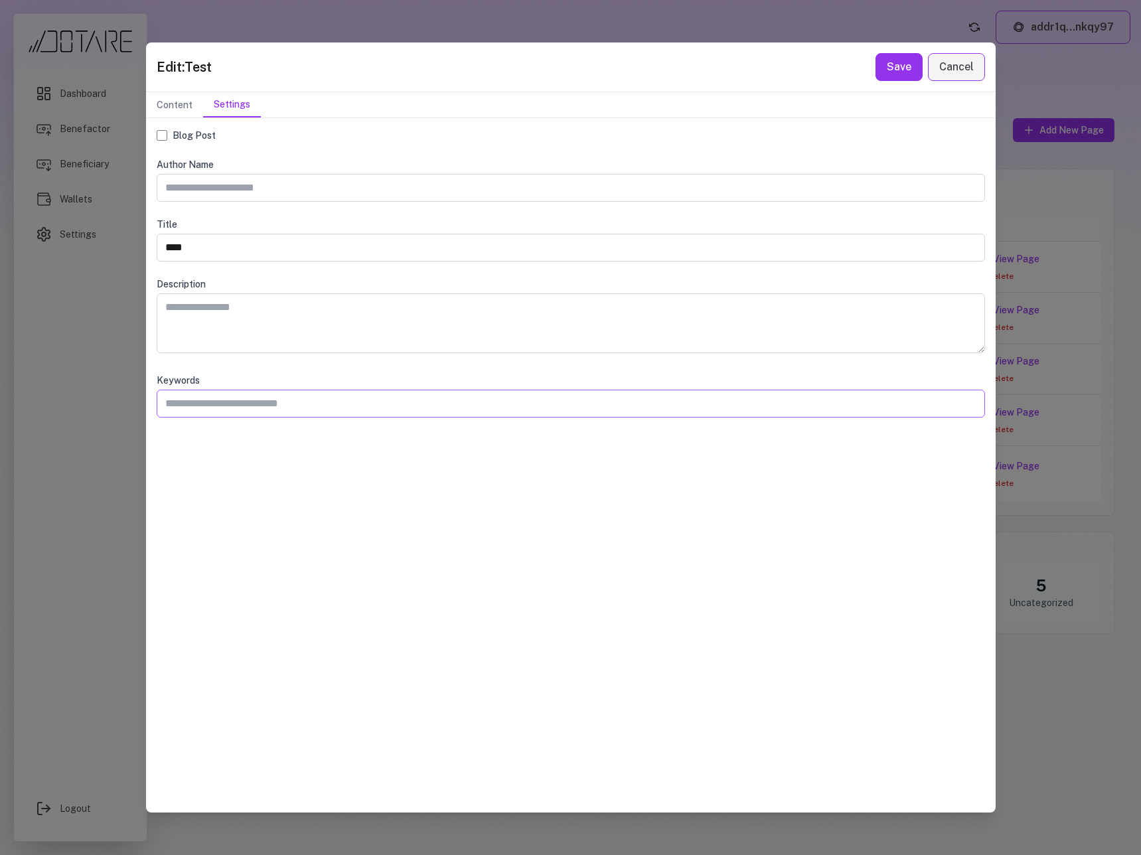
click at [221, 409] on input "text" at bounding box center [571, 404] width 828 height 28
type input "********"
click at [196, 255] on input "****" at bounding box center [571, 248] width 828 height 28
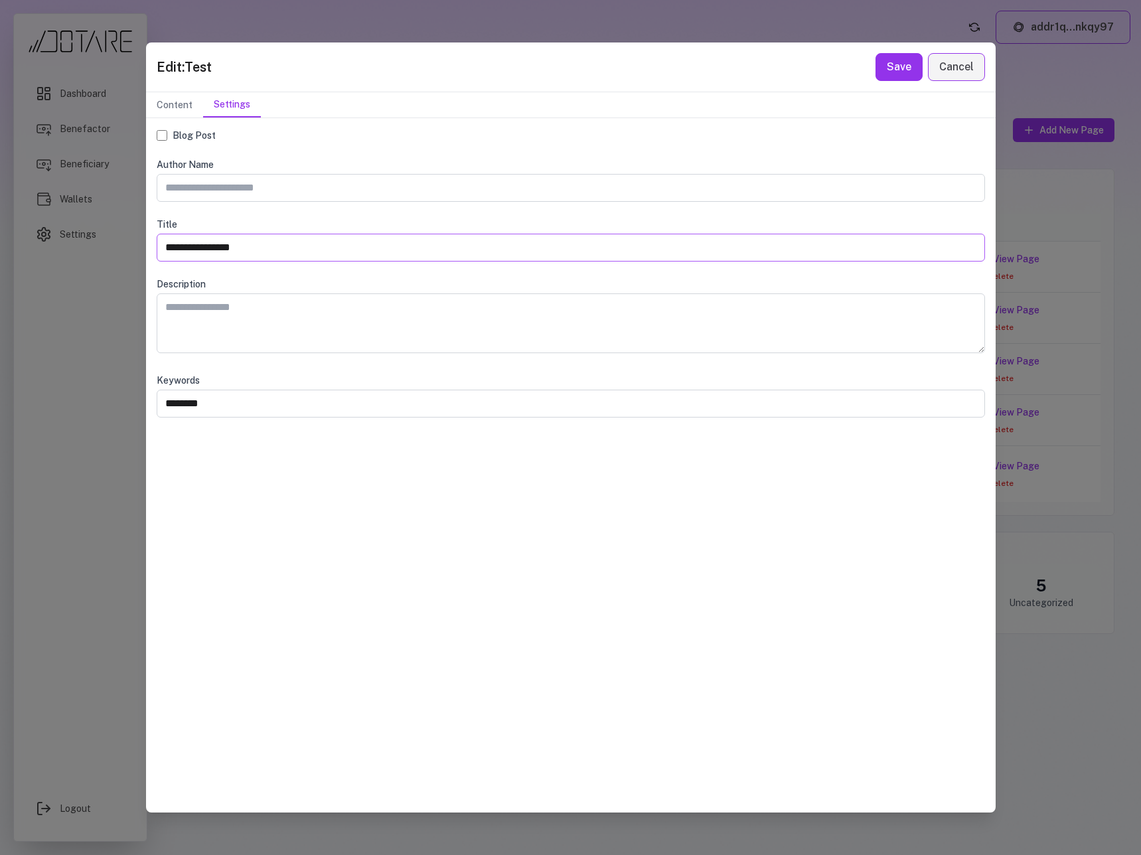
click at [181, 251] on input "**********" at bounding box center [571, 248] width 828 height 28
type input "**********"
click at [190, 314] on textarea at bounding box center [571, 323] width 828 height 60
click at [178, 106] on button "Content" at bounding box center [174, 104] width 57 height 25
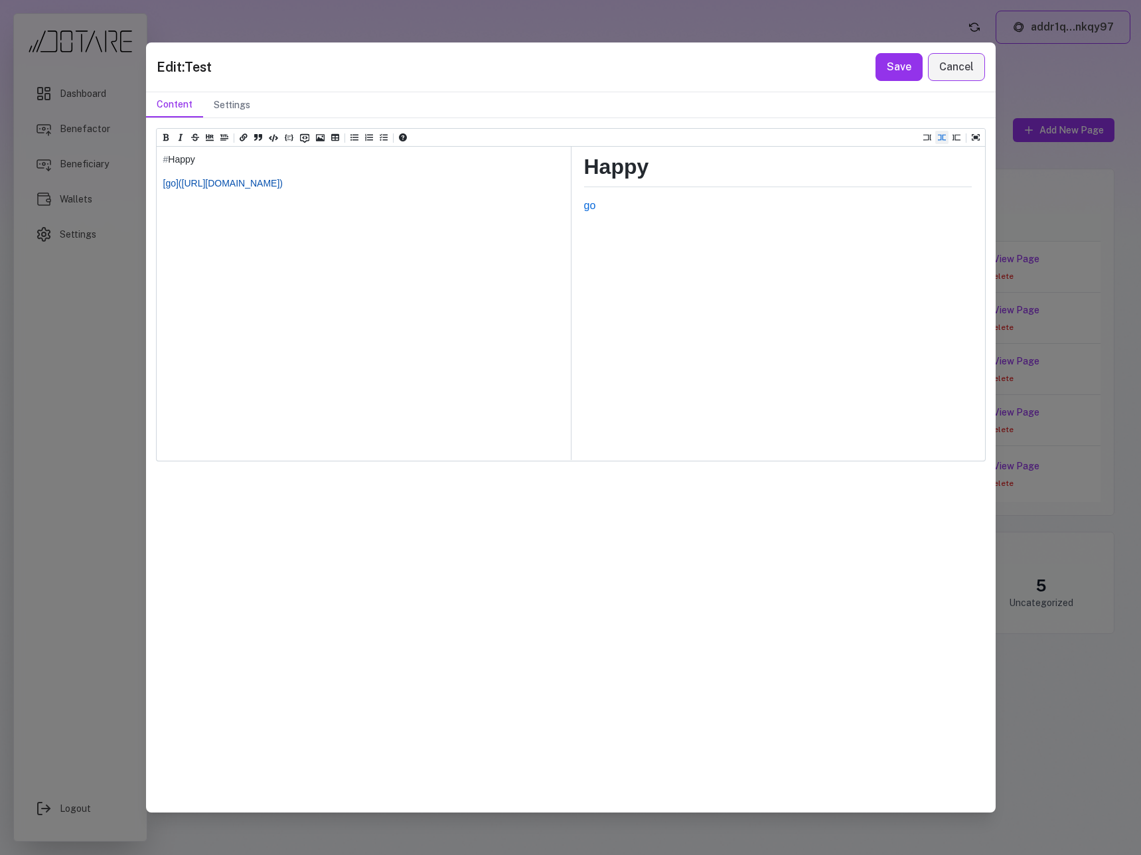
drag, startPoint x: 328, startPoint y: 194, endPoint x: 131, endPoint y: 158, distance: 199.7
click at [131, 158] on div "**********" at bounding box center [570, 427] width 1141 height 855
paste textarea "**********"
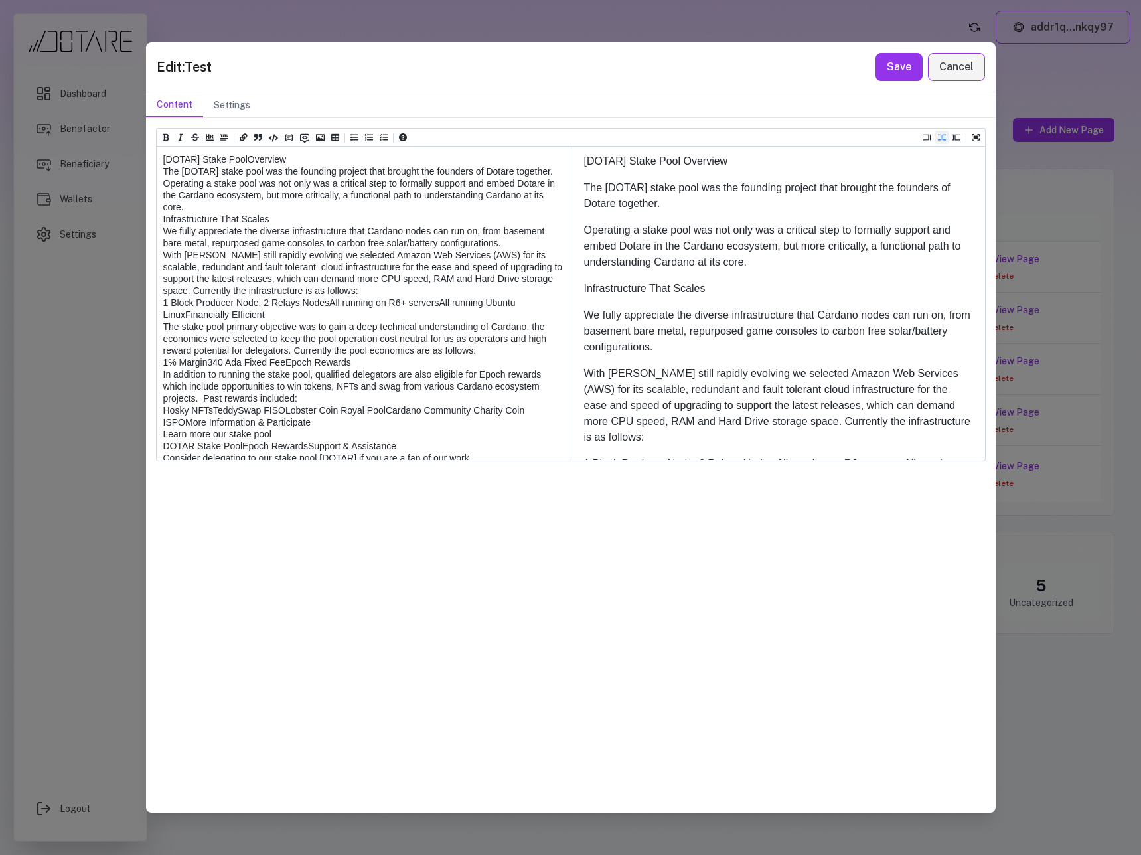
click at [159, 161] on textarea at bounding box center [363, 458] width 413 height 622
drag, startPoint x: 159, startPoint y: 161, endPoint x: 338, endPoint y: 162, distance: 179.2
click at [338, 162] on textarea at bounding box center [363, 458] width 413 height 622
click at [223, 138] on icon "Insert title" at bounding box center [224, 138] width 8 height 6
click at [234, 157] on div "Heading 1" at bounding box center [249, 152] width 54 height 9
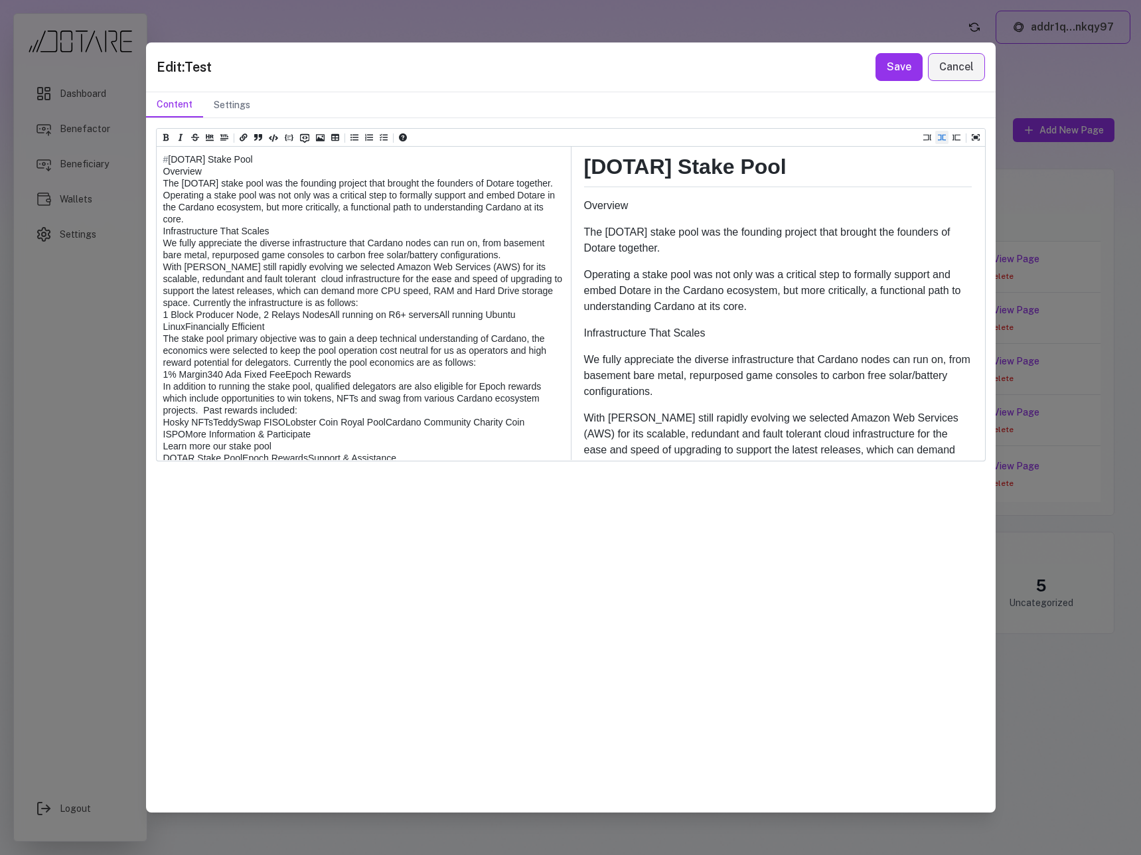
click at [236, 186] on textarea at bounding box center [363, 458] width 413 height 622
click at [163, 174] on textarea at bounding box center [363, 458] width 413 height 622
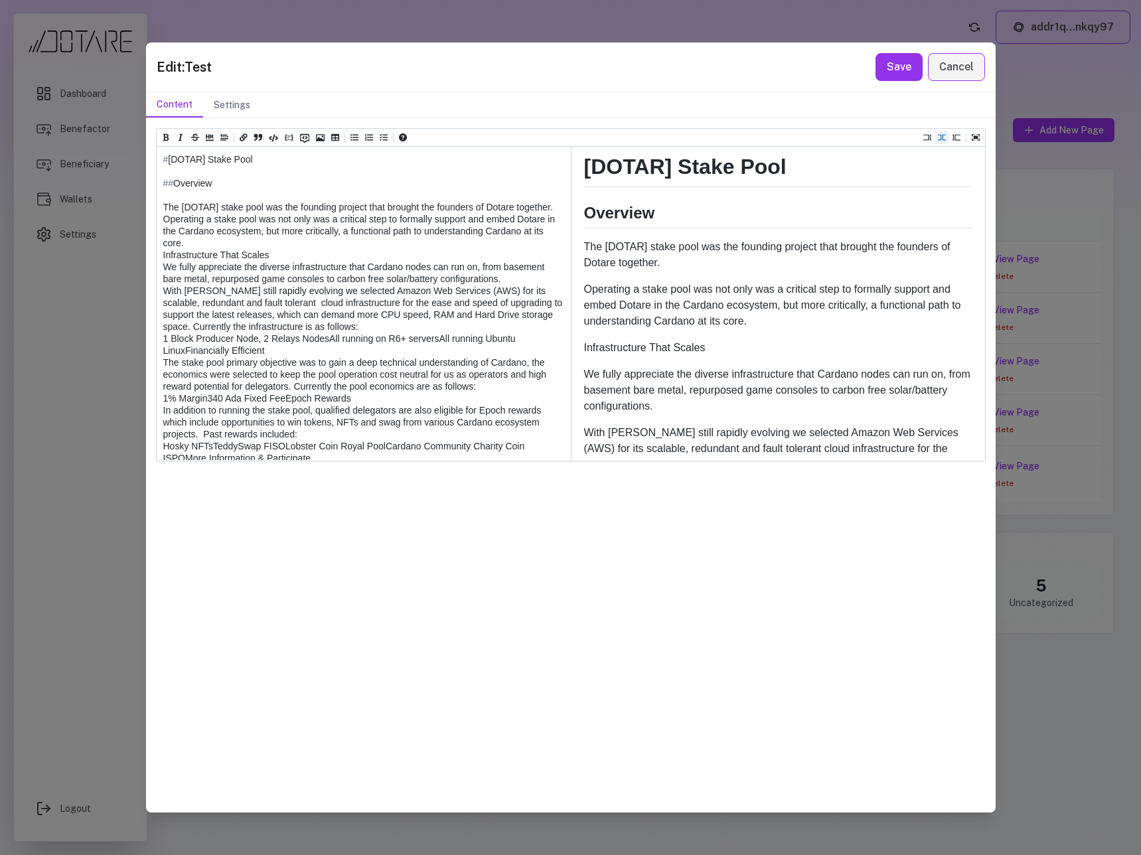
drag, startPoint x: 175, startPoint y: 183, endPoint x: 142, endPoint y: 183, distance: 33.2
click at [142, 183] on div "Edit: Test Save Cancel Content Settings Heading 1 Heading 2 Heading 3 Heading 4…" at bounding box center [570, 427] width 1141 height 855
click at [161, 281] on textarea at bounding box center [363, 464] width 413 height 634
paste textarea "***"
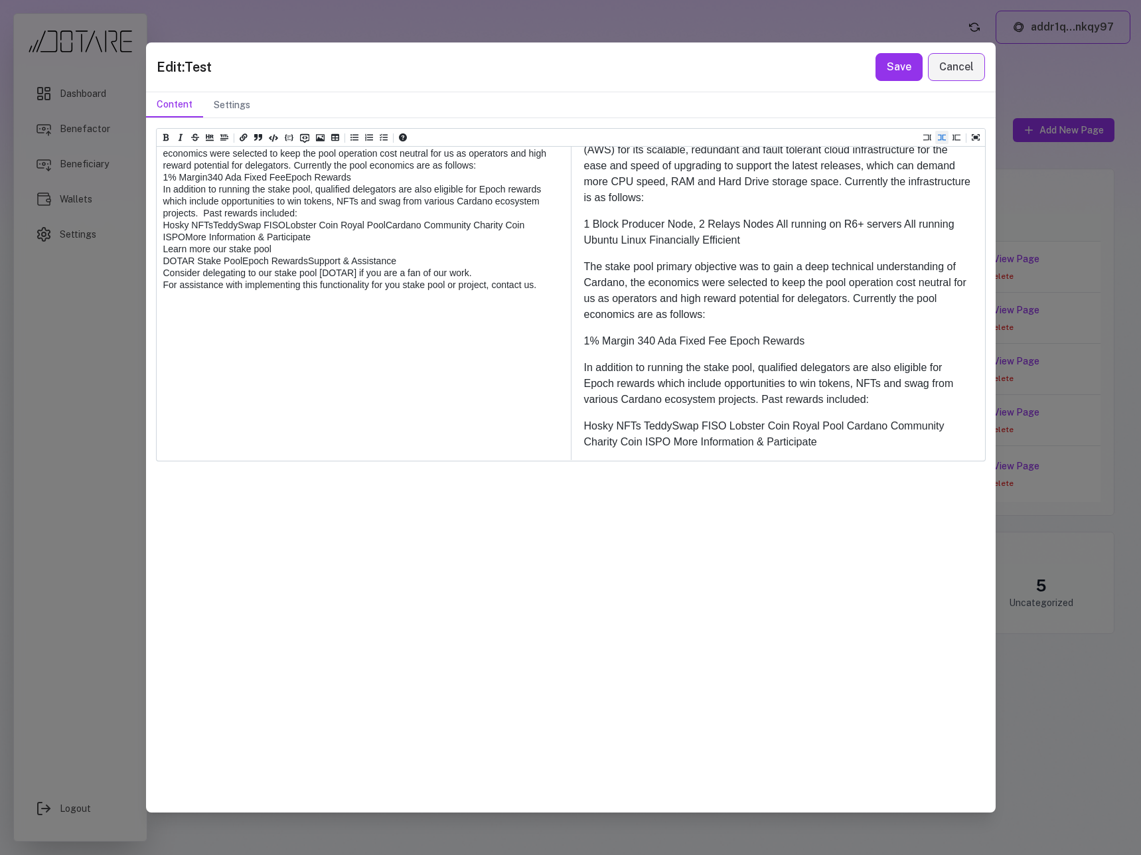
scroll to position [432, 0]
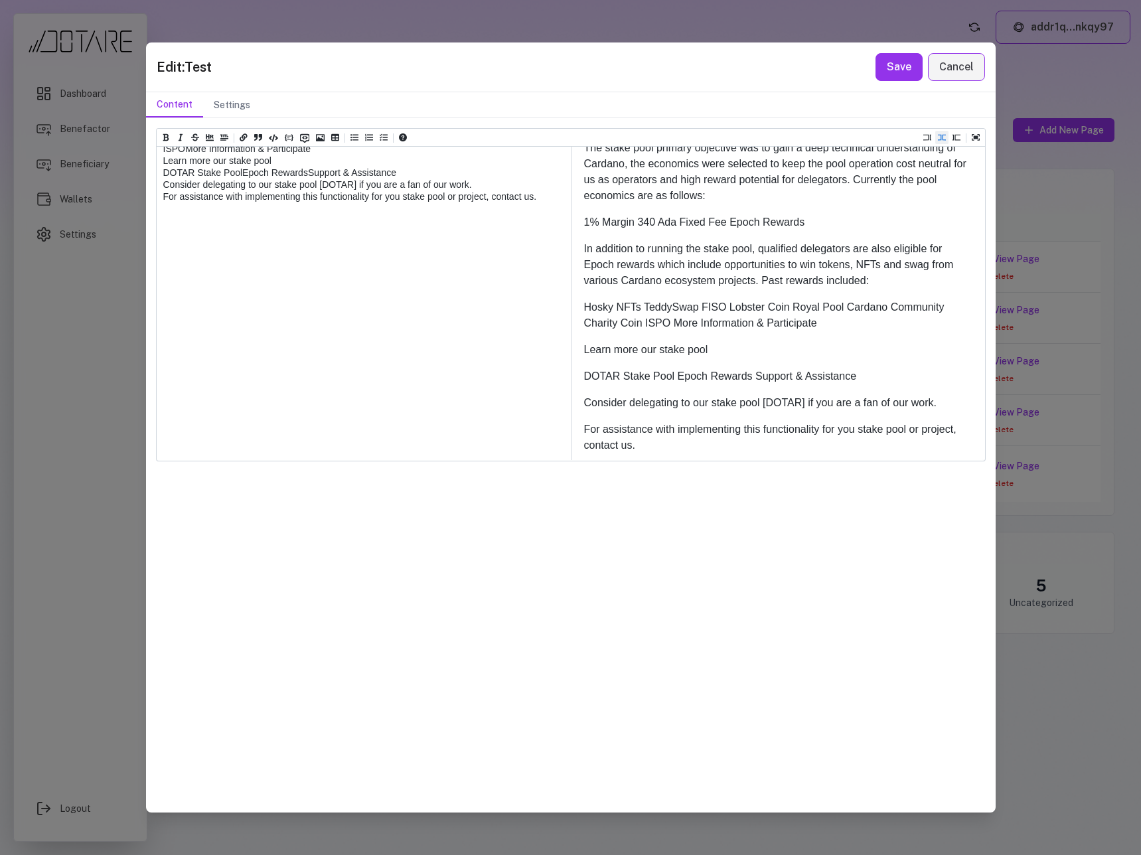
click at [163, 354] on textarea at bounding box center [363, 142] width 413 height 634
paste textarea "***"
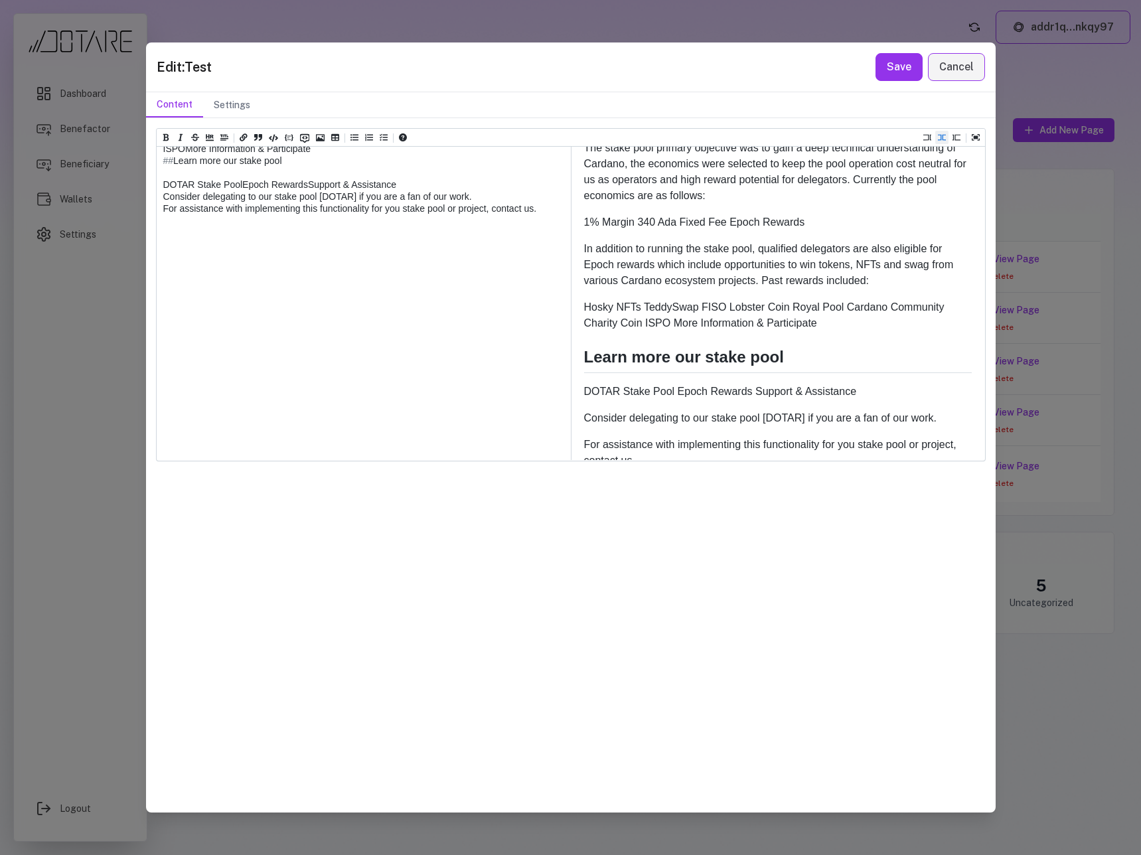
click at [164, 402] on textarea at bounding box center [363, 142] width 413 height 634
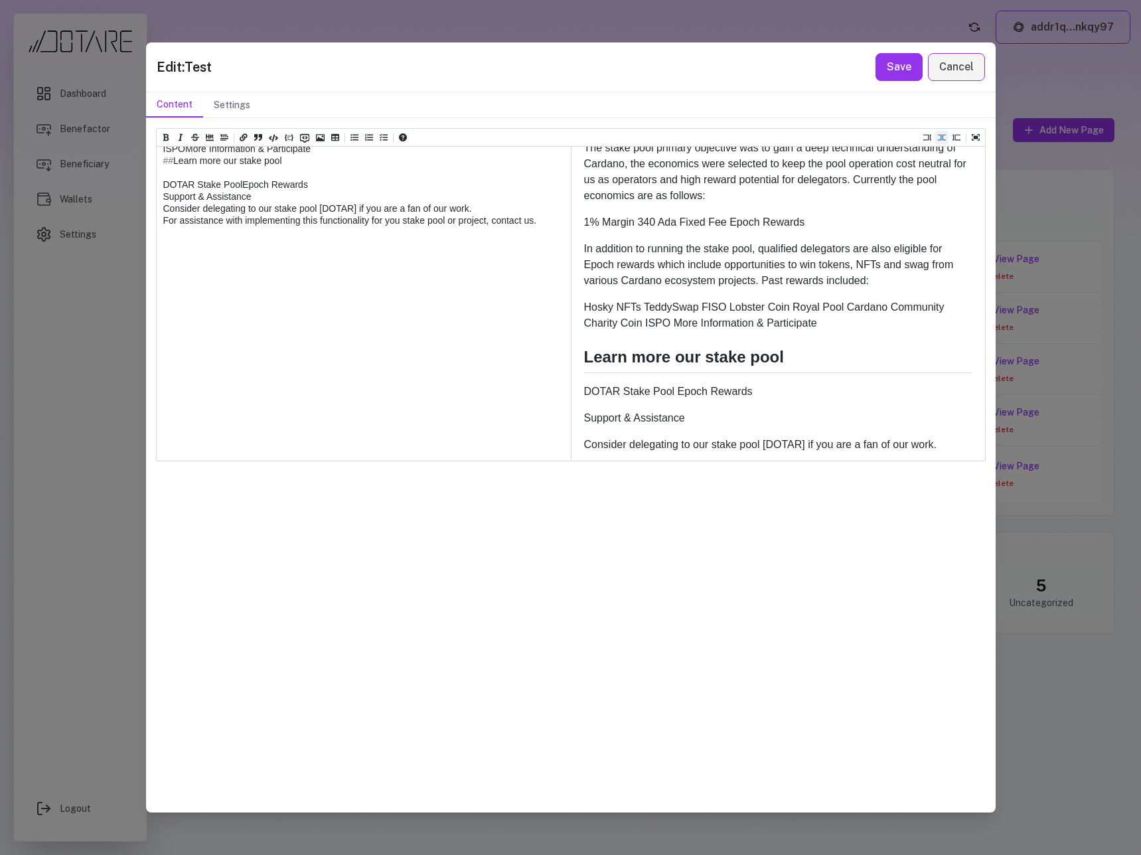
paste textarea "***"
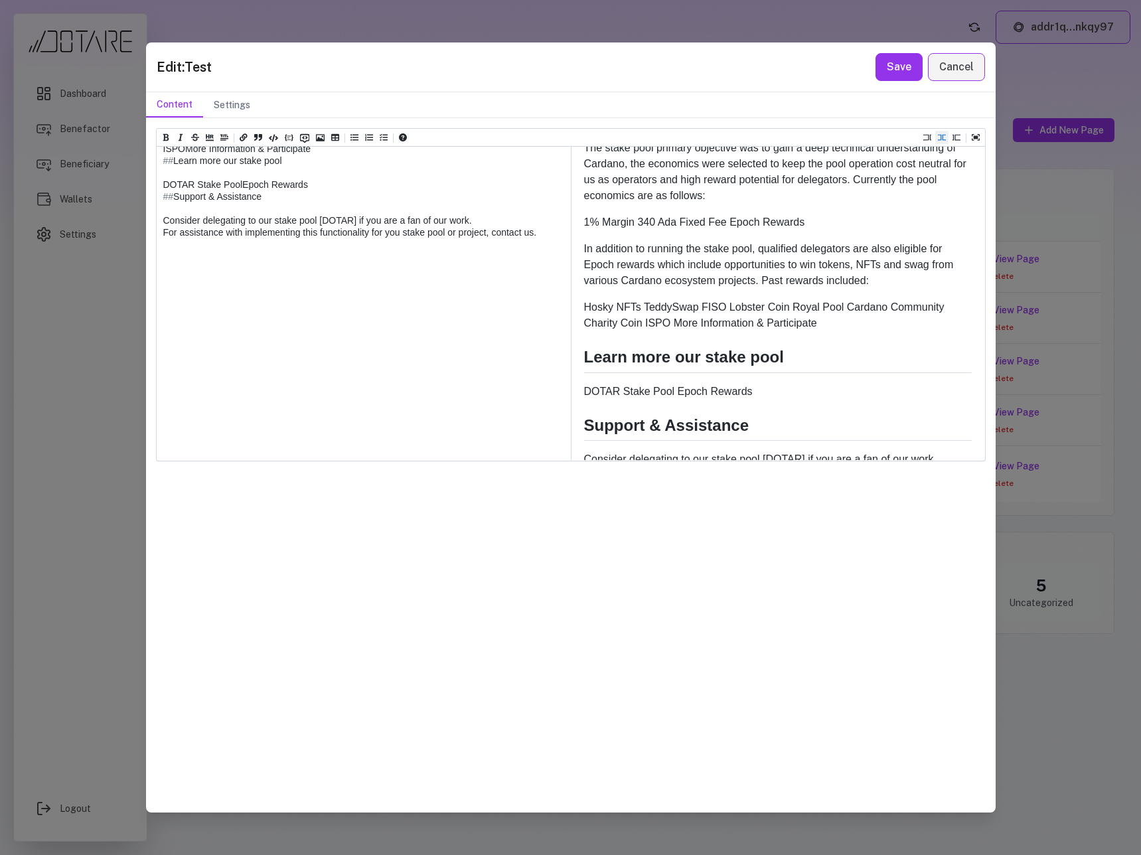
scroll to position [488, 0]
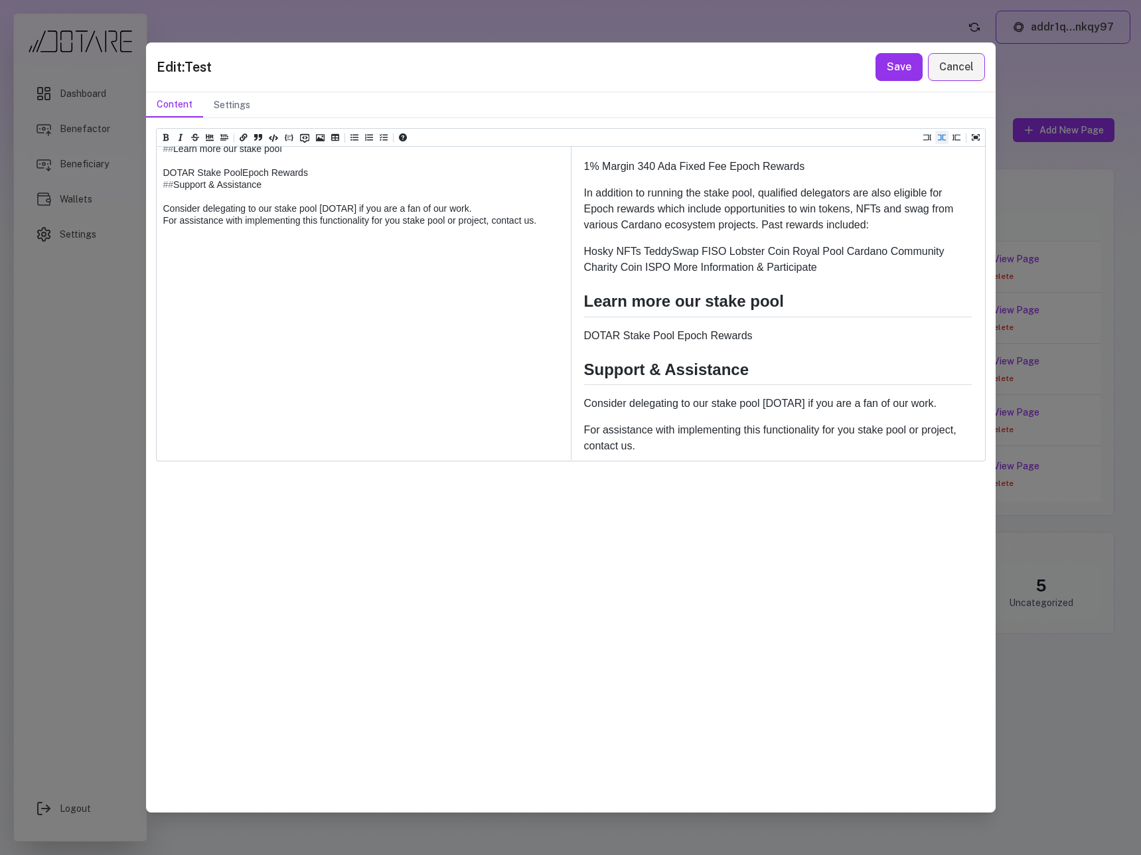
click at [354, 427] on textarea at bounding box center [363, 137] width 413 height 646
click at [344, 433] on textarea at bounding box center [363, 137] width 413 height 646
click at [344, 437] on textarea at bounding box center [363, 137] width 413 height 646
click at [343, 444] on textarea at bounding box center [363, 137] width 413 height 646
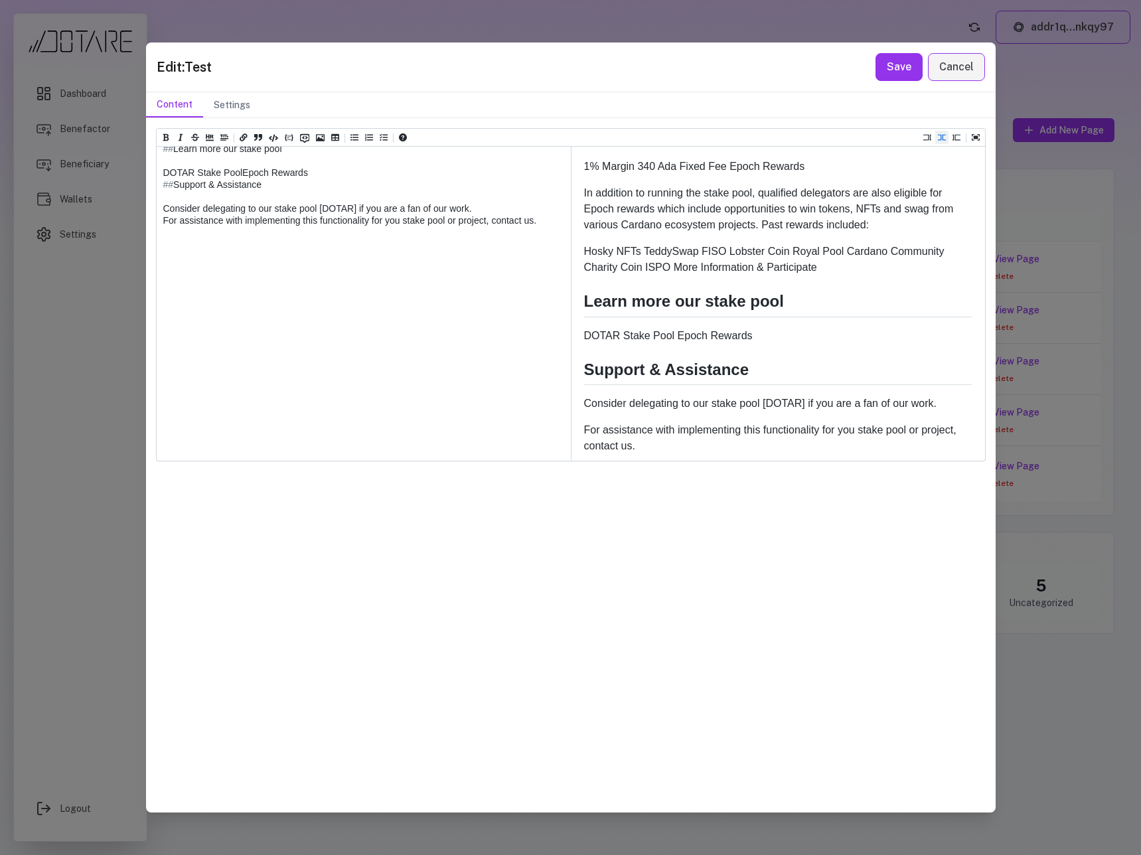
click at [343, 444] on textarea at bounding box center [363, 137] width 413 height 646
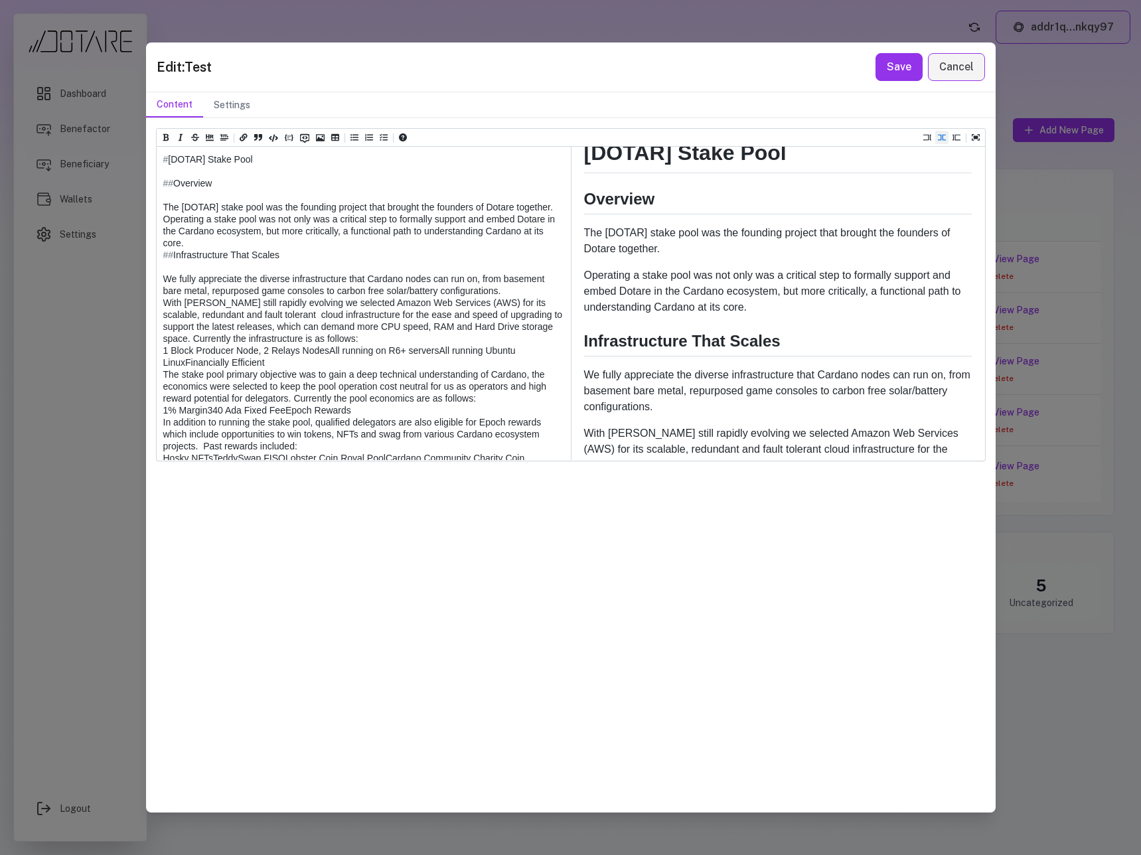
scroll to position [0, 0]
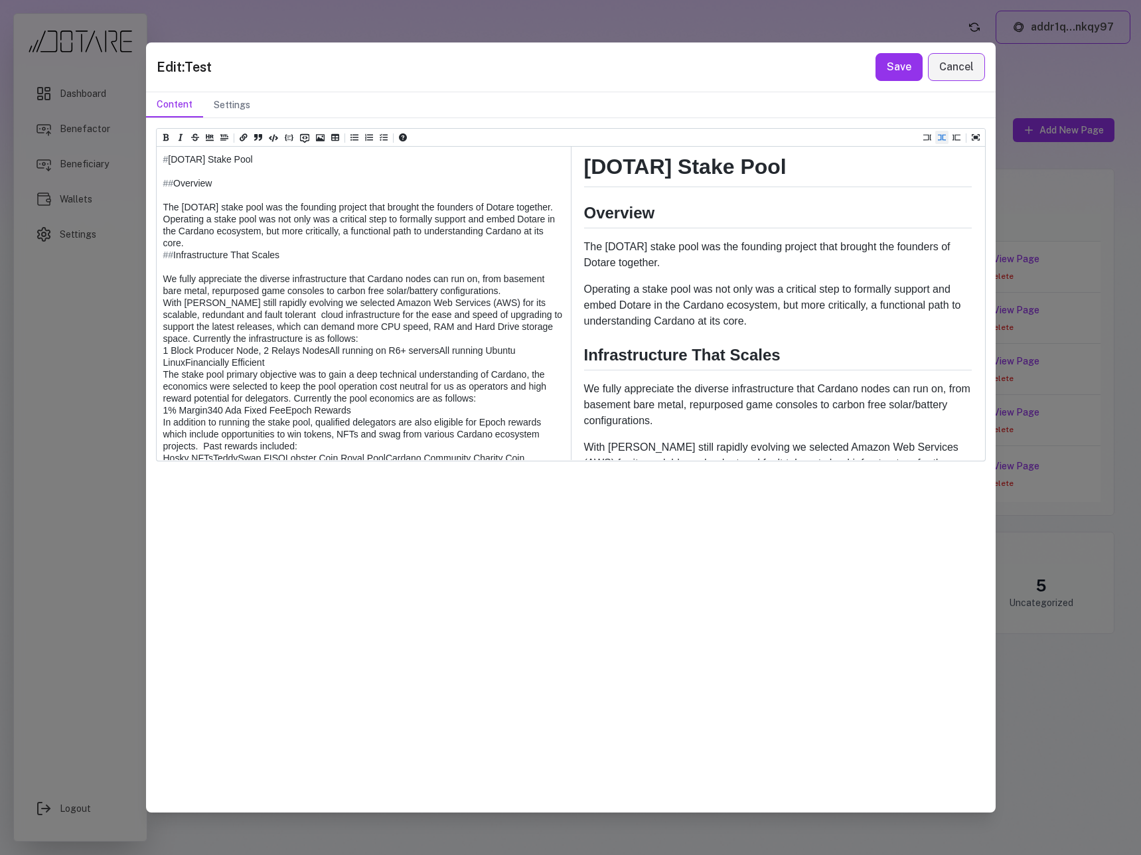
click at [175, 358] on textarea at bounding box center [363, 464] width 413 height 634
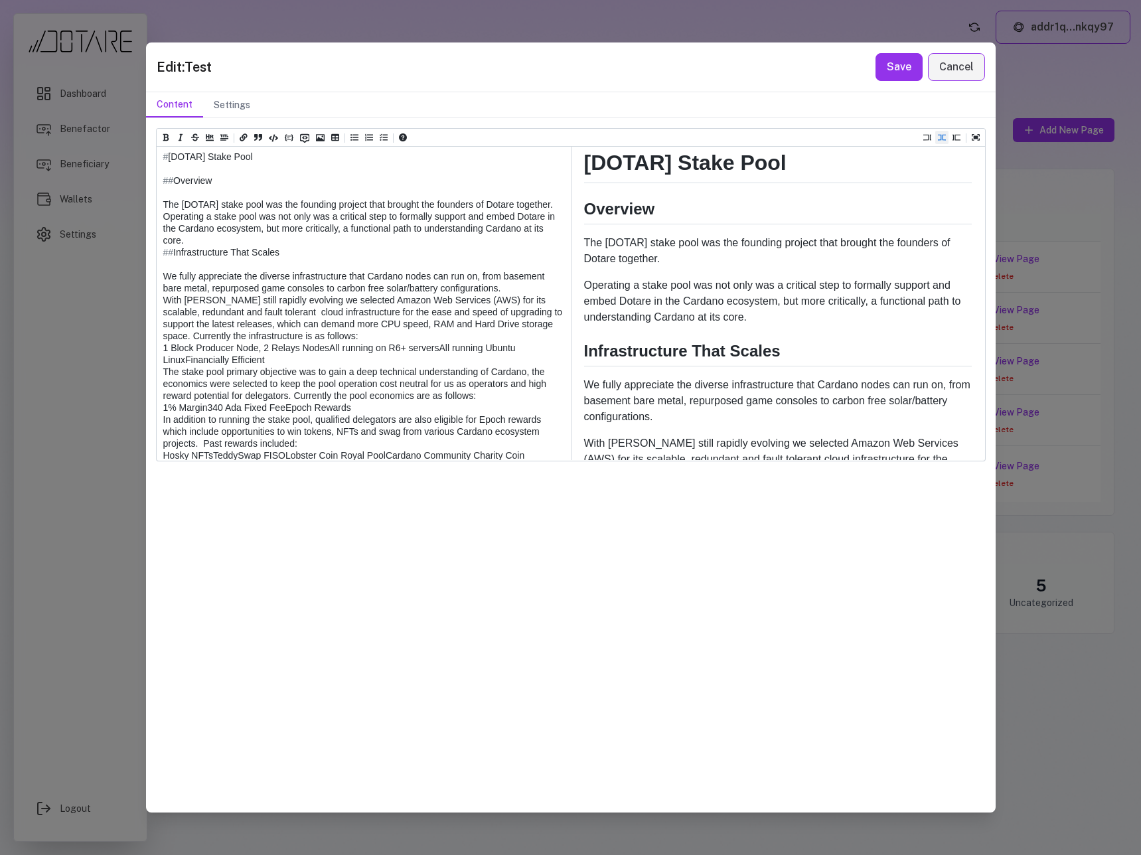
click at [165, 430] on textarea at bounding box center [363, 461] width 413 height 634
click at [168, 275] on textarea at bounding box center [363, 467] width 413 height 646
click at [173, 275] on textarea at bounding box center [363, 467] width 413 height 646
drag, startPoint x: 173, startPoint y: 275, endPoint x: 157, endPoint y: 275, distance: 15.9
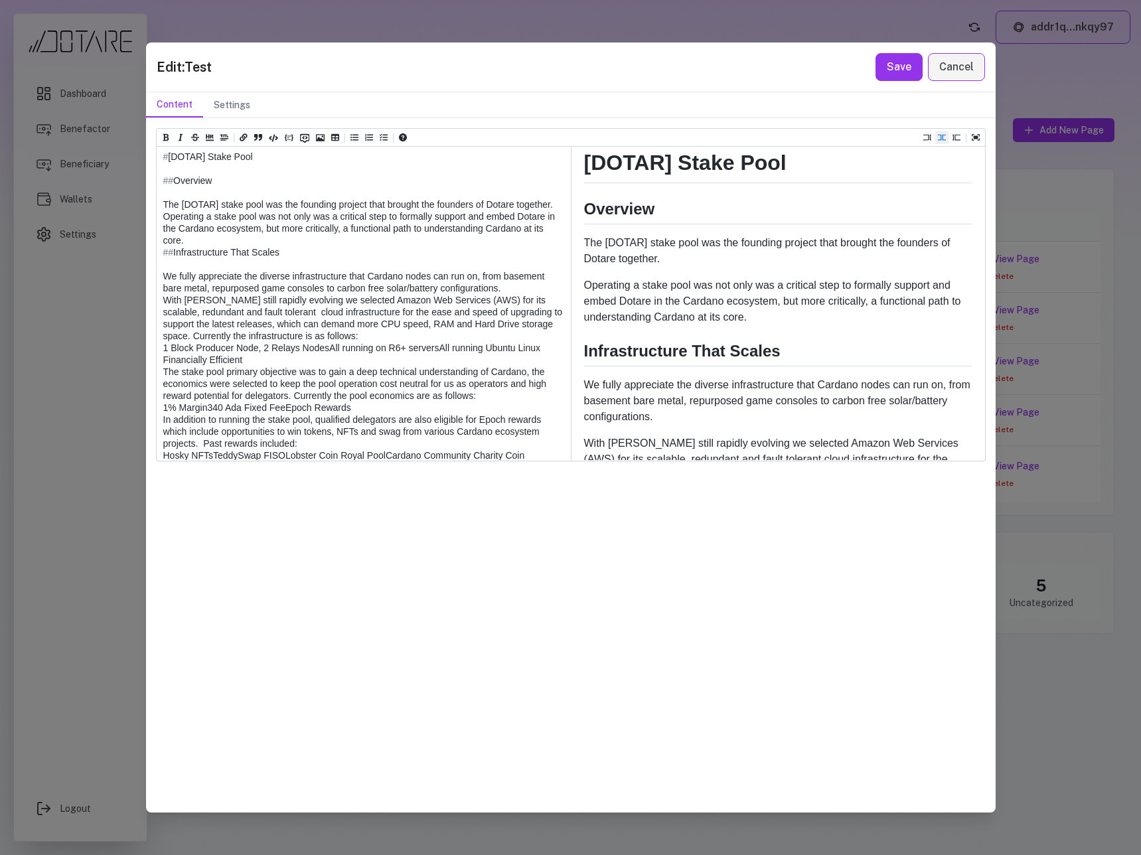
click at [157, 275] on textarea at bounding box center [363, 467] width 413 height 646
click at [165, 445] on textarea at bounding box center [363, 467] width 413 height 646
paste textarea "**"
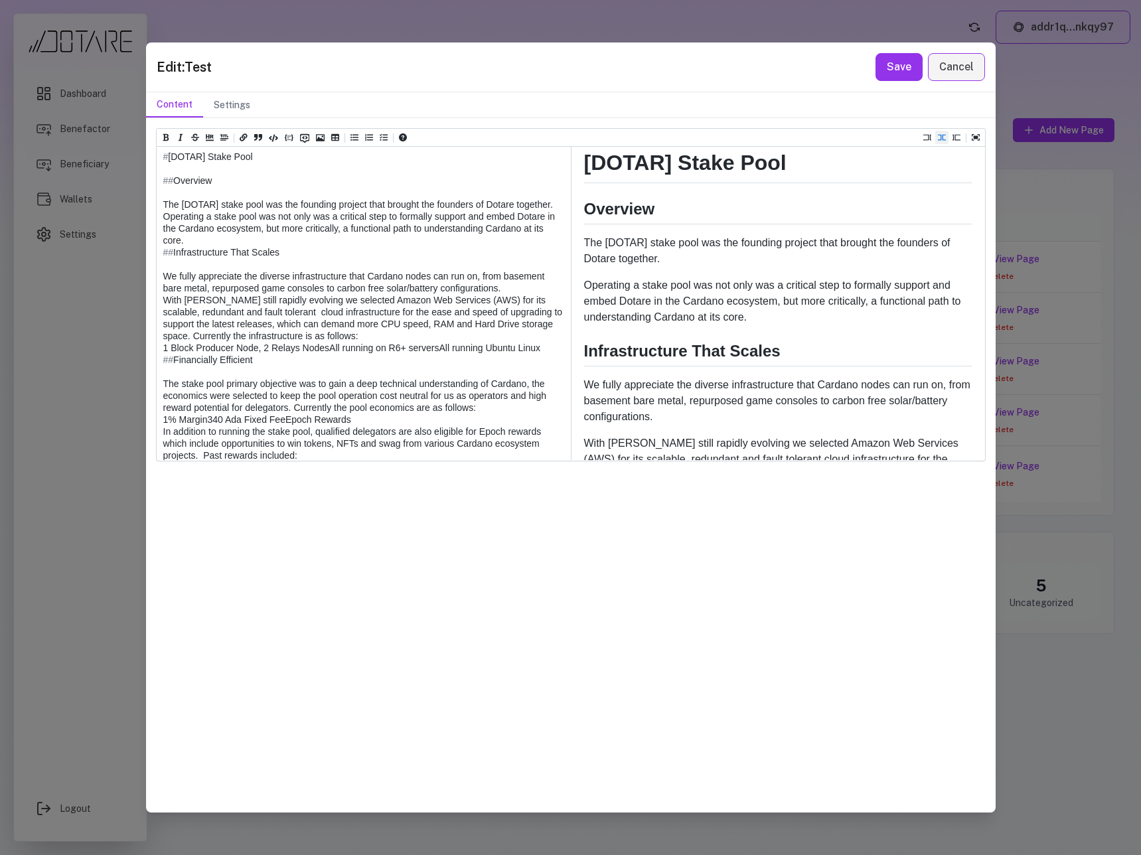
drag, startPoint x: 283, startPoint y: 421, endPoint x: 142, endPoint y: 393, distance: 143.4
click at [142, 393] on div "Edit: Test Save Cancel Content Settings Heading 1 Heading 2 Heading 3 Heading 4…" at bounding box center [570, 427] width 1141 height 855
click at [351, 138] on icon "Add unordered list (ctrl + shift + u)" at bounding box center [354, 137] width 8 height 8
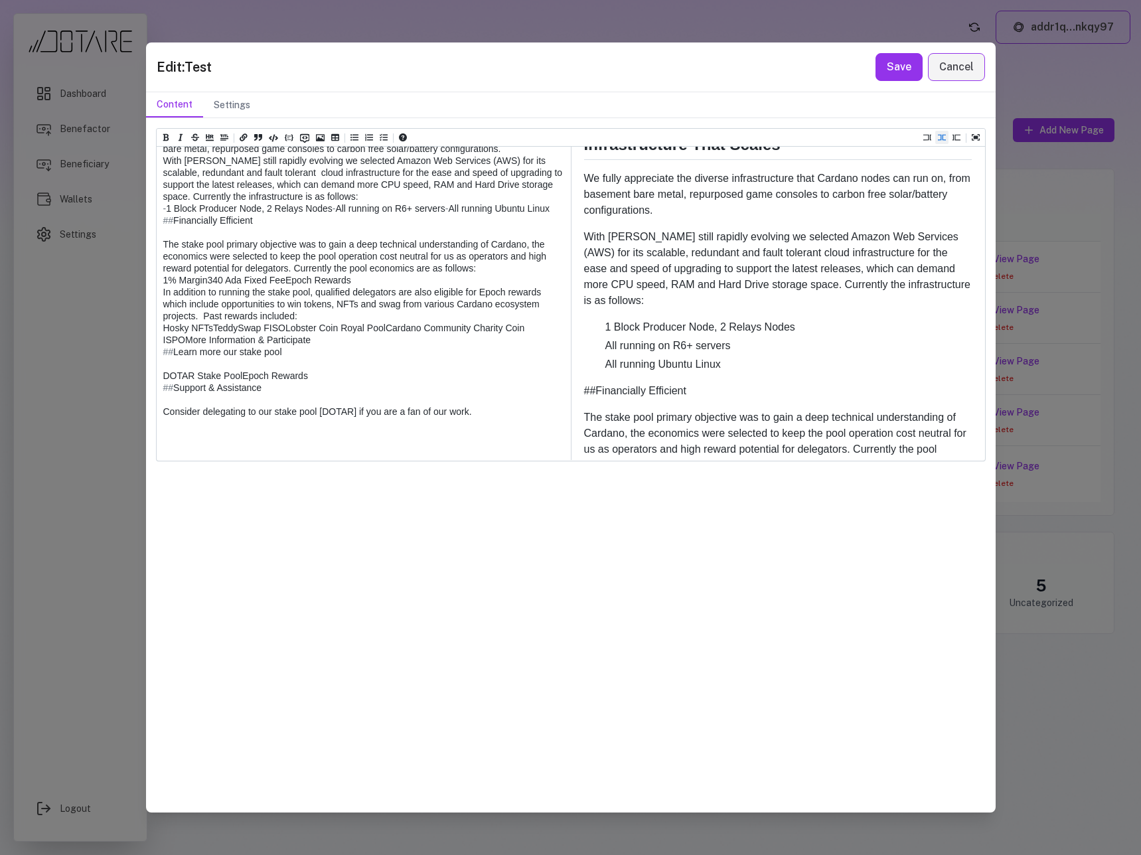
scroll to position [0, 0]
click at [166, 401] on textarea at bounding box center [363, 327] width 413 height 646
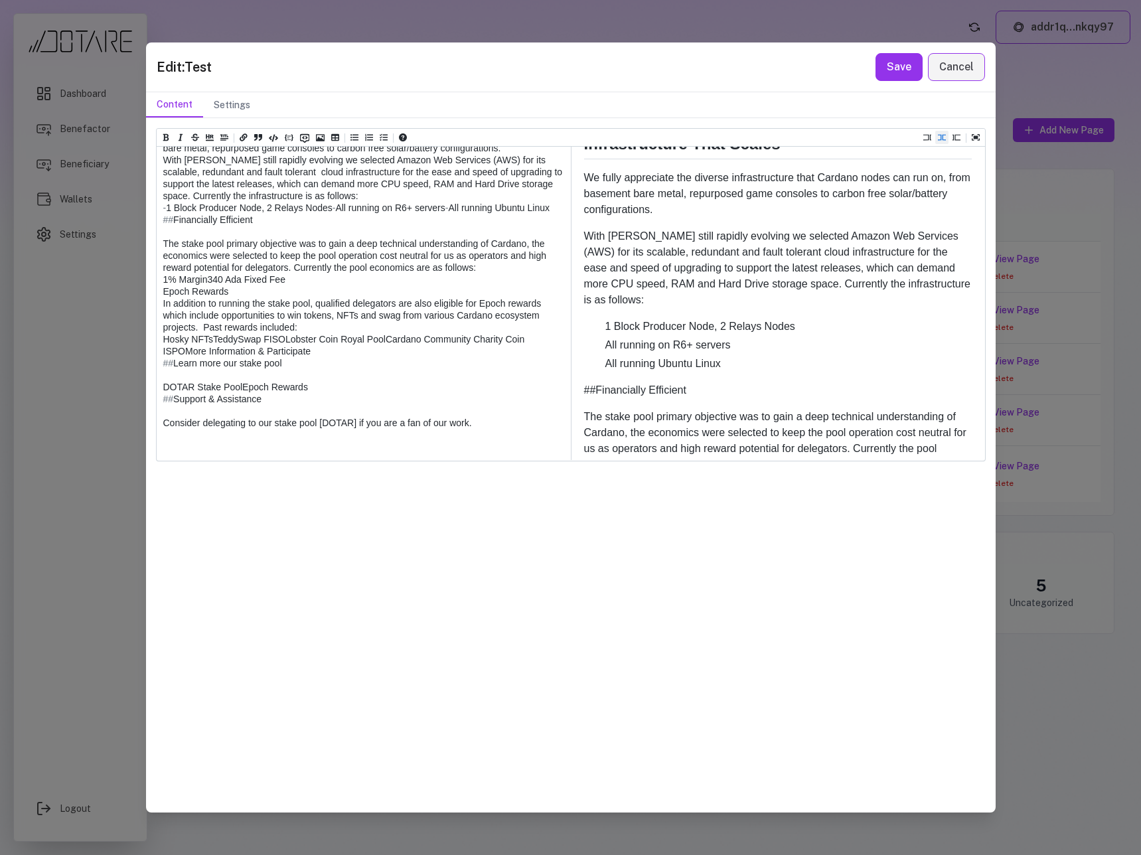
drag, startPoint x: 253, startPoint y: 395, endPoint x: 157, endPoint y: 379, distance: 97.5
click at [157, 379] on textarea at bounding box center [363, 333] width 413 height 658
click at [354, 135] on icon "Add unordered list (ctrl + shift + u)" at bounding box center [354, 138] width 8 height 7
click at [215, 401] on textarea at bounding box center [363, 339] width 413 height 670
click at [176, 305] on textarea at bounding box center [363, 333] width 413 height 658
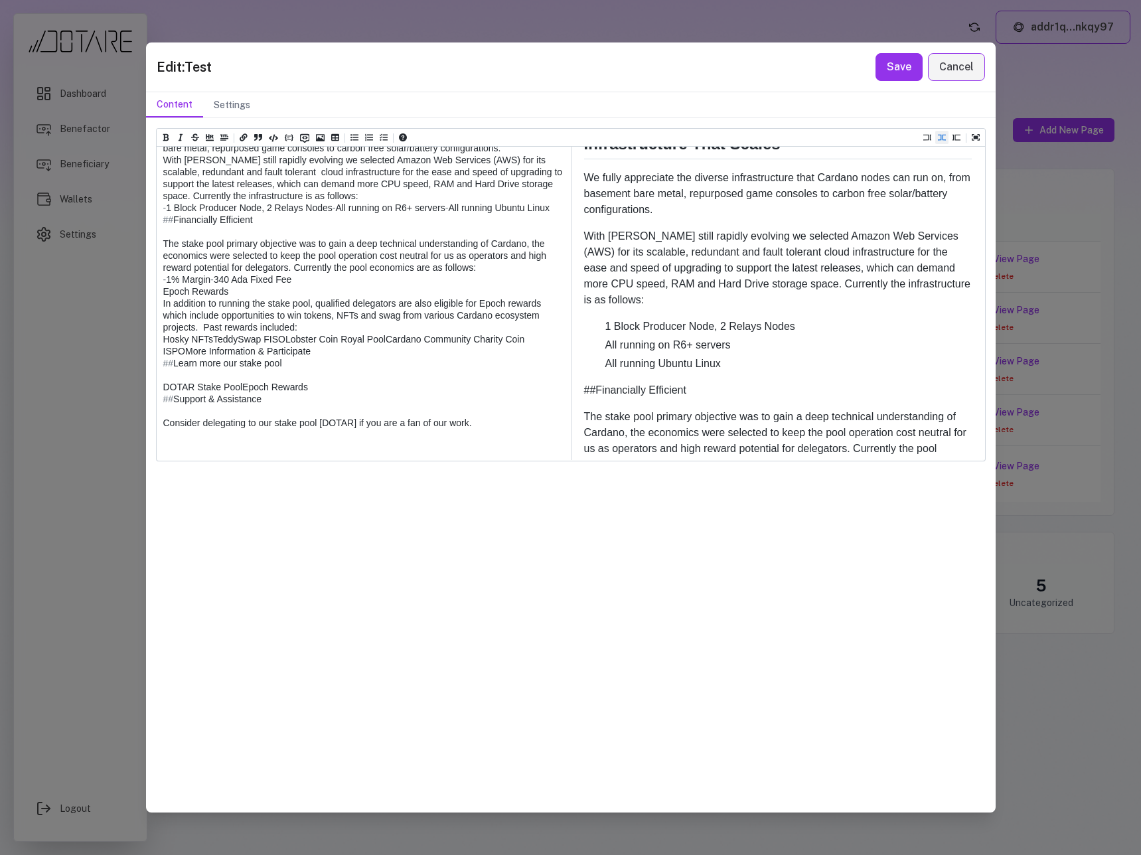
click at [173, 307] on textarea at bounding box center [363, 333] width 413 height 658
drag, startPoint x: 177, startPoint y: 305, endPoint x: 162, endPoint y: 305, distance: 14.6
click at [162, 305] on textarea at bounding box center [363, 333] width 413 height 658
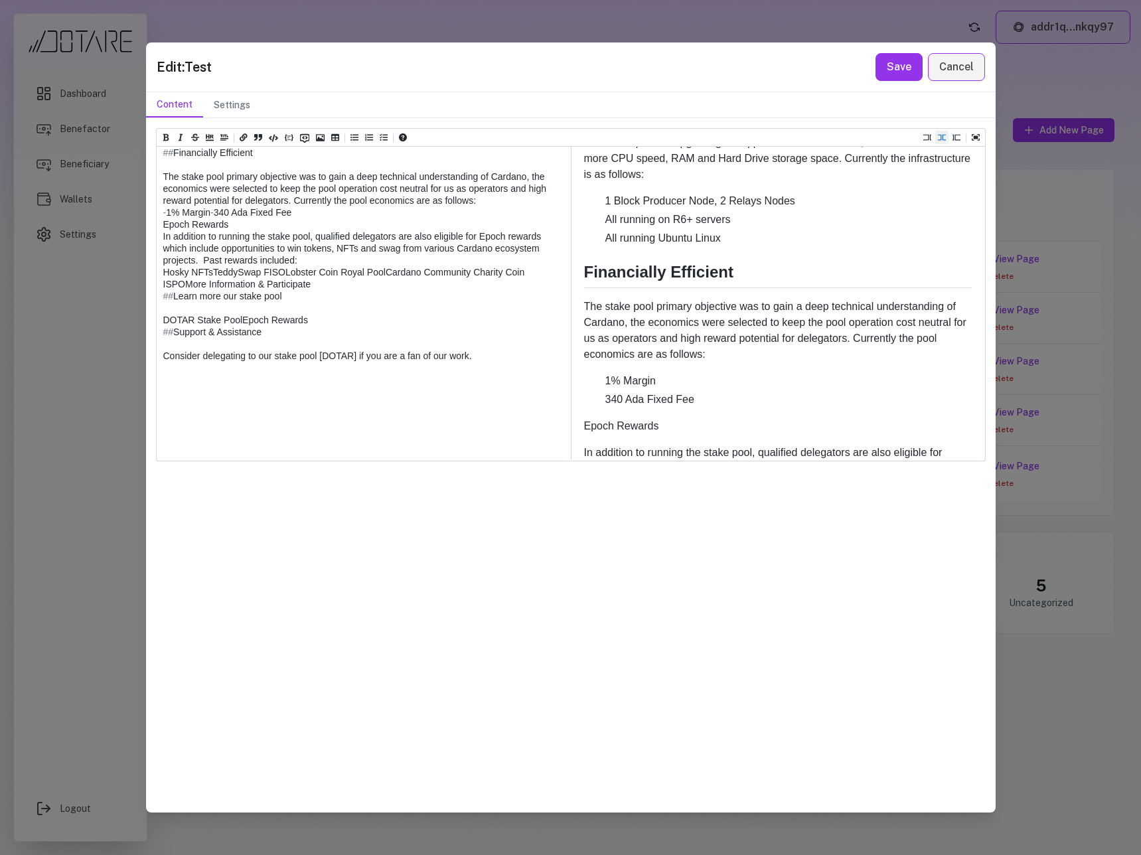
click at [162, 346] on textarea at bounding box center [363, 266] width 413 height 658
paste textarea "***"
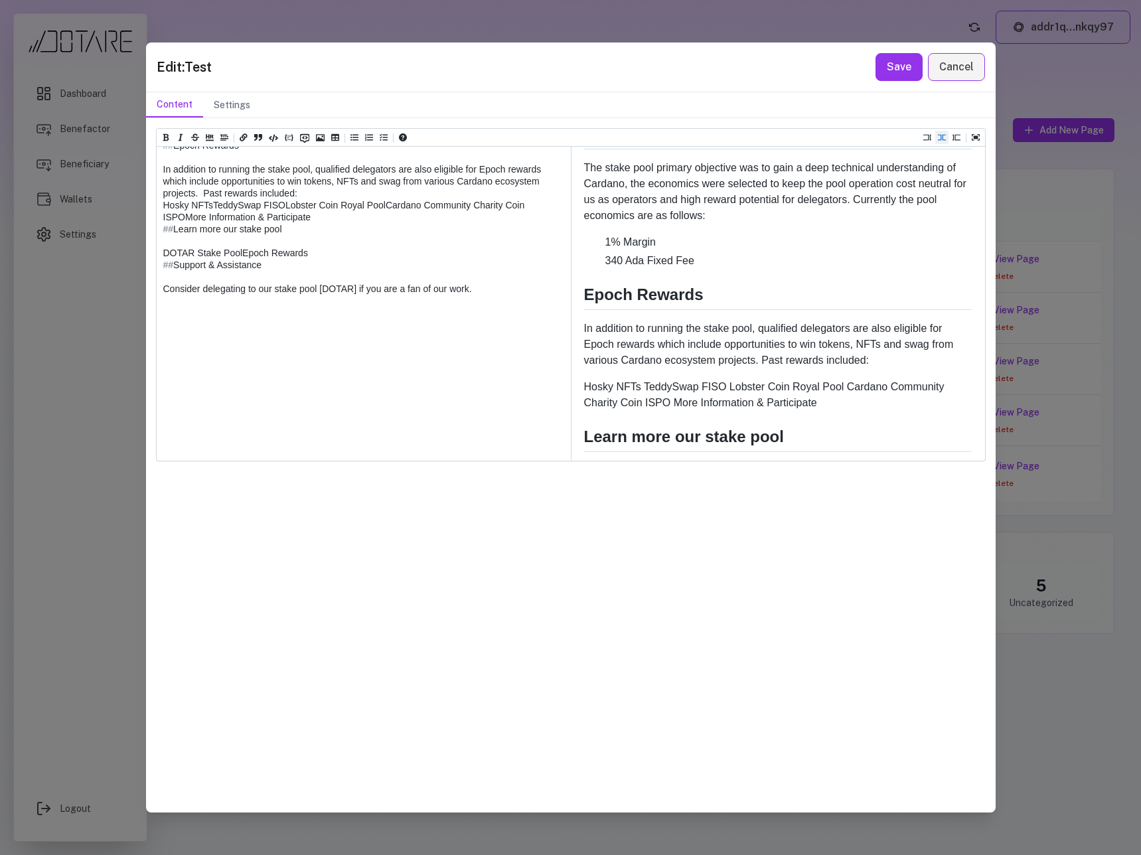
click at [163, 382] on textarea at bounding box center [363, 187] width 413 height 658
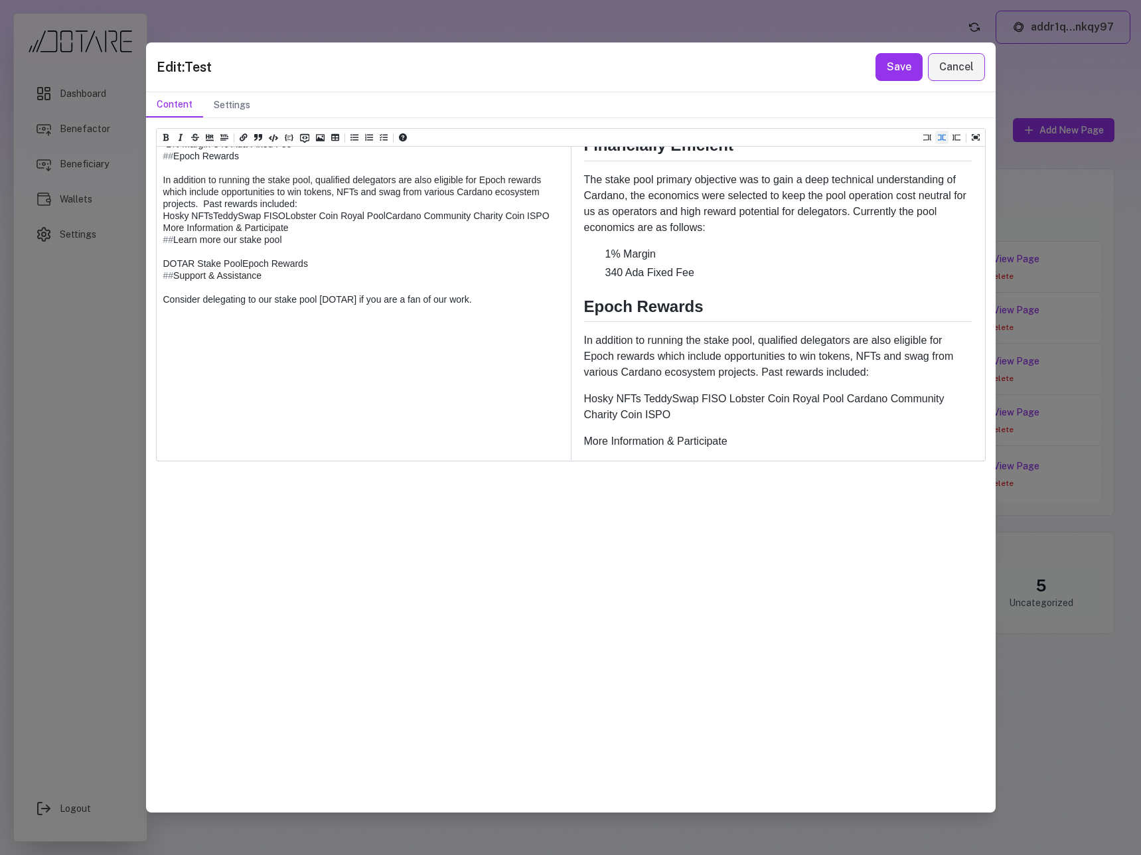
drag, startPoint x: 203, startPoint y: 324, endPoint x: 344, endPoint y: 383, distance: 152.6
click at [344, 383] on textarea at bounding box center [363, 204] width 413 height 670
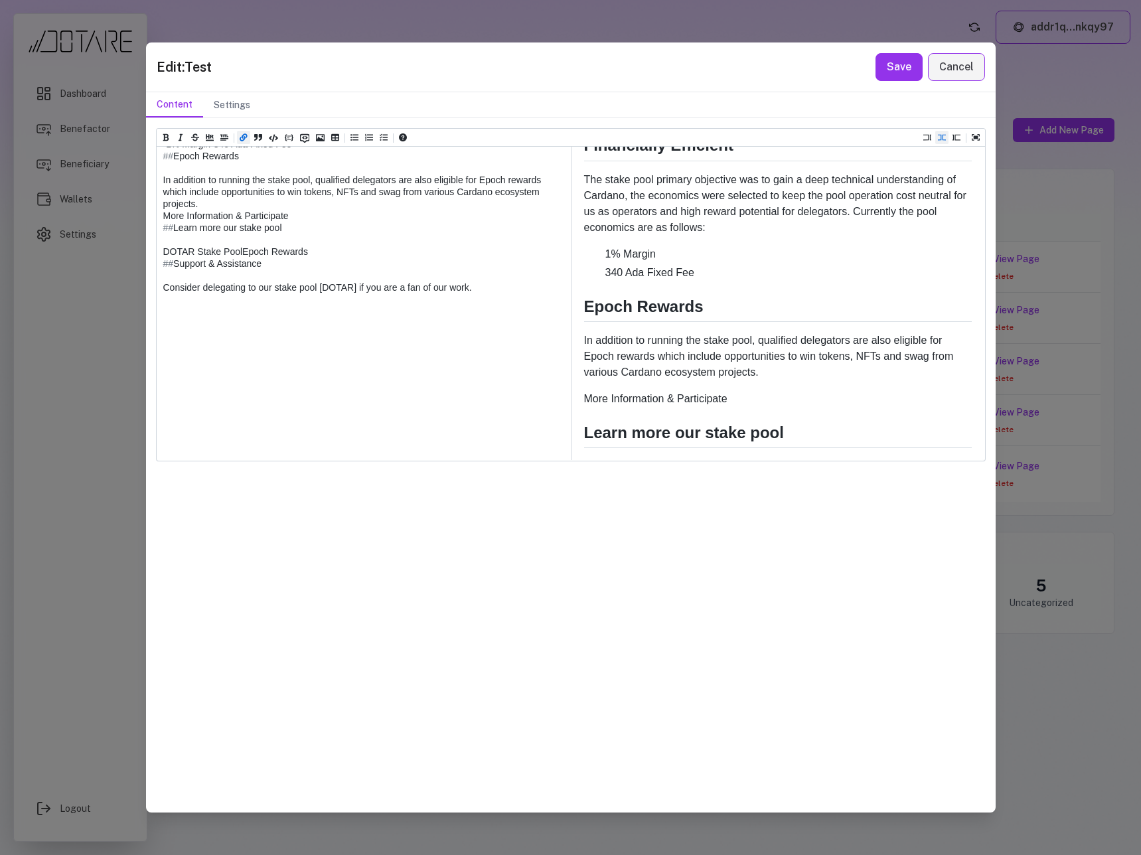
click at [243, 139] on icon "Add a link (ctrl + l)" at bounding box center [244, 137] width 8 height 7
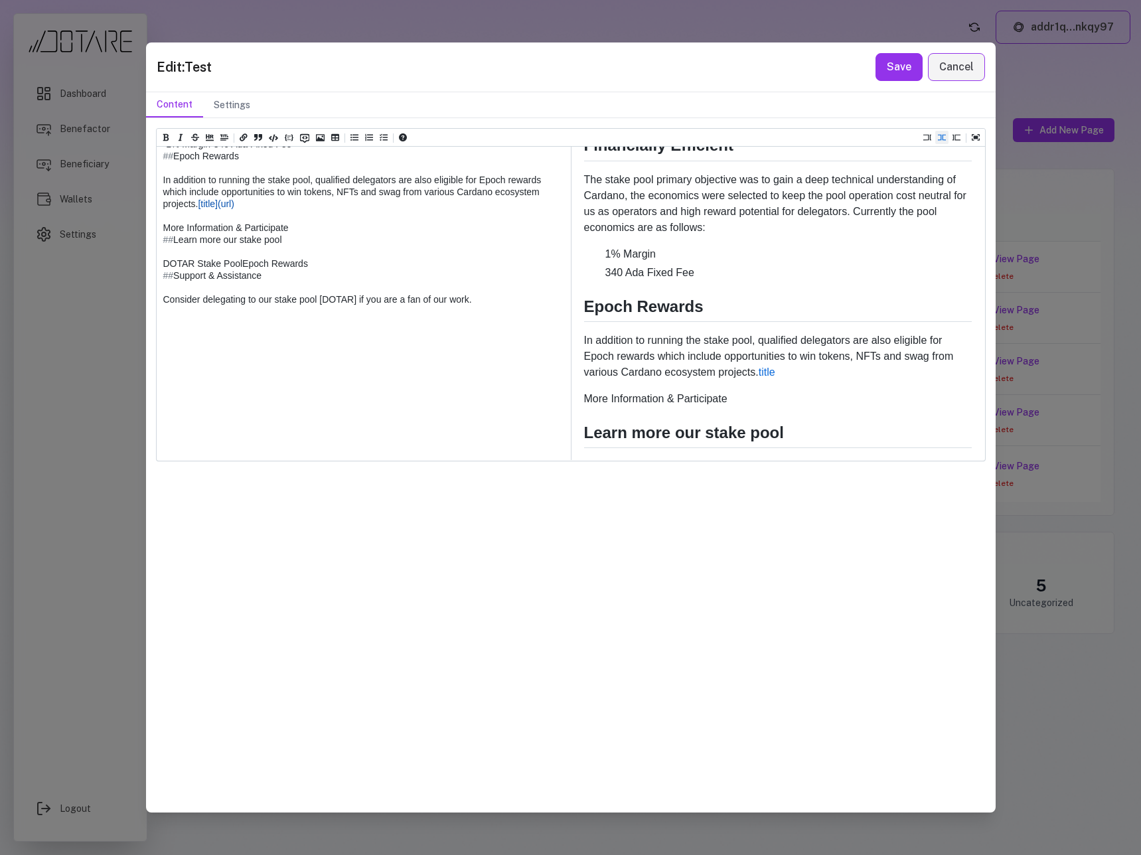
drag, startPoint x: 198, startPoint y: 324, endPoint x: 263, endPoint y: 326, distance: 65.1
click at [263, 326] on textarea at bounding box center [363, 174] width 413 height 610
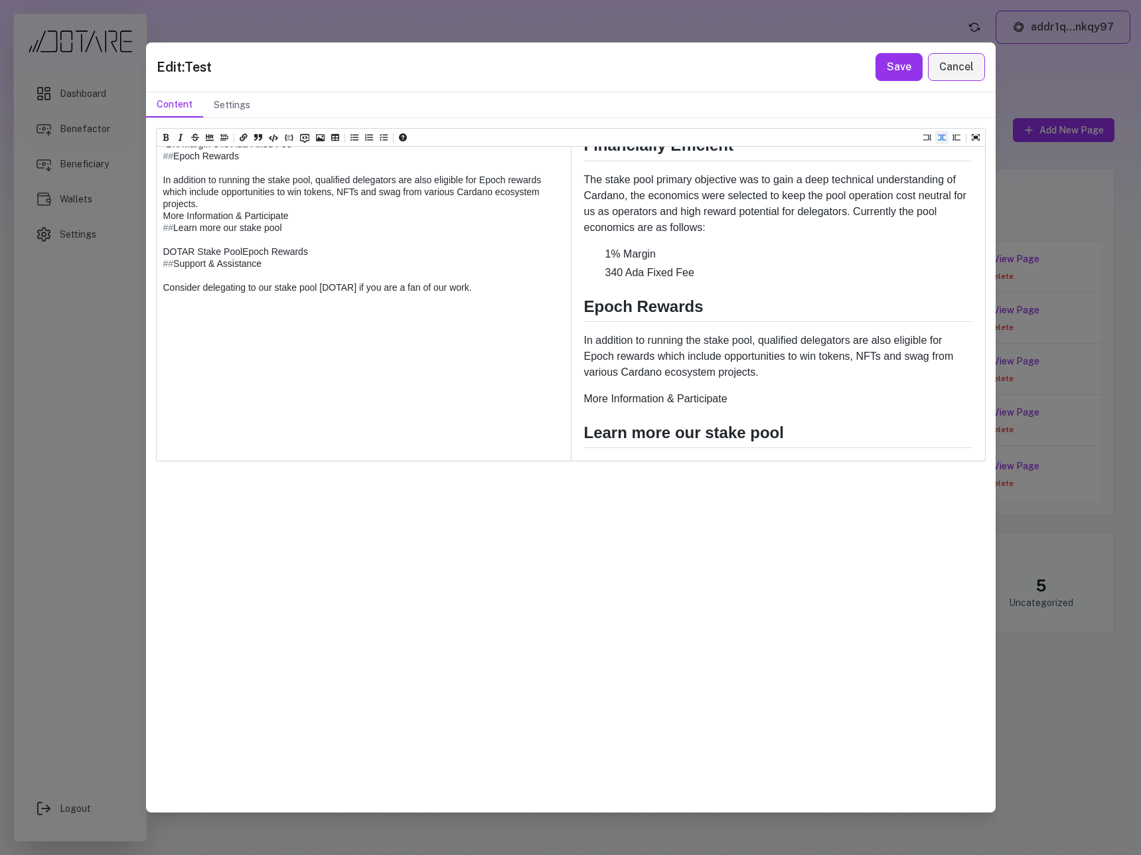
drag, startPoint x: 483, startPoint y: 299, endPoint x: 579, endPoint y: 301, distance: 96.2
click at [579, 301] on div "# [DOTAR] Stake Pool ## Overview The [DOTAR] stake pool was the founding projec…" at bounding box center [571, 303] width 828 height 313
click at [507, 301] on textarea at bounding box center [363, 174] width 413 height 610
click at [512, 301] on textarea at bounding box center [363, 174] width 413 height 610
drag, startPoint x: 484, startPoint y: 299, endPoint x: 549, endPoint y: 301, distance: 65.0
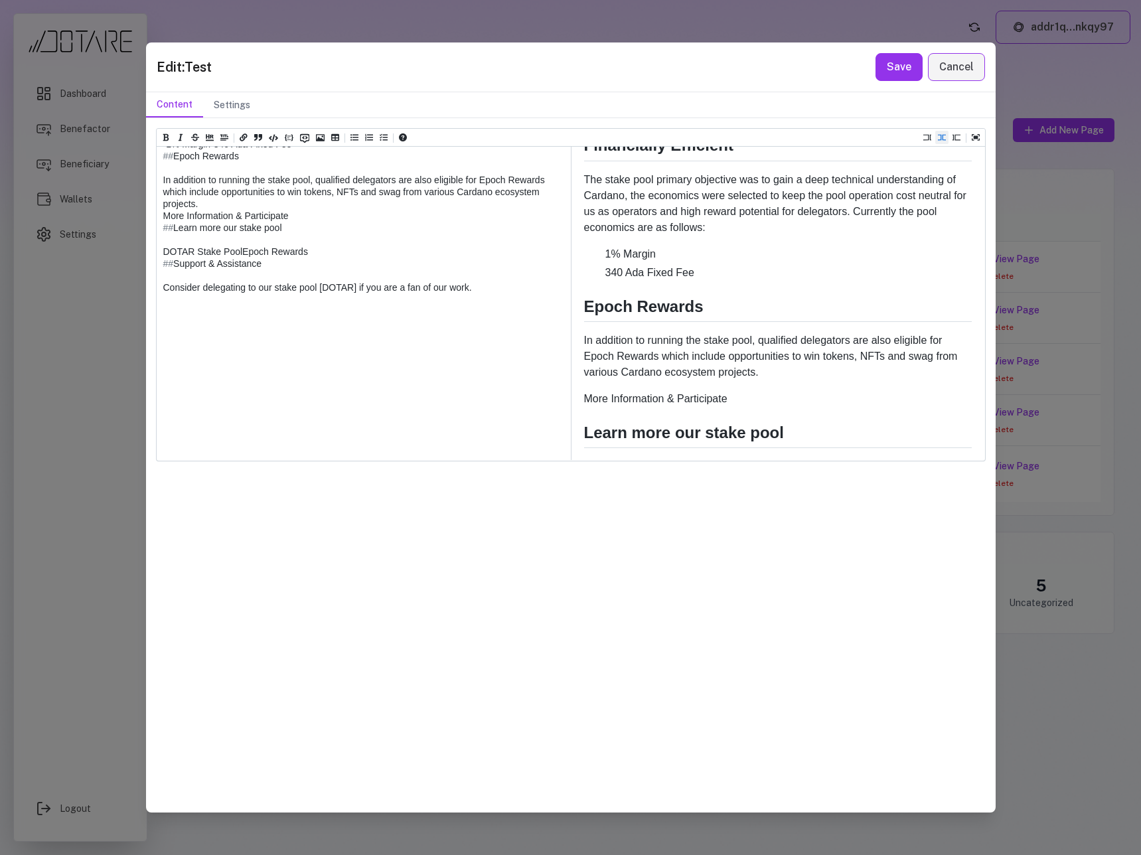
click at [549, 301] on textarea at bounding box center [363, 174] width 413 height 610
click at [244, 135] on icon "Add a link (ctrl + l)" at bounding box center [244, 137] width 8 height 8
click at [167, 313] on textarea at bounding box center [363, 174] width 413 height 610
click at [206, 356] on textarea at bounding box center [363, 174] width 413 height 610
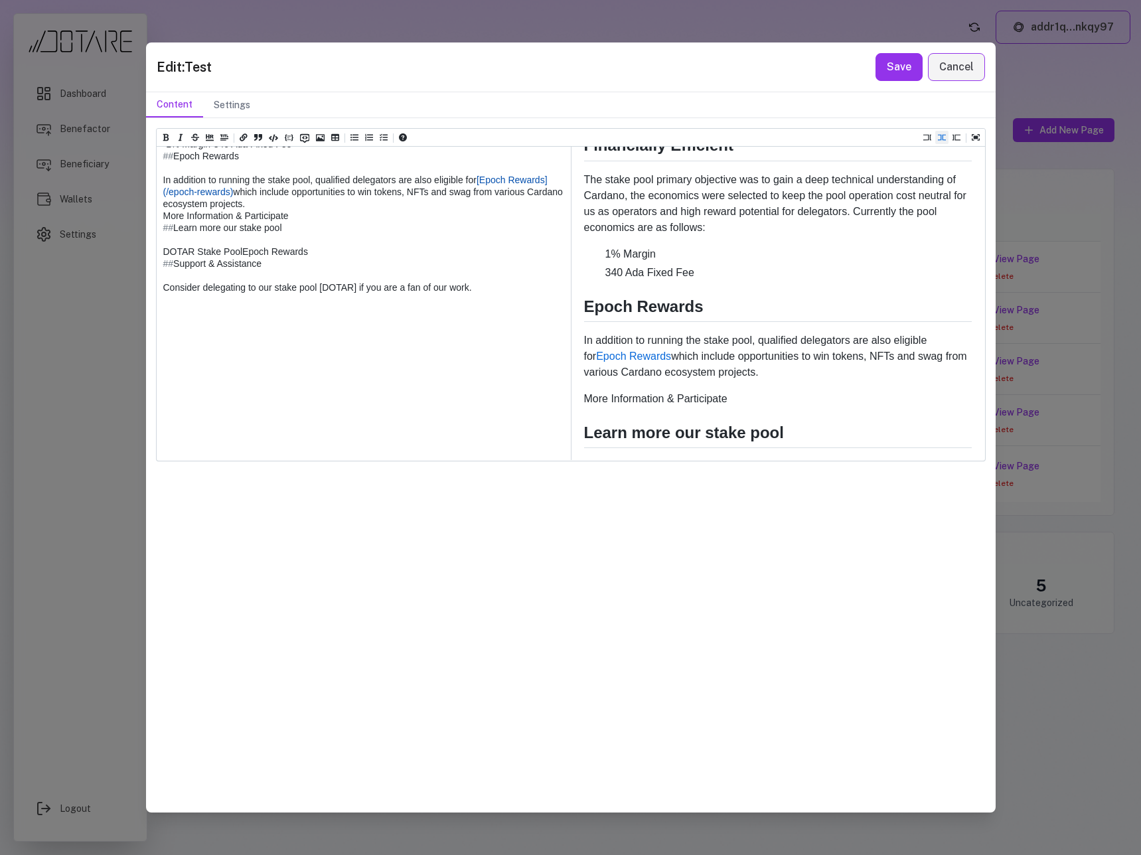
scroll to position [547, 0]
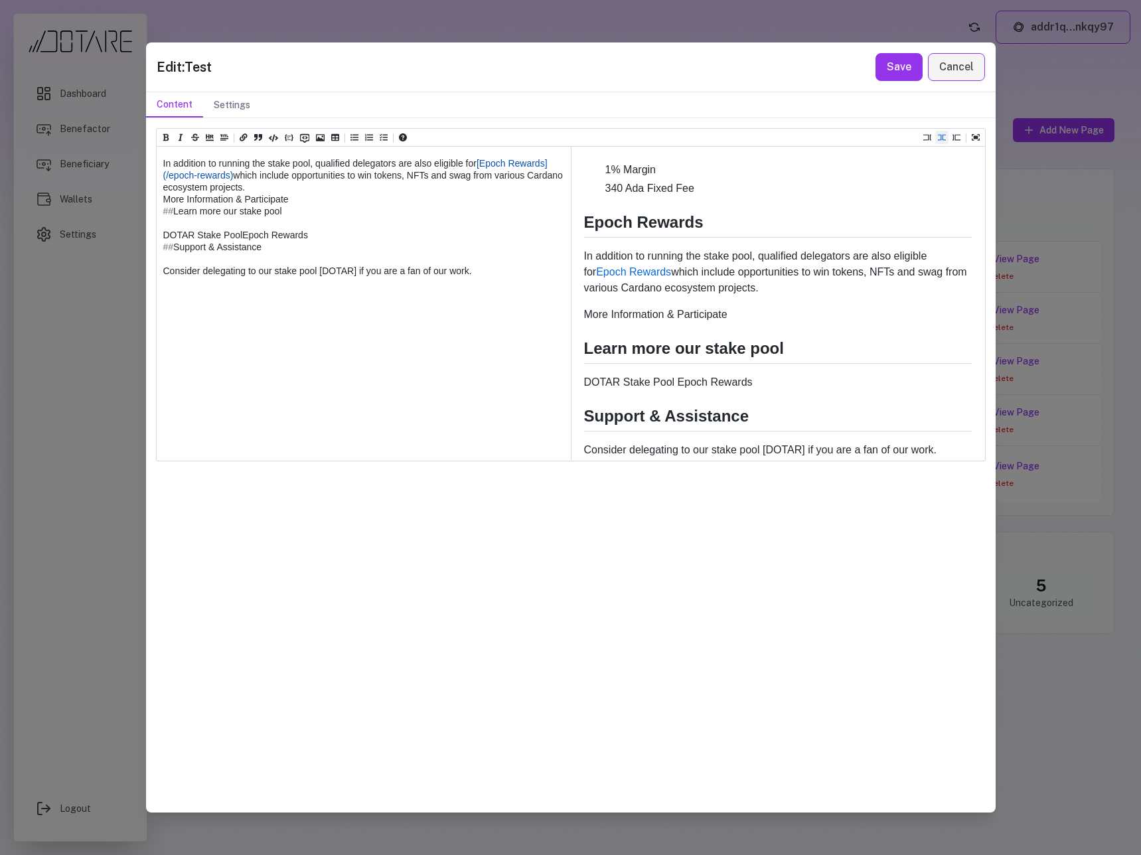
drag, startPoint x: 297, startPoint y: 355, endPoint x: 113, endPoint y: 352, distance: 183.8
click at [113, 352] on div "Edit: Test Save Cancel Content Settings Heading 1 Heading 2 Heading 3 Heading 4…" at bounding box center [570, 427] width 1141 height 855
drag, startPoint x: 181, startPoint y: 346, endPoint x: 176, endPoint y: 351, distance: 7.1
click at [180, 347] on textarea at bounding box center [363, 157] width 413 height 610
drag, startPoint x: 175, startPoint y: 356, endPoint x: 150, endPoint y: 355, distance: 24.6
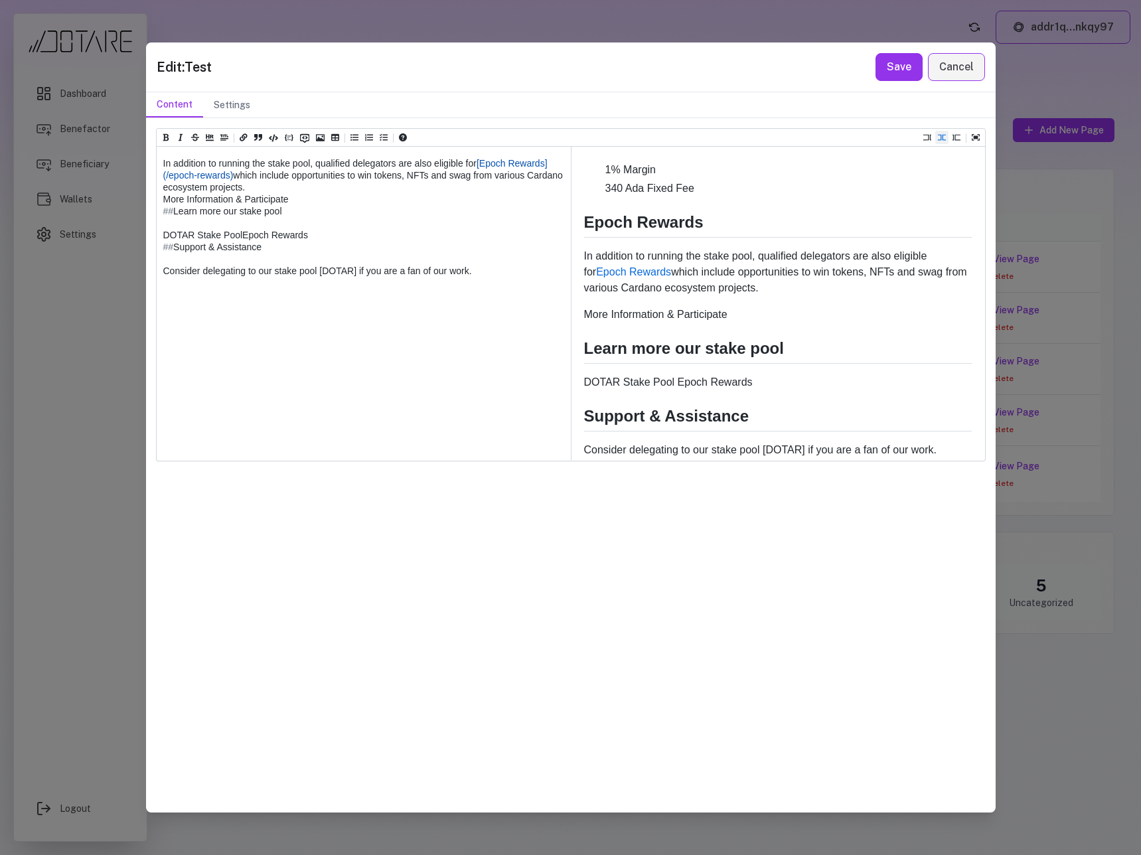
click at [150, 355] on div "Heading 1 Heading 2 Heading 3 Heading 4 Heading 5 Heading 6 # [DOTAR] Stake Poo…" at bounding box center [570, 464] width 849 height 693
click at [160, 328] on textarea at bounding box center [363, 157] width 413 height 610
paste textarea "**"
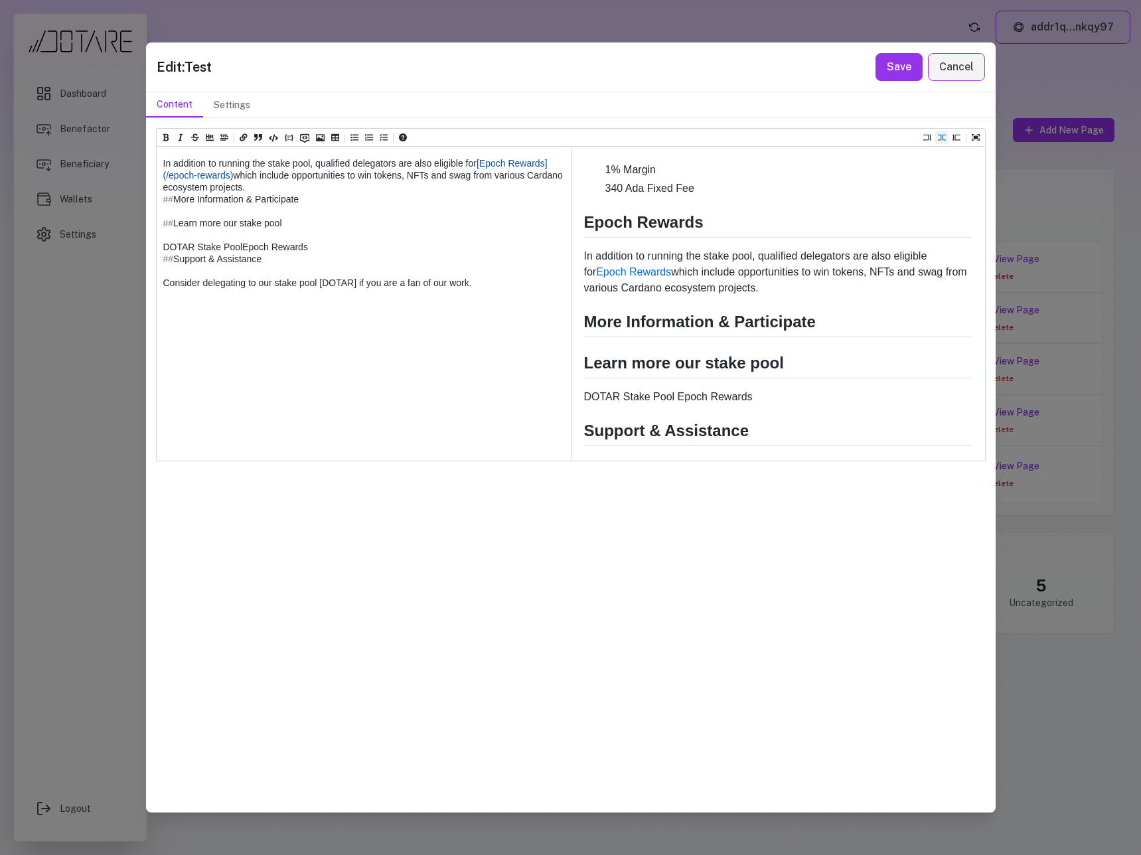
drag, startPoint x: 490, startPoint y: 439, endPoint x: 157, endPoint y: 439, distance: 332.4
click at [157, 439] on textarea at bounding box center [363, 157] width 413 height 610
drag, startPoint x: 293, startPoint y: 358, endPoint x: 156, endPoint y: 354, distance: 137.4
click at [157, 354] on textarea at bounding box center [363, 157] width 413 height 610
click at [299, 354] on textarea at bounding box center [363, 157] width 413 height 610
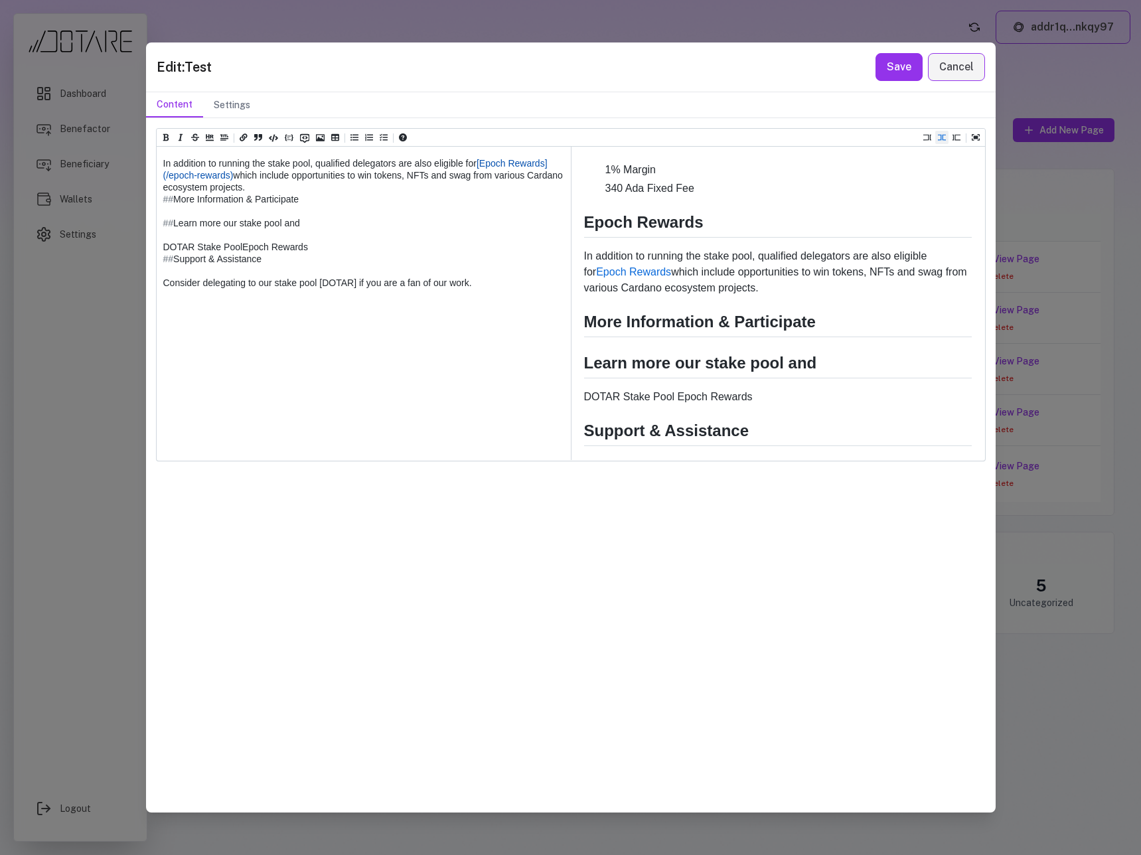
paste textarea "**********"
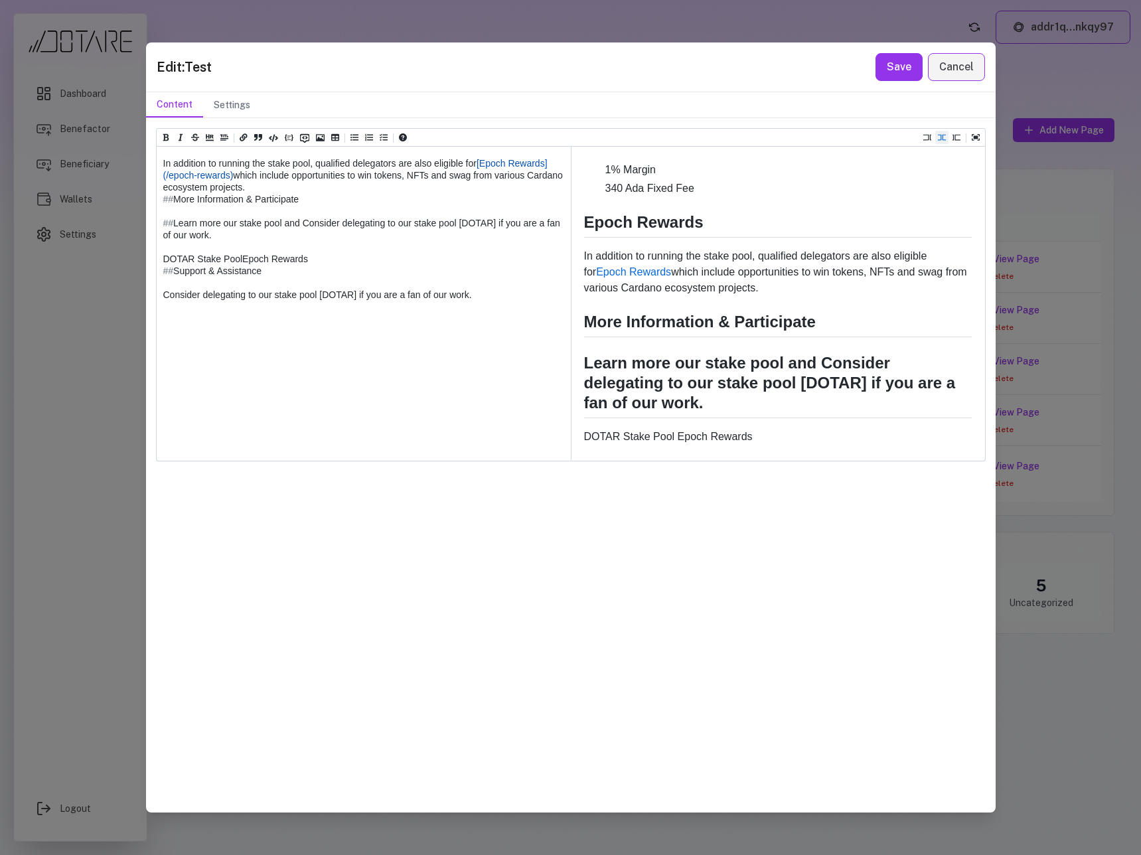
click at [307, 354] on textarea at bounding box center [363, 163] width 413 height 622
click at [309, 355] on textarea at bounding box center [363, 163] width 413 height 622
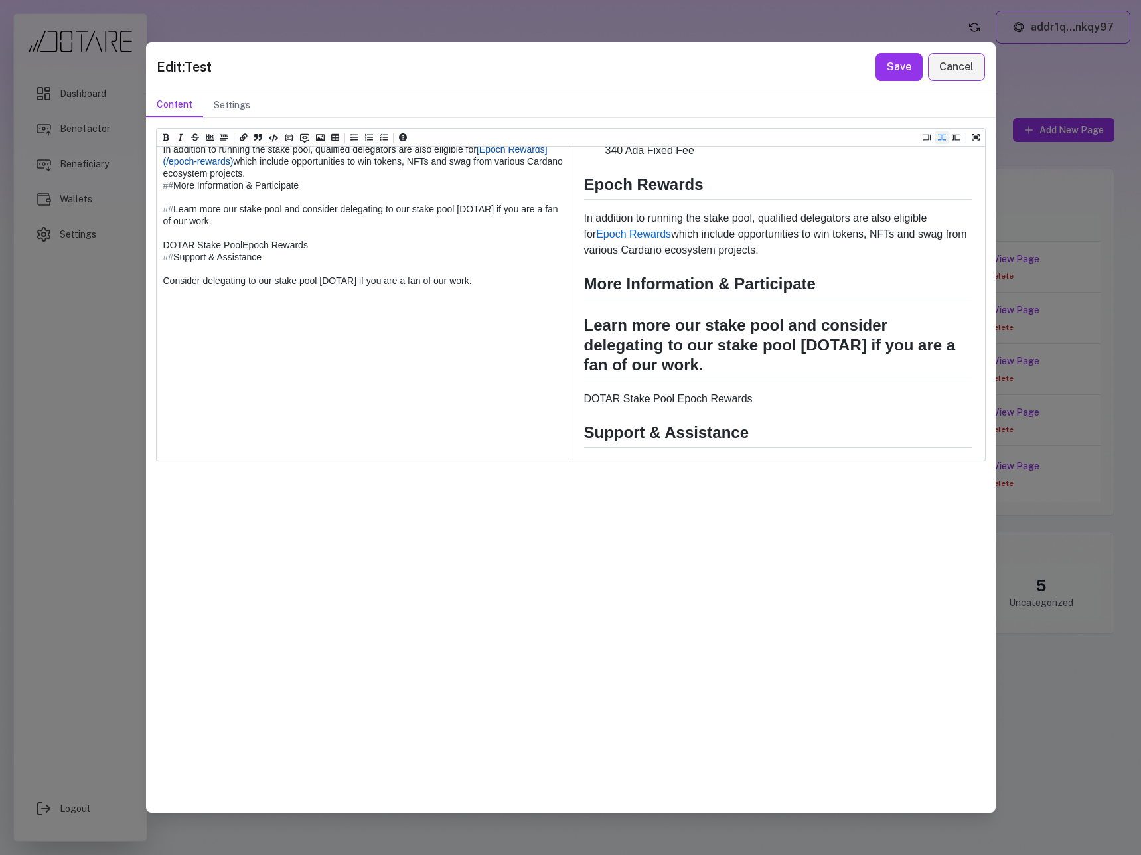
drag, startPoint x: 483, startPoint y: 449, endPoint x: 152, endPoint y: 396, distance: 335.3
click at [152, 396] on div "Heading 1 Heading 2 Heading 3 Heading 4 Heading 5 Heading 6 # [DOTAR] Stake Poo…" at bounding box center [570, 464] width 849 height 693
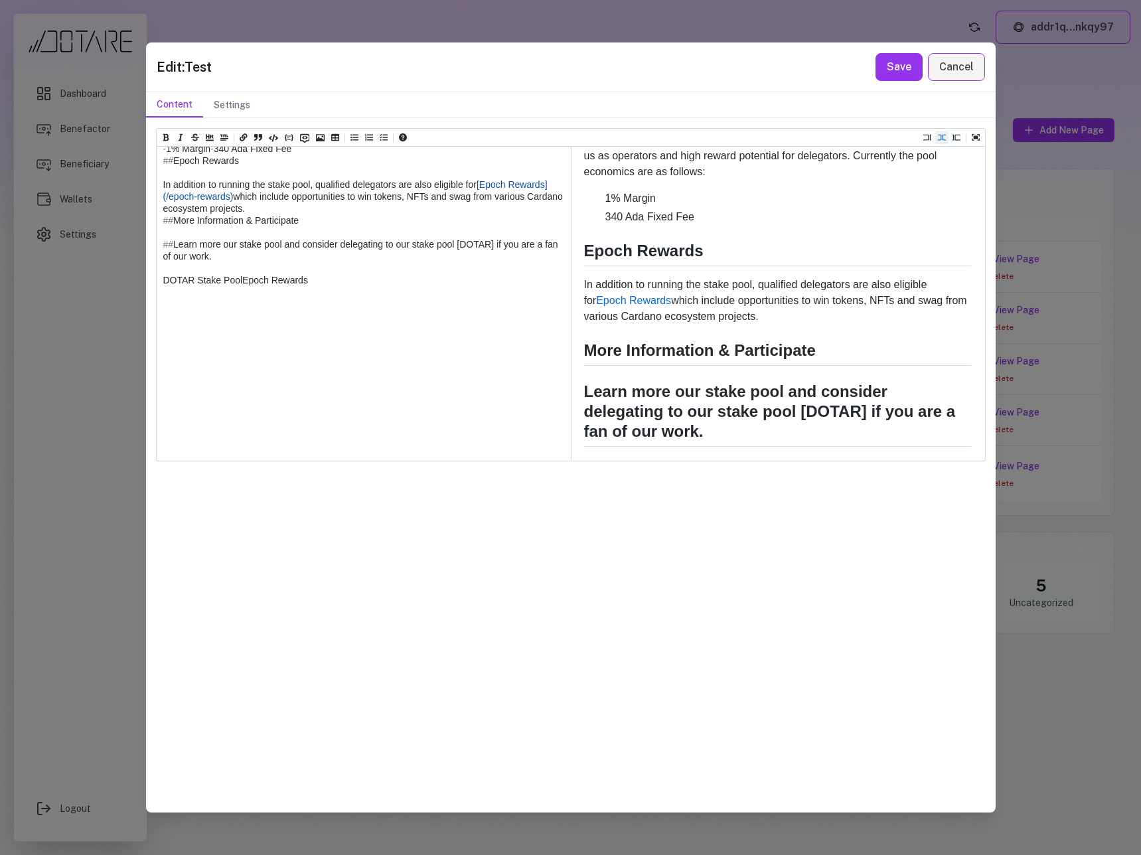
scroll to position [261, 0]
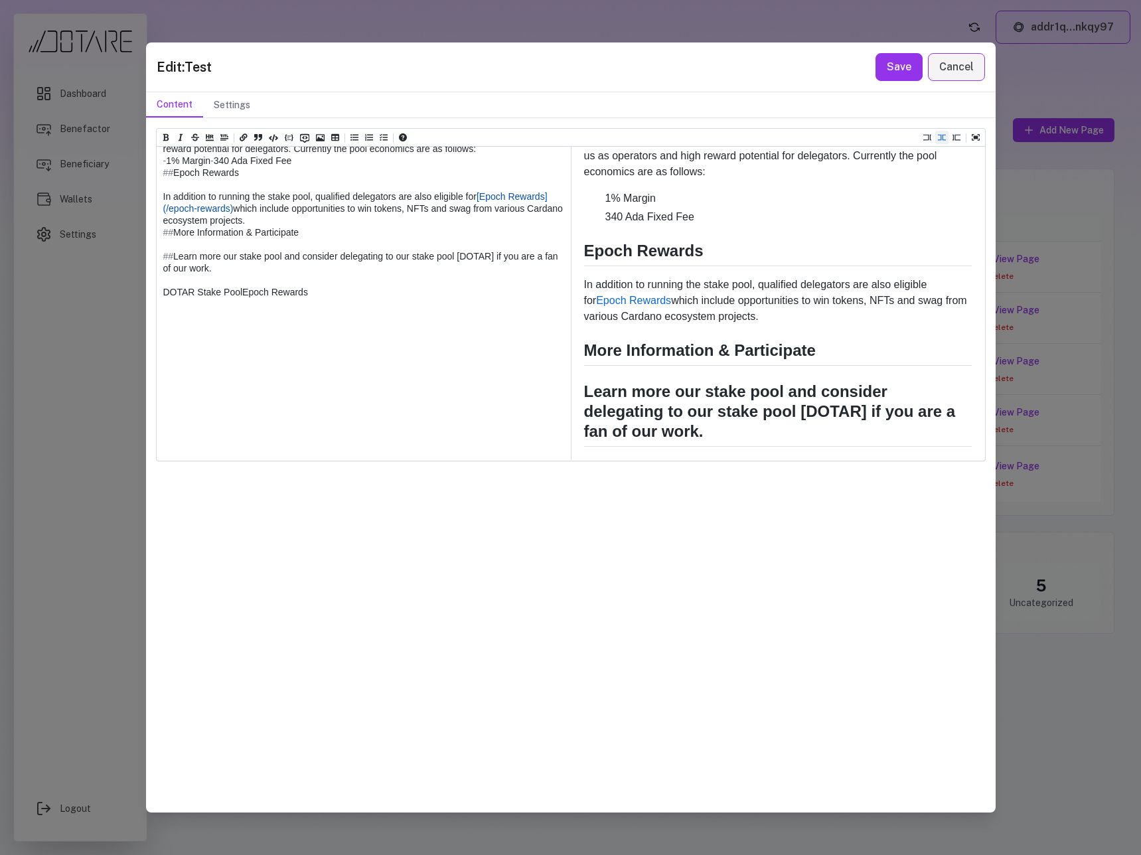
drag, startPoint x: 253, startPoint y: 423, endPoint x: 158, endPoint y: 421, distance: 94.9
click at [158, 421] on textarea at bounding box center [363, 172] width 413 height 575
drag, startPoint x: 231, startPoint y: 329, endPoint x: 165, endPoint y: 329, distance: 65.7
click at [165, 329] on textarea at bounding box center [363, 172] width 413 height 575
drag, startPoint x: 486, startPoint y: 317, endPoint x: 234, endPoint y: 328, distance: 252.4
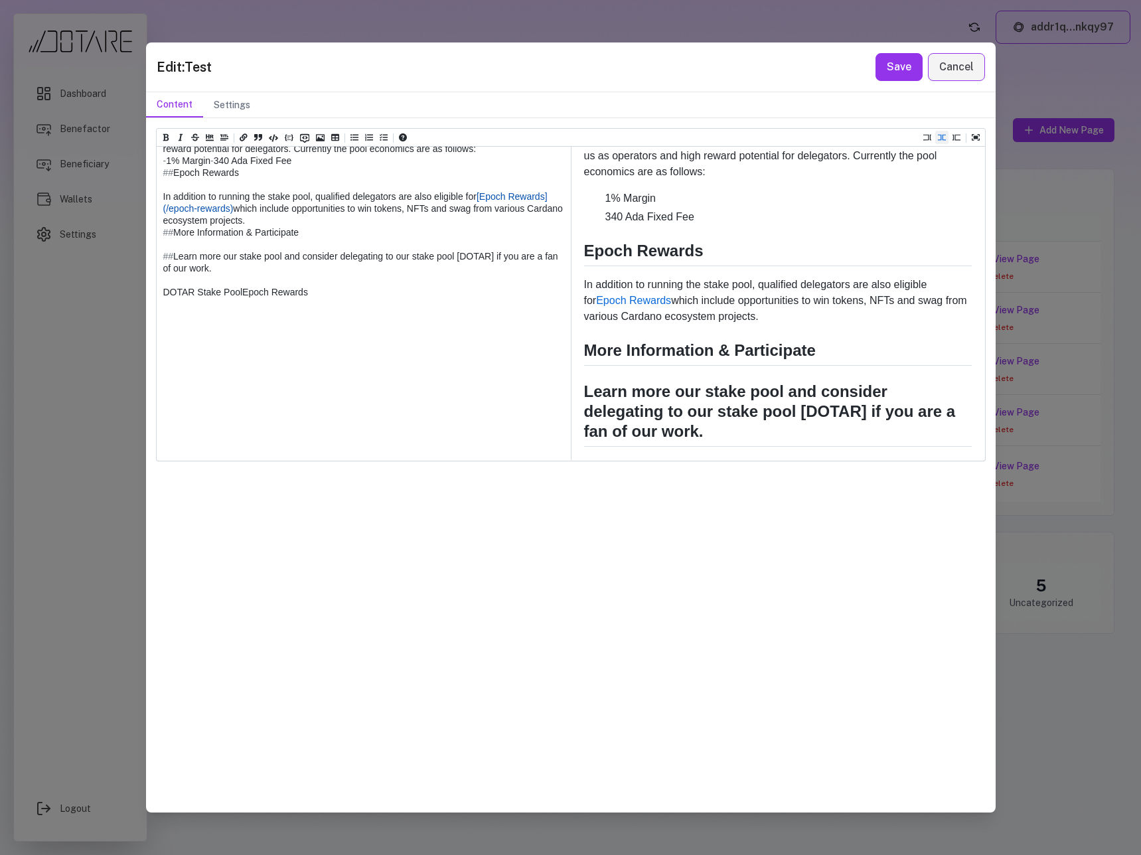
click at [234, 328] on textarea at bounding box center [363, 172] width 413 height 575
drag, startPoint x: 237, startPoint y: 433, endPoint x: 136, endPoint y: 435, distance: 100.9
click at [136, 435] on div "Edit: Test Save Cancel Content Settings Heading 1 Heading 2 Heading 3 Heading 4…" at bounding box center [570, 427] width 1141 height 855
paste textarea "**********"
drag, startPoint x: 255, startPoint y: 426, endPoint x: 127, endPoint y: 425, distance: 128.7
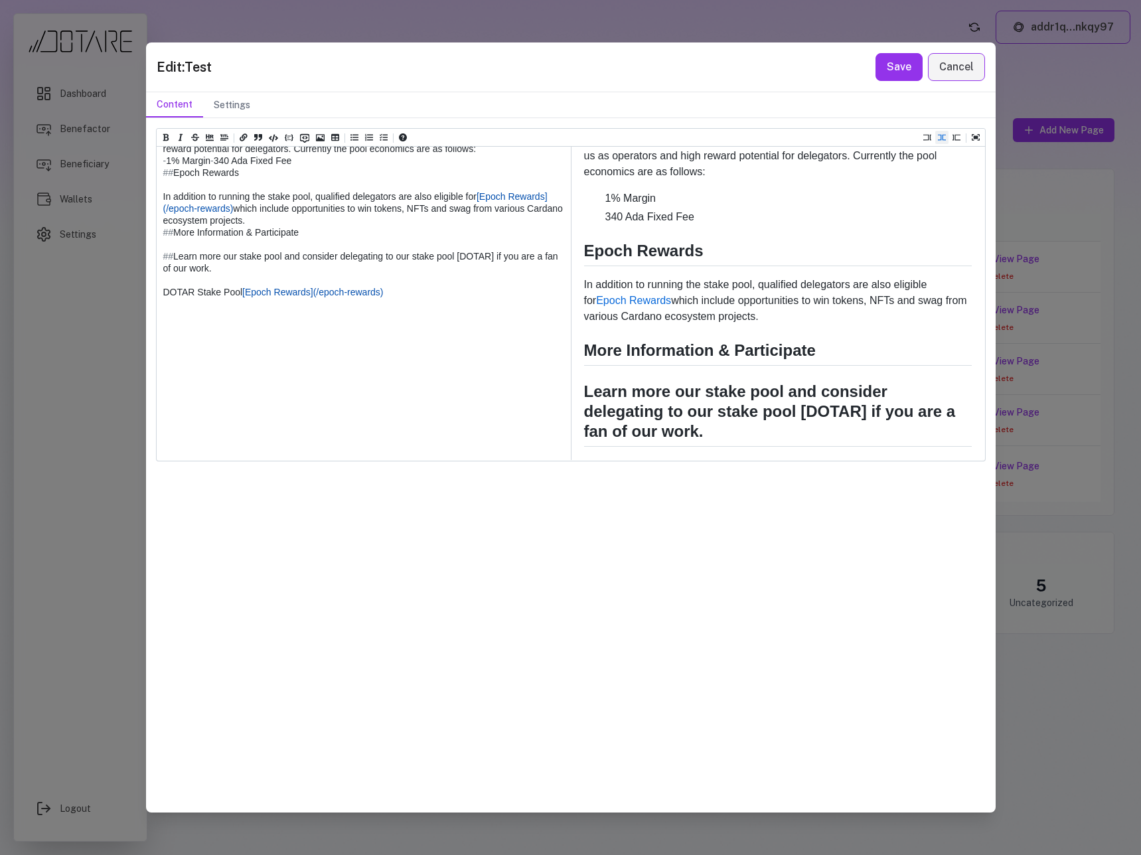
click at [127, 425] on div "Edit: Test Save Cancel Content Settings Heading 1 Heading 2 Heading 3 Heading 4…" at bounding box center [570, 427] width 1141 height 855
click at [274, 137] on icon "Insert code (ctrl + j)" at bounding box center [273, 137] width 9 height 9
click at [242, 138] on icon "Add a link (ctrl + l)" at bounding box center [244, 137] width 8 height 7
click at [254, 423] on textarea at bounding box center [363, 172] width 413 height 575
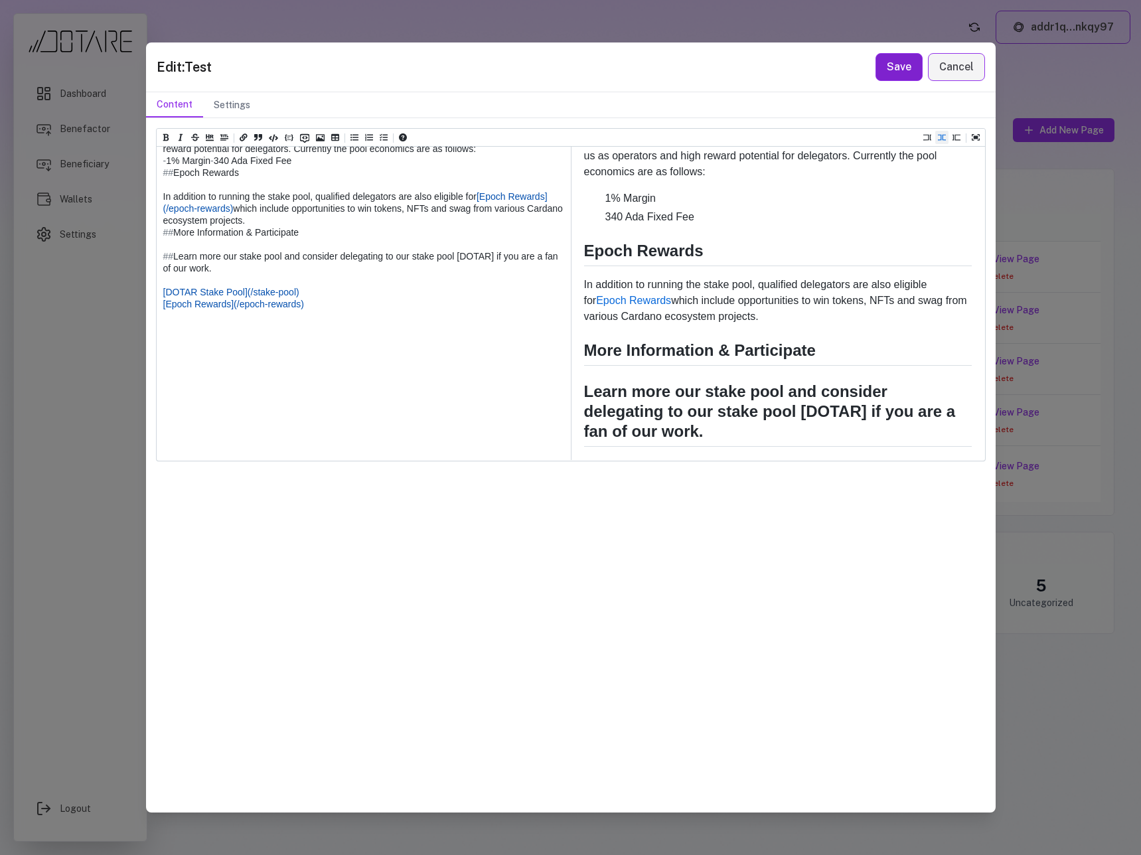
type textarea "**********"
click at [891, 71] on button "Save" at bounding box center [898, 67] width 47 height 28
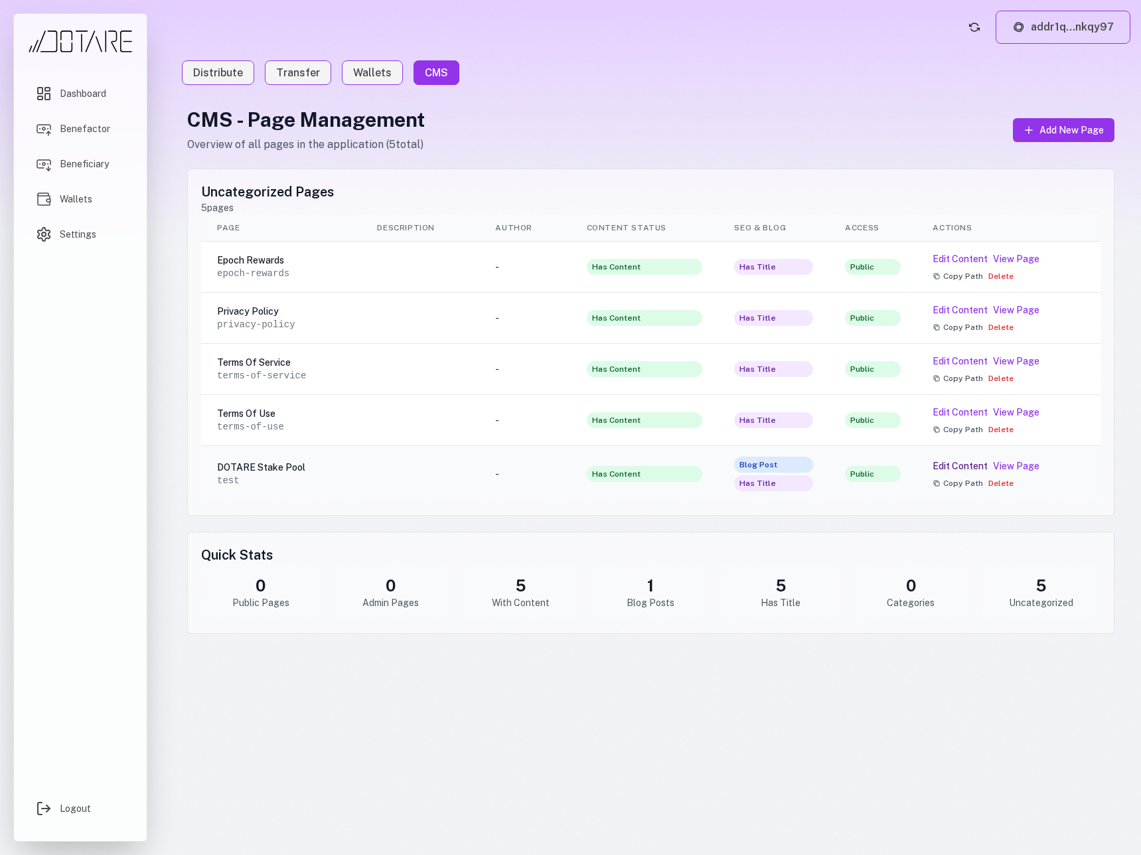
click at [968, 464] on button "Edit Content" at bounding box center [959, 465] width 55 height 13
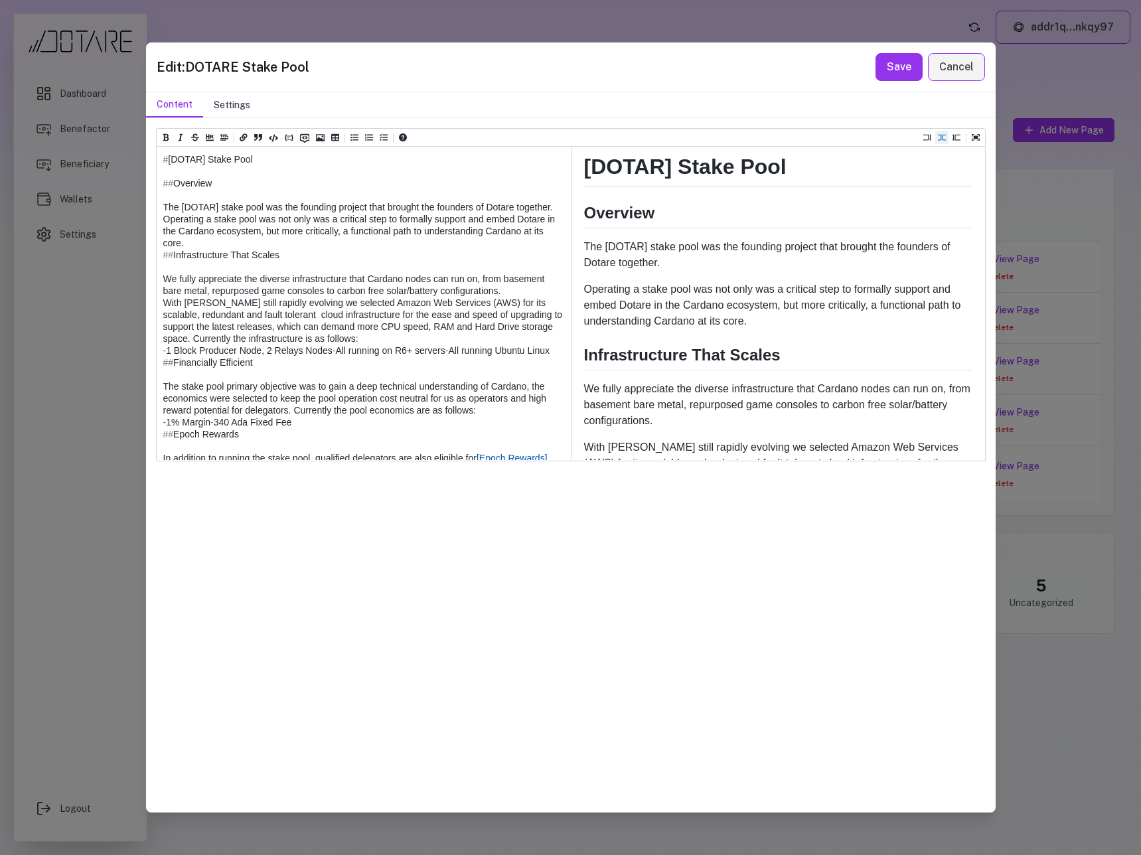
click at [237, 100] on button "Settings" at bounding box center [232, 104] width 58 height 25
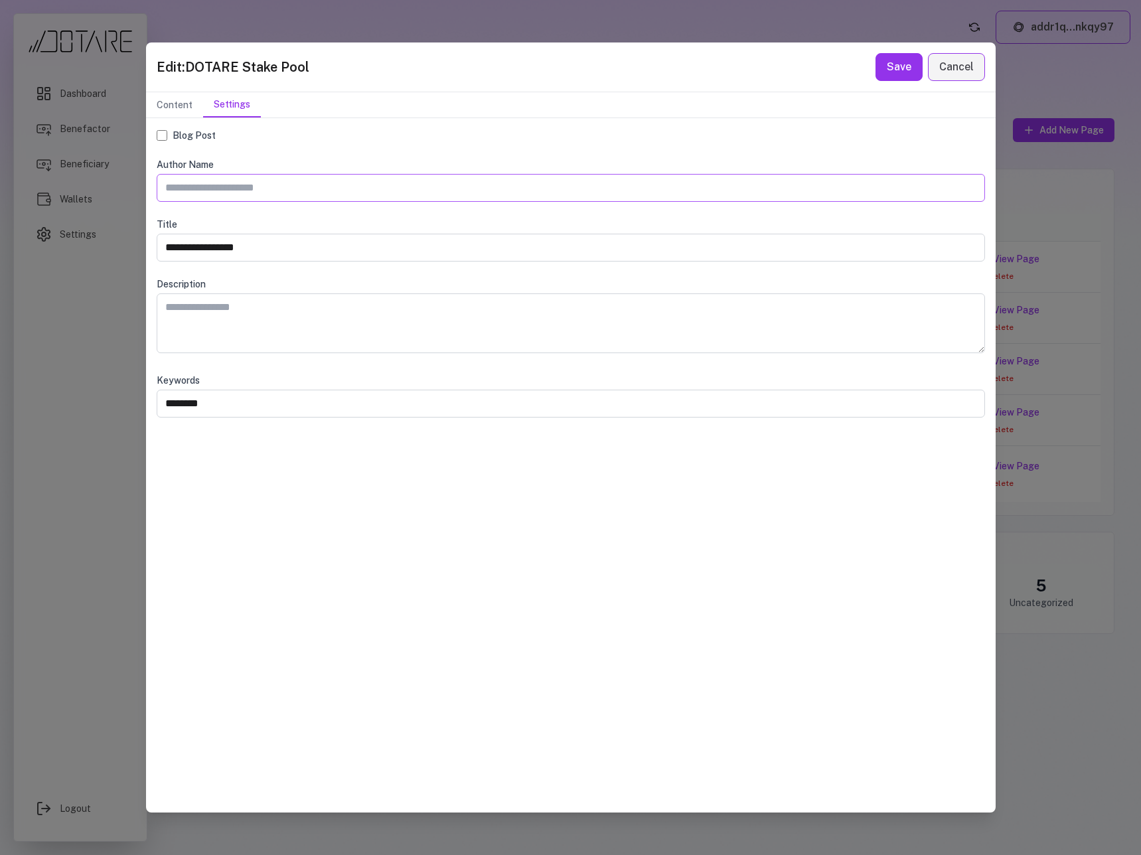
click at [549, 201] on input "text" at bounding box center [571, 188] width 828 height 28
type input "**********"
click at [914, 72] on button "Save" at bounding box center [898, 67] width 47 height 28
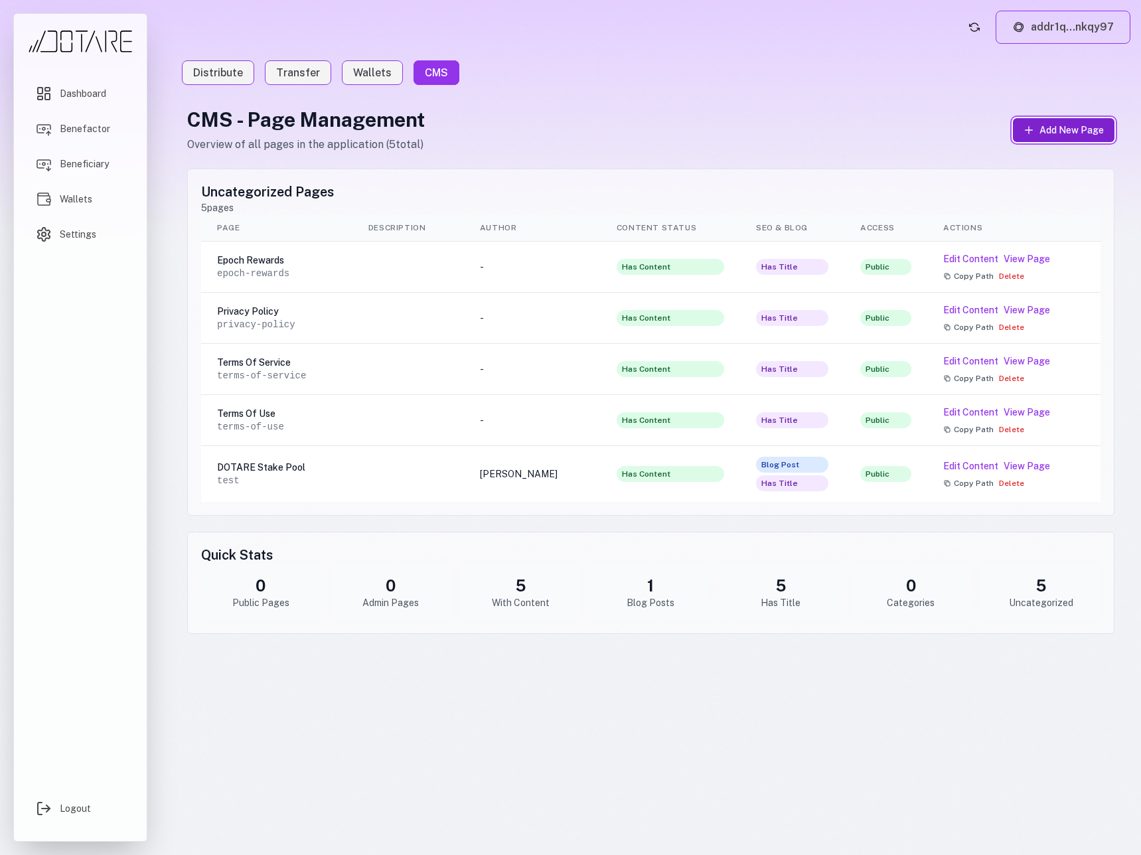
click at [1050, 132] on span "Add New Page" at bounding box center [1071, 129] width 64 height 13
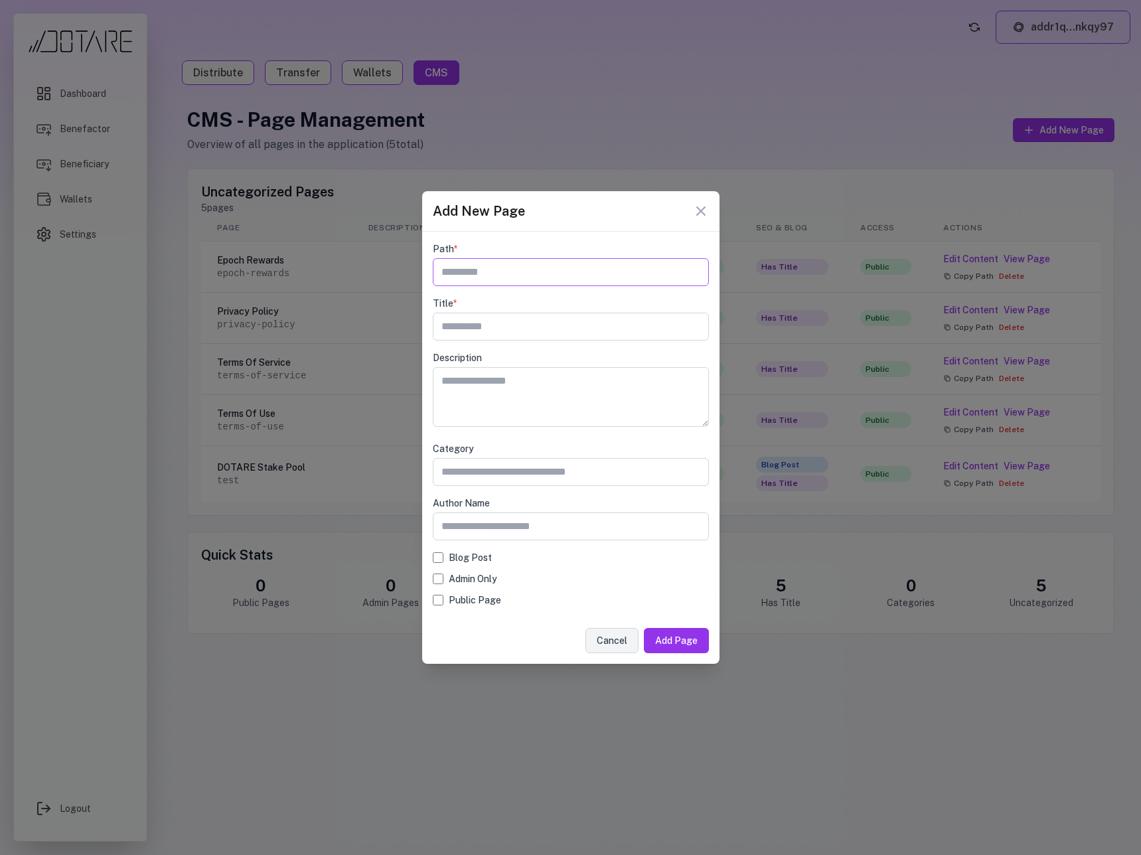
click at [521, 268] on input "text" at bounding box center [571, 272] width 276 height 28
click at [604, 650] on button "Cancel" at bounding box center [611, 640] width 53 height 25
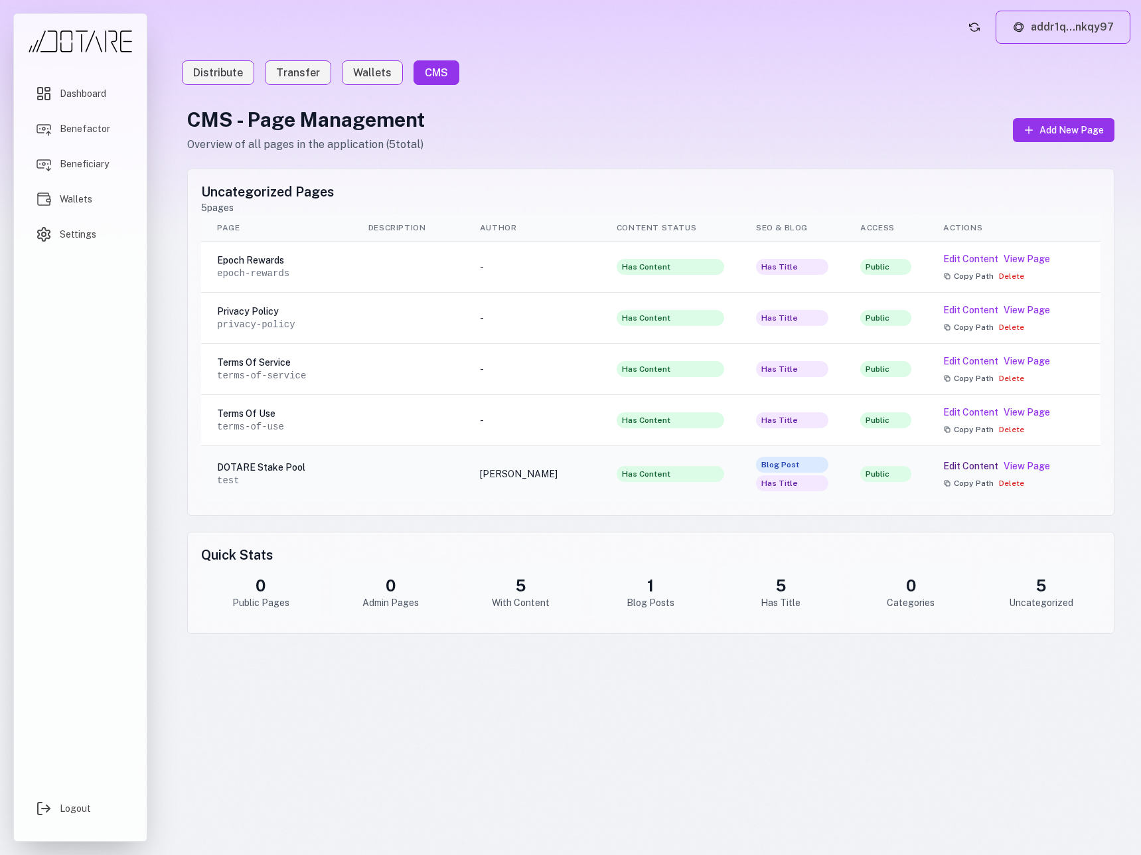
click at [986, 468] on button "Edit Content" at bounding box center [970, 465] width 55 height 13
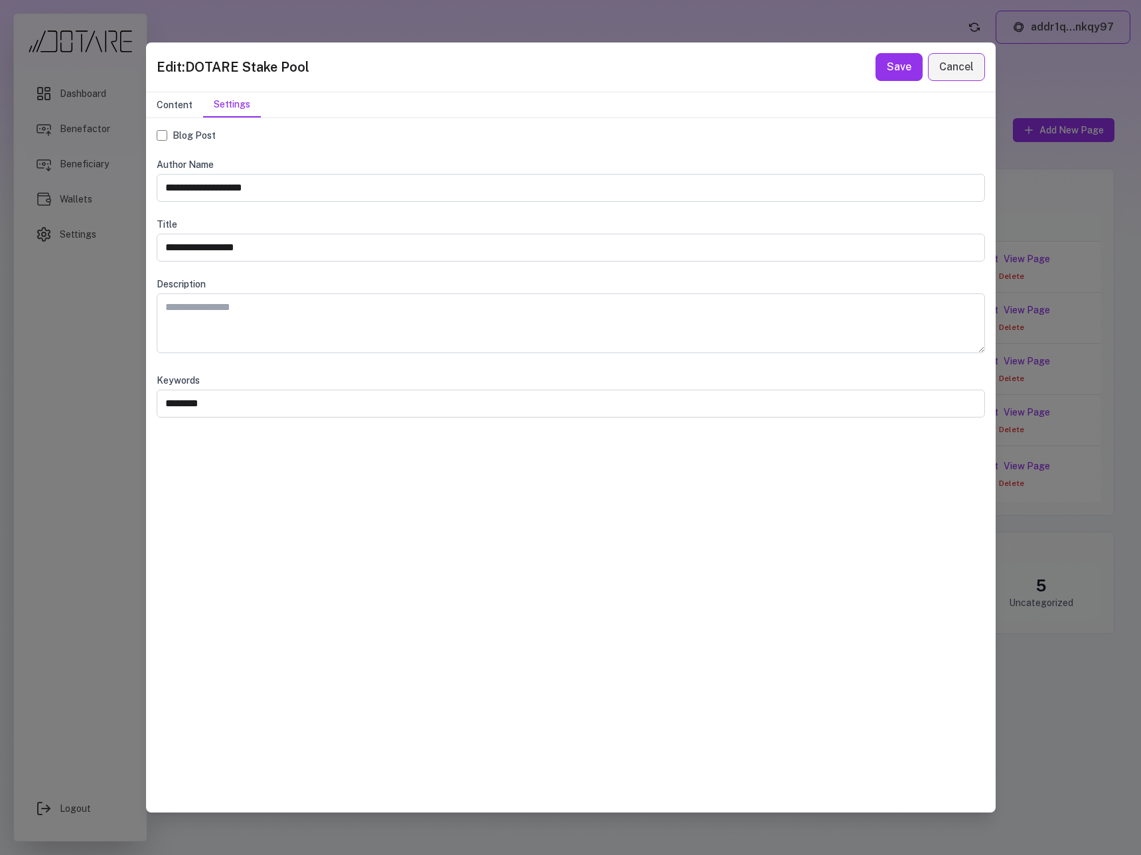
click at [175, 106] on button "Content" at bounding box center [174, 104] width 57 height 25
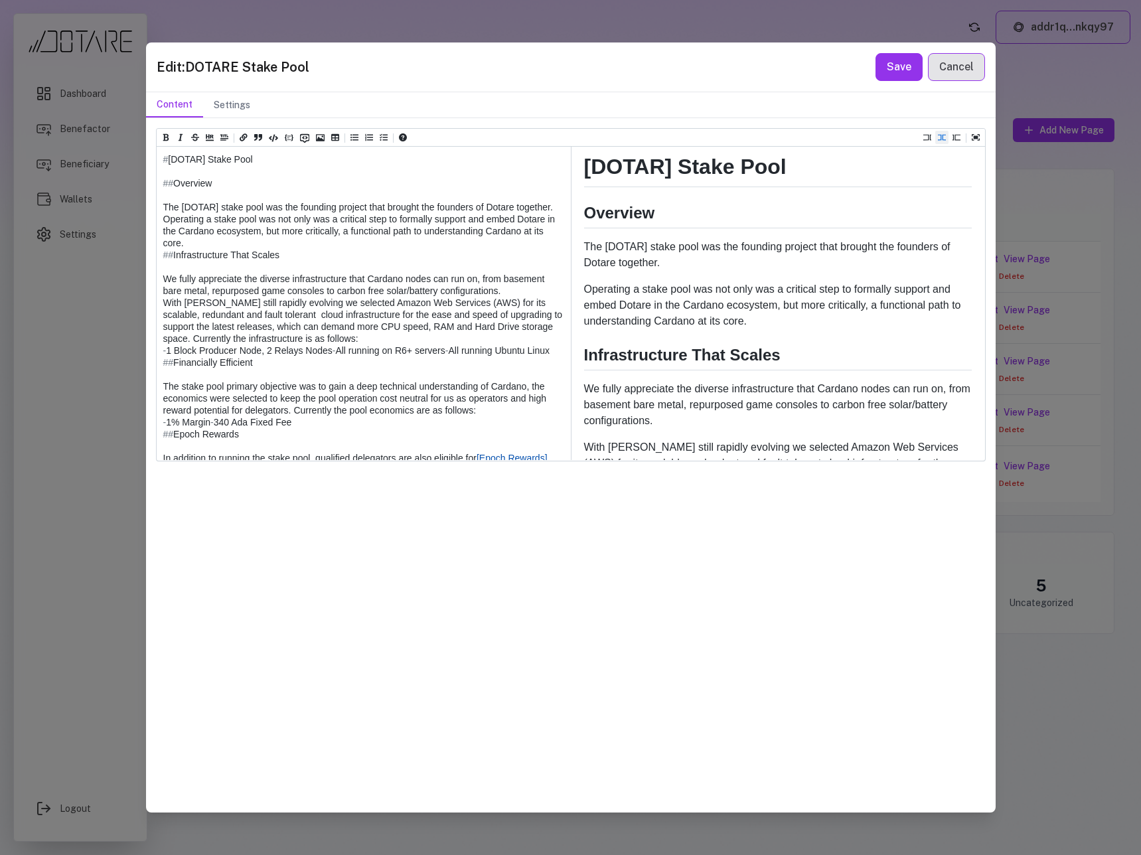
click at [958, 74] on button "Cancel" at bounding box center [956, 67] width 57 height 28
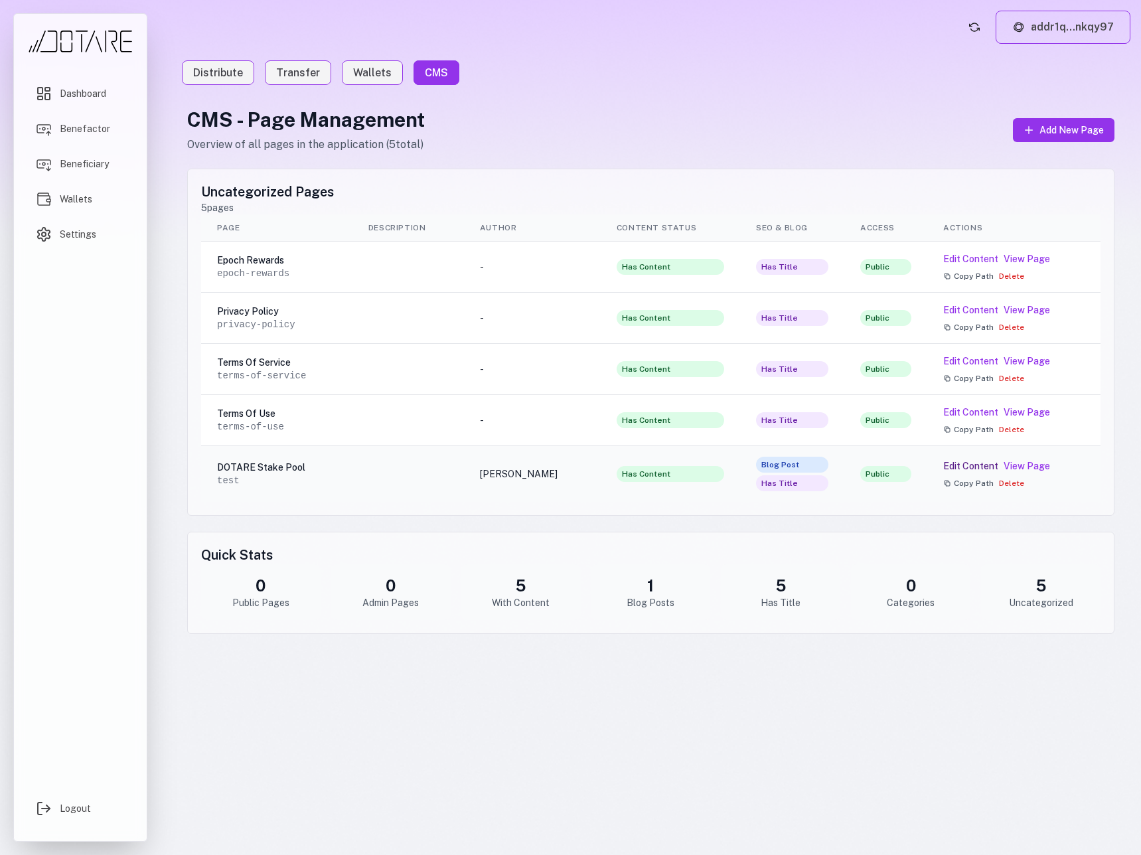
click at [981, 468] on button "Edit Content" at bounding box center [970, 465] width 55 height 13
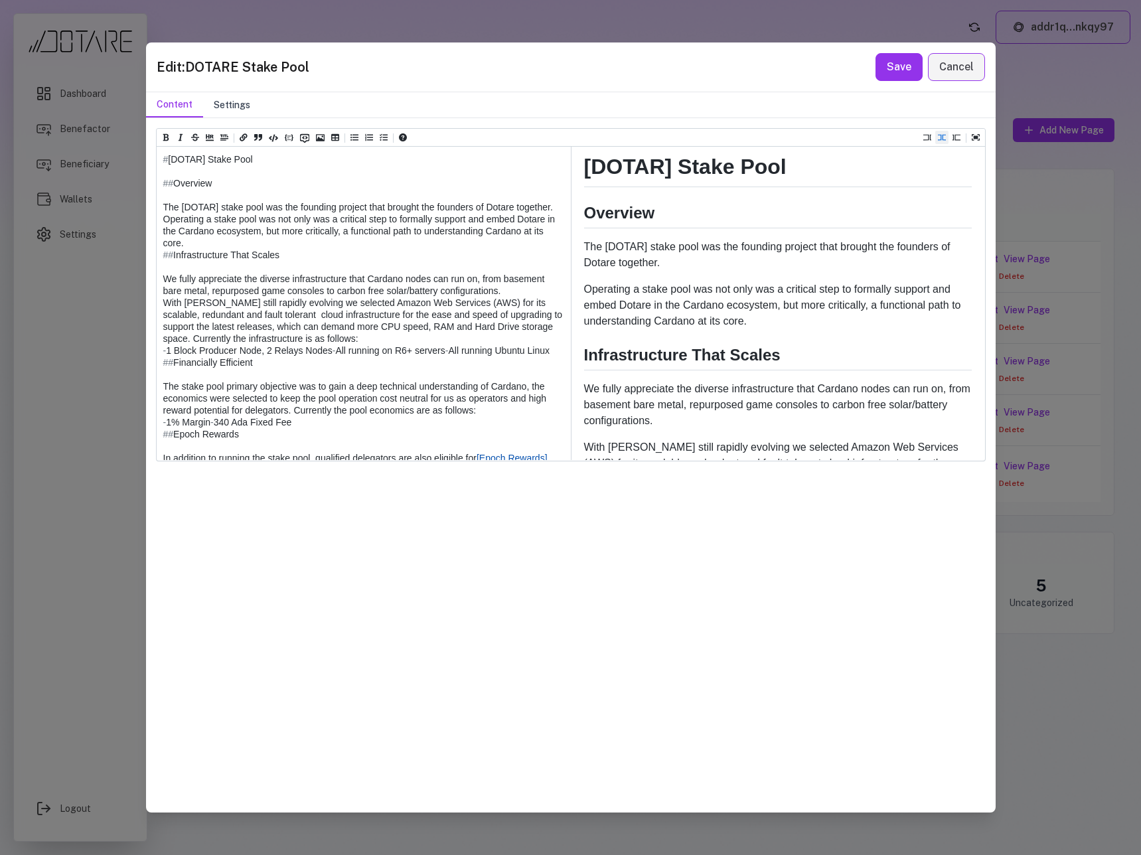
click at [214, 99] on button "Settings" at bounding box center [232, 104] width 58 height 25
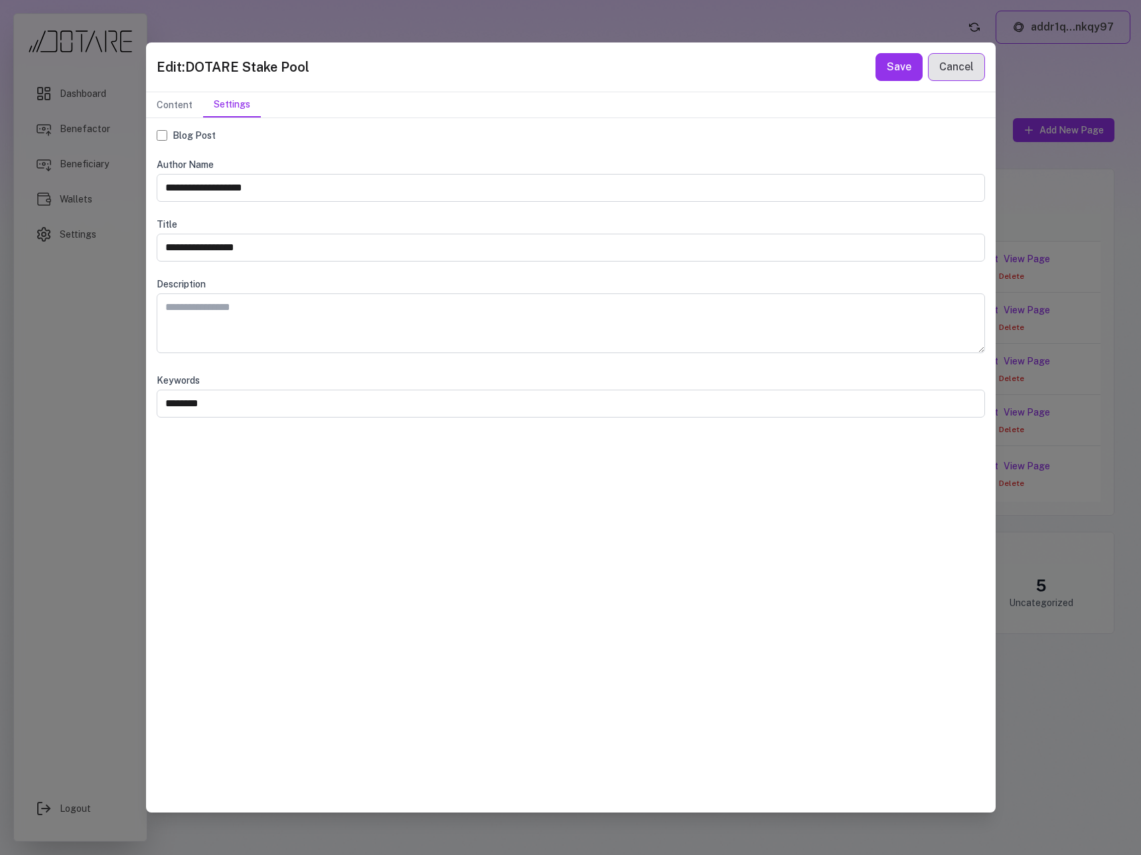
click at [947, 61] on button "Cancel" at bounding box center [956, 67] width 57 height 28
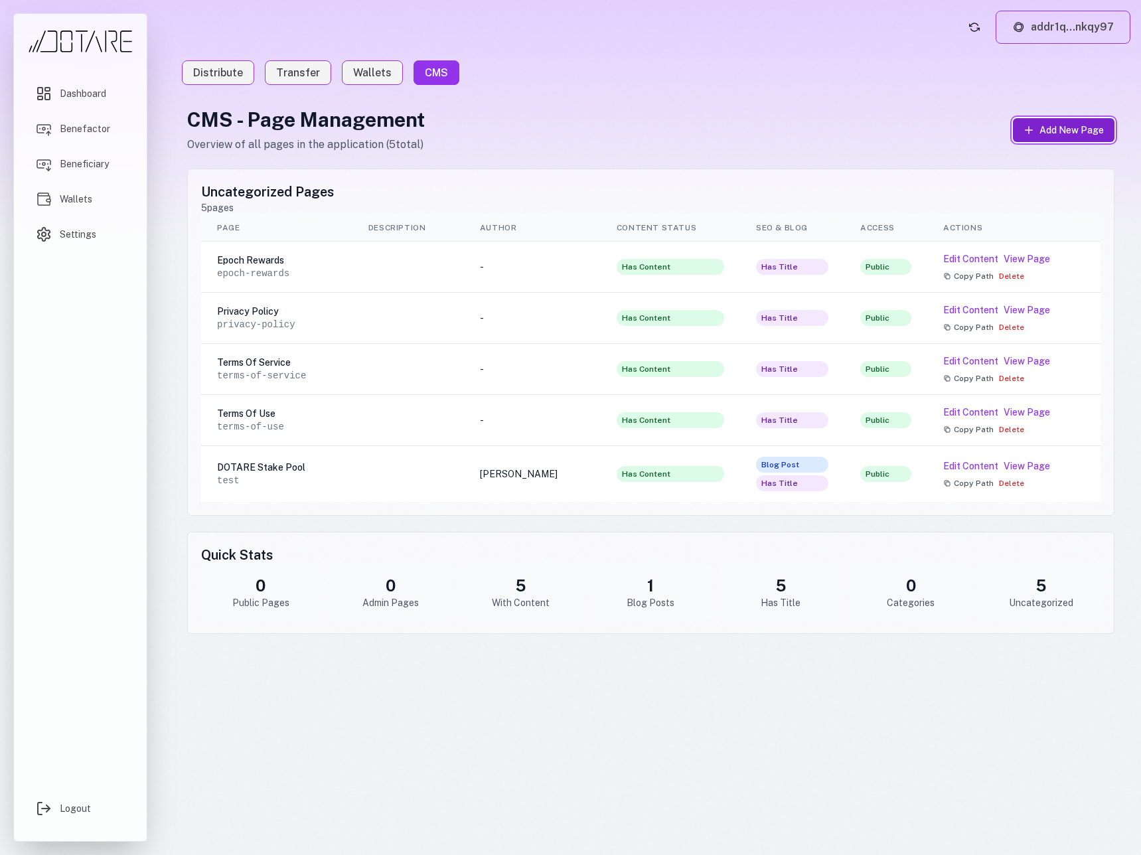
click at [1065, 132] on span "Add New Page" at bounding box center [1071, 129] width 64 height 13
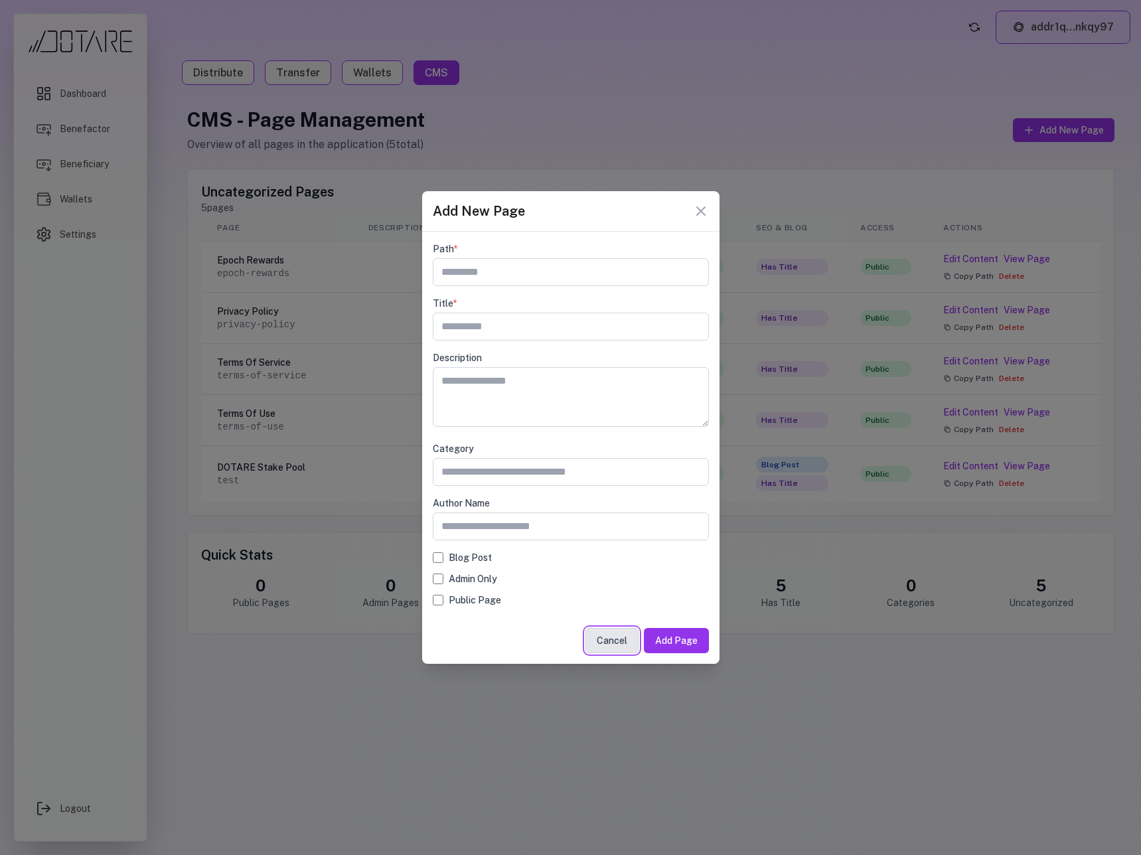
click at [624, 629] on button "Cancel" at bounding box center [611, 640] width 53 height 25
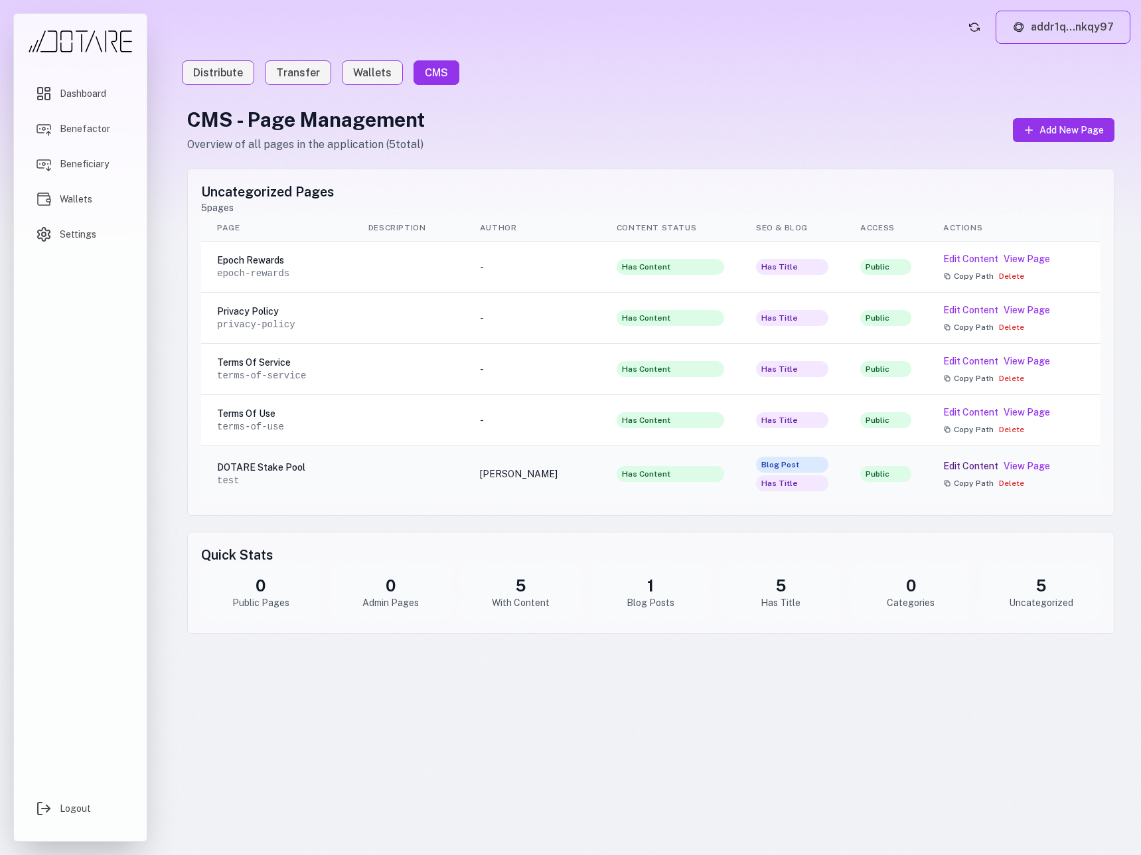
click at [985, 466] on button "Edit Content" at bounding box center [970, 465] width 55 height 13
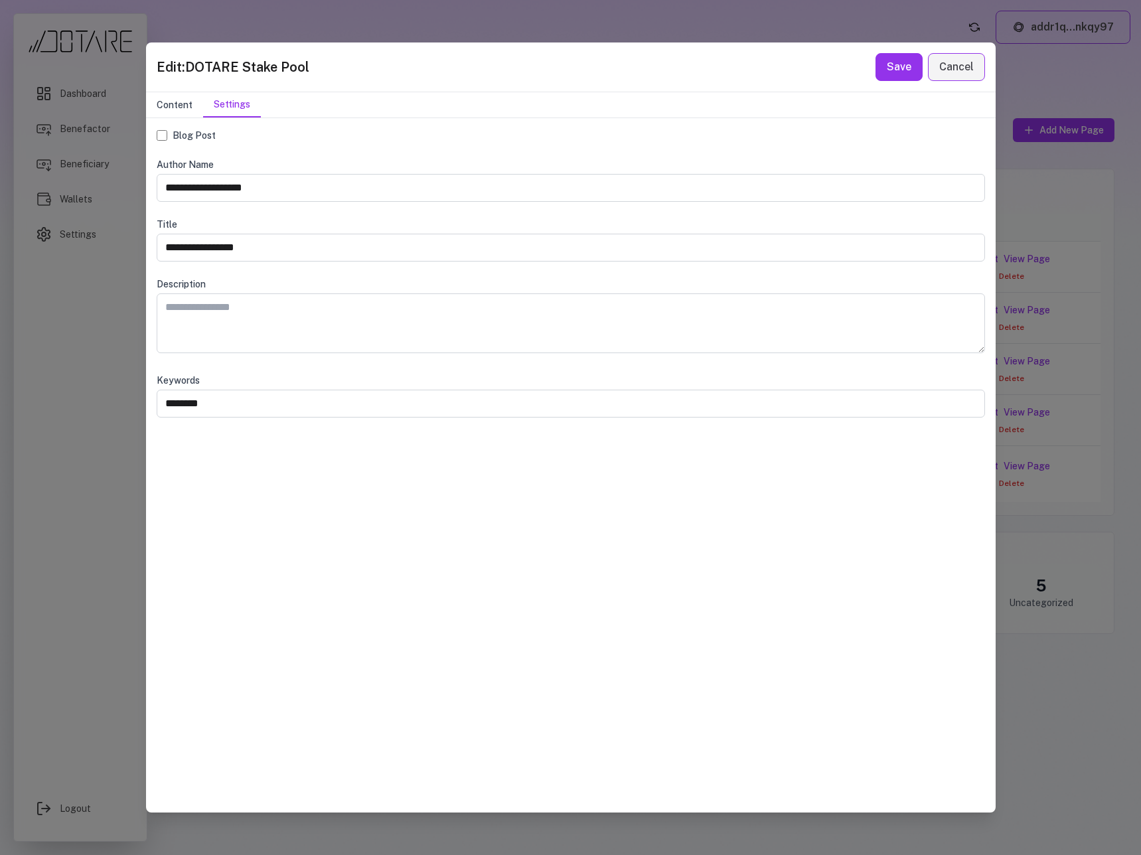
click at [171, 104] on button "Content" at bounding box center [174, 104] width 57 height 25
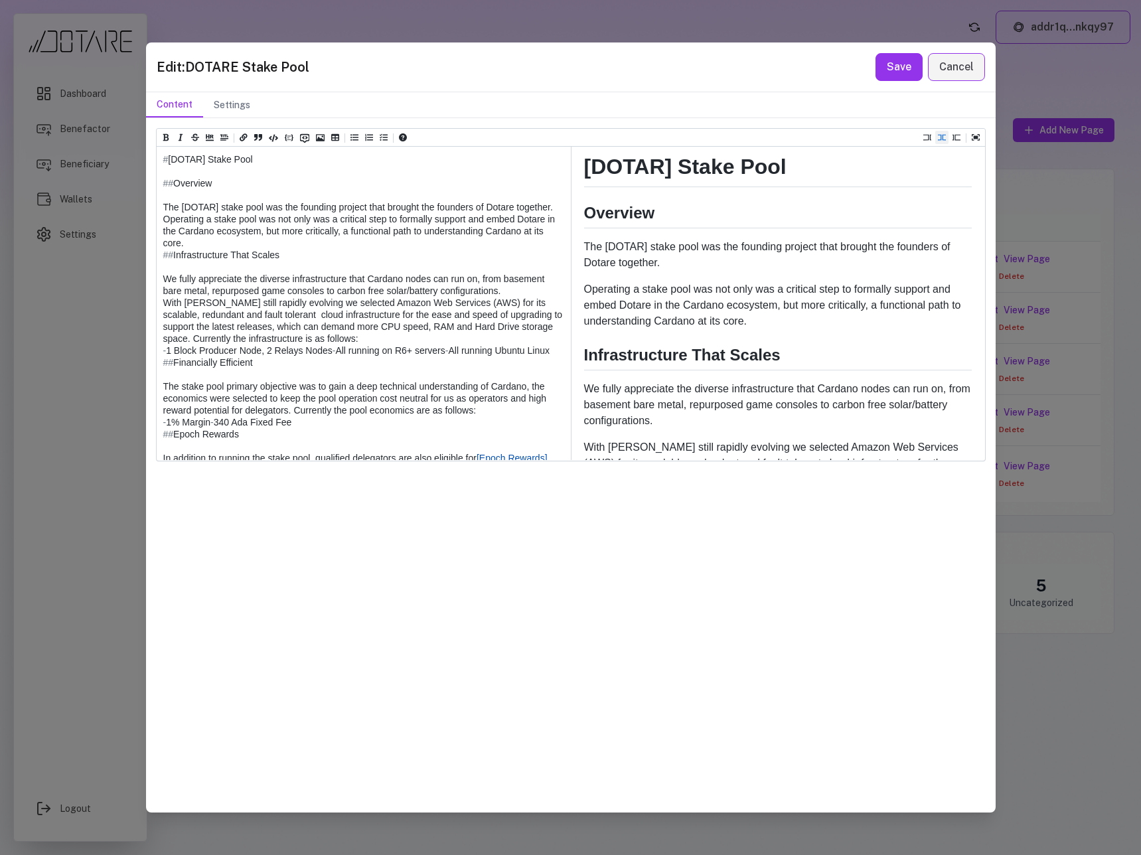
click at [379, 312] on textarea at bounding box center [363, 434] width 413 height 575
click at [948, 76] on button "Cancel" at bounding box center [956, 67] width 57 height 28
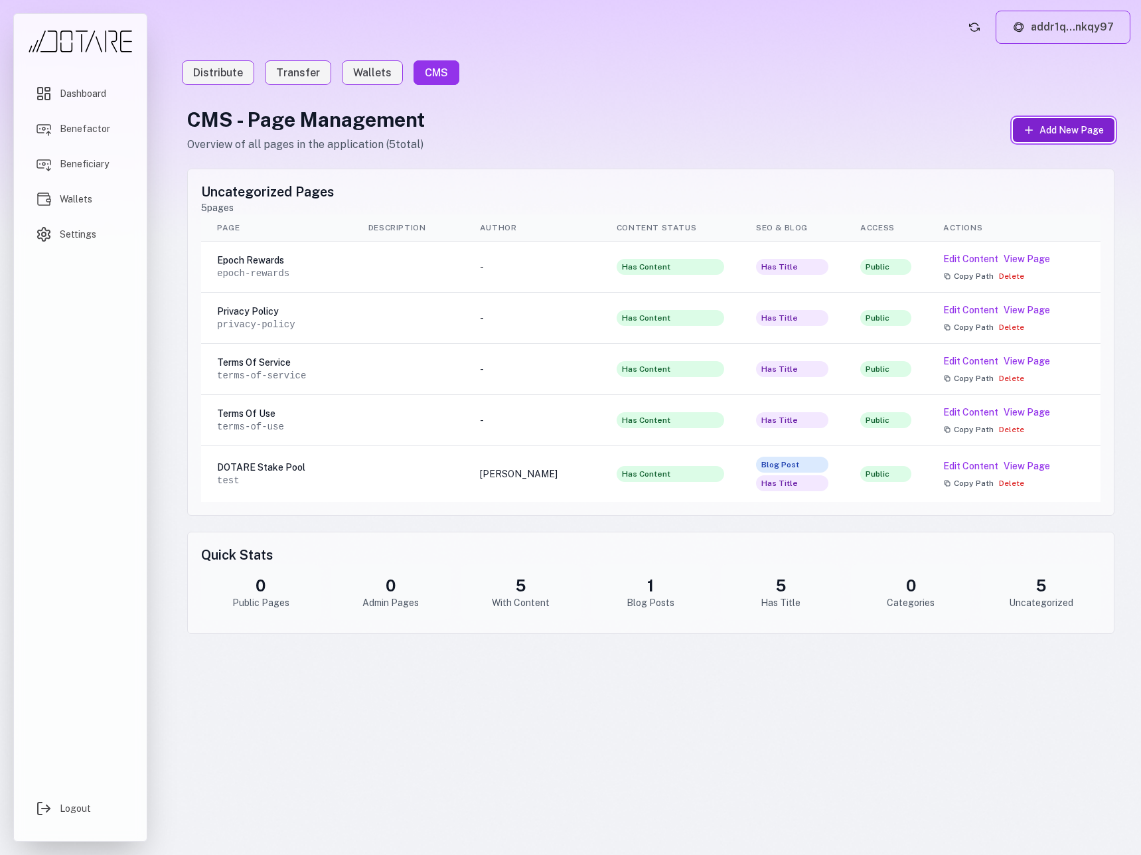
click at [1046, 136] on span "Add New Page" at bounding box center [1071, 129] width 64 height 13
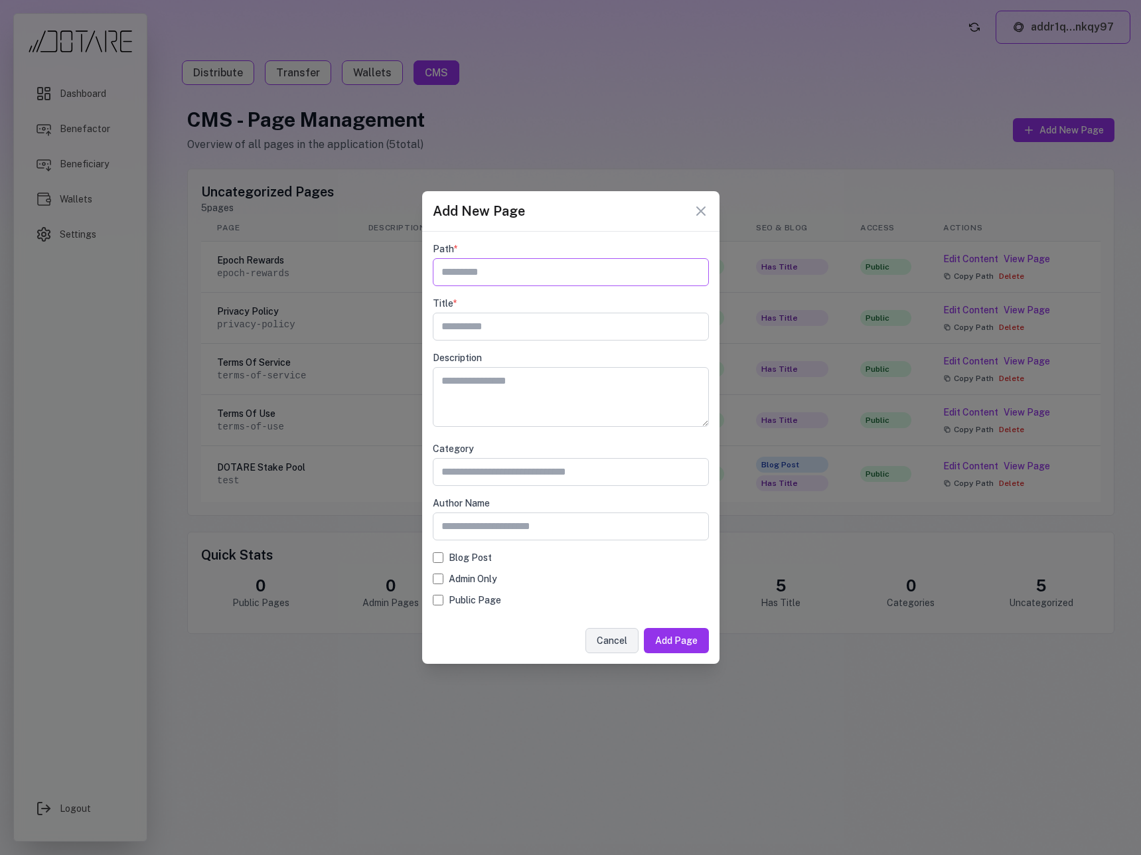
click at [510, 277] on input "text" at bounding box center [571, 272] width 276 height 28
type input "**********"
click at [530, 330] on input "text" at bounding box center [571, 327] width 276 height 28
click at [477, 328] on input "**********" at bounding box center [571, 327] width 276 height 28
drag, startPoint x: 477, startPoint y: 328, endPoint x: 423, endPoint y: 326, distance: 53.8
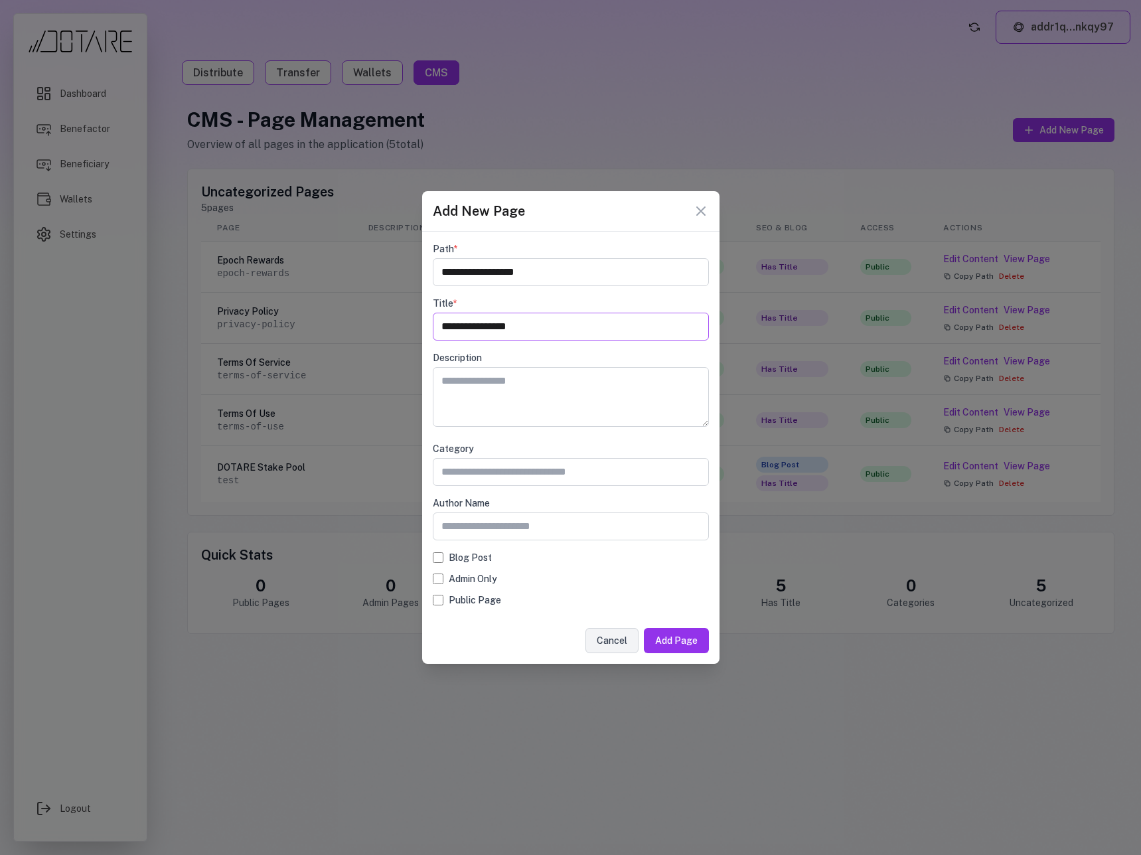
click at [423, 326] on form "**********" at bounding box center [570, 448] width 297 height 432
drag, startPoint x: 521, startPoint y: 326, endPoint x: 477, endPoint y: 326, distance: 43.8
click at [477, 326] on input "**********" at bounding box center [571, 327] width 276 height 28
click at [605, 333] on input "**********" at bounding box center [571, 327] width 276 height 28
paste input "********"
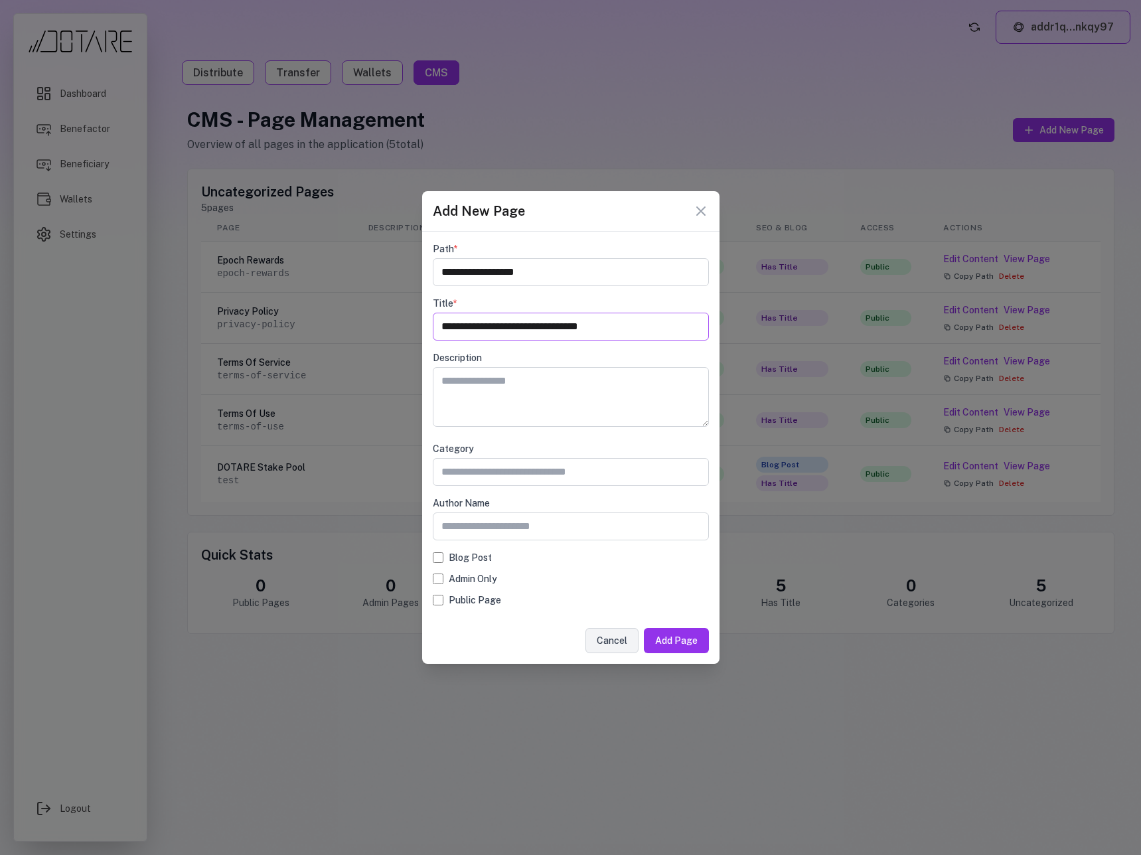
drag, startPoint x: 523, startPoint y: 326, endPoint x: 476, endPoint y: 331, distance: 47.3
click at [476, 331] on input "**********" at bounding box center [571, 327] width 276 height 28
type input "**********"
click at [555, 392] on textarea at bounding box center [571, 397] width 276 height 60
click at [510, 472] on input "text" at bounding box center [571, 472] width 276 height 28
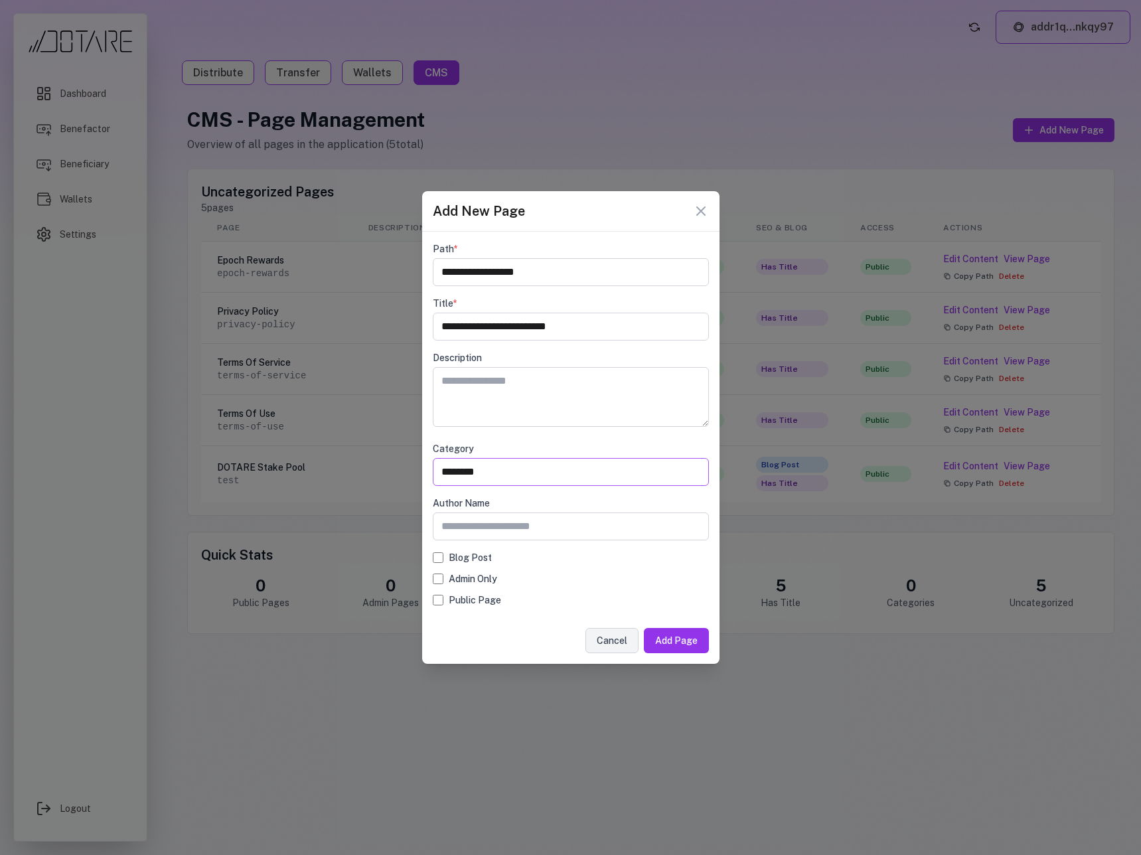
type input "********"
click at [589, 510] on div "Author Name" at bounding box center [571, 518] width 276 height 44
click at [589, 520] on input "text" at bounding box center [571, 526] width 276 height 28
type input "**********"
click at [474, 554] on label "Blog Post" at bounding box center [470, 557] width 43 height 13
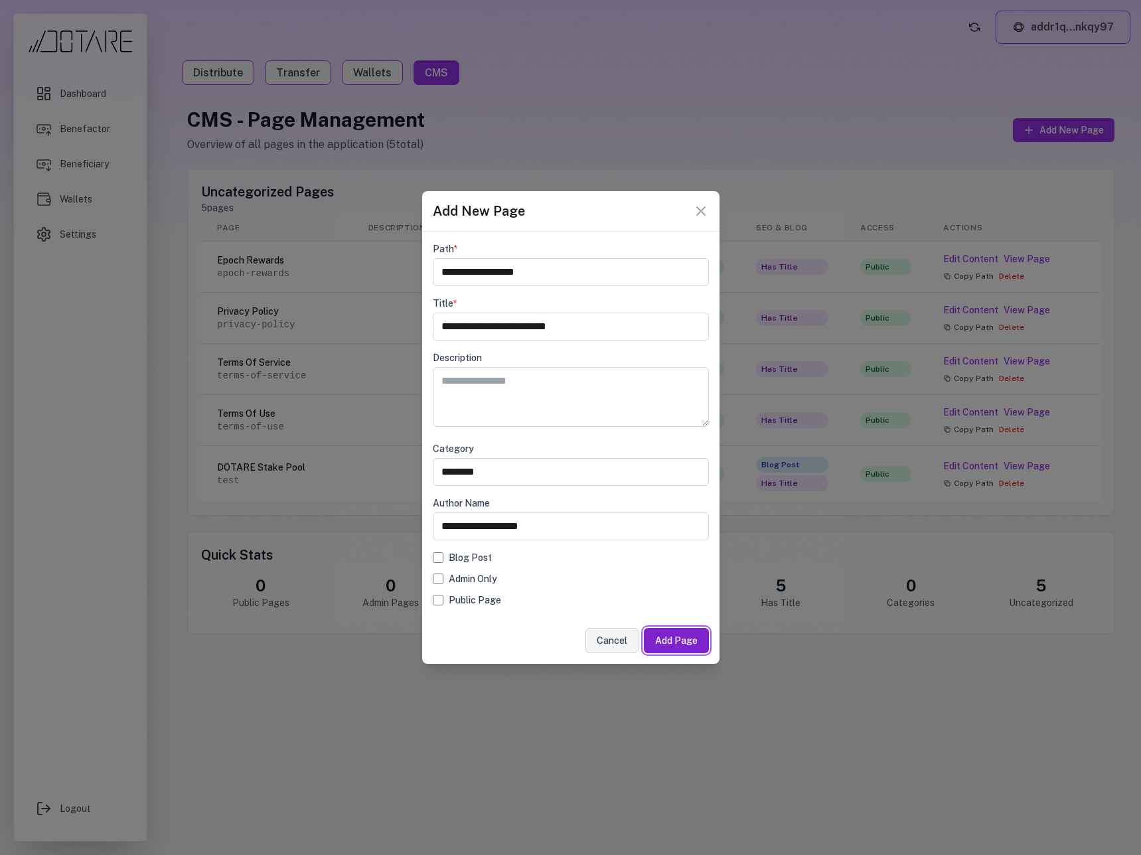
click at [685, 642] on button "Add Page" at bounding box center [676, 640] width 65 height 25
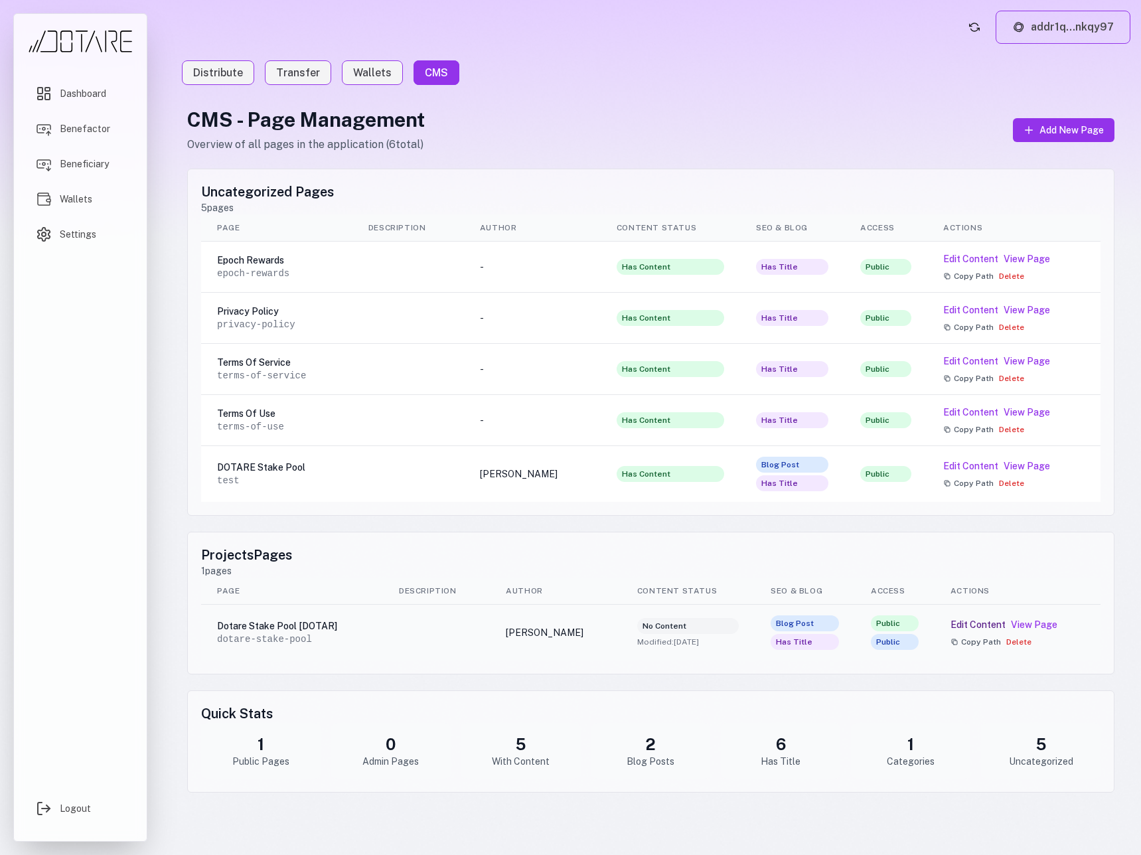
click at [977, 626] on button "Edit Content" at bounding box center [977, 624] width 55 height 13
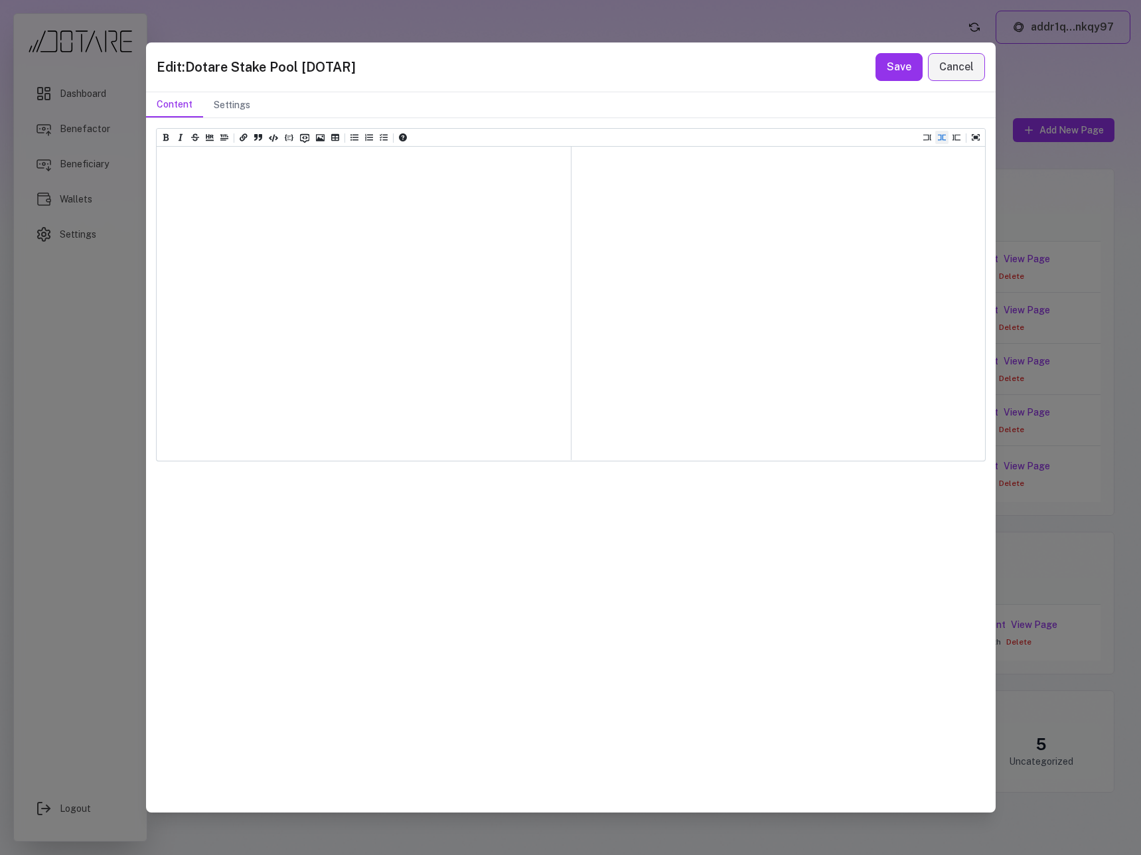
click at [309, 269] on div at bounding box center [364, 303] width 414 height 313
click at [238, 198] on textarea at bounding box center [364, 180] width 414 height 66
paste textarea "*******"
type textarea "*******"
click at [947, 66] on button "Cancel" at bounding box center [956, 67] width 57 height 28
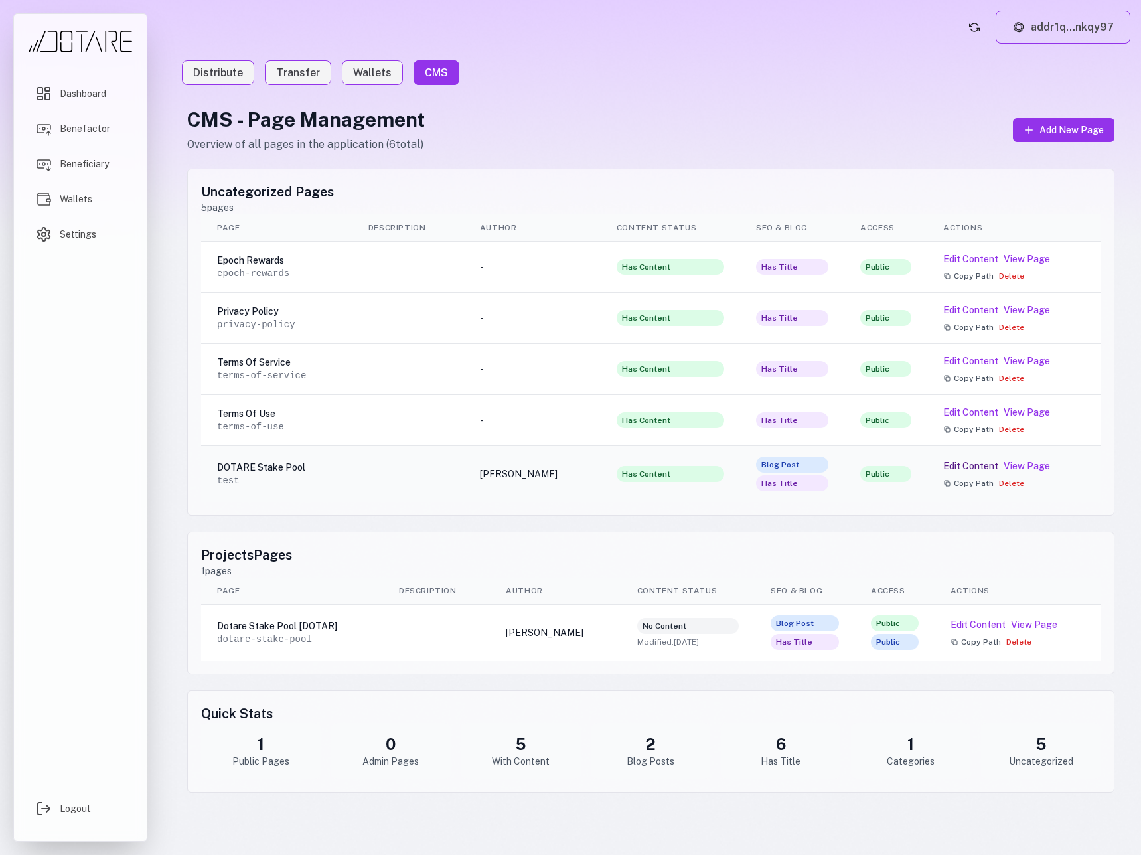
click at [973, 467] on button "Edit Content" at bounding box center [970, 465] width 55 height 13
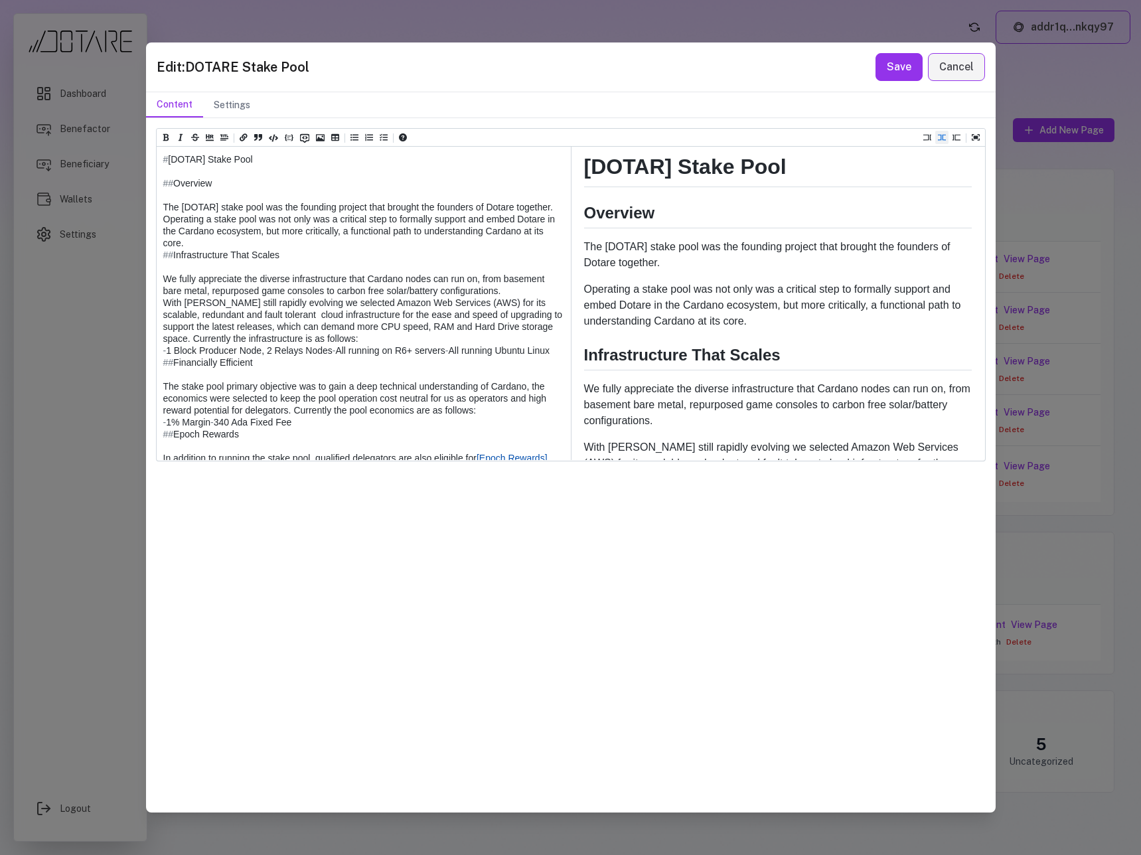
click at [285, 202] on textarea at bounding box center [363, 434] width 413 height 575
click at [957, 68] on button "Cancel" at bounding box center [956, 67] width 57 height 28
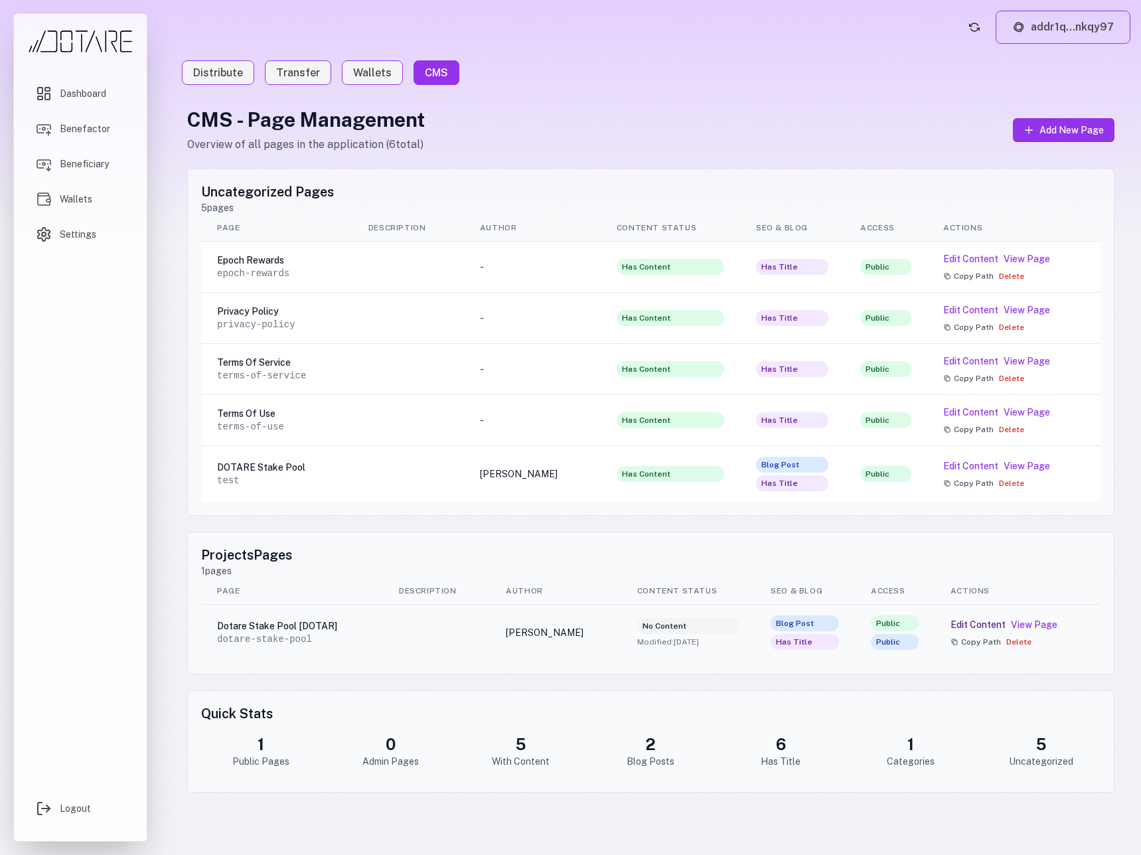
click at [973, 622] on button "Edit Content" at bounding box center [977, 624] width 55 height 13
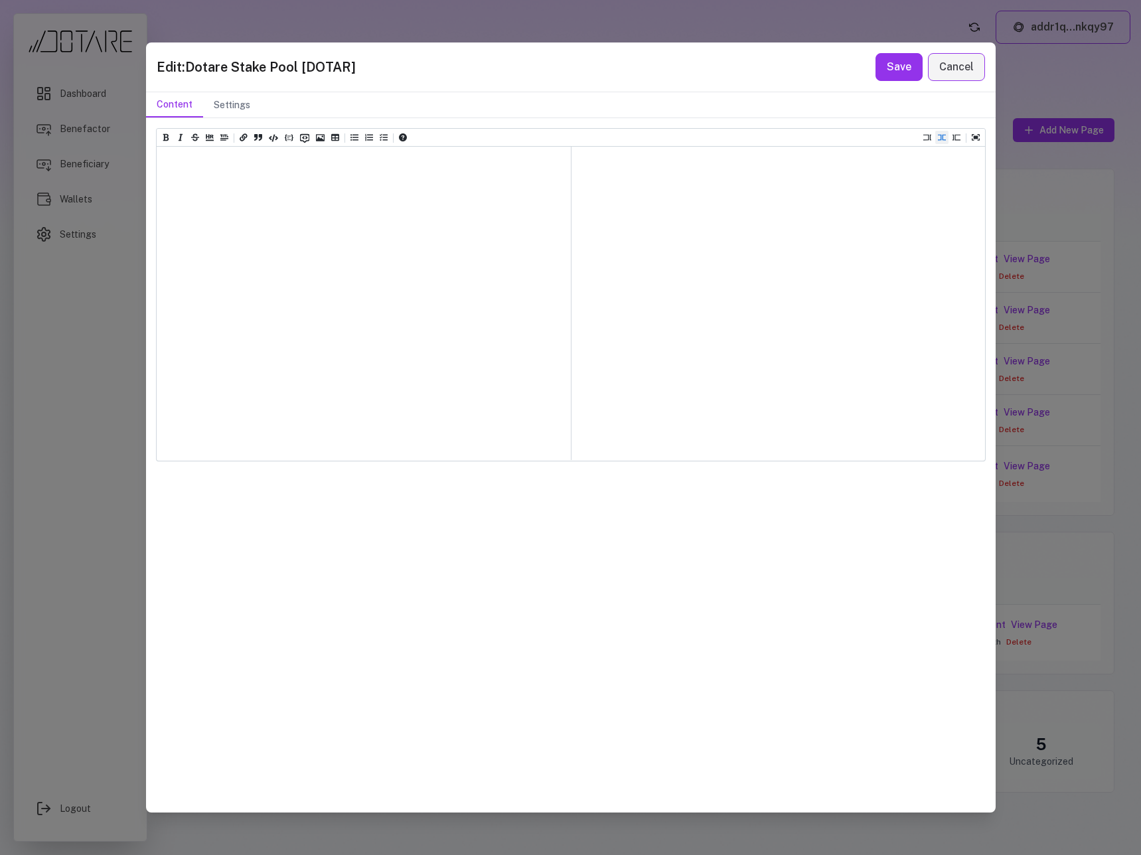
click at [299, 251] on div at bounding box center [364, 303] width 414 height 313
click at [273, 230] on div at bounding box center [364, 303] width 414 height 313
click at [209, 194] on textarea at bounding box center [364, 180] width 414 height 66
click at [199, 182] on textarea at bounding box center [364, 180] width 414 height 66
paste textarea "**********"
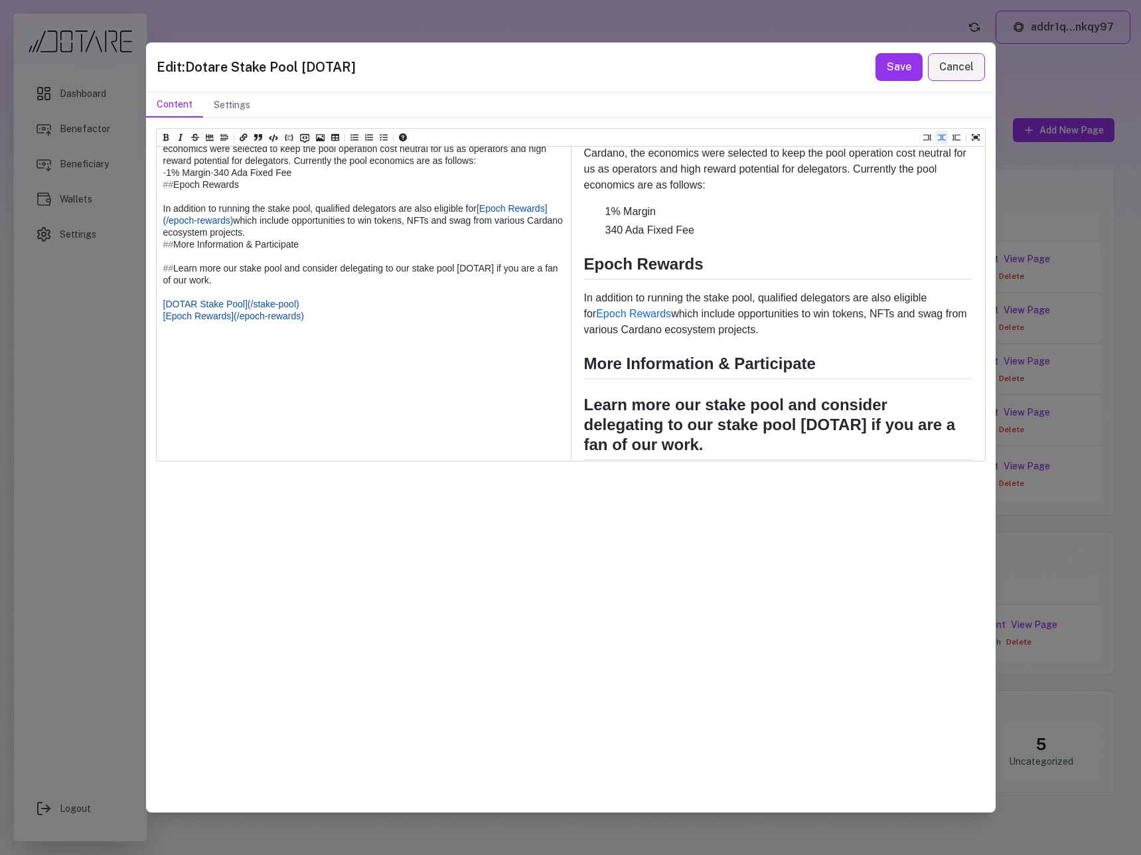
scroll to position [519, 0]
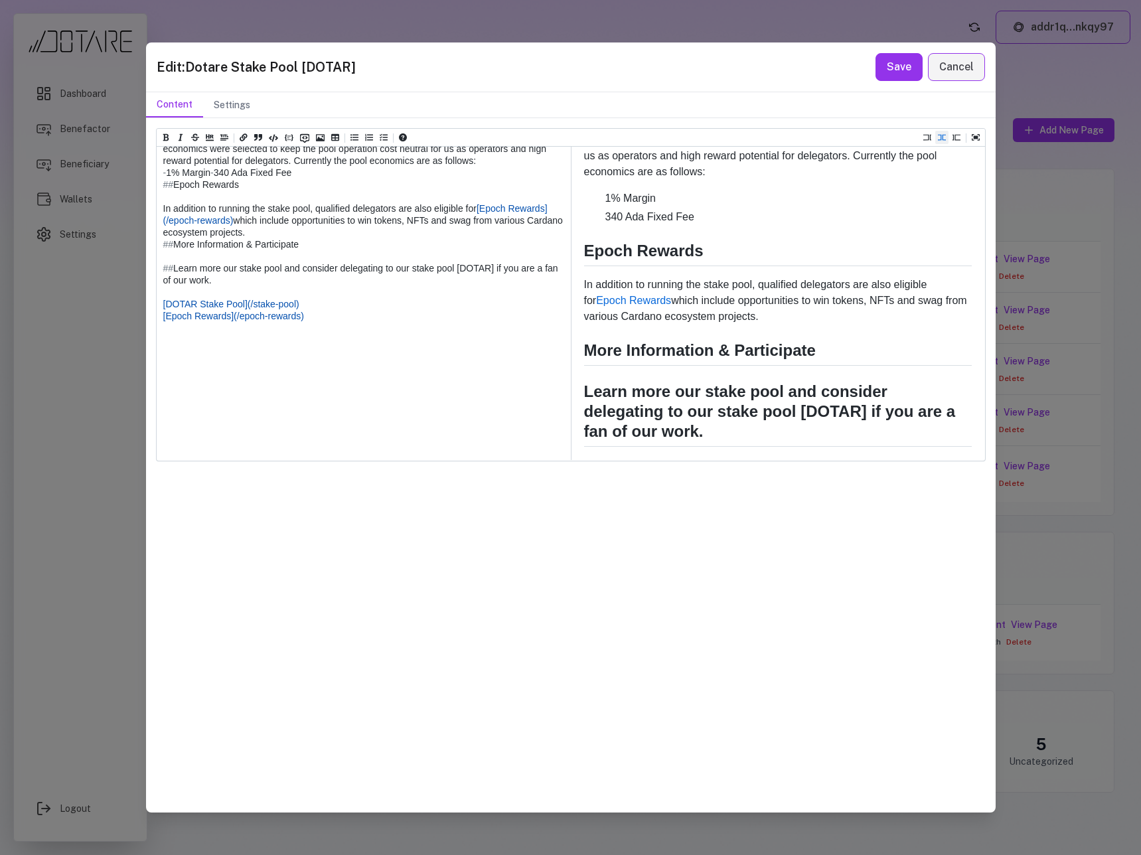
click at [162, 437] on textarea at bounding box center [363, 178] width 413 height 563
click at [373, 447] on textarea at bounding box center [363, 178] width 413 height 563
type textarea "**********"
click at [908, 70] on button "Save" at bounding box center [898, 67] width 47 height 28
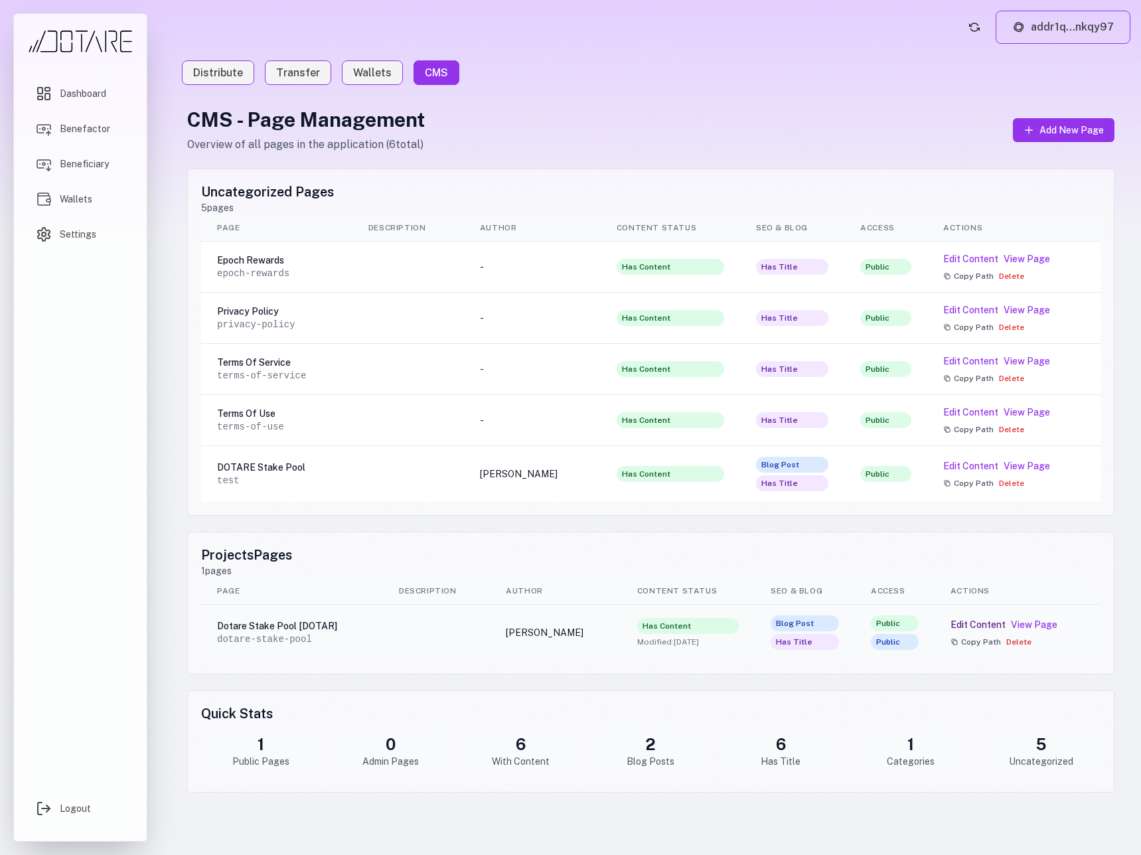
click at [981, 622] on button "Edit Content" at bounding box center [977, 624] width 55 height 13
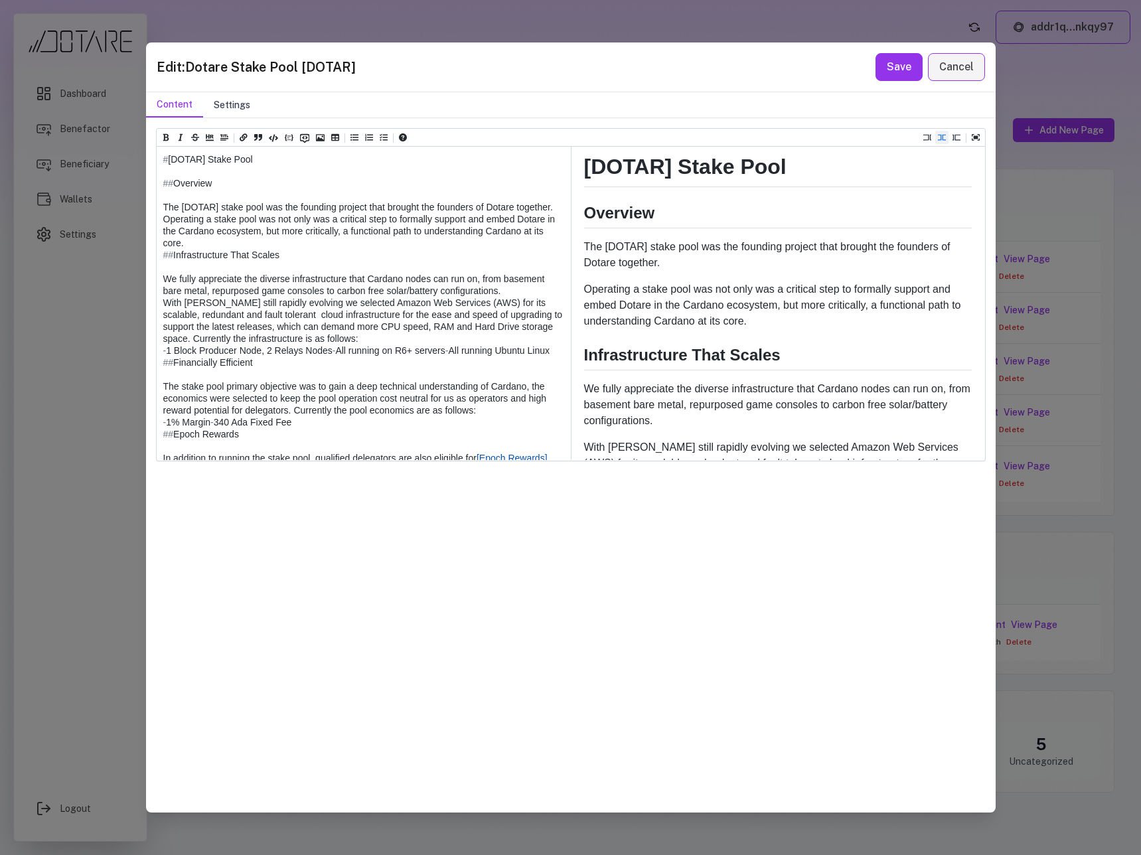
click at [229, 104] on button "Settings" at bounding box center [232, 104] width 58 height 25
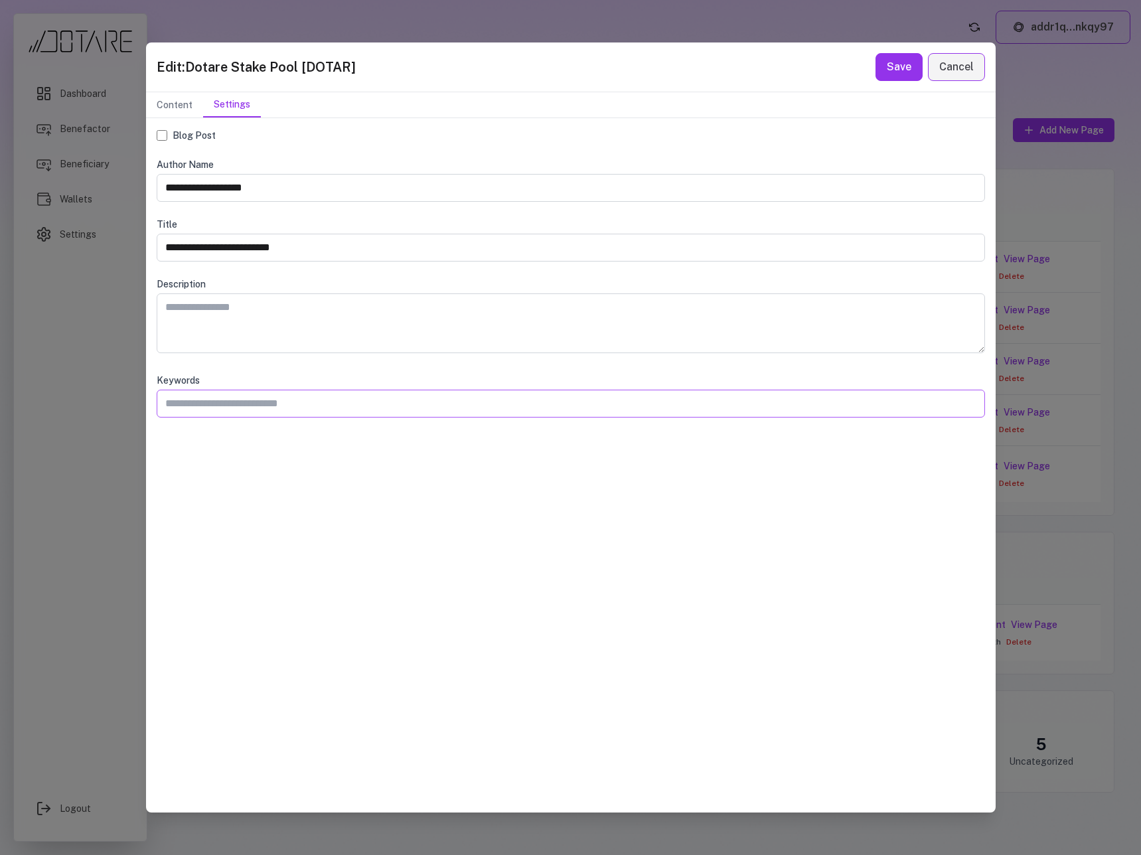
click at [322, 409] on input "text" at bounding box center [571, 404] width 828 height 28
type input "********"
click at [888, 77] on button "Save" at bounding box center [898, 67] width 47 height 28
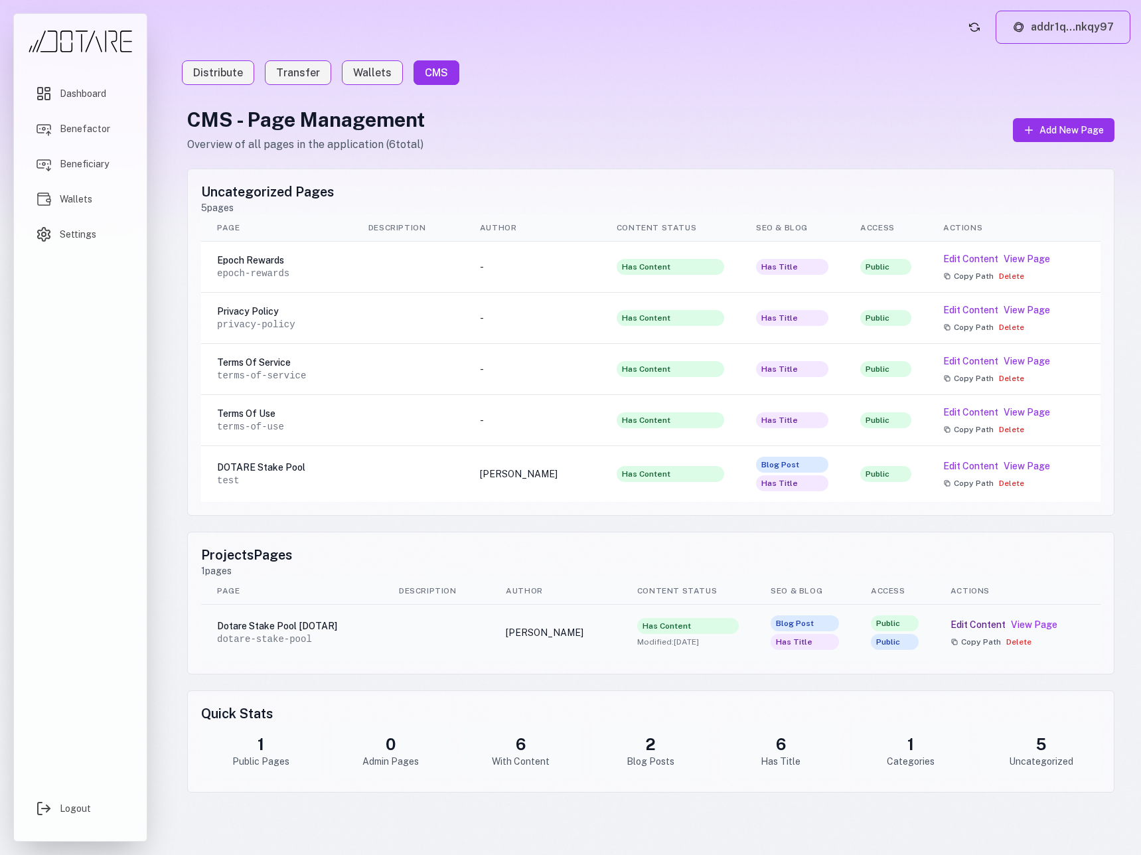
click at [994, 620] on button "Edit Content" at bounding box center [977, 624] width 55 height 13
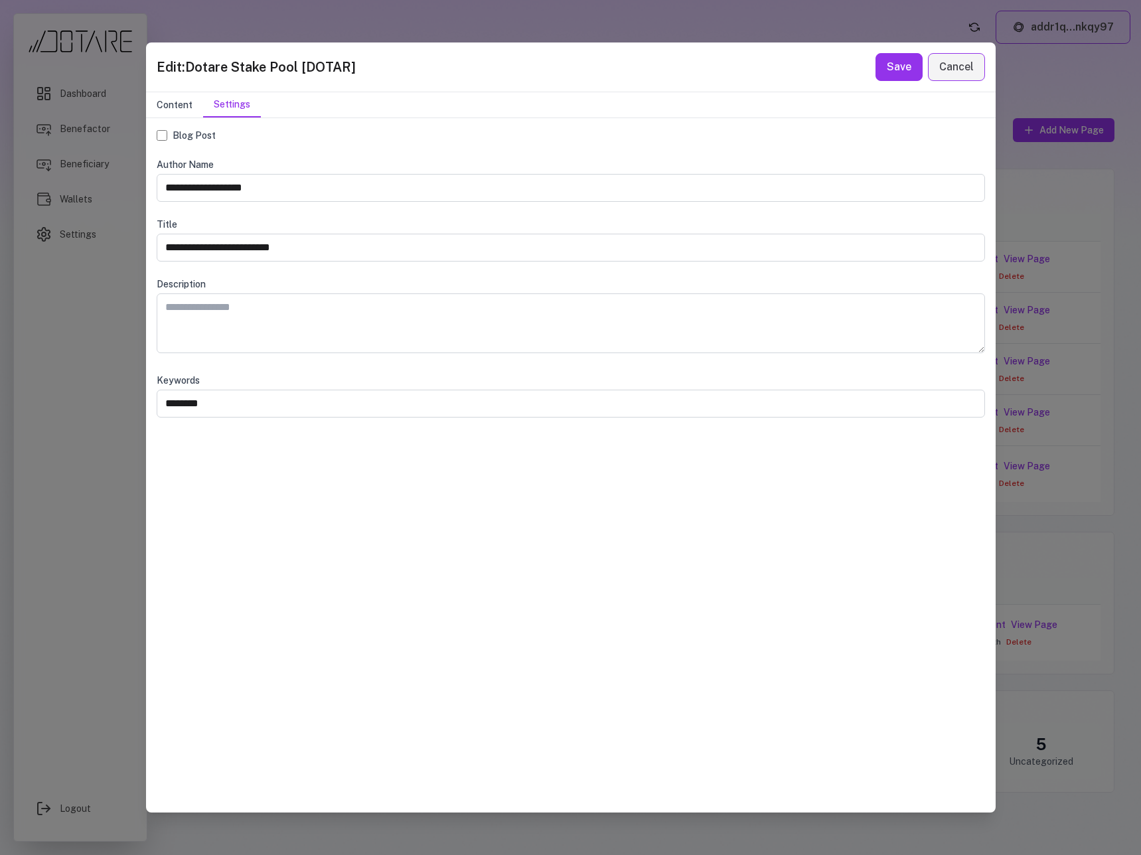
click at [186, 108] on button "Content" at bounding box center [174, 104] width 57 height 25
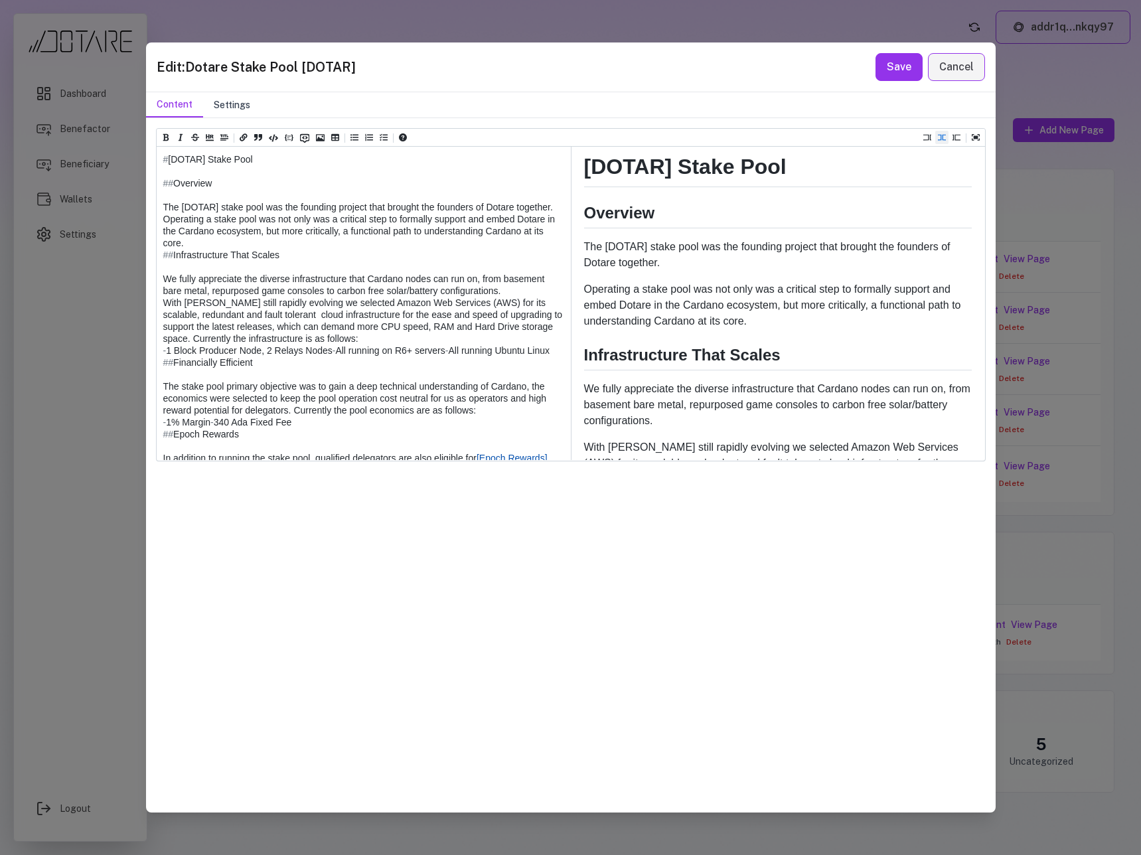
click at [218, 107] on button "Settings" at bounding box center [232, 104] width 58 height 25
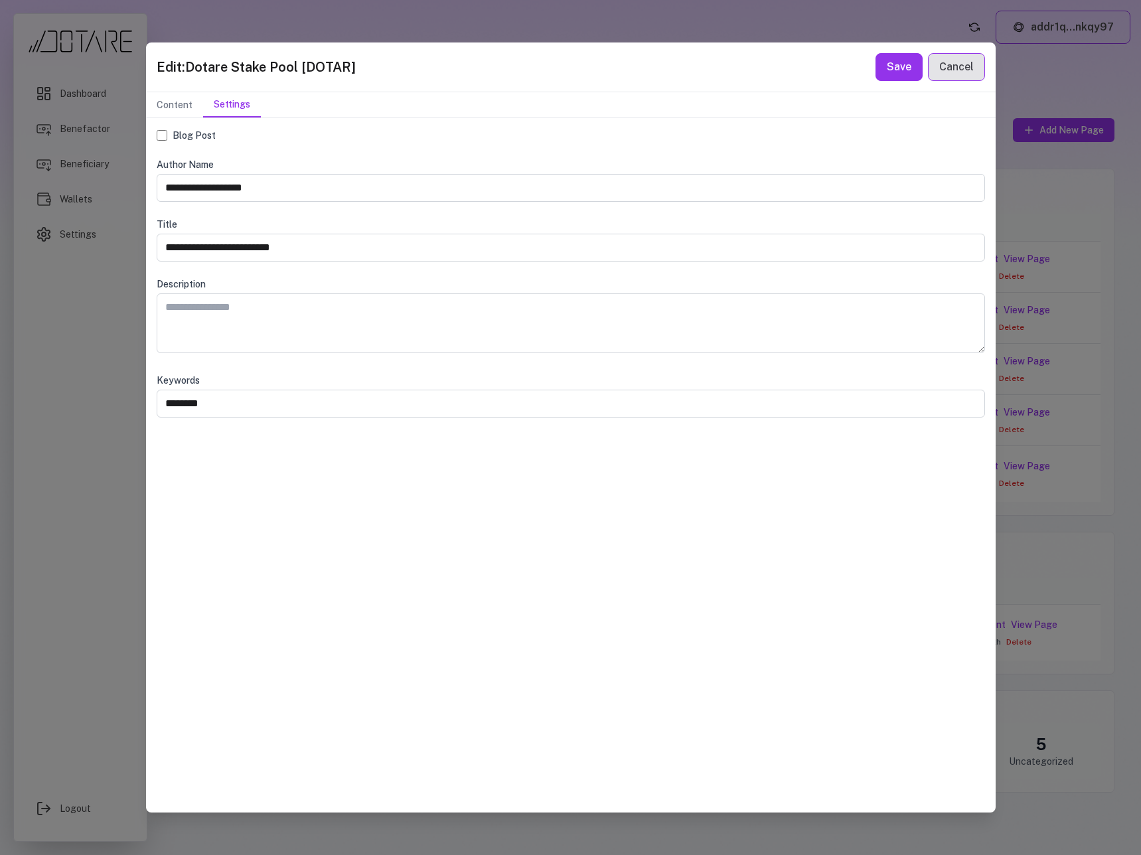
click at [971, 71] on button "Cancel" at bounding box center [956, 67] width 57 height 28
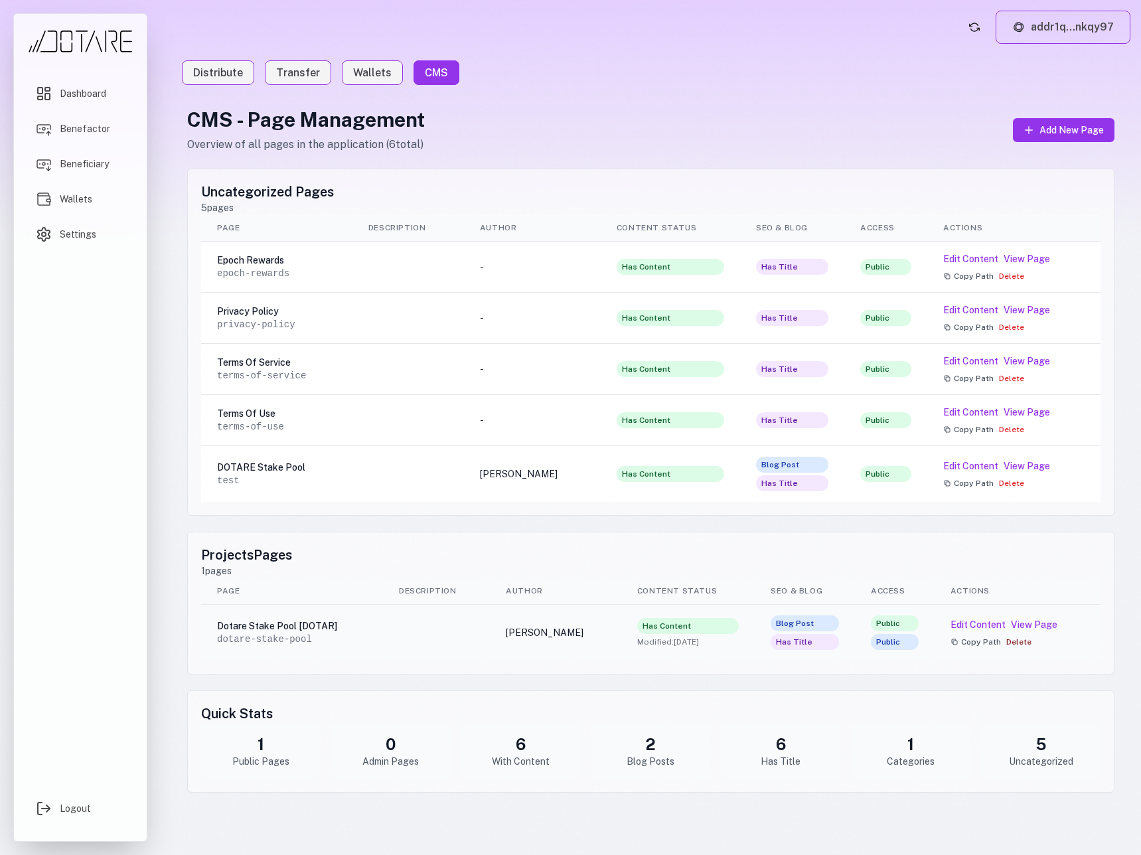
click at [1027, 645] on button "Delete" at bounding box center [1018, 641] width 25 height 11
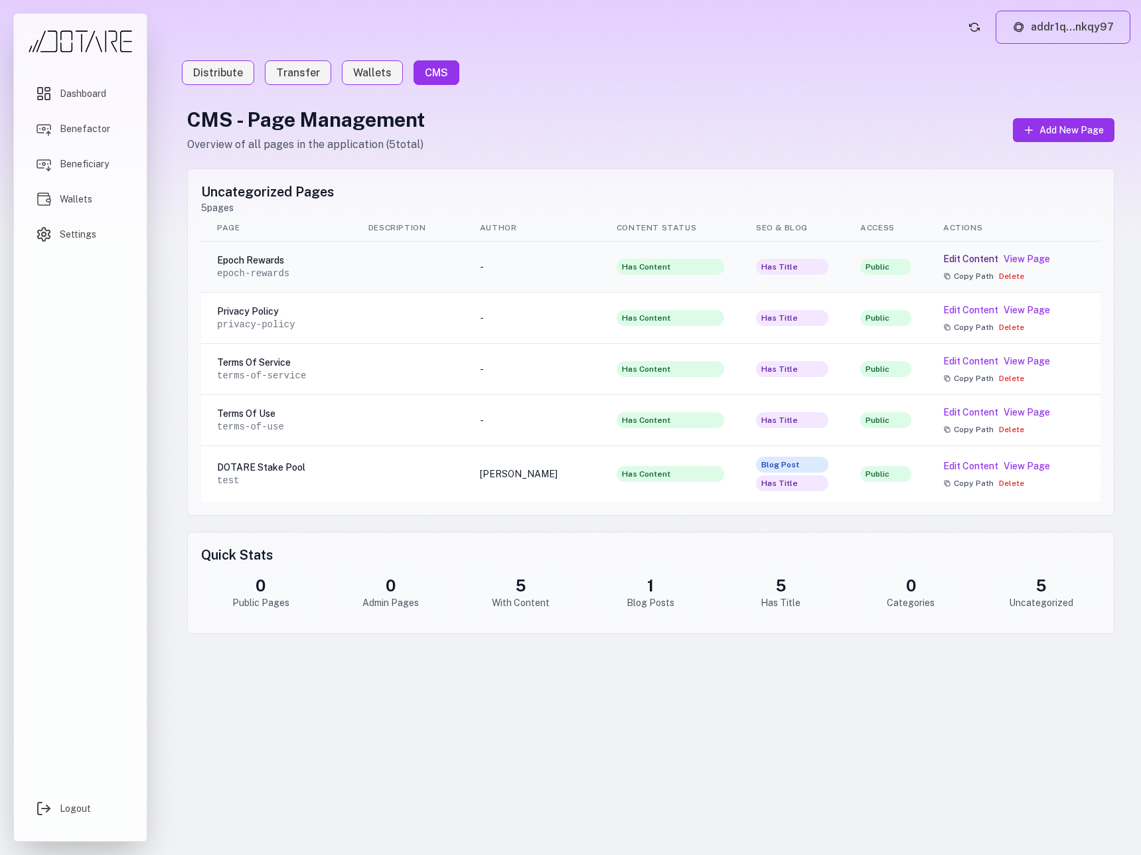
click at [981, 255] on button "Edit Content" at bounding box center [970, 258] width 55 height 13
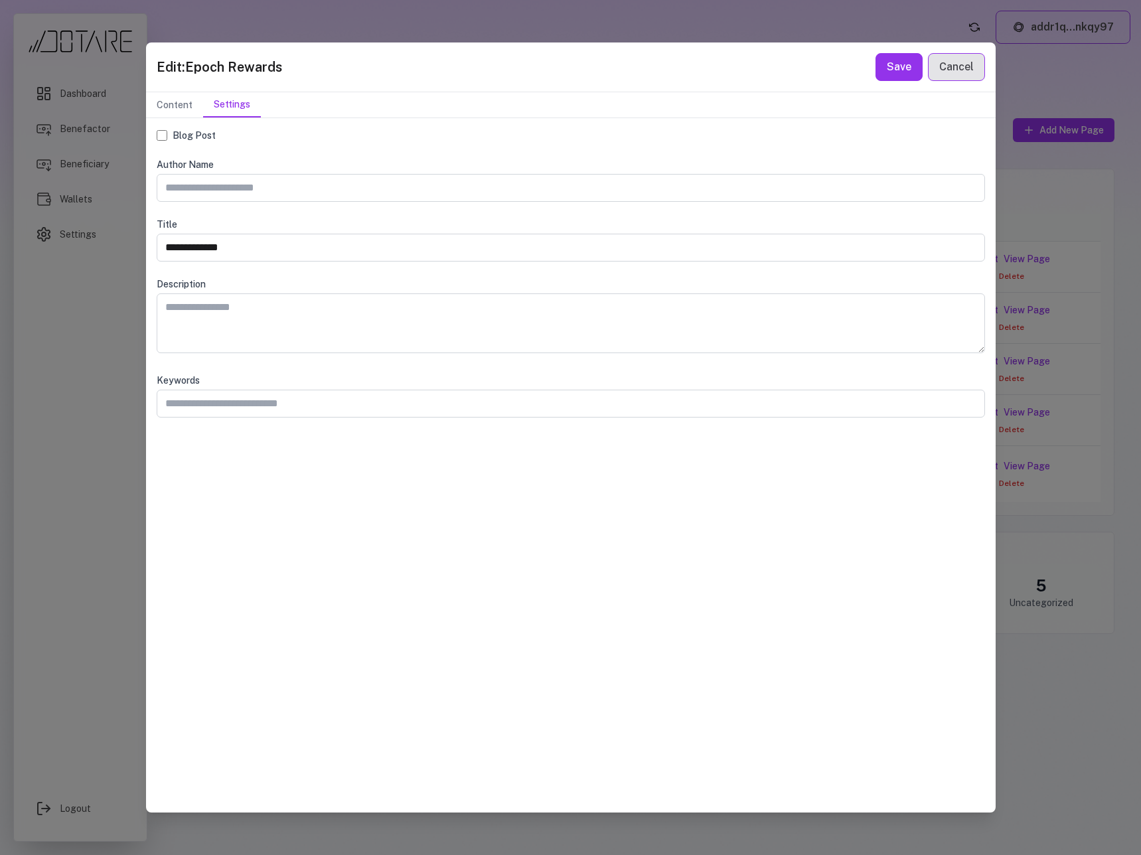
click at [963, 71] on button "Cancel" at bounding box center [956, 67] width 57 height 28
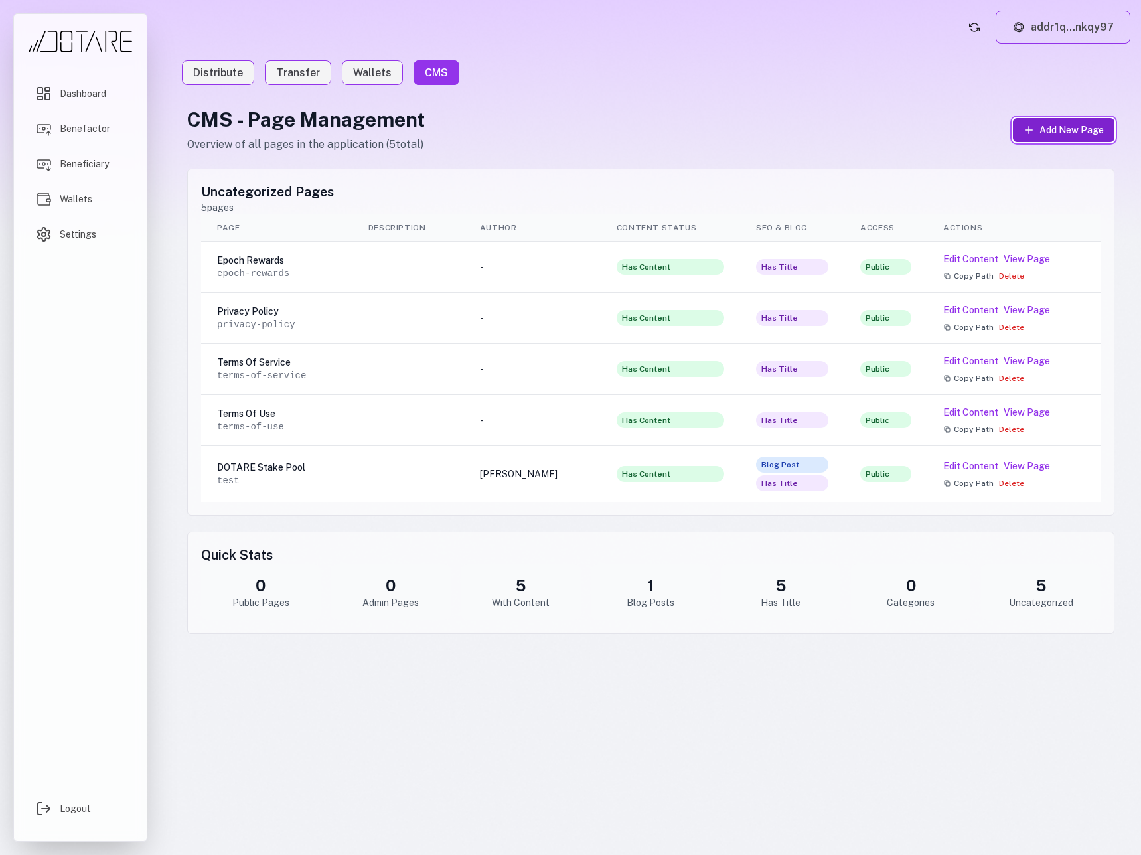
click at [1066, 135] on span "Add New Page" at bounding box center [1071, 129] width 64 height 13
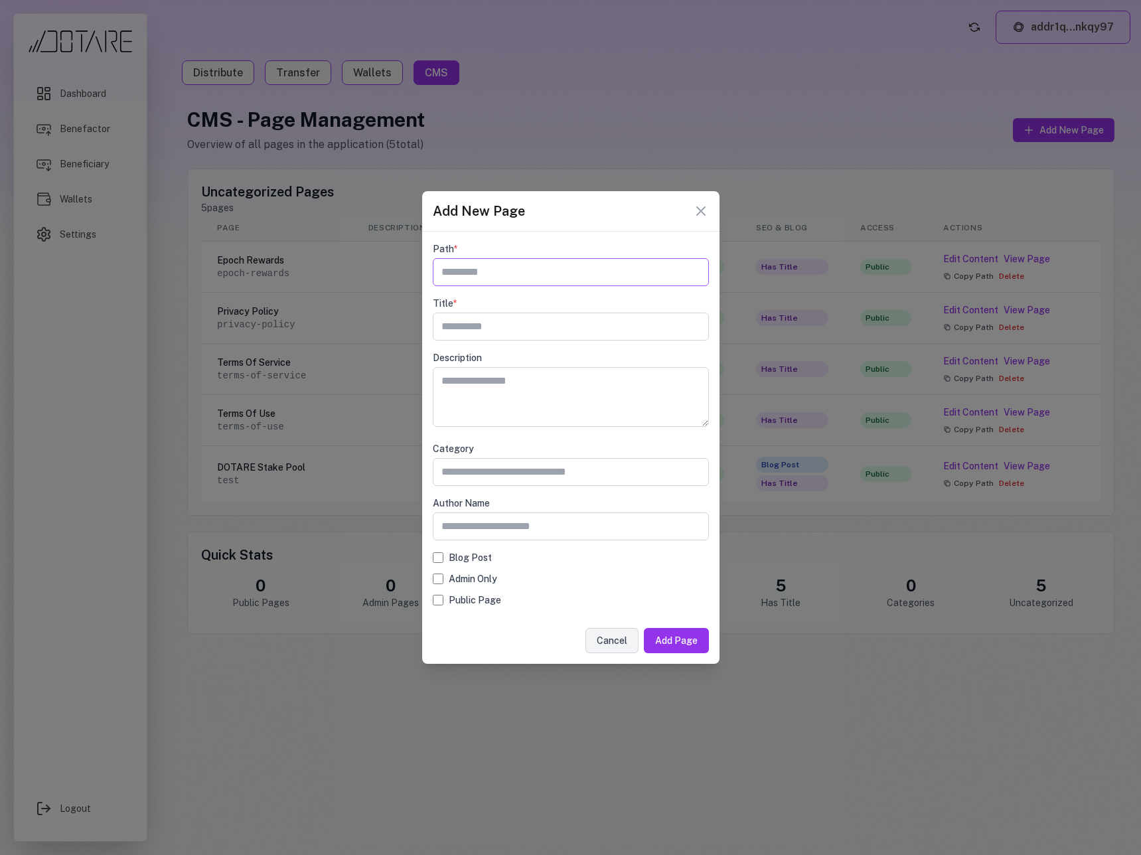
click at [495, 270] on input "text" at bounding box center [571, 272] width 276 height 28
type input "**********"
click at [534, 528] on input "text" at bounding box center [571, 526] width 276 height 28
type input "**********"
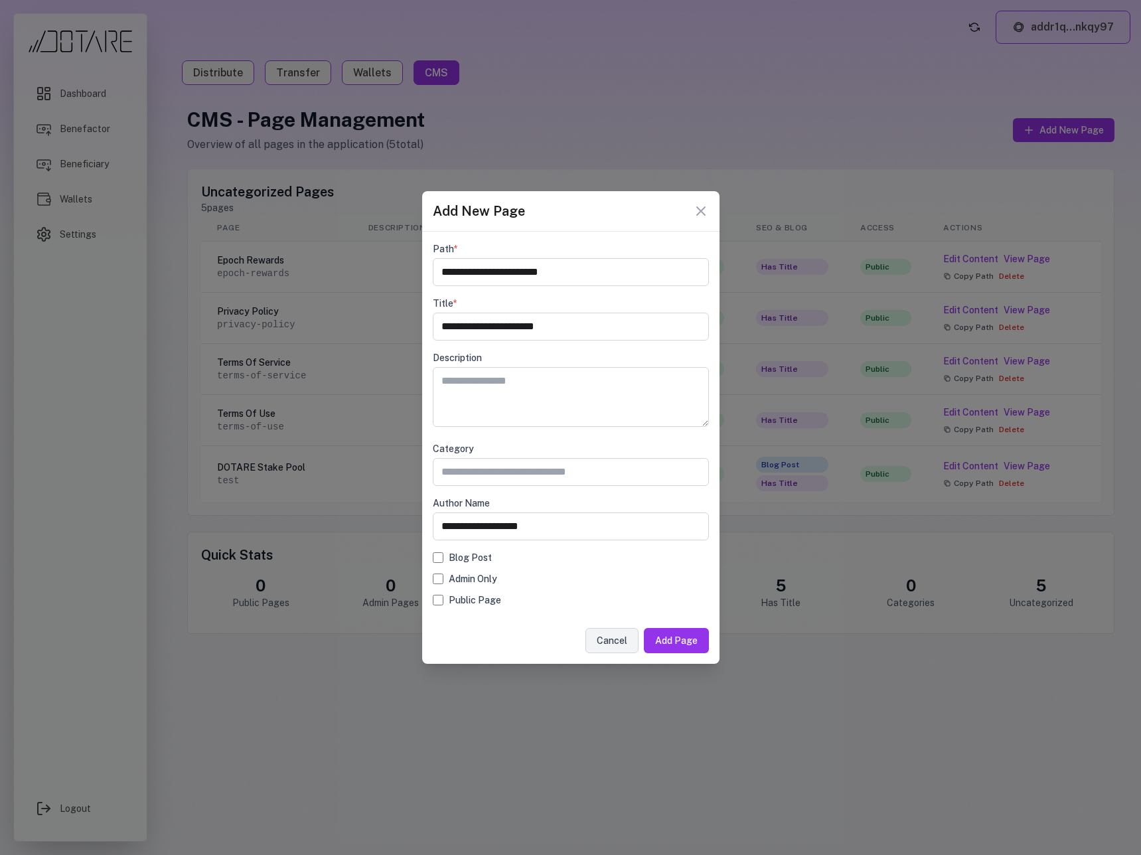
click at [493, 565] on div "Blog Post Admin Only Public Page" at bounding box center [571, 579] width 276 height 56
click at [478, 564] on div "Blog Post Admin Only Public Page" at bounding box center [571, 579] width 276 height 56
click at [458, 559] on label "Blog Post" at bounding box center [470, 557] width 43 height 13
click at [666, 644] on button "Add Page" at bounding box center [676, 640] width 65 height 25
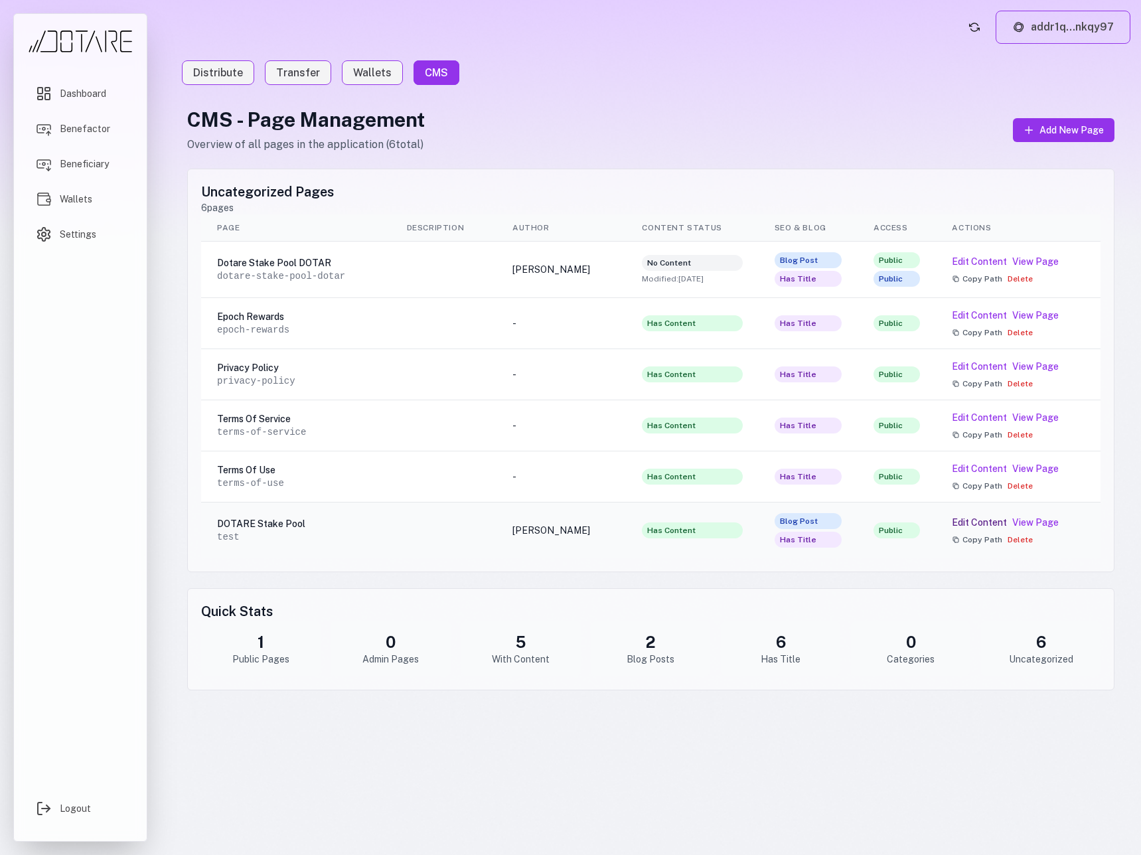
click at [984, 522] on button "Edit Content" at bounding box center [979, 522] width 55 height 13
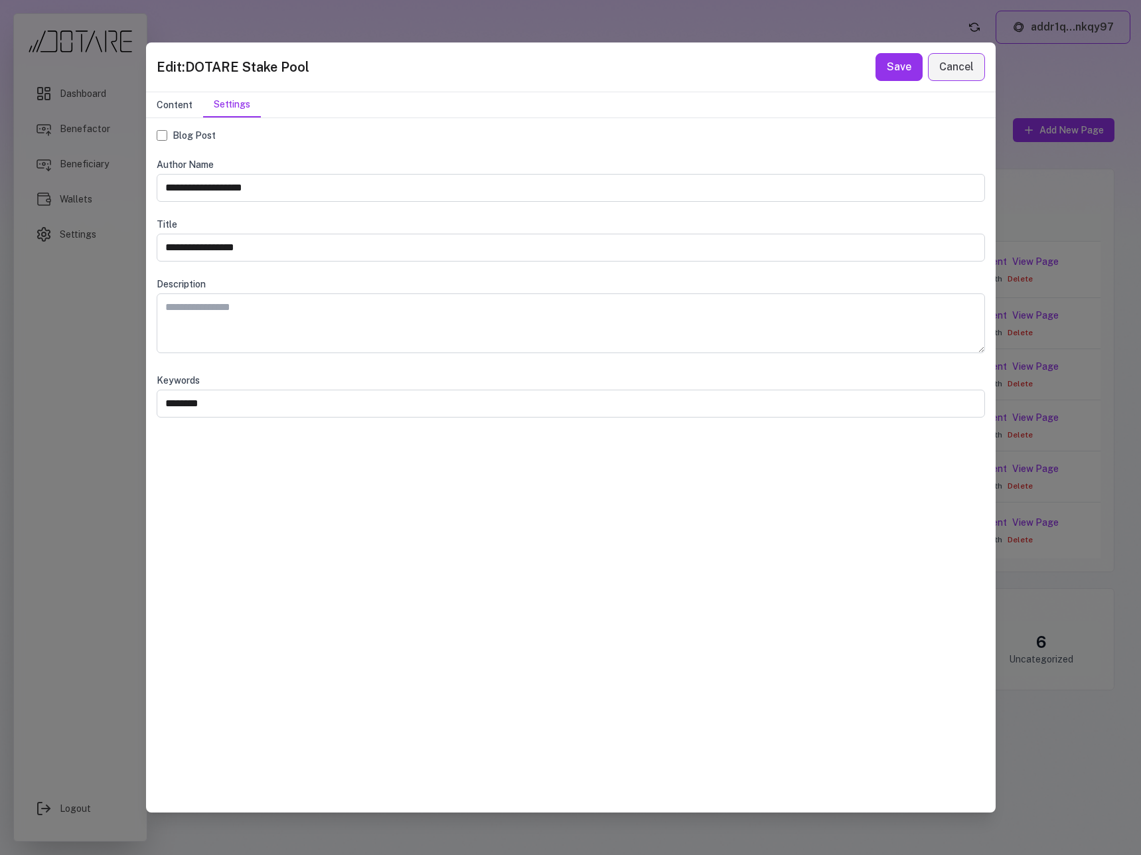
click at [176, 102] on button "Content" at bounding box center [174, 104] width 57 height 25
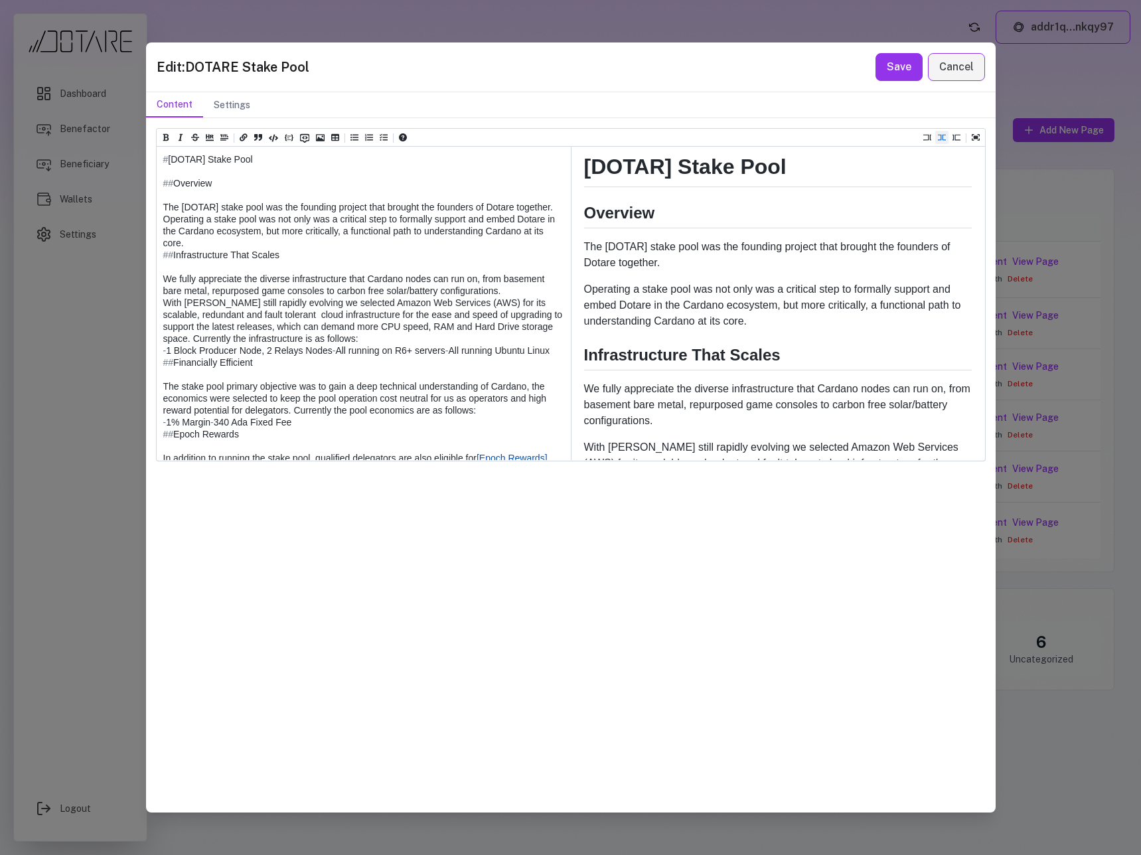
click at [291, 267] on textarea at bounding box center [363, 434] width 413 height 575
click at [958, 68] on button "Cancel" at bounding box center [956, 67] width 57 height 28
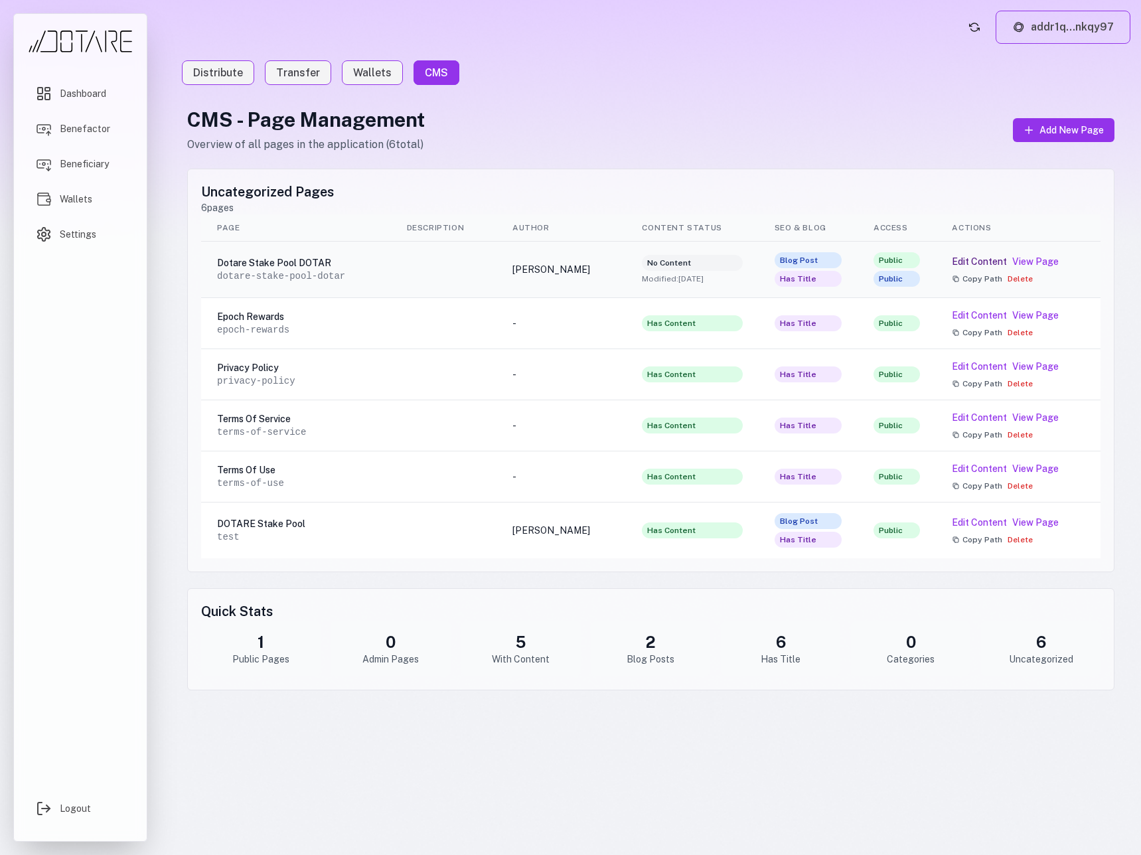
click at [974, 259] on button "Edit Content" at bounding box center [979, 261] width 55 height 13
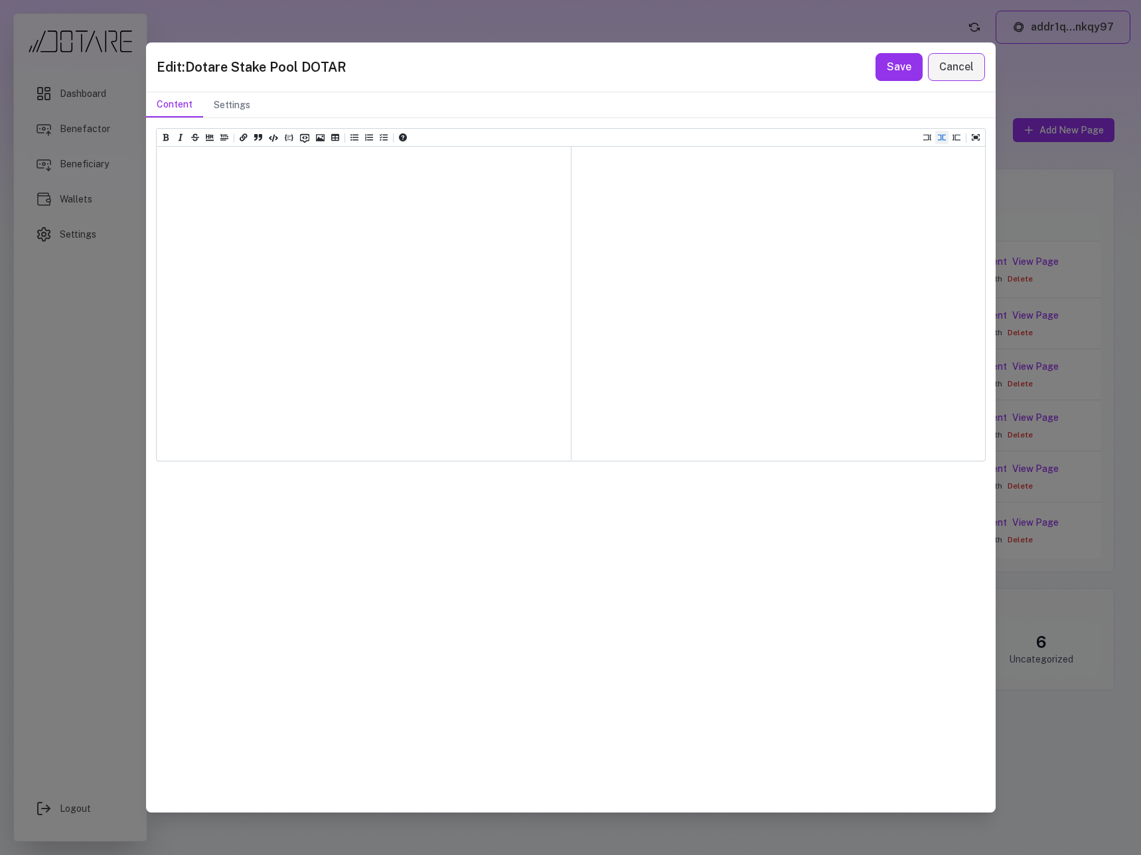
click at [317, 213] on div at bounding box center [364, 303] width 414 height 313
click at [228, 185] on textarea at bounding box center [364, 180] width 414 height 66
paste textarea "**********"
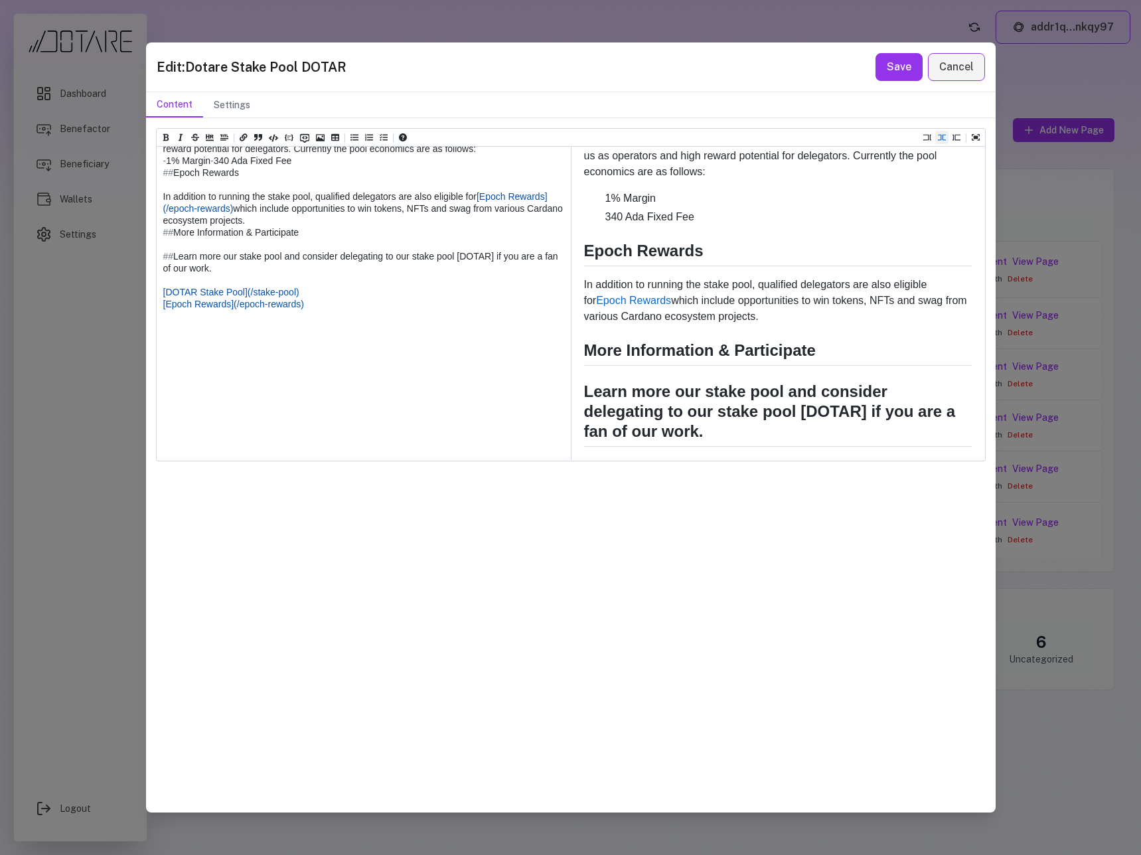
click at [161, 423] on textarea at bounding box center [363, 172] width 413 height 575
type textarea "**********"
click at [900, 68] on button "Save" at bounding box center [898, 67] width 47 height 28
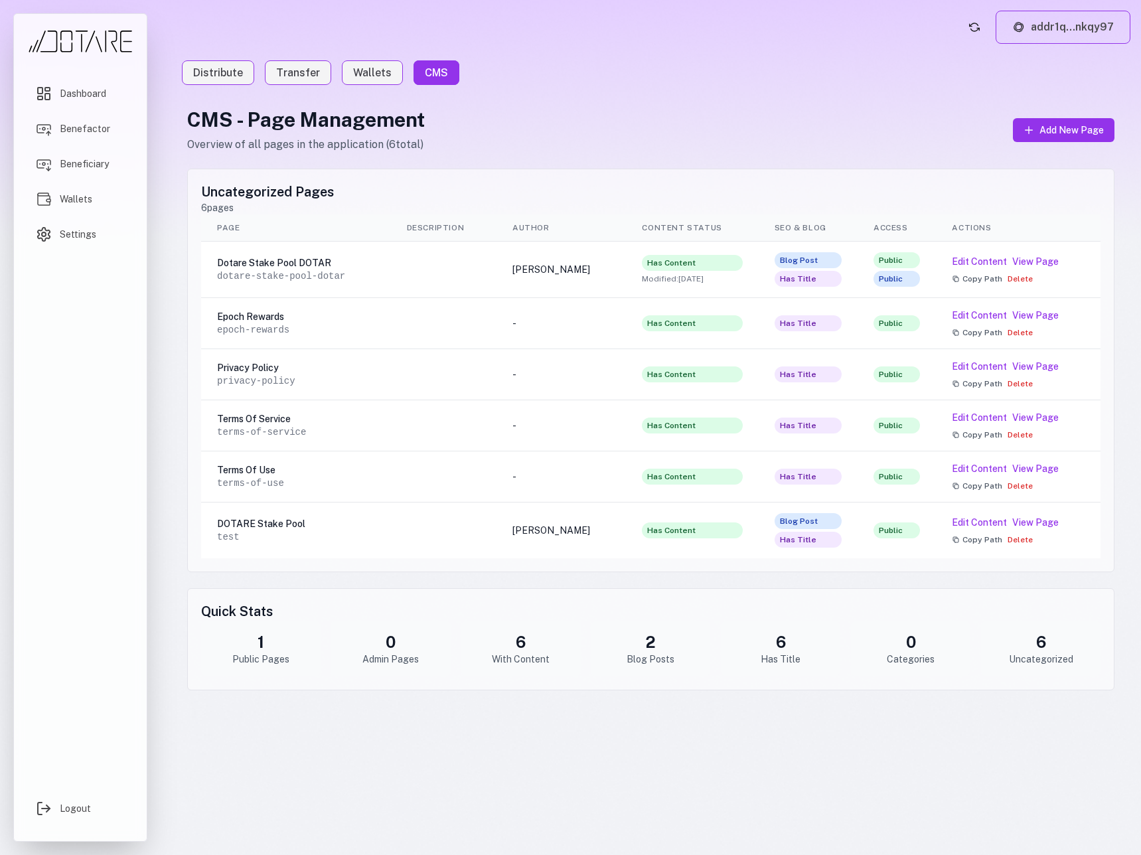
click at [852, 78] on ul "Distribute Transfer Wallets CMS" at bounding box center [651, 73] width 938 height 16
click at [1025, 537] on button "Delete" at bounding box center [1019, 539] width 25 height 11
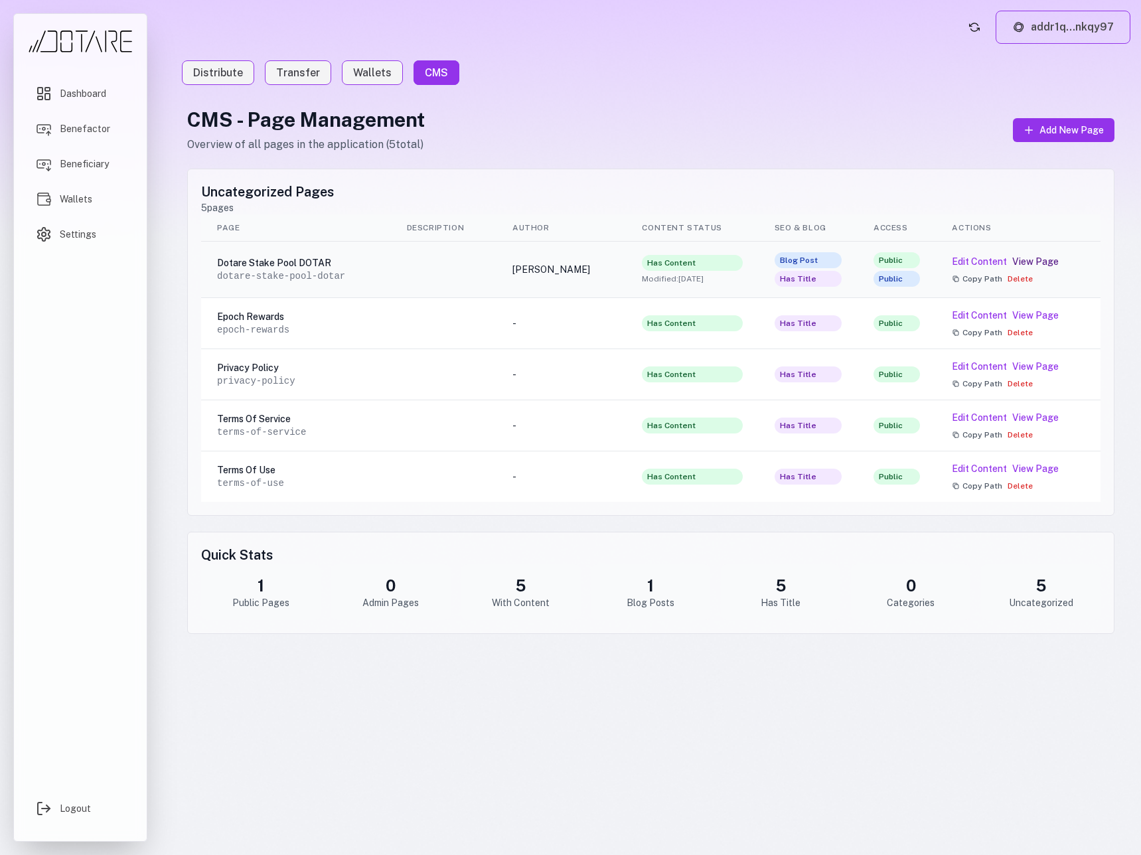
click at [1029, 255] on link "View Page" at bounding box center [1035, 261] width 46 height 13
click at [965, 262] on button "Edit Content" at bounding box center [979, 261] width 55 height 13
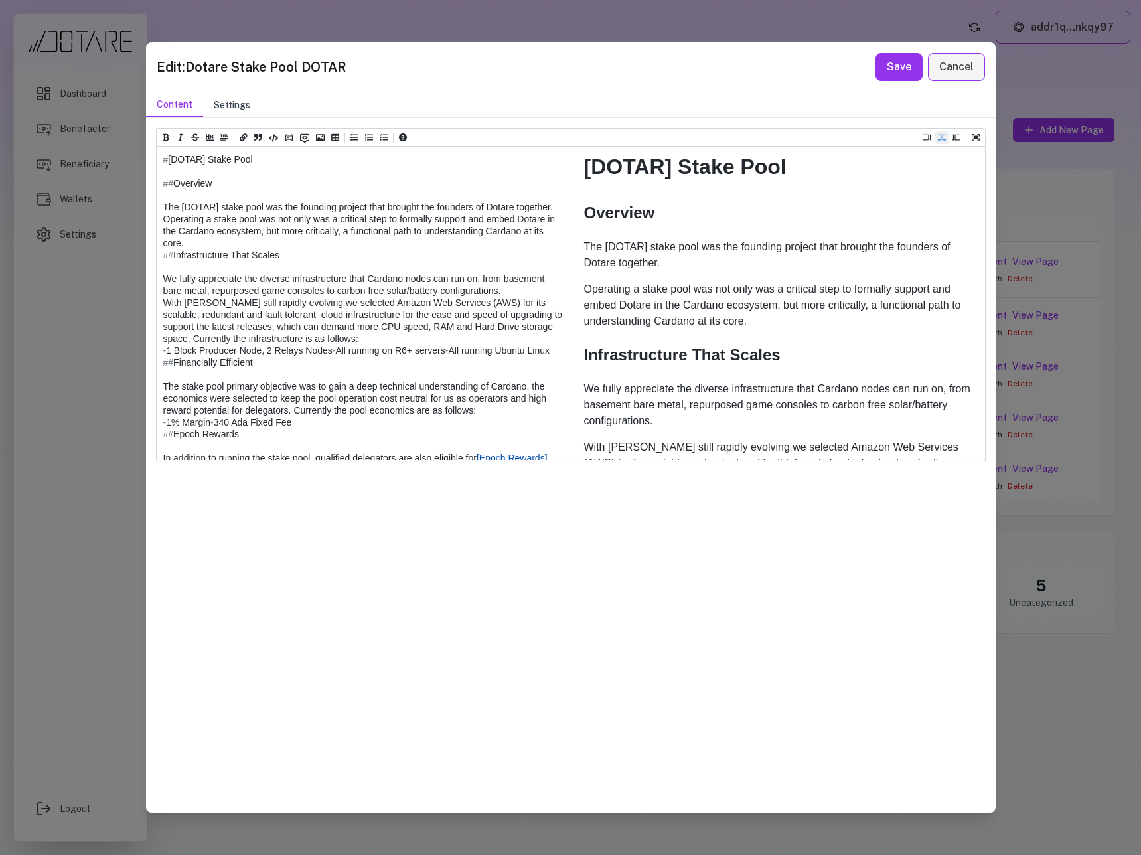
click at [228, 107] on button "Settings" at bounding box center [232, 104] width 58 height 25
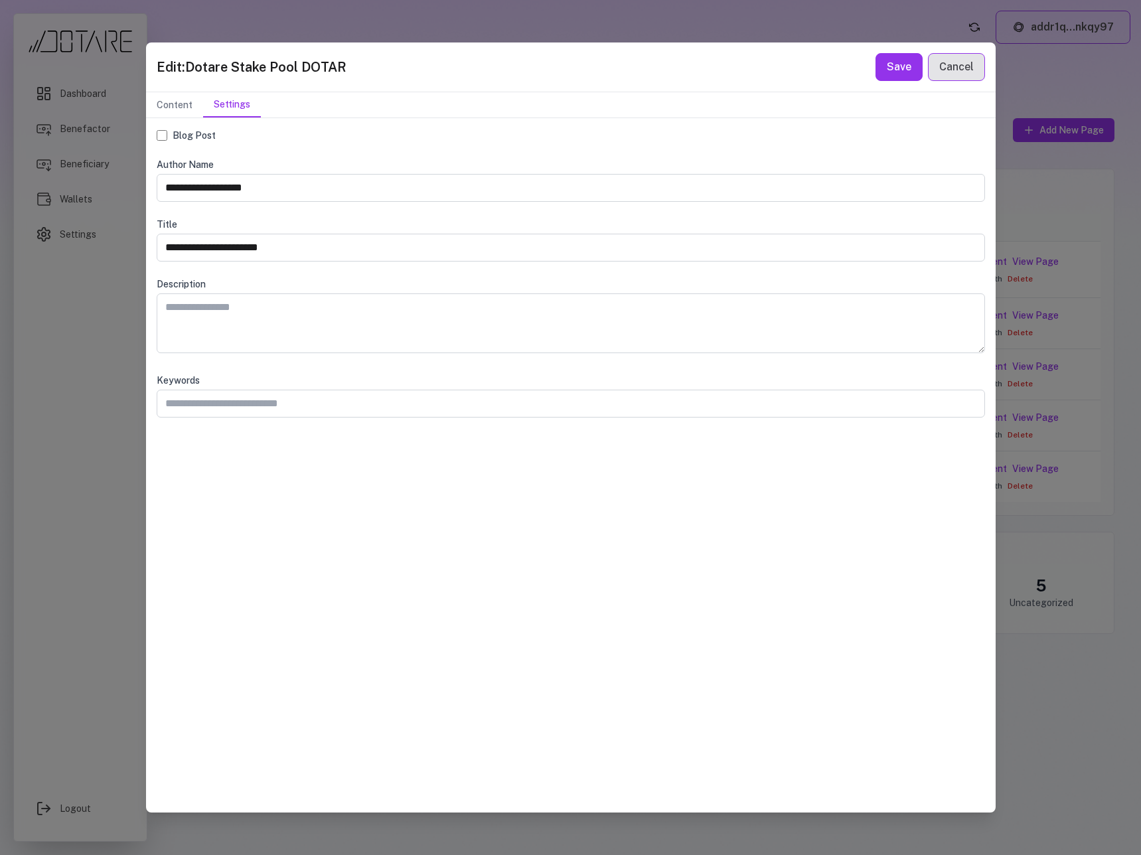
click at [948, 61] on button "Cancel" at bounding box center [956, 67] width 57 height 28
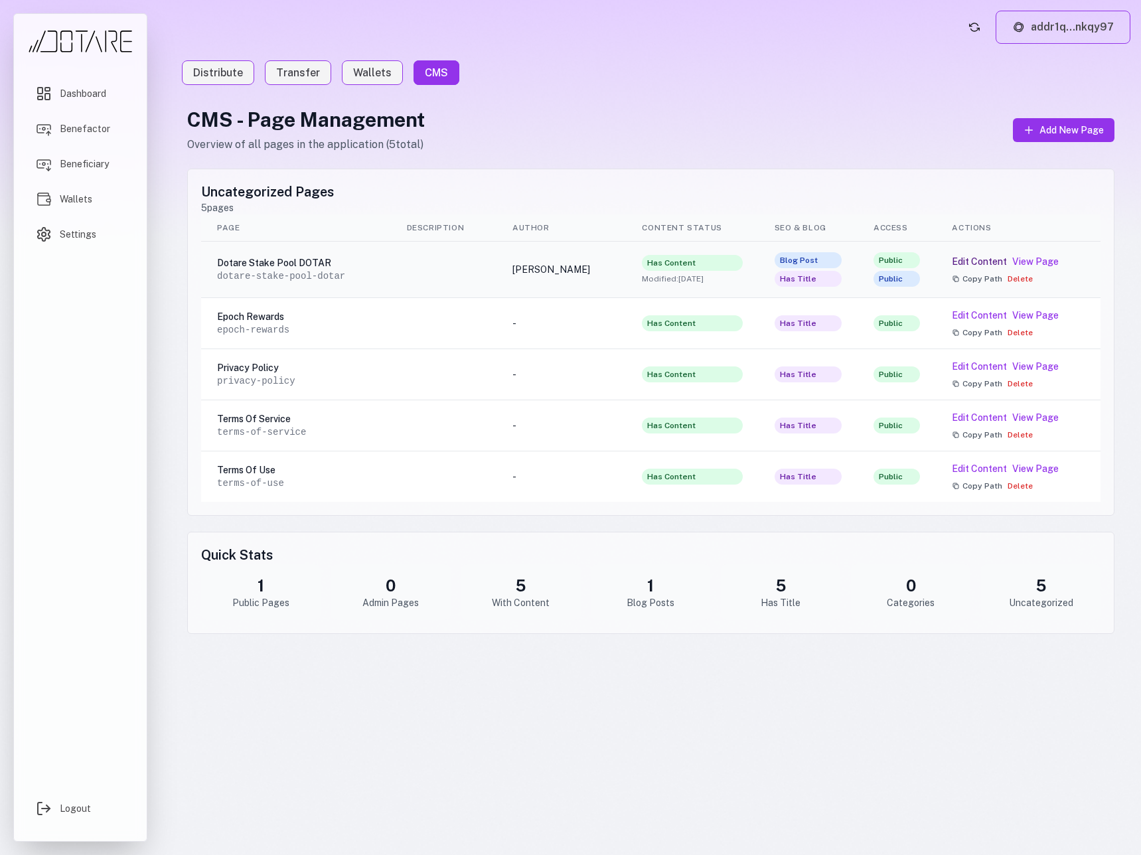
click at [977, 263] on button "Edit Content" at bounding box center [979, 261] width 55 height 13
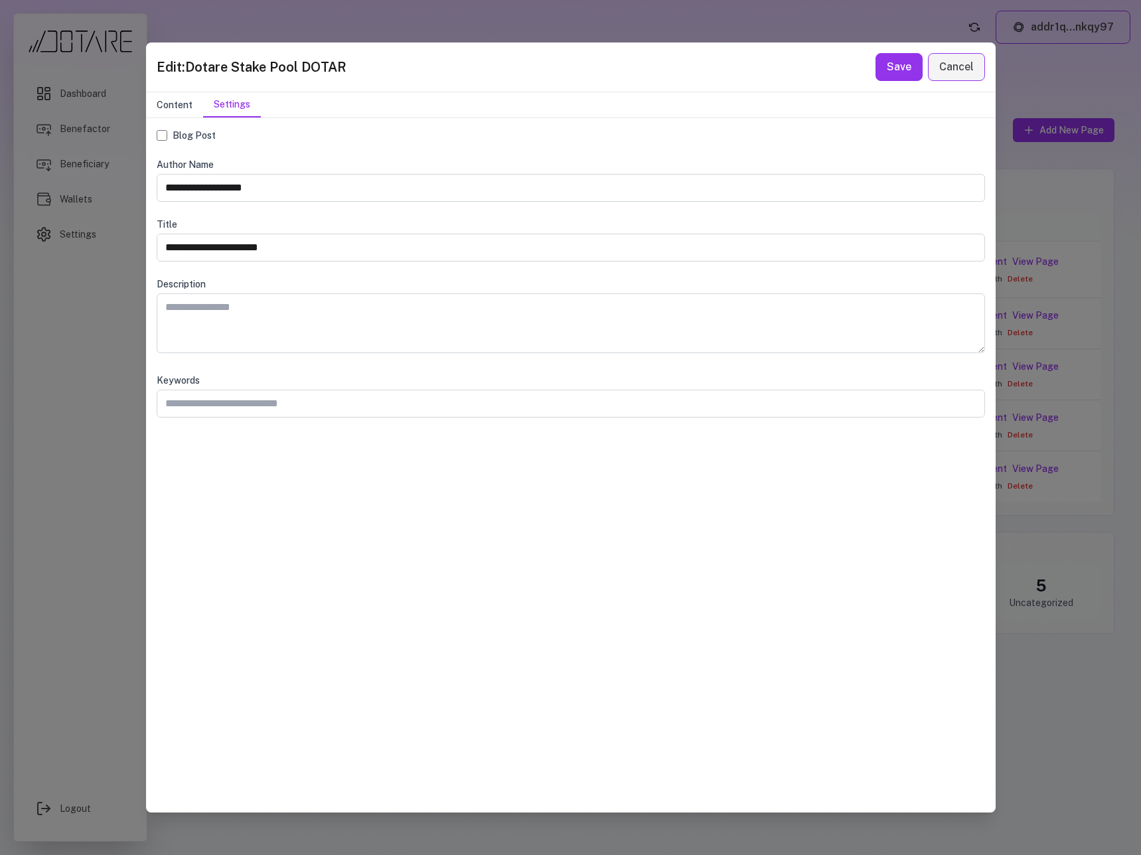
click at [159, 104] on button "Content" at bounding box center [174, 104] width 57 height 25
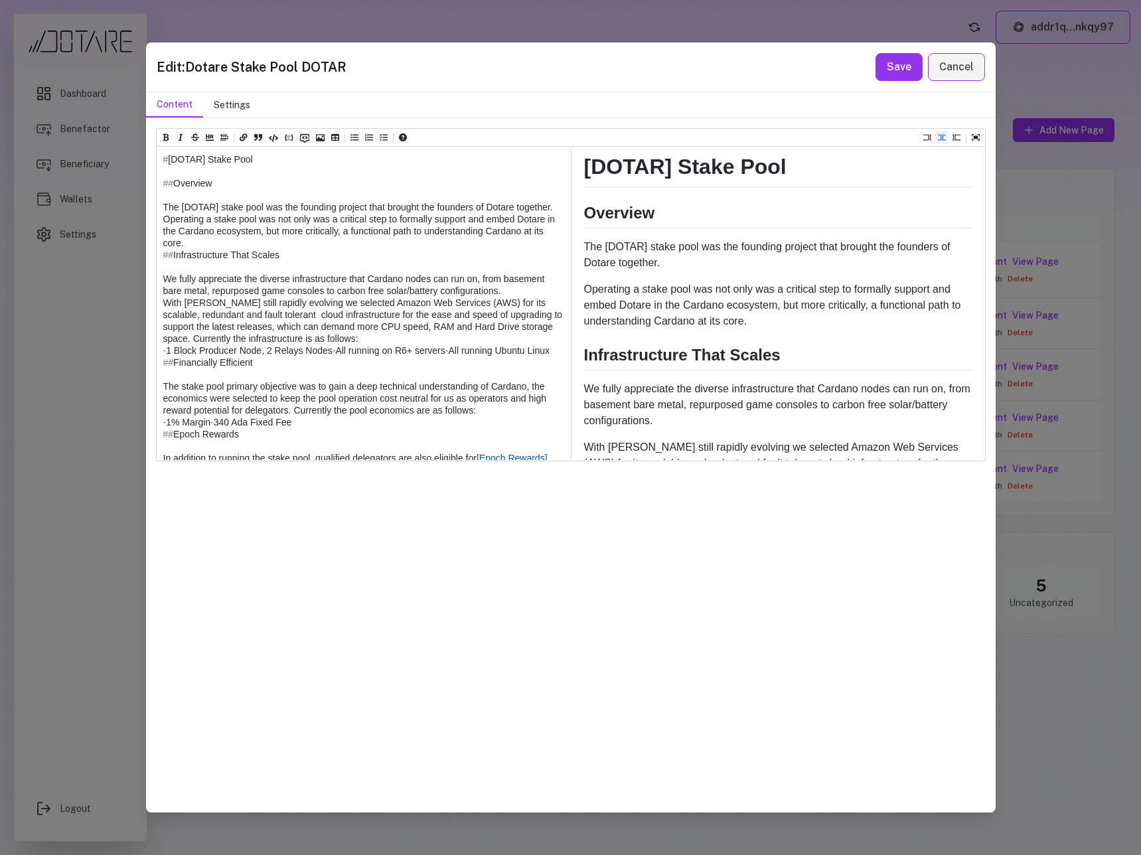
click at [239, 104] on button "Settings" at bounding box center [232, 104] width 58 height 25
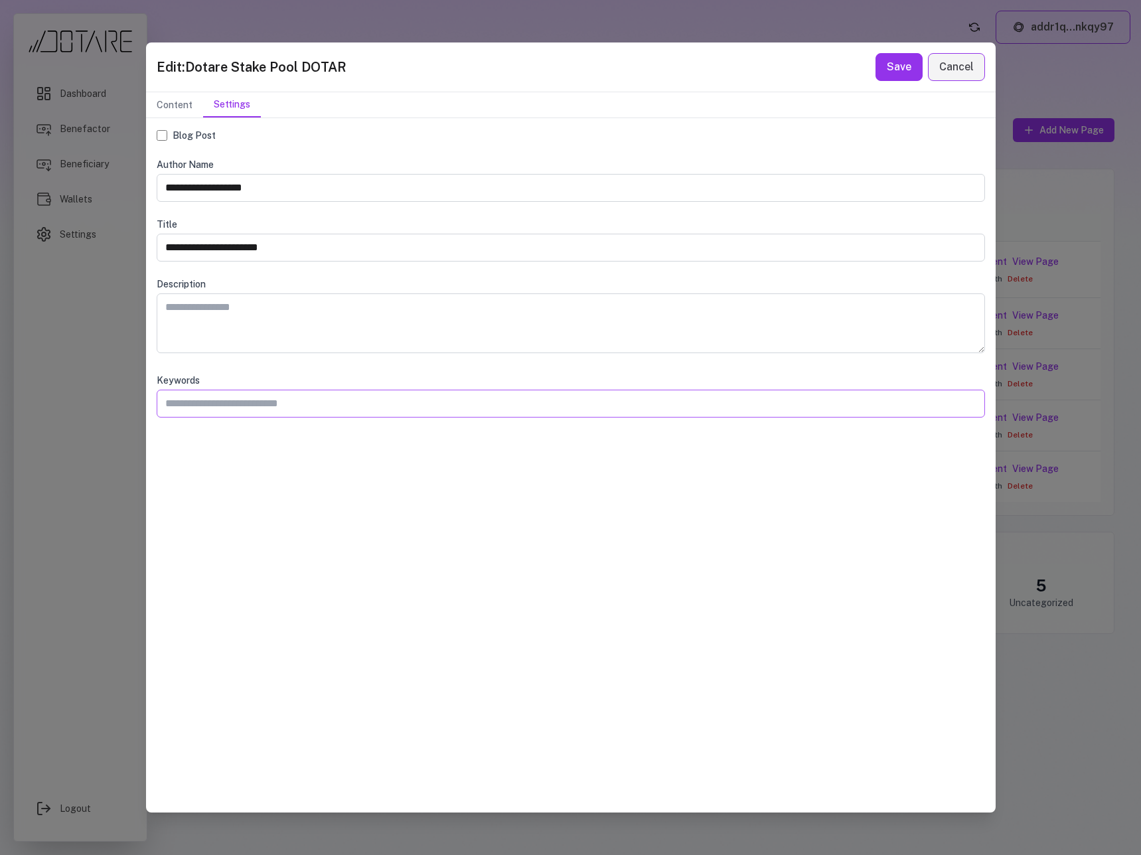
click at [232, 409] on input "text" at bounding box center [571, 404] width 828 height 28
type input "*******"
click at [906, 60] on button "Save" at bounding box center [898, 67] width 47 height 28
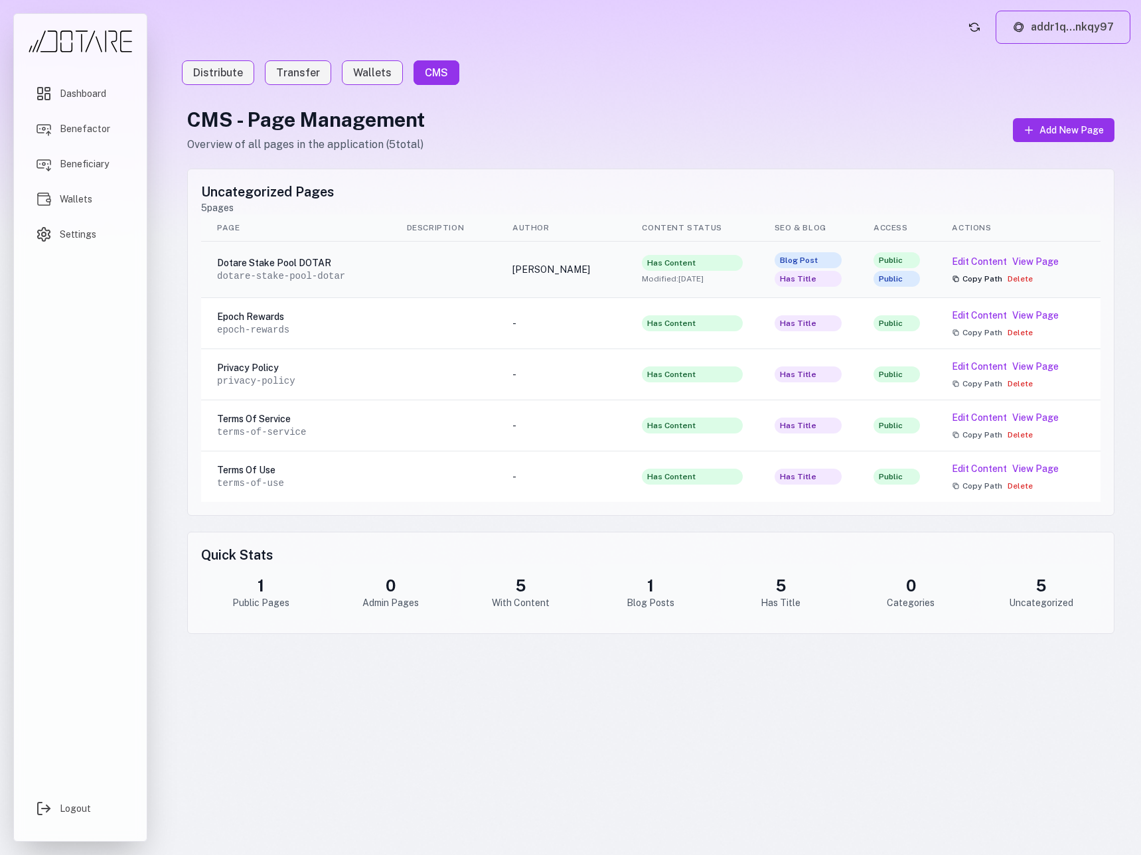
click at [980, 280] on button "Copy Path" at bounding box center [977, 278] width 50 height 11
